Goal: Task Accomplishment & Management: Manage account settings

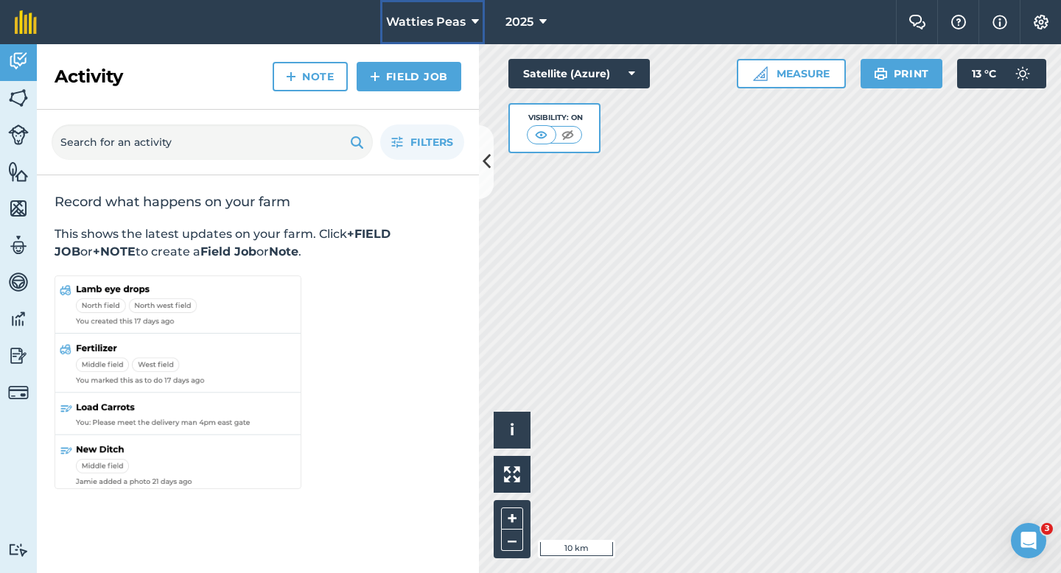
click at [423, 42] on button "Watties Peas" at bounding box center [432, 22] width 105 height 44
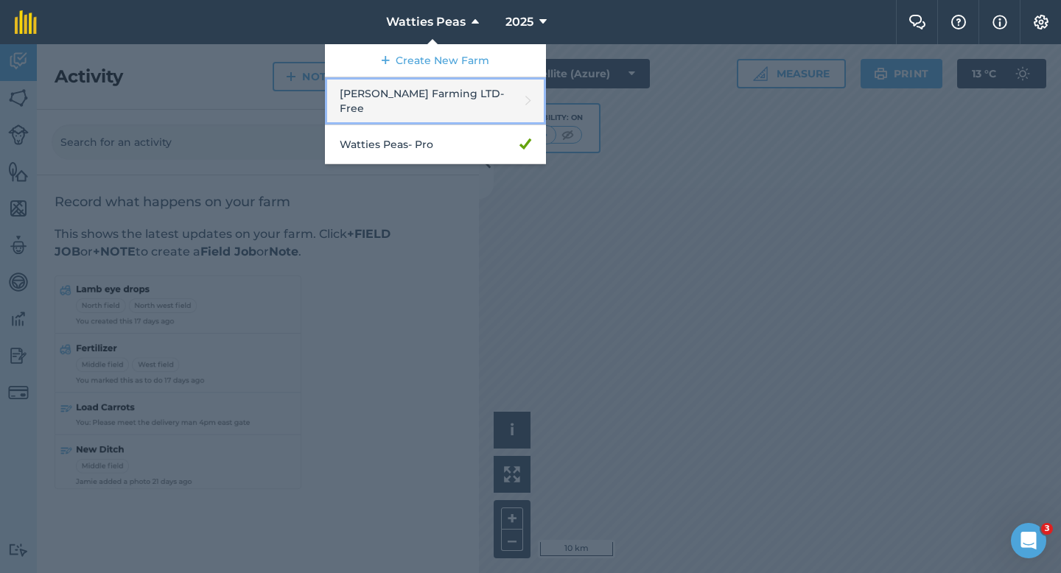
click at [436, 88] on link "Casey Farming LTD - Free" at bounding box center [435, 101] width 221 height 48
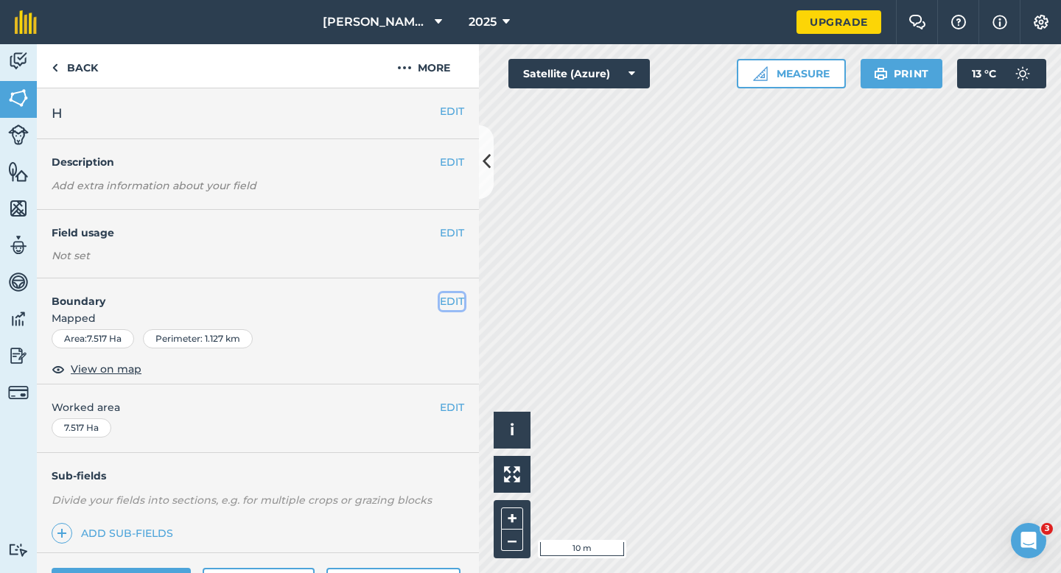
click at [461, 299] on button "EDIT" at bounding box center [452, 301] width 24 height 16
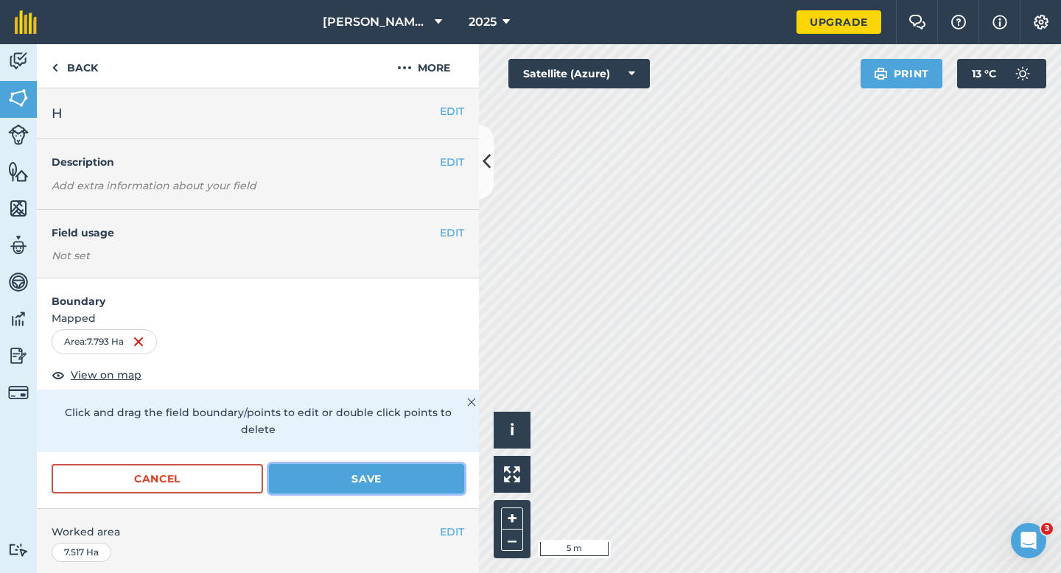
click at [430, 469] on button "Save" at bounding box center [366, 478] width 195 height 29
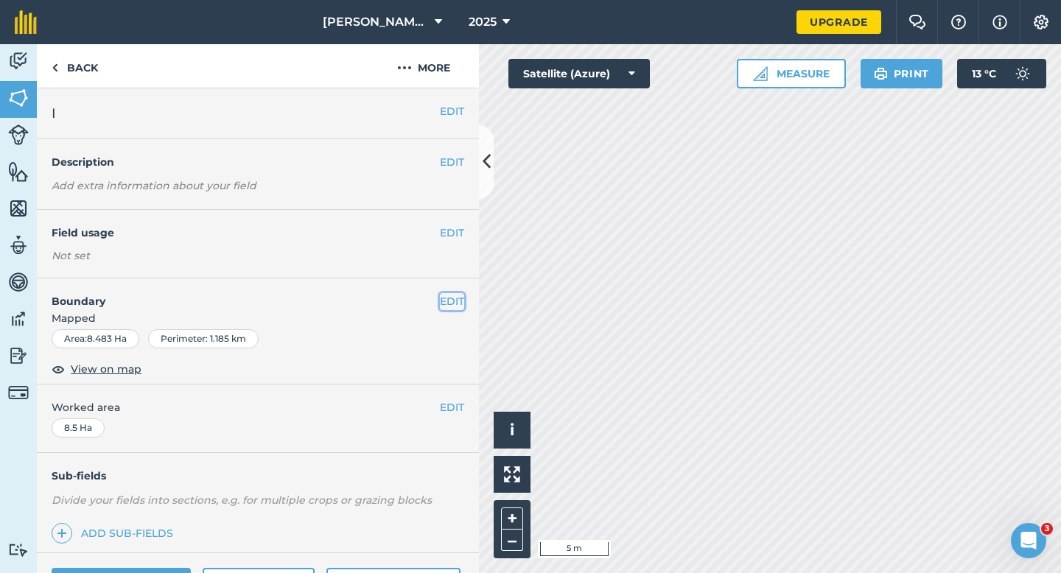
click at [461, 304] on button "EDIT" at bounding box center [452, 301] width 24 height 16
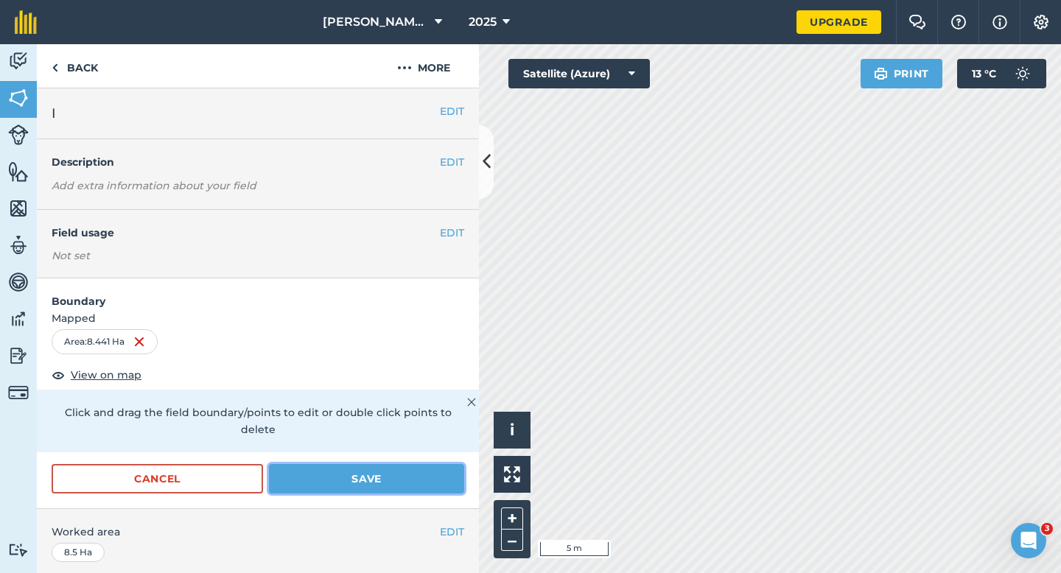
click at [429, 464] on button "Save" at bounding box center [366, 478] width 195 height 29
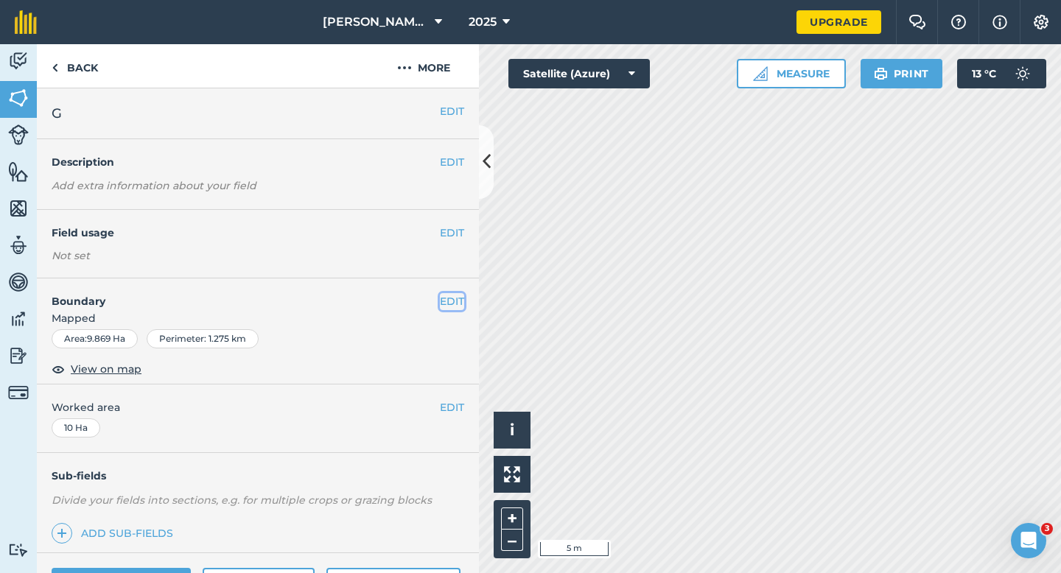
click at [447, 296] on button "EDIT" at bounding box center [452, 301] width 24 height 16
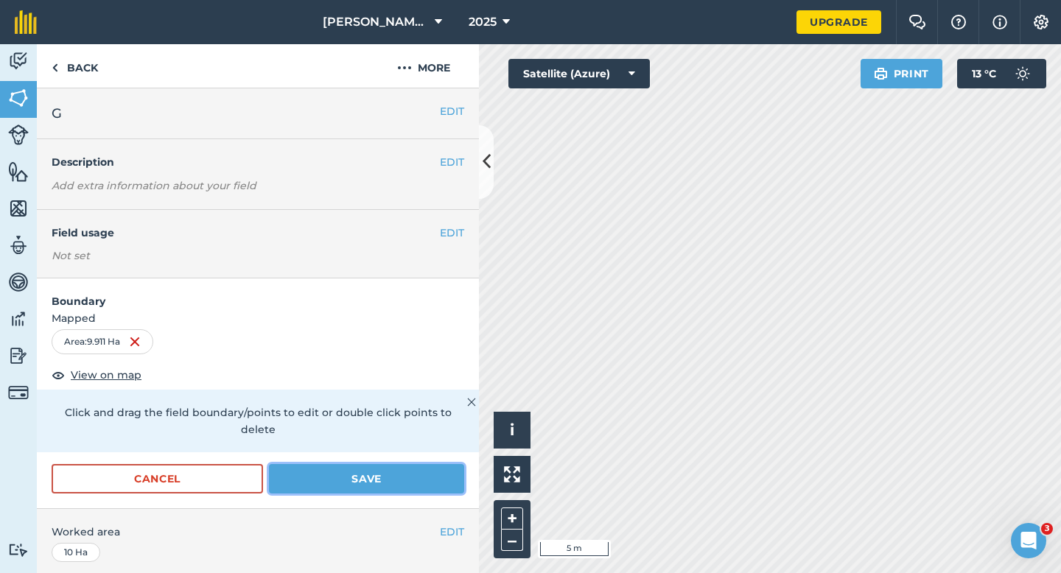
click at [444, 464] on button "Save" at bounding box center [366, 478] width 195 height 29
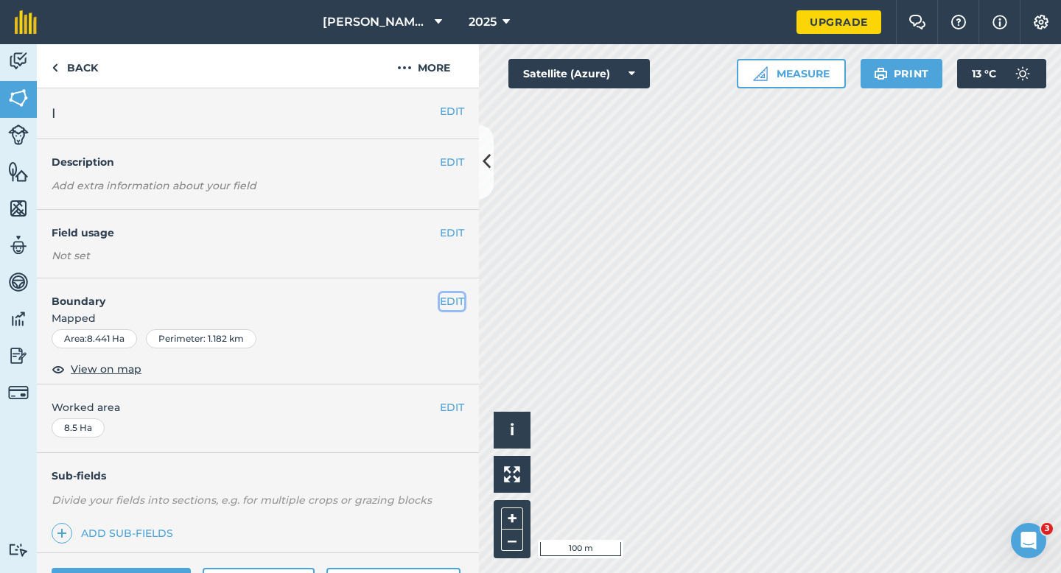
click at [440, 302] on button "EDIT" at bounding box center [452, 301] width 24 height 16
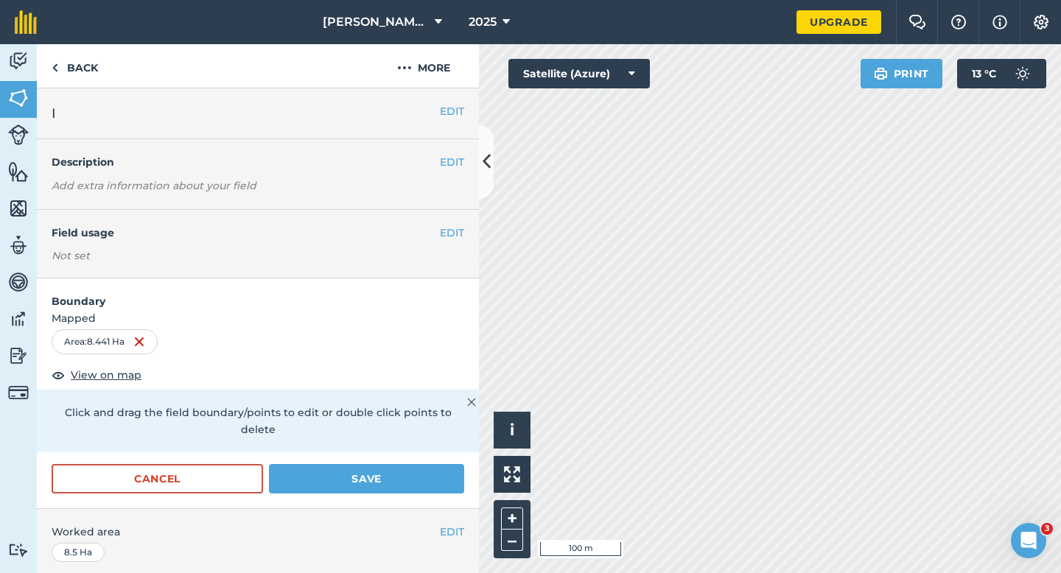
click at [255, 479] on div "Cancel Save" at bounding box center [258, 486] width 442 height 44
click at [254, 468] on button "Cancel" at bounding box center [158, 478] width 212 height 29
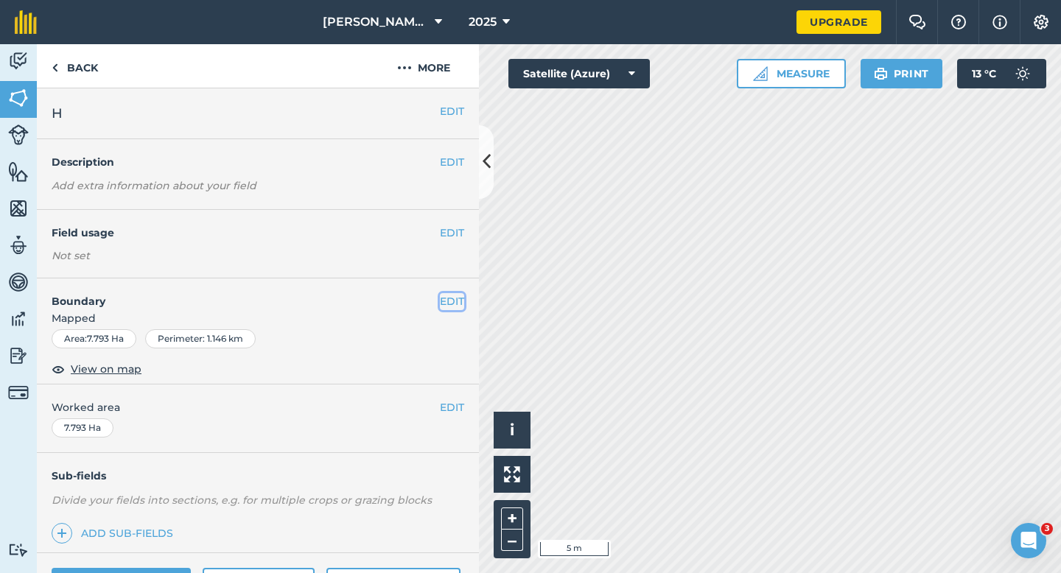
click at [458, 304] on button "EDIT" at bounding box center [452, 301] width 24 height 16
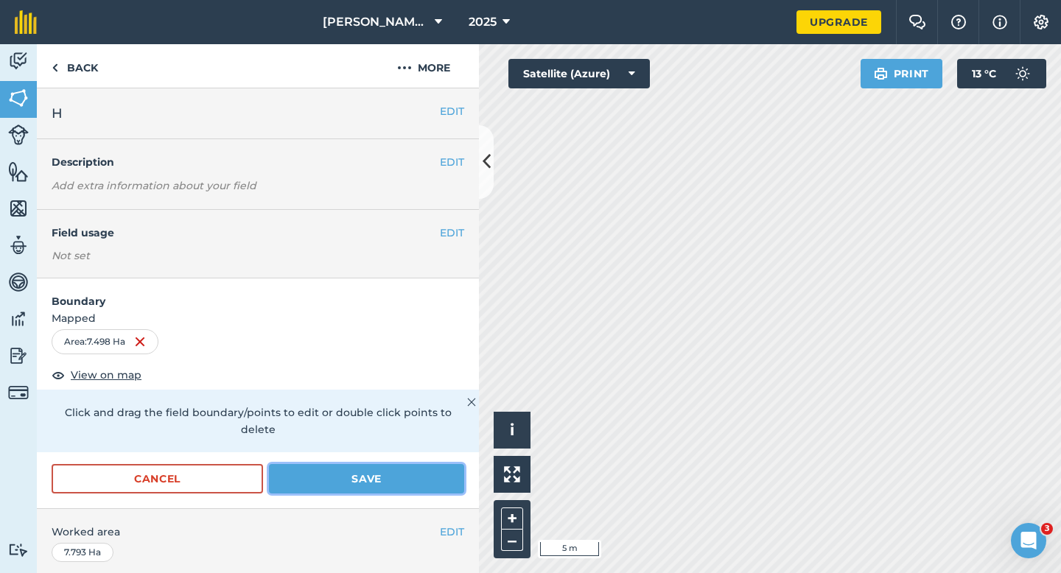
click at [426, 466] on button "Save" at bounding box center [366, 478] width 195 height 29
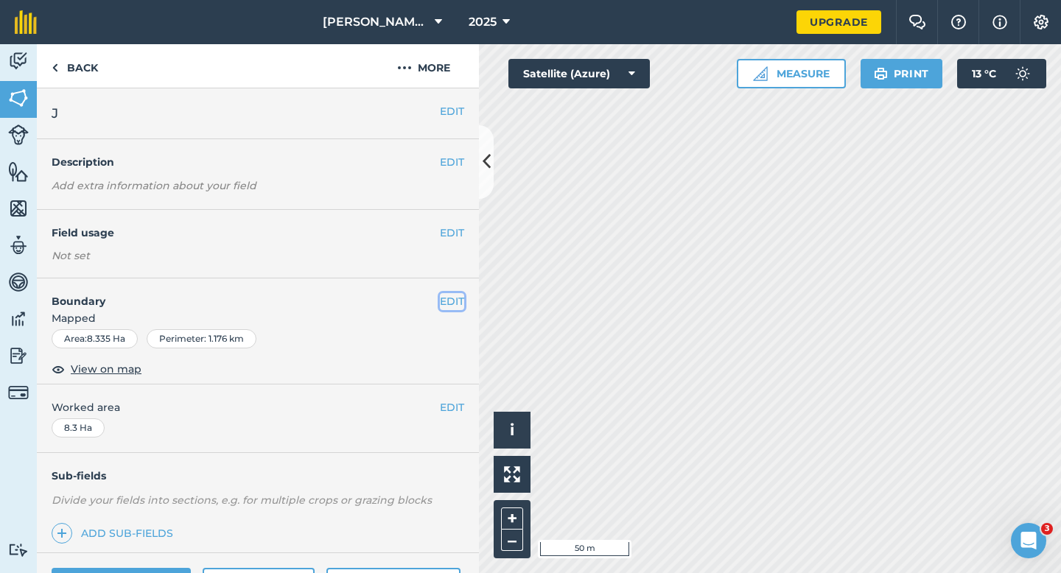
click at [447, 296] on button "EDIT" at bounding box center [452, 301] width 24 height 16
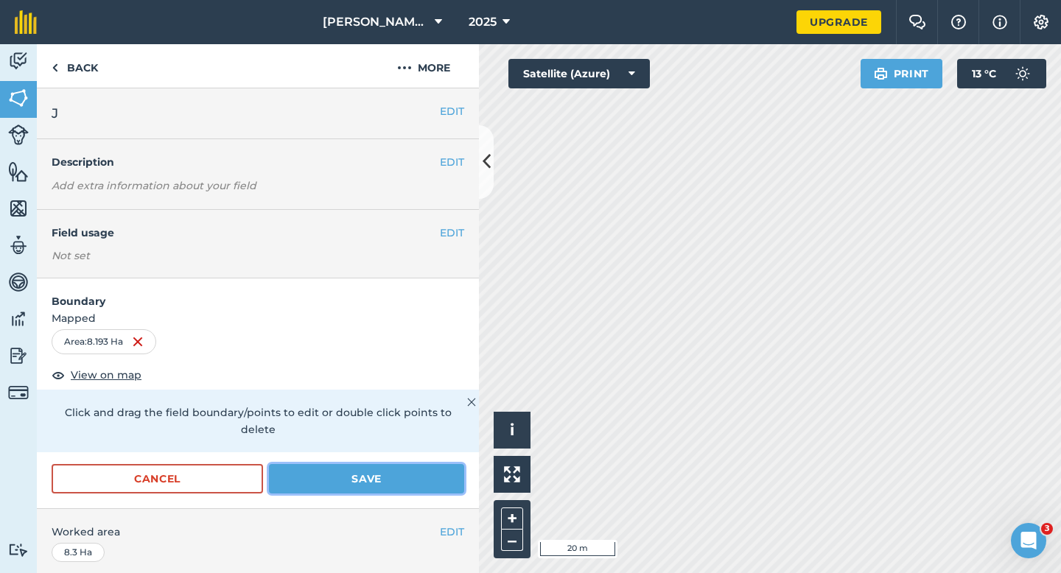
click at [446, 464] on button "Save" at bounding box center [366, 478] width 195 height 29
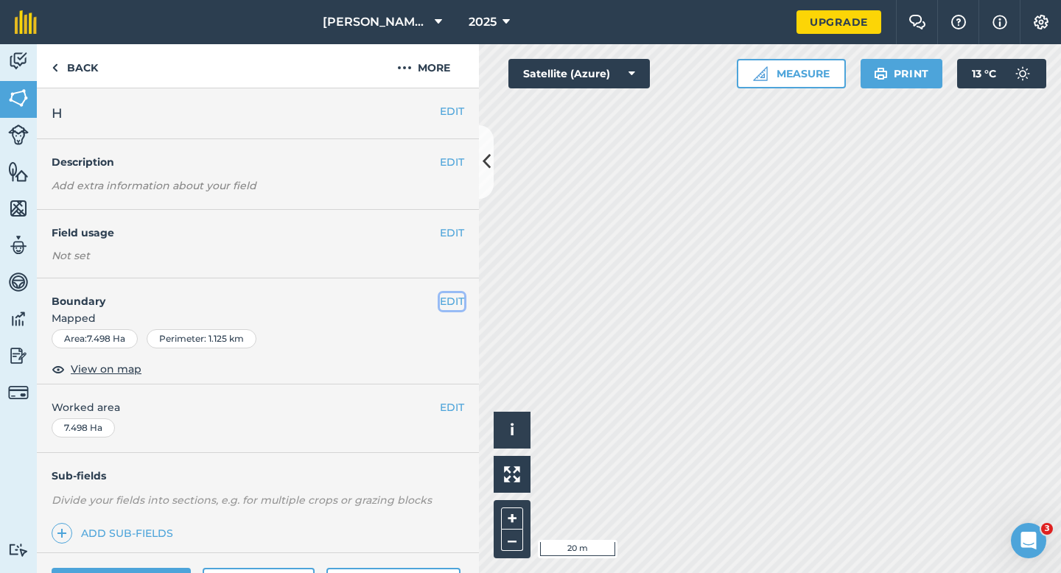
click at [458, 299] on button "EDIT" at bounding box center [452, 301] width 24 height 16
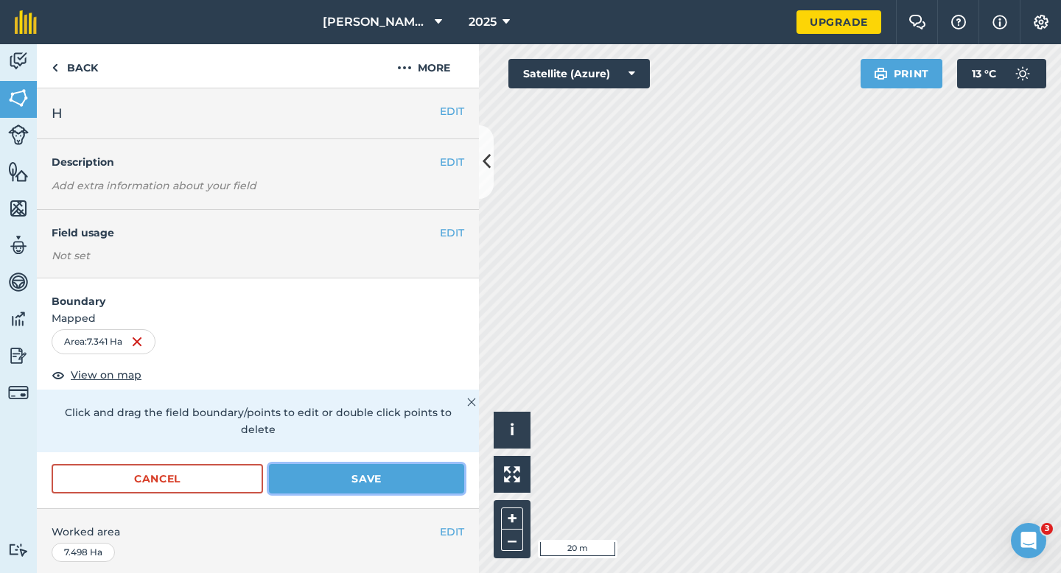
click at [397, 470] on button "Save" at bounding box center [366, 478] width 195 height 29
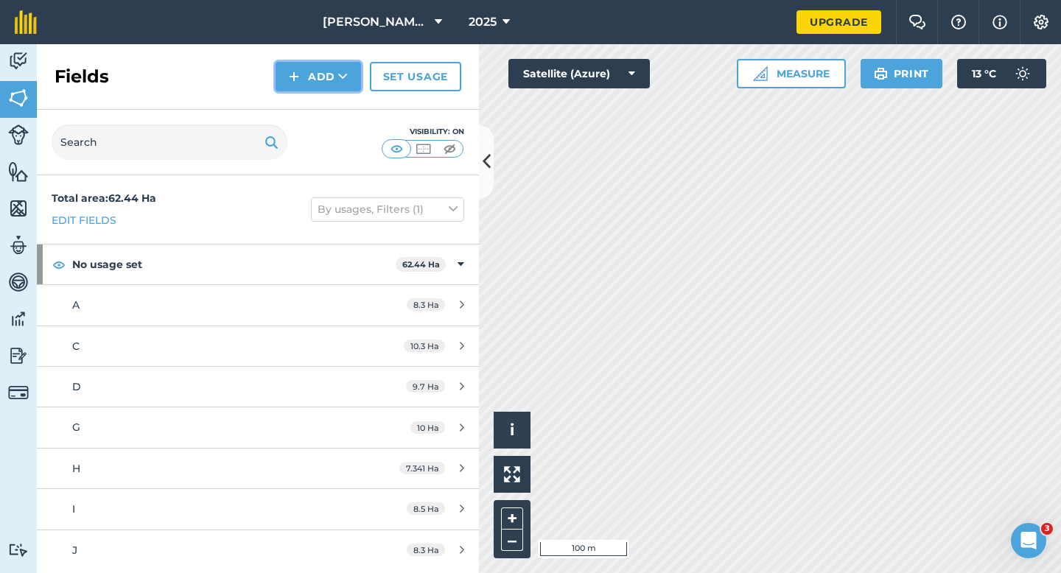
click at [323, 77] on button "Add" at bounding box center [318, 76] width 85 height 29
click at [307, 79] on button "Add" at bounding box center [318, 76] width 85 height 29
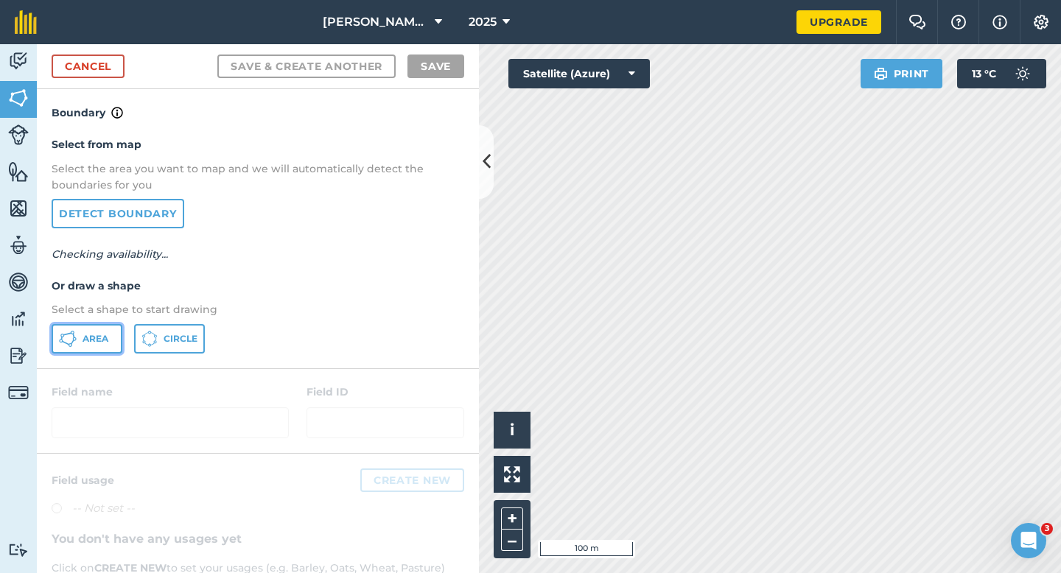
click at [86, 337] on span "Area" at bounding box center [96, 339] width 26 height 12
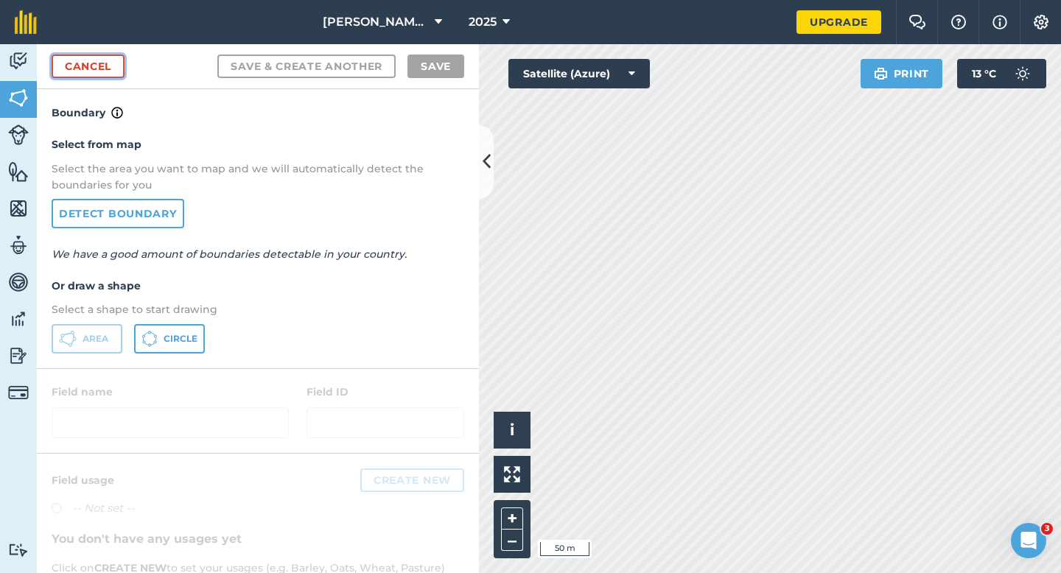
click at [108, 77] on link "Cancel" at bounding box center [88, 67] width 73 height 24
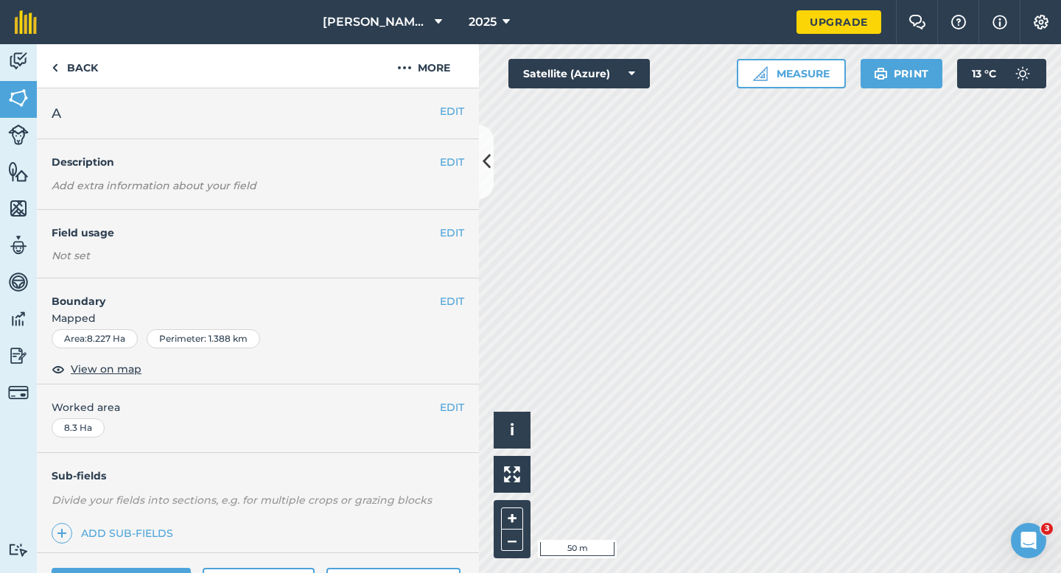
click at [454, 311] on span "Mapped" at bounding box center [258, 318] width 442 height 16
click at [454, 300] on button "EDIT" at bounding box center [452, 301] width 24 height 16
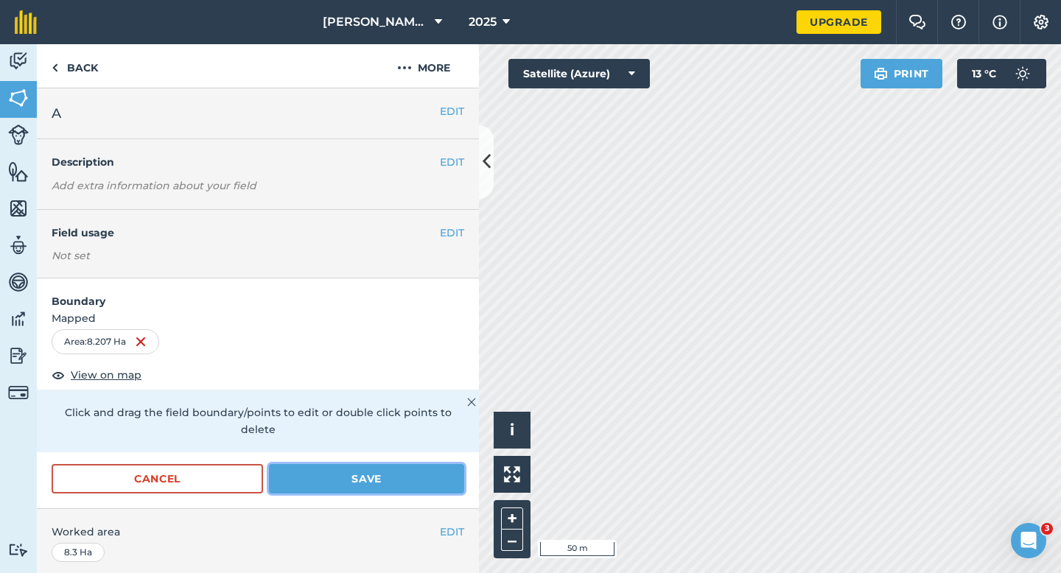
click at [399, 469] on button "Save" at bounding box center [366, 478] width 195 height 29
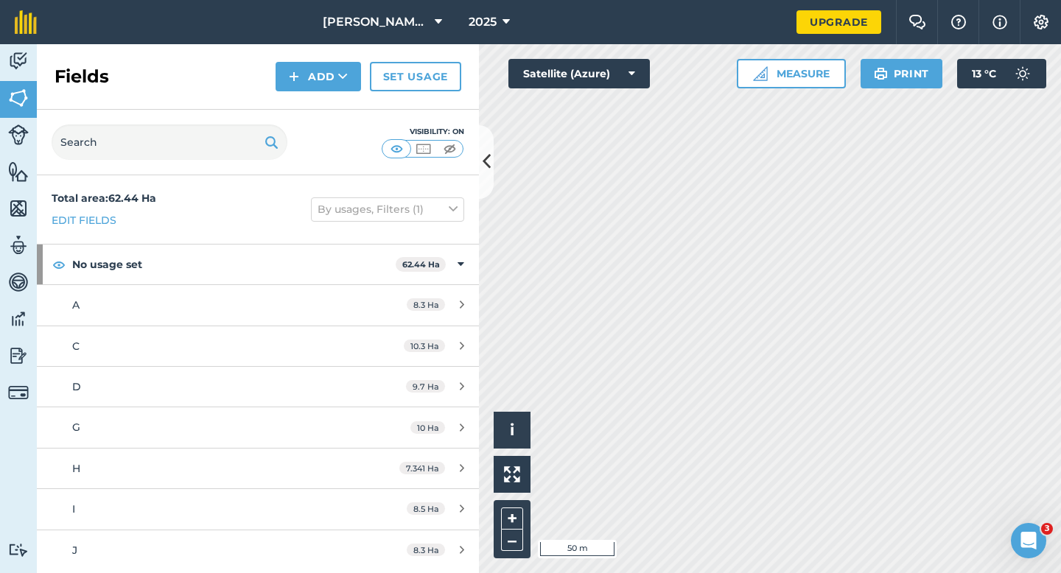
click at [317, 91] on div "Fields Add Set usage" at bounding box center [258, 77] width 442 height 66
click at [317, 108] on div "Fields Add Set usage" at bounding box center [258, 77] width 442 height 66
click at [313, 88] on button "Add" at bounding box center [318, 76] width 85 height 29
click at [313, 109] on link "Draw" at bounding box center [318, 110] width 81 height 32
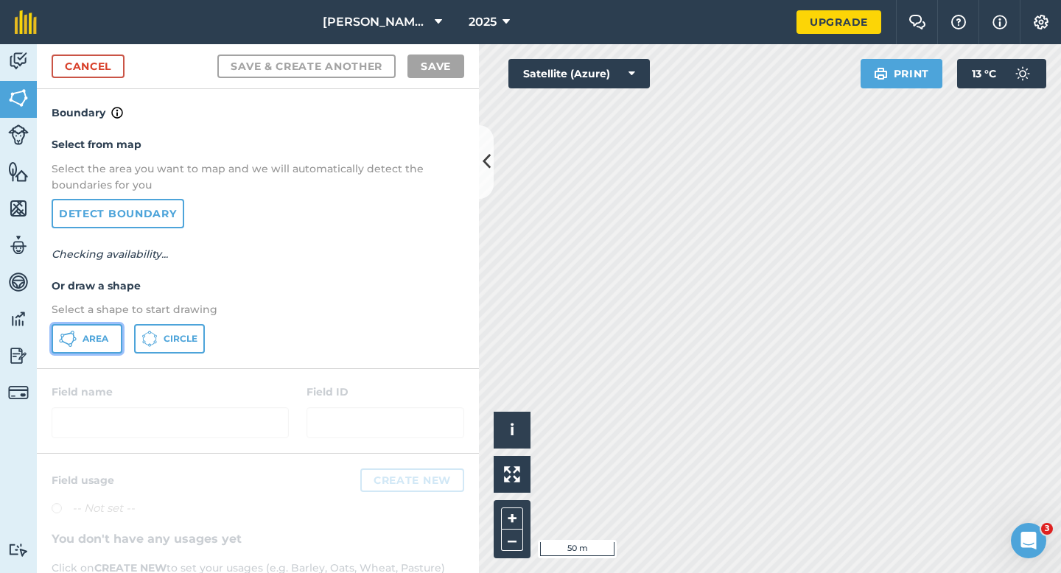
click at [100, 333] on span "Area" at bounding box center [96, 339] width 26 height 12
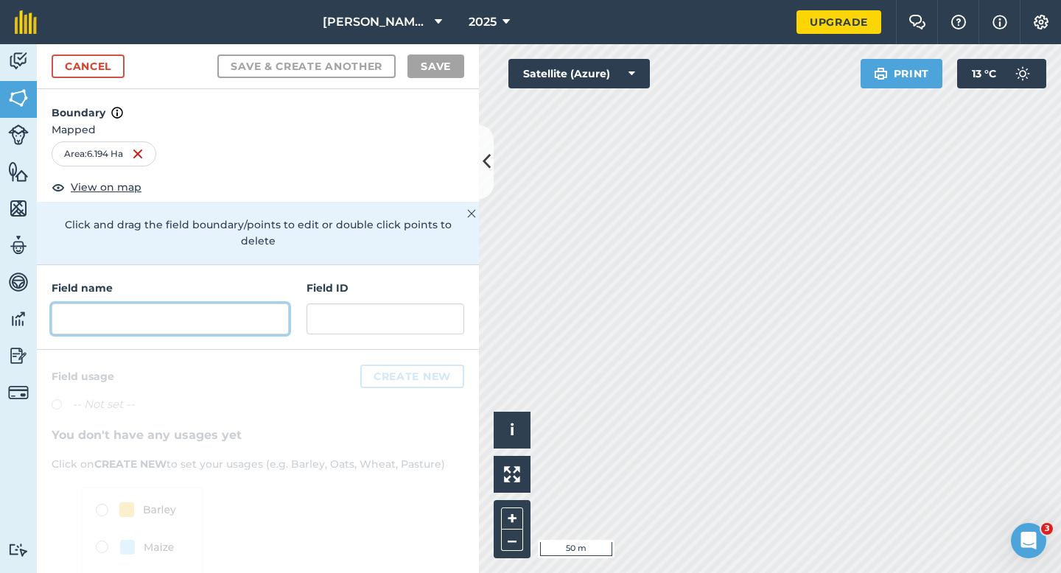
click at [217, 304] on input "text" at bounding box center [170, 319] width 237 height 31
type input "a"
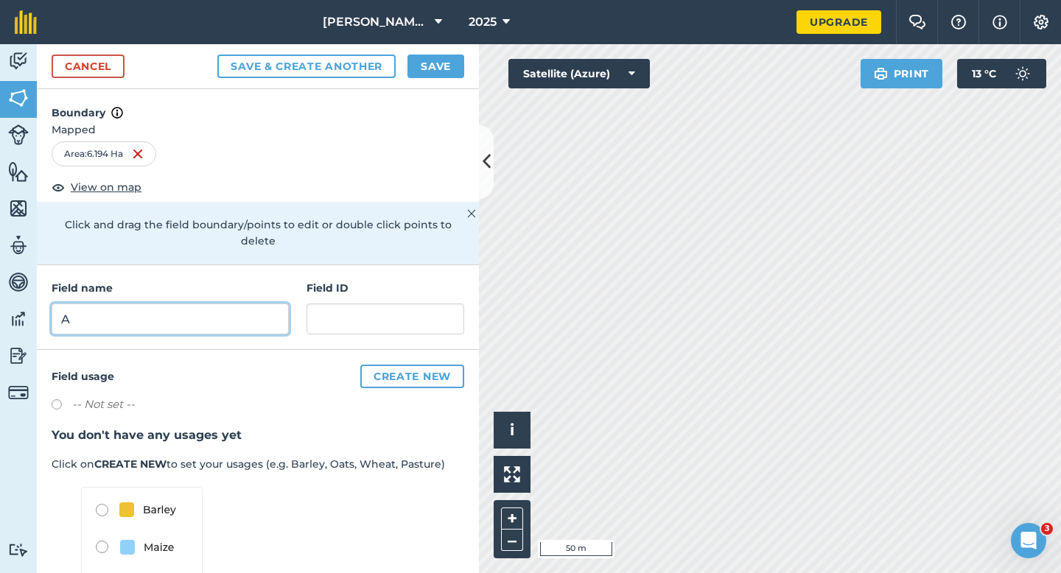
type input "A"
click at [433, 82] on div "Cancel Save & Create Another Save" at bounding box center [258, 66] width 442 height 45
click at [441, 55] on button "Save" at bounding box center [436, 67] width 57 height 24
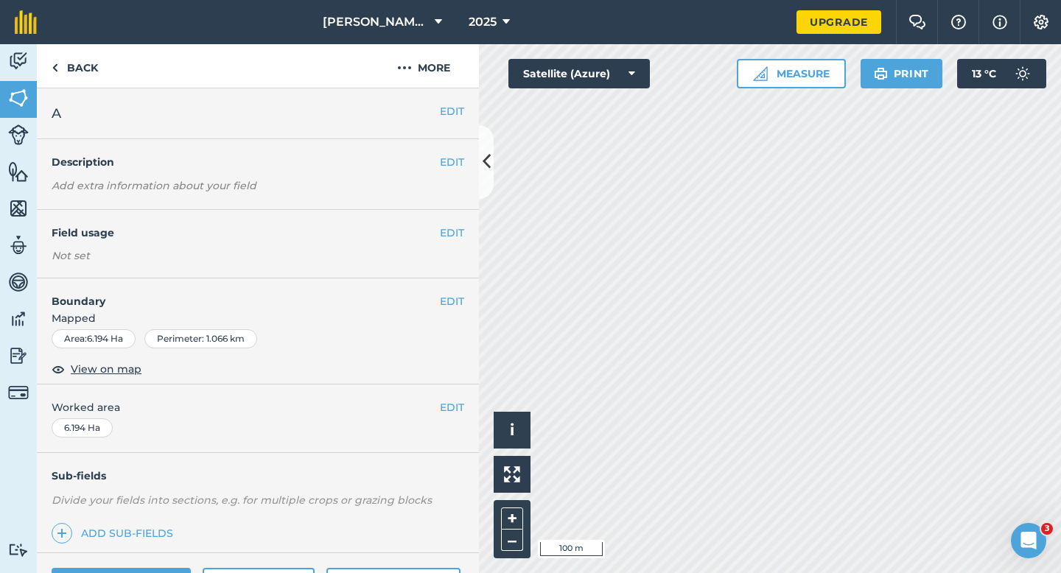
click at [448, 416] on div "EDIT Worked area 6.194 Ha" at bounding box center [258, 419] width 442 height 69
click at [447, 399] on button "EDIT" at bounding box center [452, 407] width 24 height 16
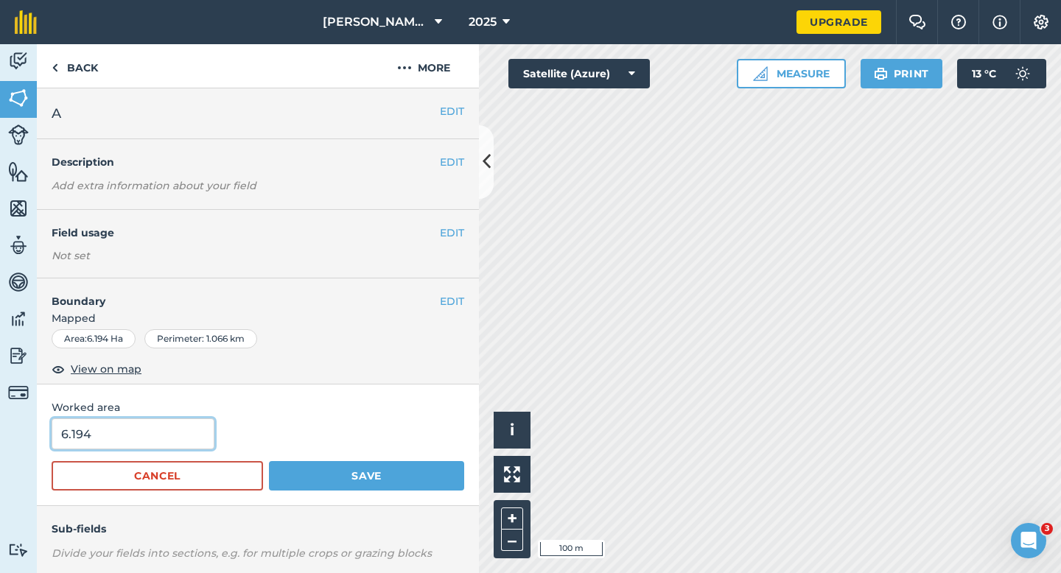
click at [186, 430] on input "6.194" at bounding box center [133, 434] width 163 height 31
type input "62"
click at [269, 461] on button "Save" at bounding box center [366, 475] width 195 height 29
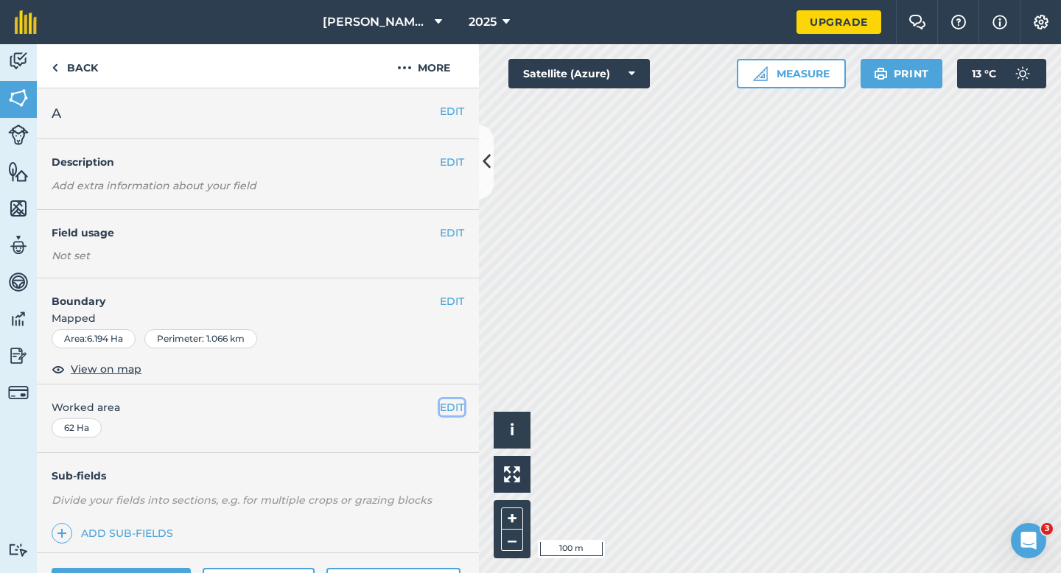
click at [450, 409] on button "EDIT" at bounding box center [452, 407] width 24 height 16
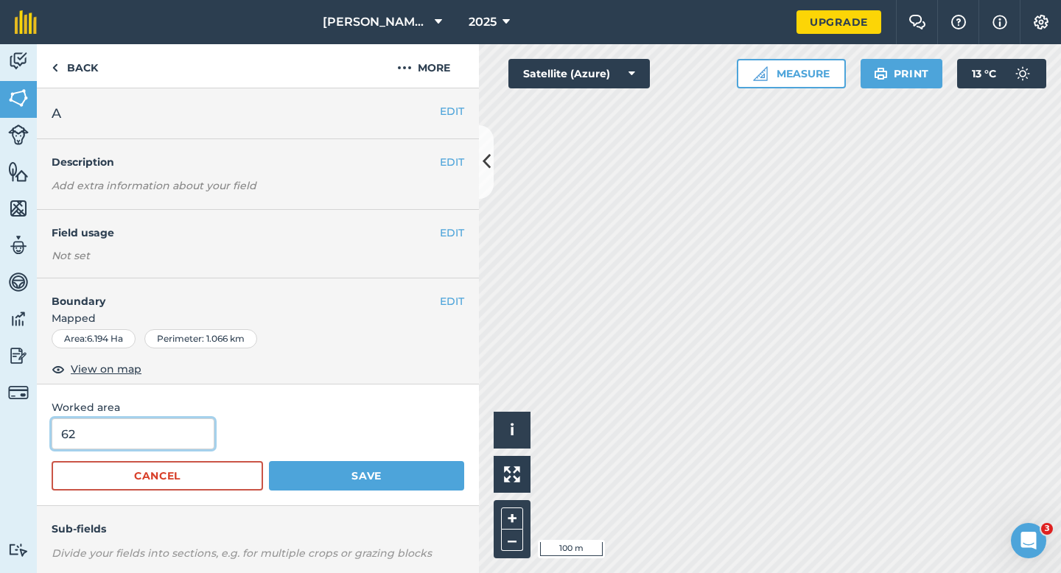
click at [120, 437] on input "62" at bounding box center [133, 434] width 163 height 31
type input "6.2"
click at [269, 461] on button "Save" at bounding box center [366, 475] width 195 height 29
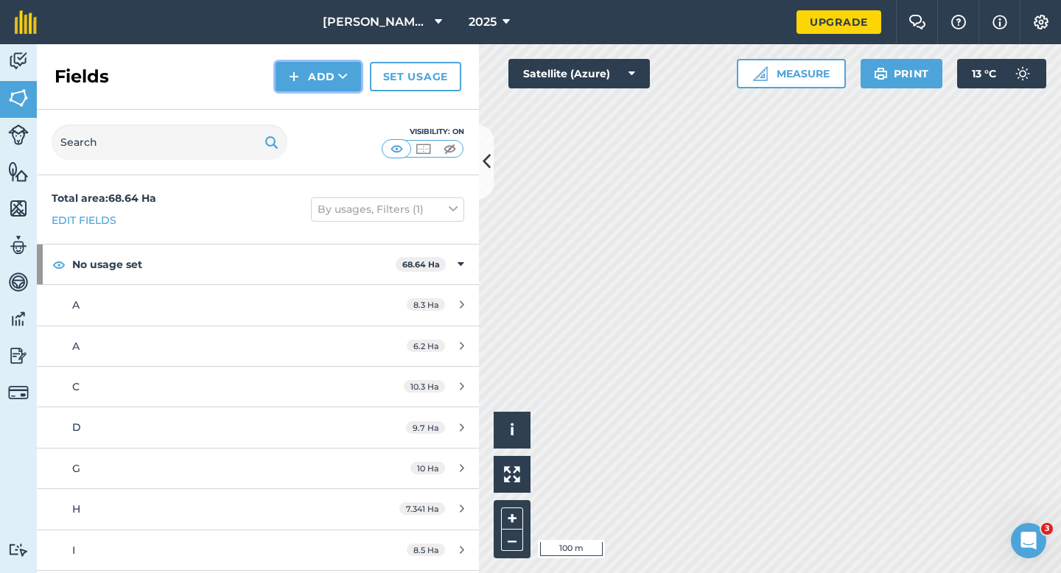
click at [314, 77] on button "Add" at bounding box center [318, 76] width 85 height 29
click at [321, 124] on link "Draw" at bounding box center [318, 110] width 81 height 32
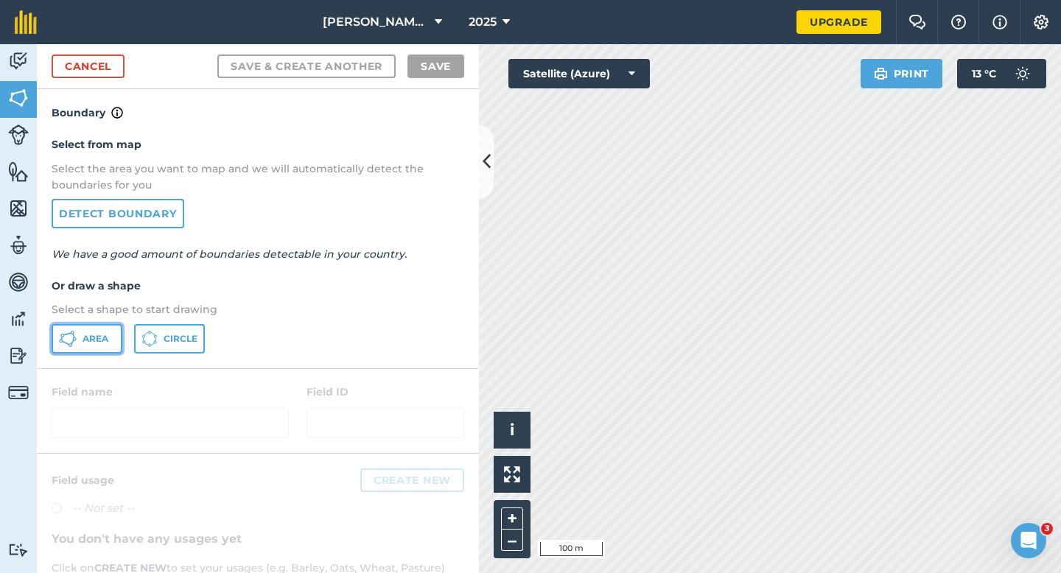
click at [118, 325] on button "Area" at bounding box center [87, 338] width 71 height 29
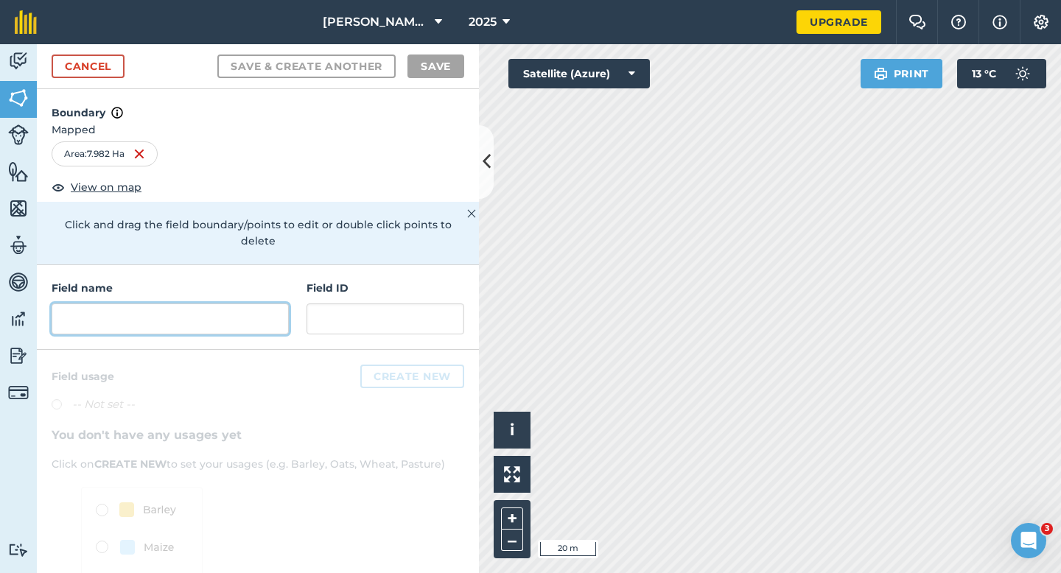
click at [187, 304] on input "text" at bounding box center [170, 319] width 237 height 31
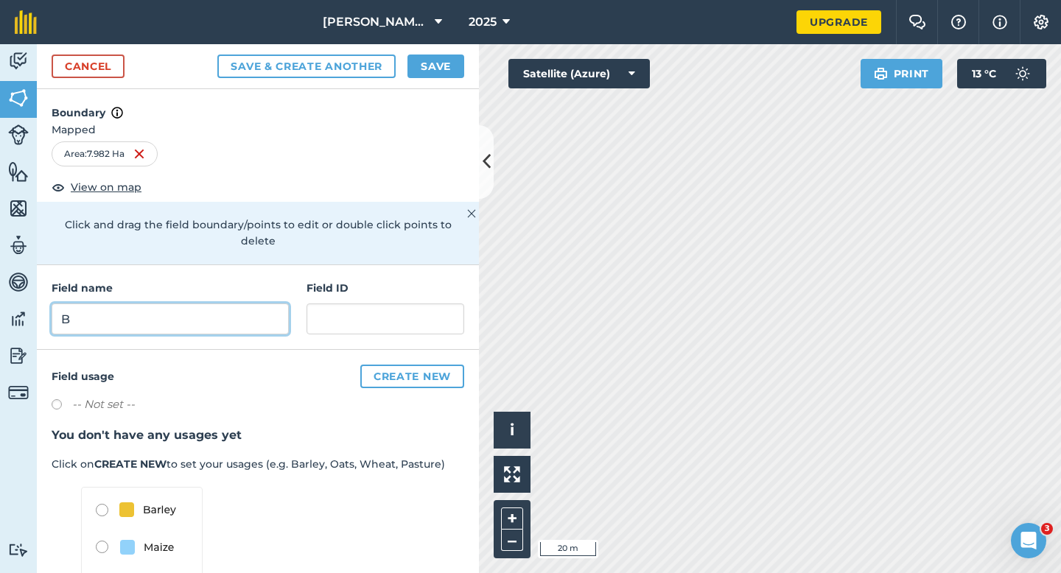
type input "B"
click at [217, 55] on button "Save & Create Another" at bounding box center [306, 67] width 178 height 24
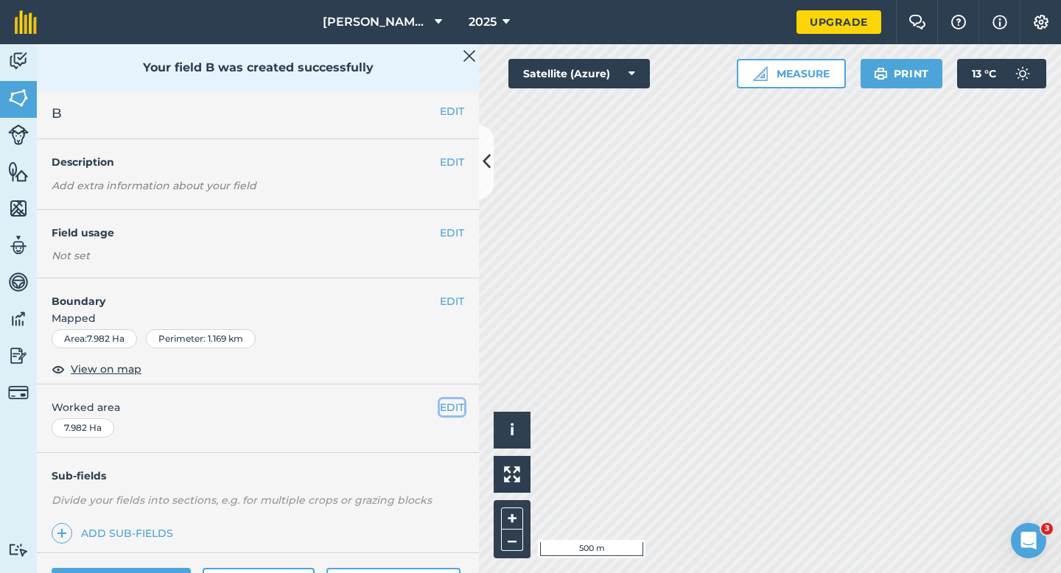
click at [460, 413] on button "EDIT" at bounding box center [452, 407] width 24 height 16
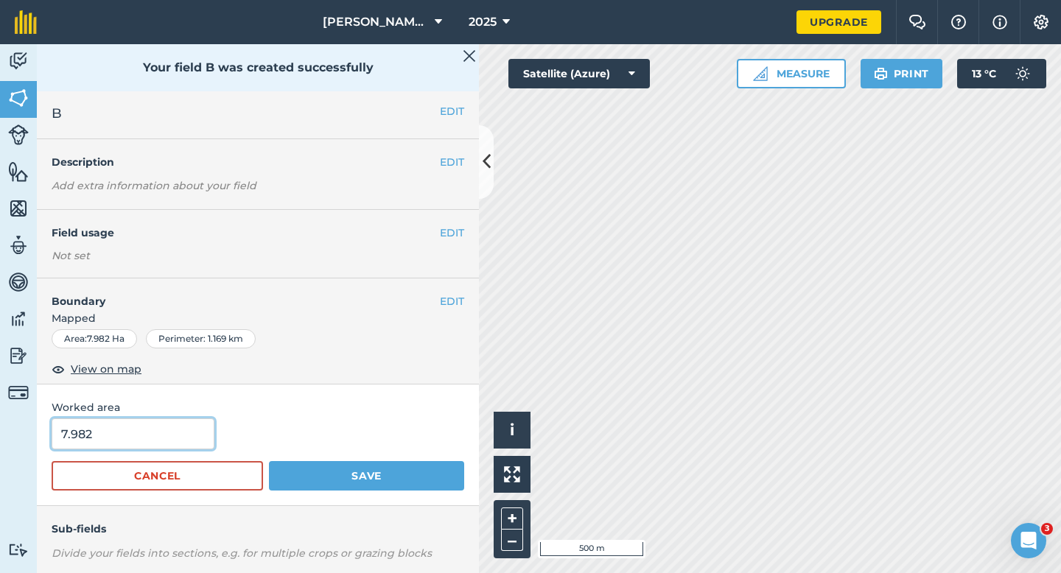
click at [119, 445] on input "7.982" at bounding box center [133, 434] width 163 height 31
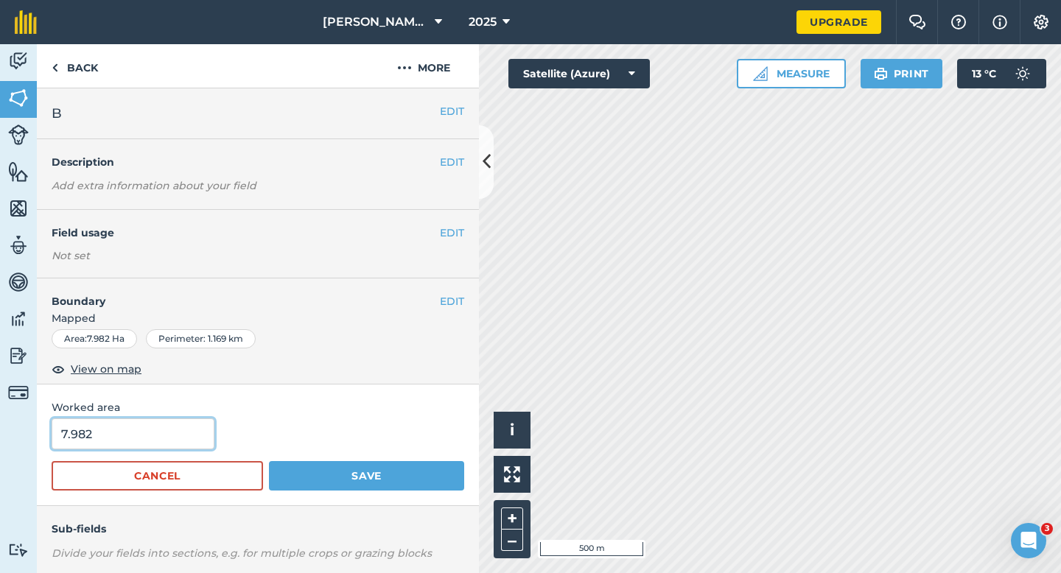
type input "8"
click at [269, 461] on button "Save" at bounding box center [366, 475] width 195 height 29
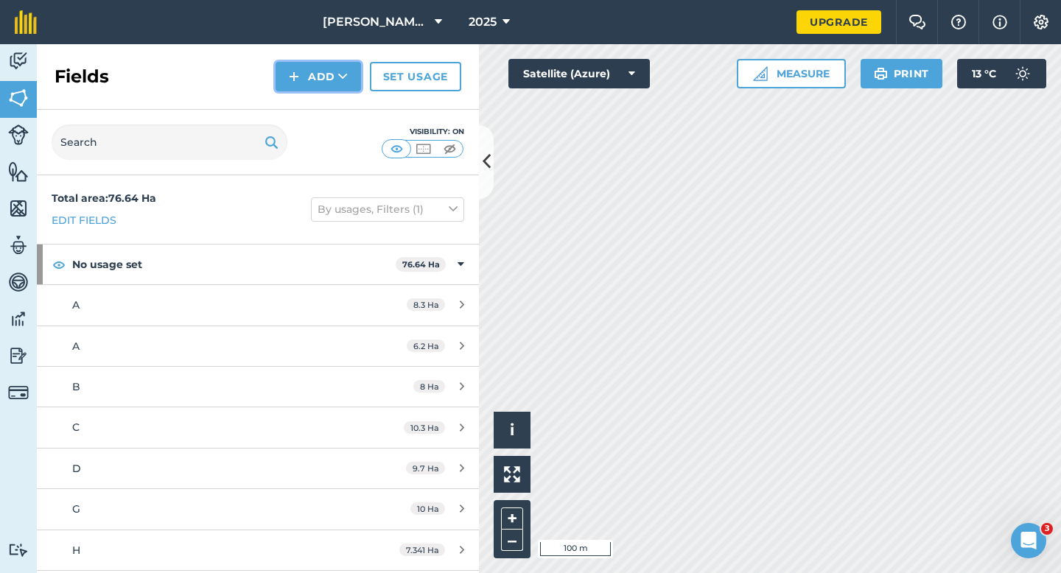
click at [299, 68] on img at bounding box center [294, 77] width 10 height 18
click at [299, 90] on button "Add Draw Import" at bounding box center [318, 76] width 85 height 29
click at [315, 87] on button "Add" at bounding box center [318, 76] width 85 height 29
click at [315, 105] on link "Draw" at bounding box center [318, 110] width 81 height 32
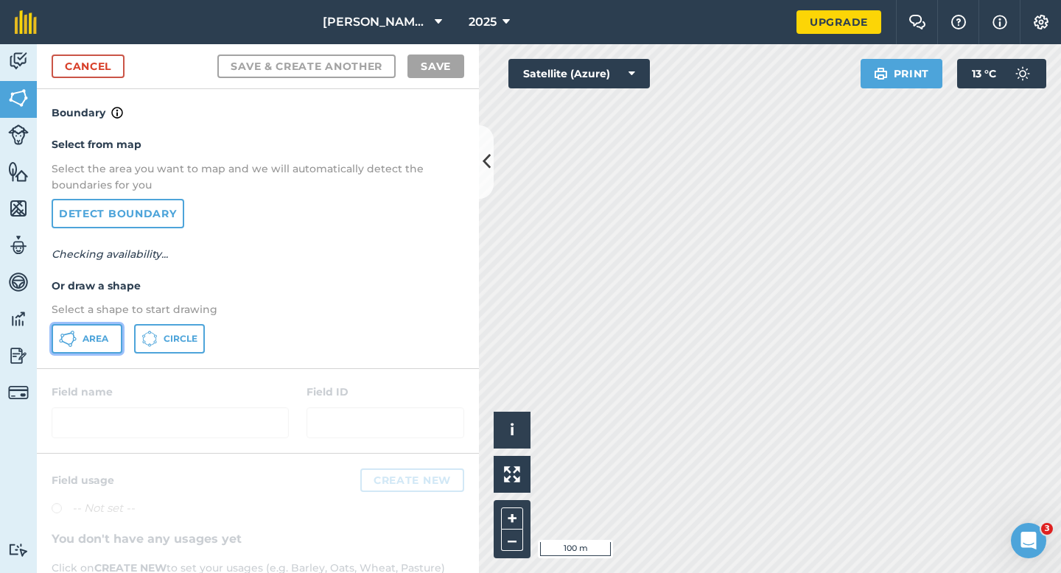
click at [98, 343] on span "Area" at bounding box center [96, 339] width 26 height 12
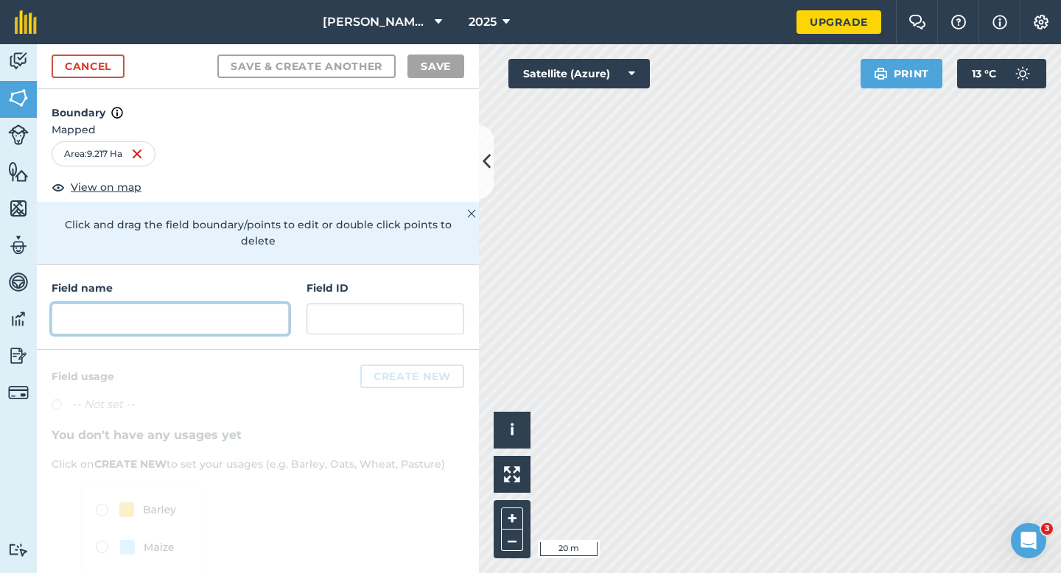
click at [273, 307] on input "text" at bounding box center [170, 319] width 237 height 31
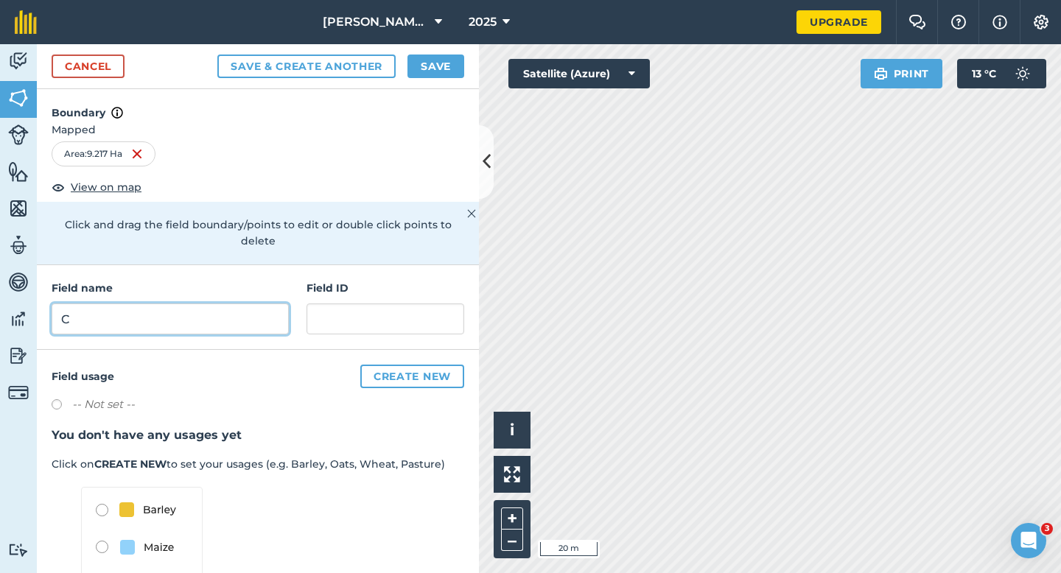
type input "C"
click at [454, 59] on button "Save" at bounding box center [436, 67] width 57 height 24
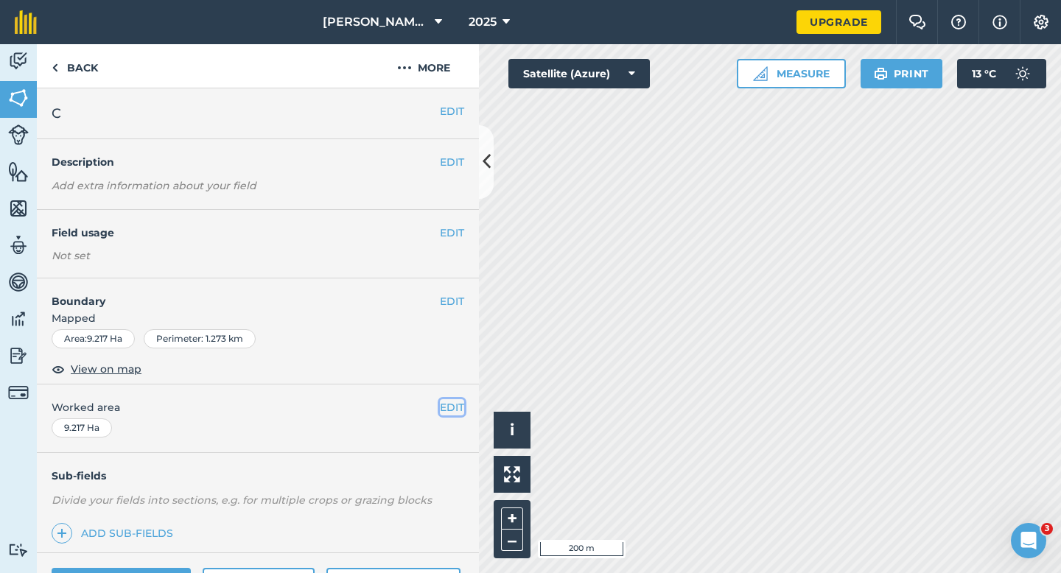
click at [446, 411] on button "EDIT" at bounding box center [452, 407] width 24 height 16
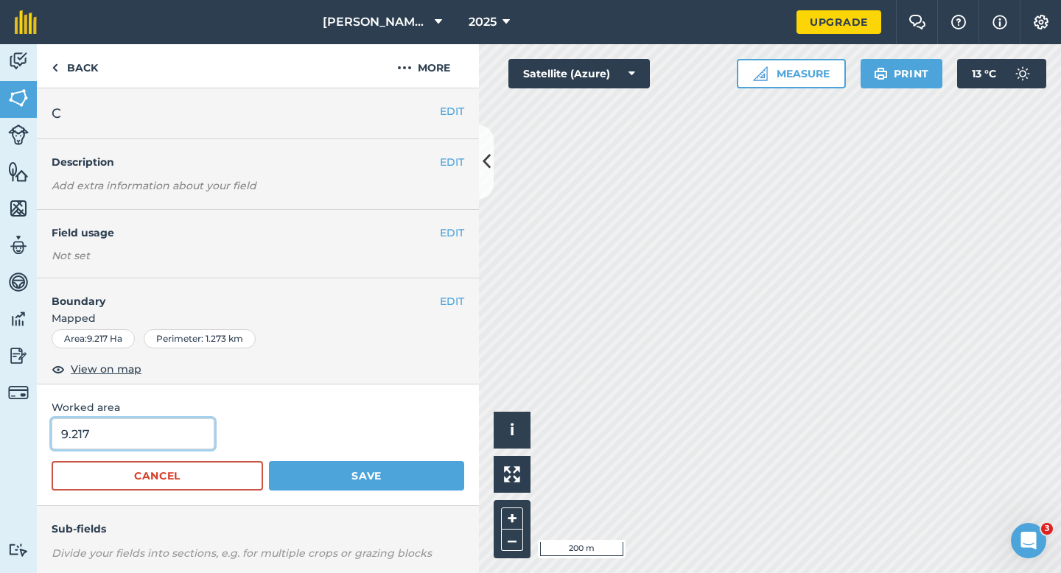
click at [176, 449] on input "9.217" at bounding box center [133, 434] width 163 height 31
type input "9.2"
click at [269, 461] on button "Save" at bounding box center [366, 475] width 195 height 29
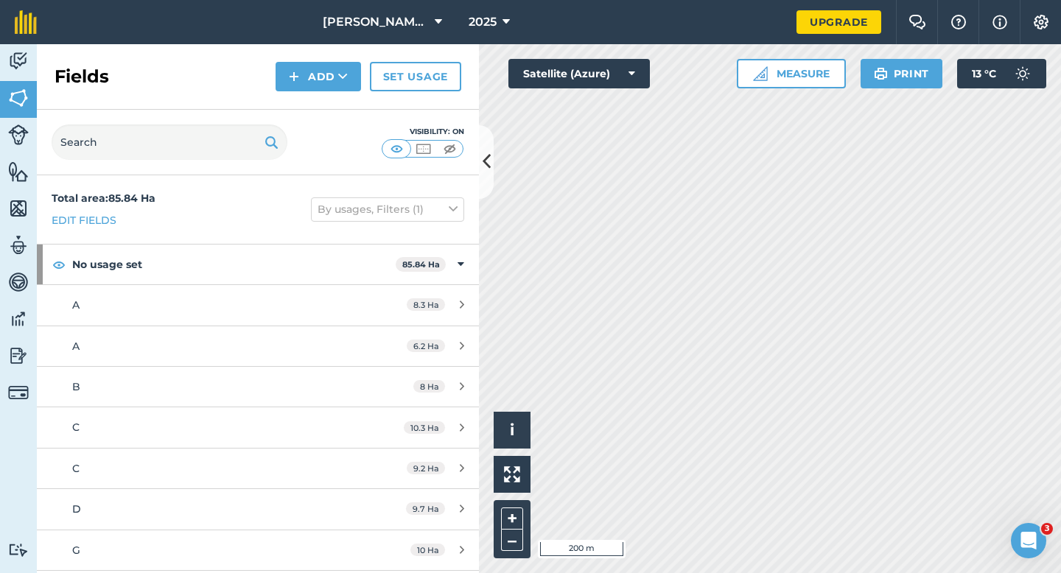
click at [309, 94] on div "Fields Add Set usage" at bounding box center [258, 77] width 442 height 66
click at [309, 79] on button "Add" at bounding box center [318, 76] width 85 height 29
click at [327, 116] on link "Draw" at bounding box center [318, 110] width 81 height 32
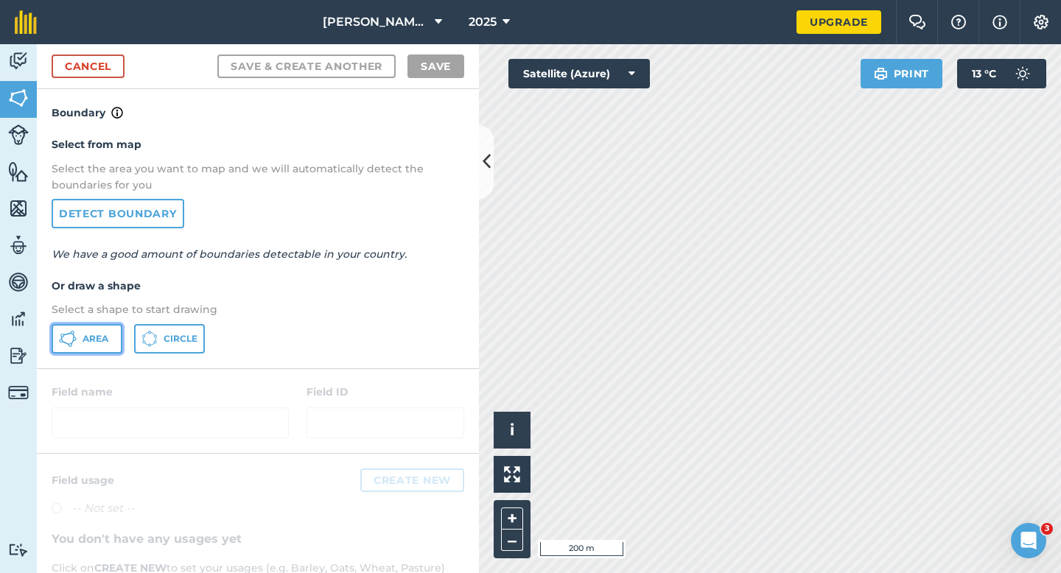
click at [88, 334] on span "Area" at bounding box center [96, 339] width 26 height 12
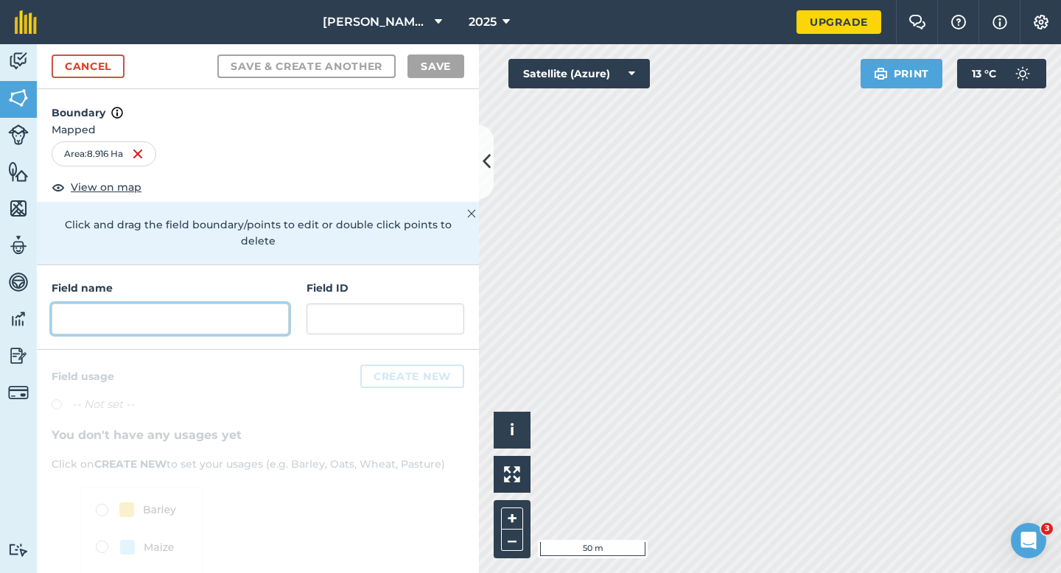
click at [228, 313] on input "text" at bounding box center [170, 319] width 237 height 31
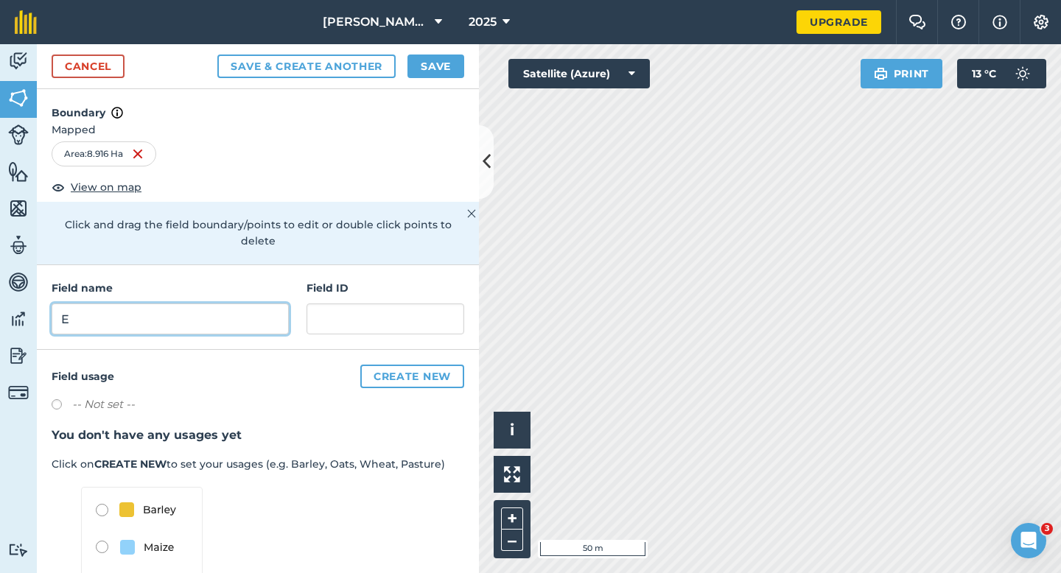
type input "E"
click at [437, 72] on button "Save" at bounding box center [436, 67] width 57 height 24
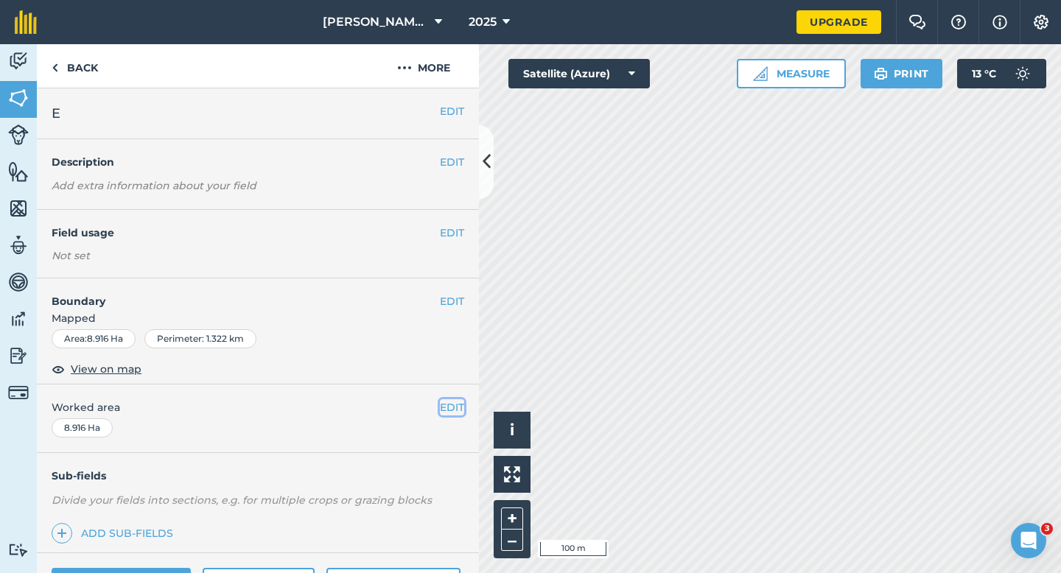
click at [451, 400] on button "EDIT" at bounding box center [452, 407] width 24 height 16
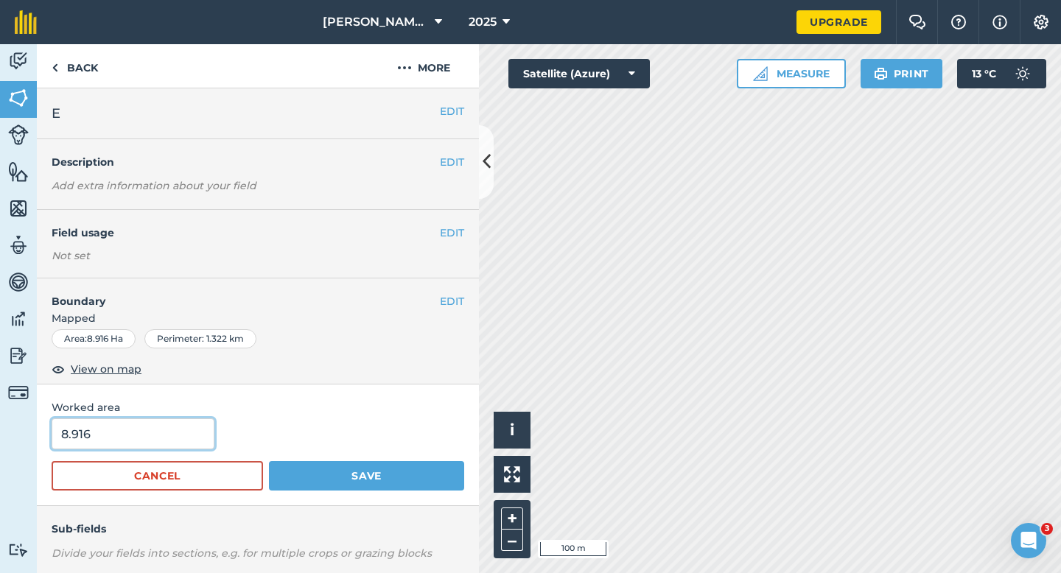
click at [183, 425] on input "8.916" at bounding box center [133, 434] width 163 height 31
type input "9"
click at [269, 461] on button "Save" at bounding box center [366, 475] width 195 height 29
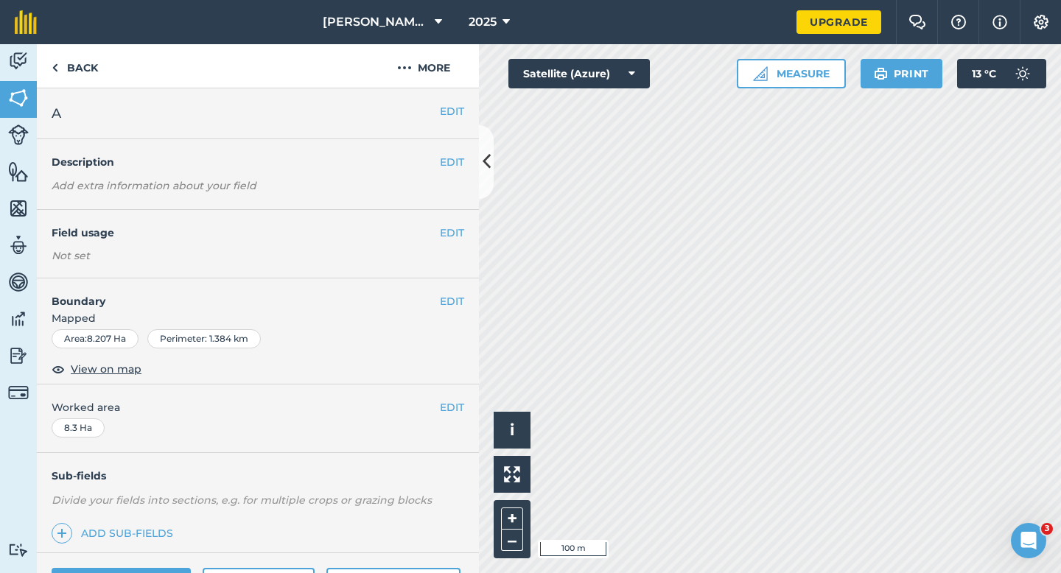
click at [445, 98] on div "EDIT A" at bounding box center [258, 113] width 442 height 51
click at [448, 105] on button "EDIT" at bounding box center [452, 111] width 24 height 16
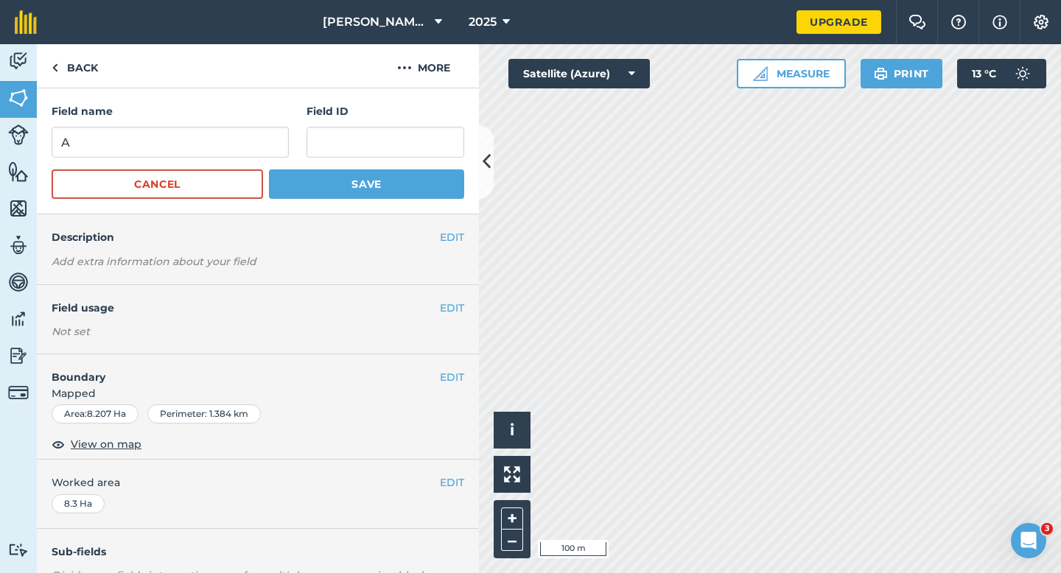
click at [242, 167] on form "Field name A Field ID Cancel Save" at bounding box center [258, 151] width 413 height 96
click at [242, 154] on input "A" at bounding box center [170, 142] width 237 height 31
type input "D"
click at [413, 192] on button "Save" at bounding box center [366, 184] width 195 height 29
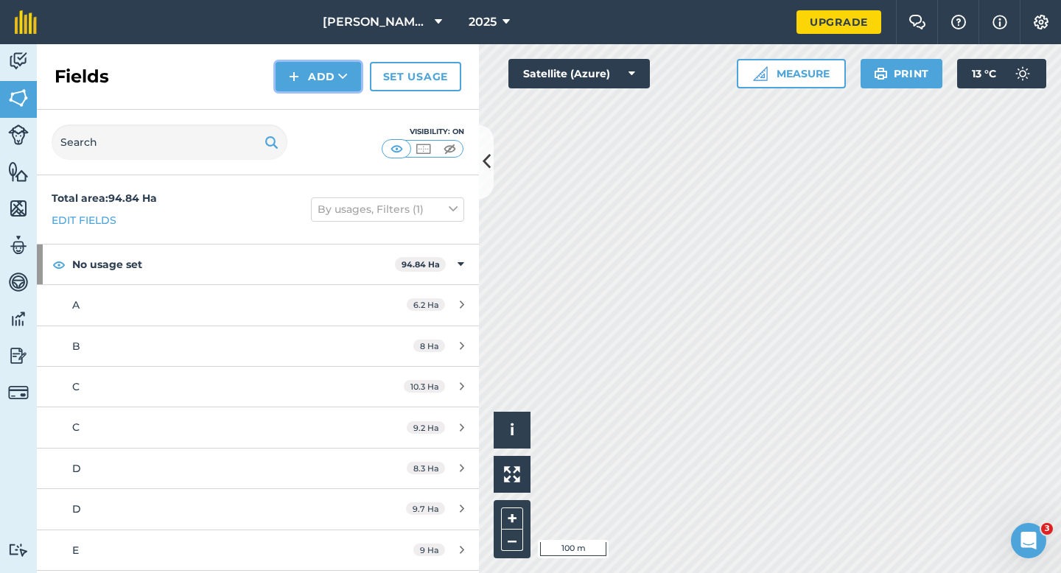
click at [316, 76] on button "Add" at bounding box center [318, 76] width 85 height 29
click at [321, 100] on link "Draw" at bounding box center [318, 110] width 81 height 32
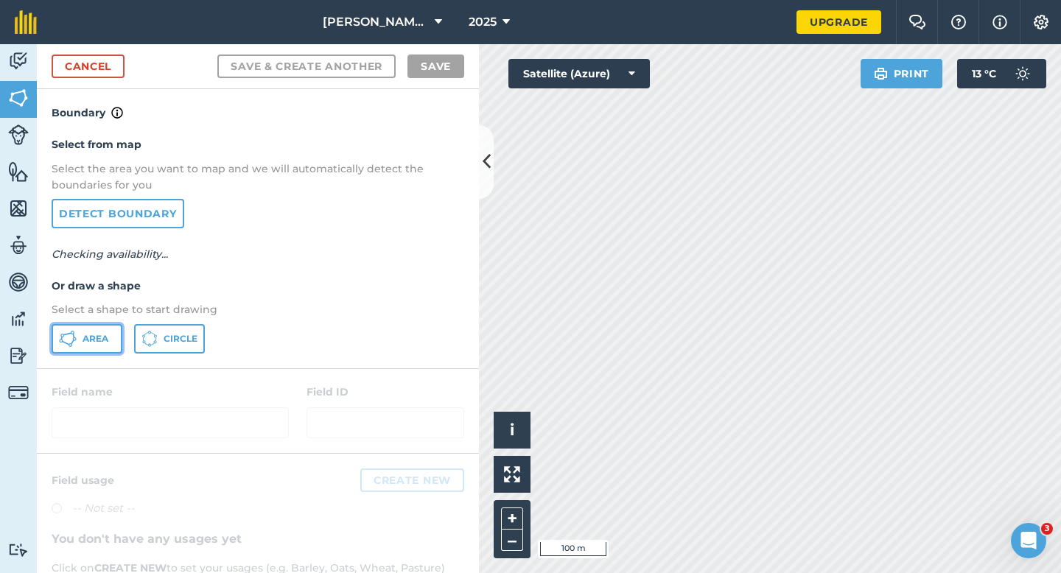
click at [74, 348] on button "Area" at bounding box center [87, 338] width 71 height 29
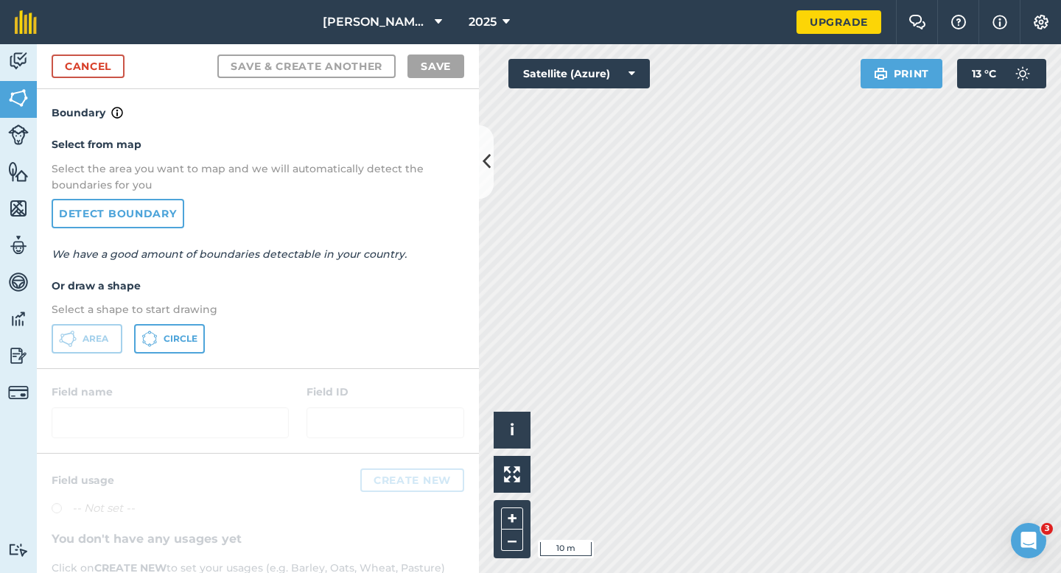
click at [83, 79] on div "Cancel Save & Create Another Save" at bounding box center [258, 66] width 442 height 45
click at [116, 57] on link "Cancel" at bounding box center [88, 67] width 73 height 24
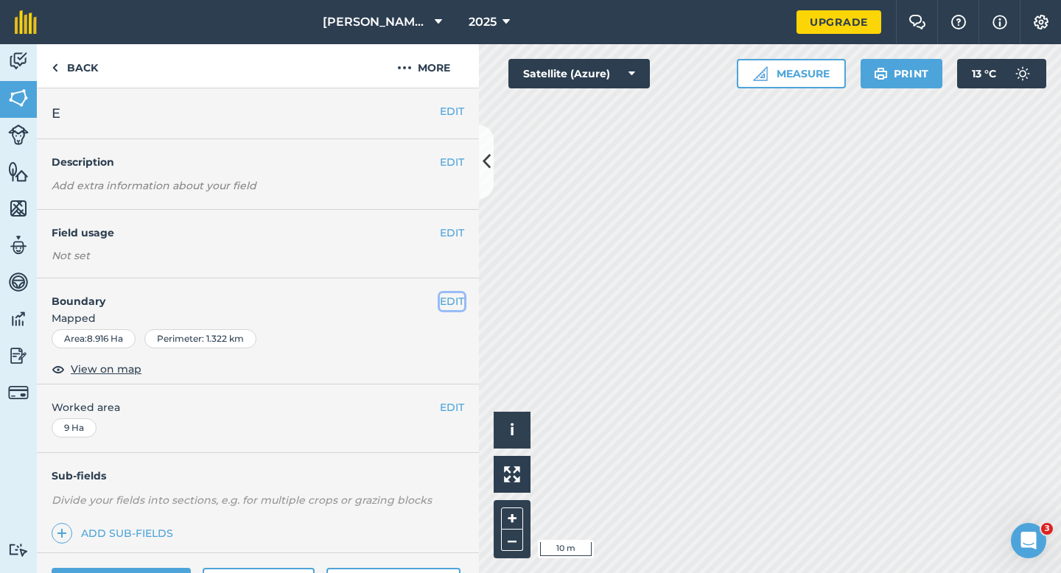
click at [458, 306] on button "EDIT" at bounding box center [452, 301] width 24 height 16
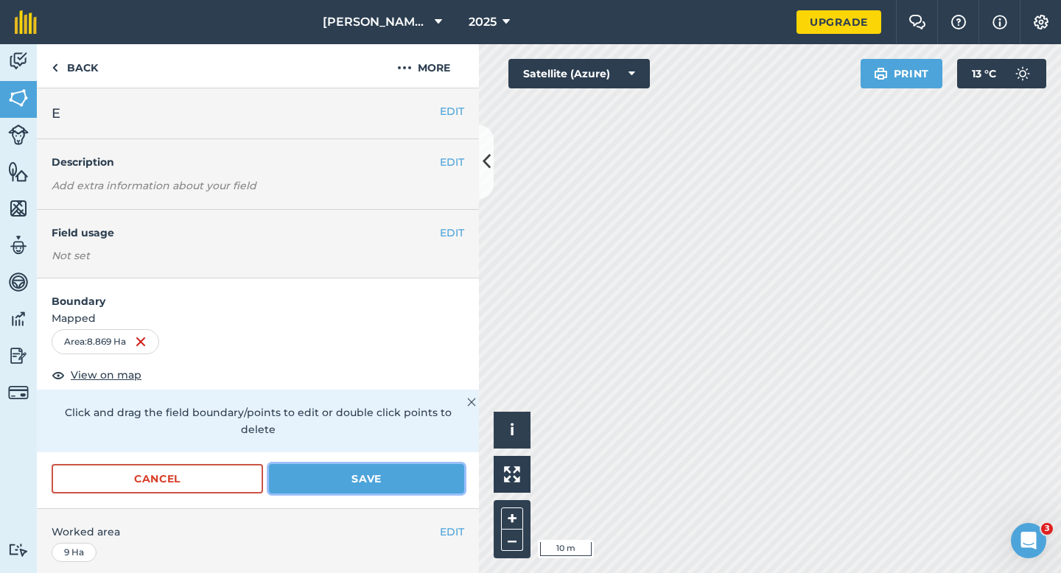
click at [411, 464] on button "Save" at bounding box center [366, 478] width 195 height 29
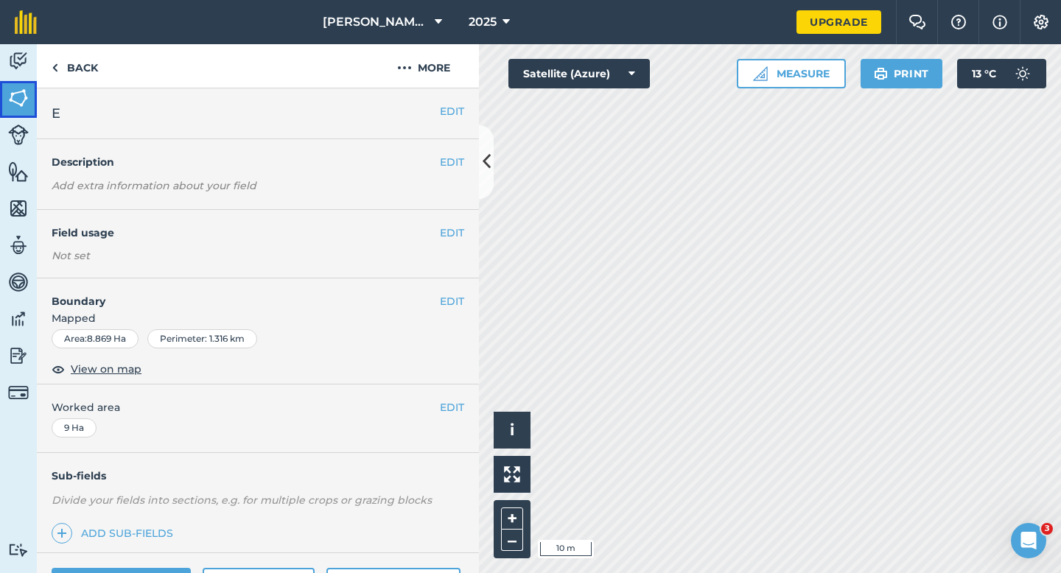
click at [27, 89] on img at bounding box center [18, 98] width 21 height 22
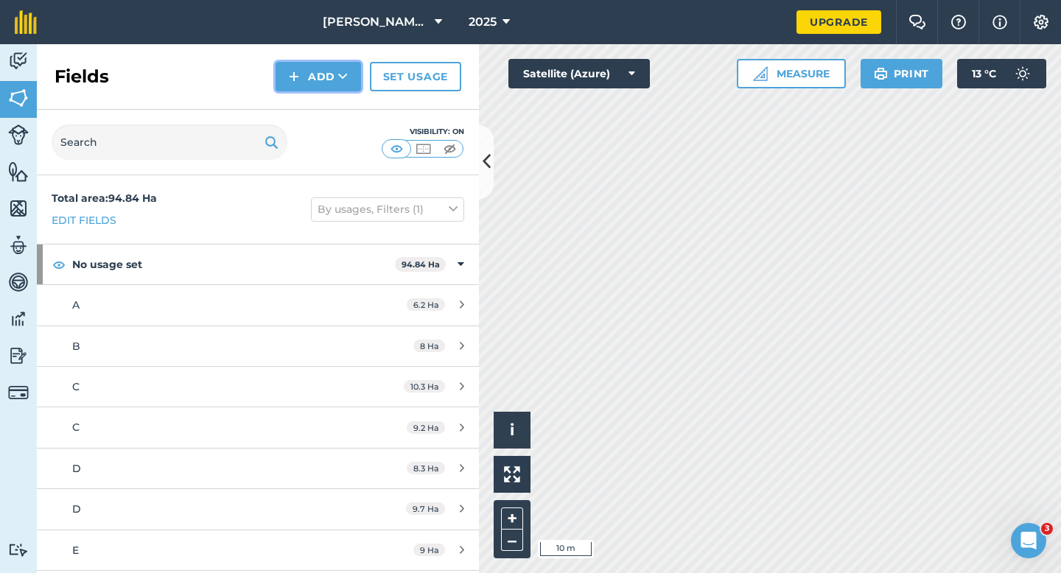
click at [318, 79] on button "Add" at bounding box center [318, 76] width 85 height 29
click at [319, 114] on link "Draw" at bounding box center [318, 110] width 81 height 32
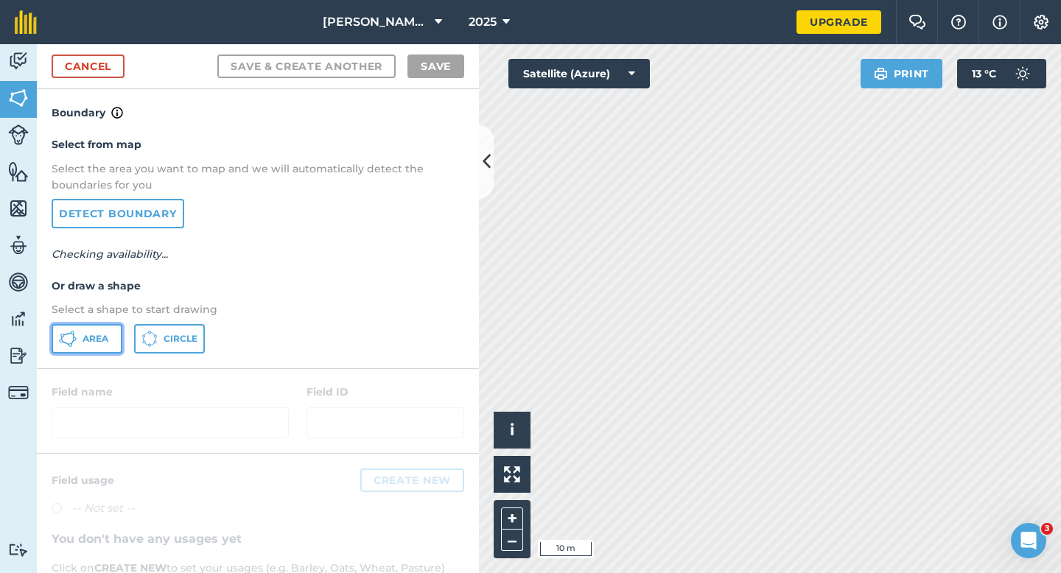
click at [83, 327] on button "Area" at bounding box center [87, 338] width 71 height 29
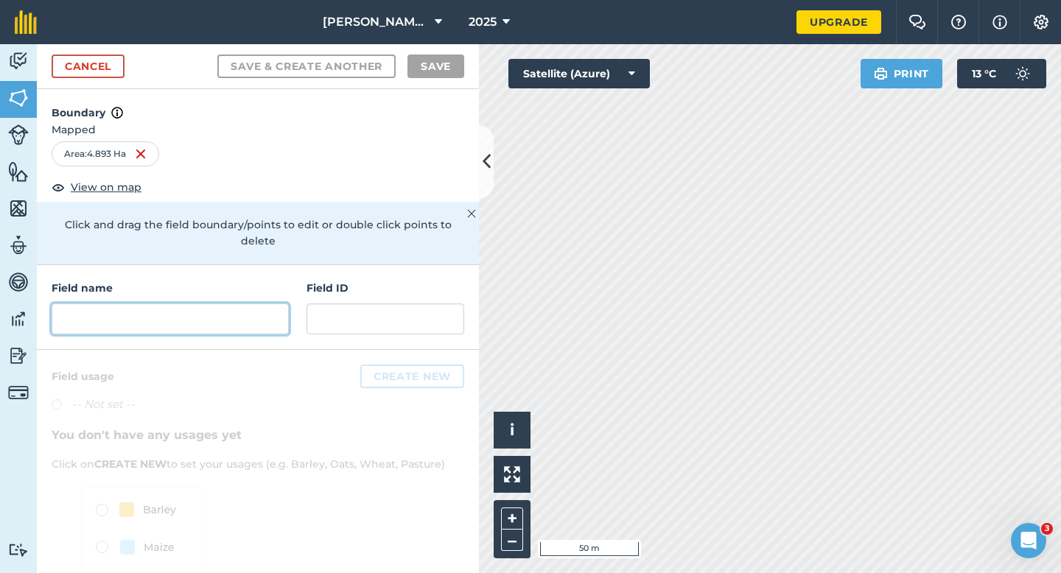
click at [195, 304] on input "text" at bounding box center [170, 319] width 237 height 31
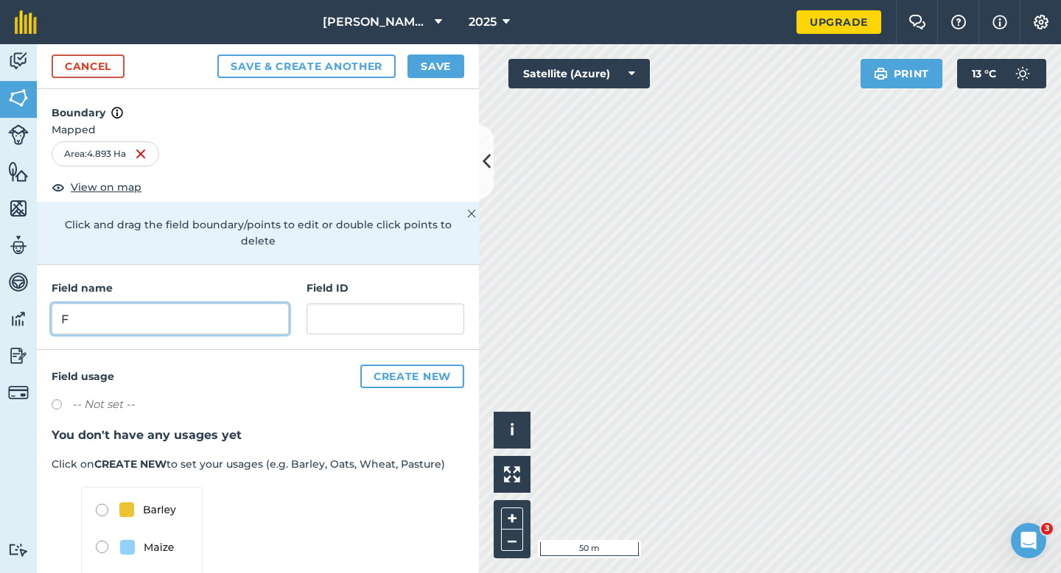
type input "F"
click at [435, 62] on button "Save" at bounding box center [436, 67] width 57 height 24
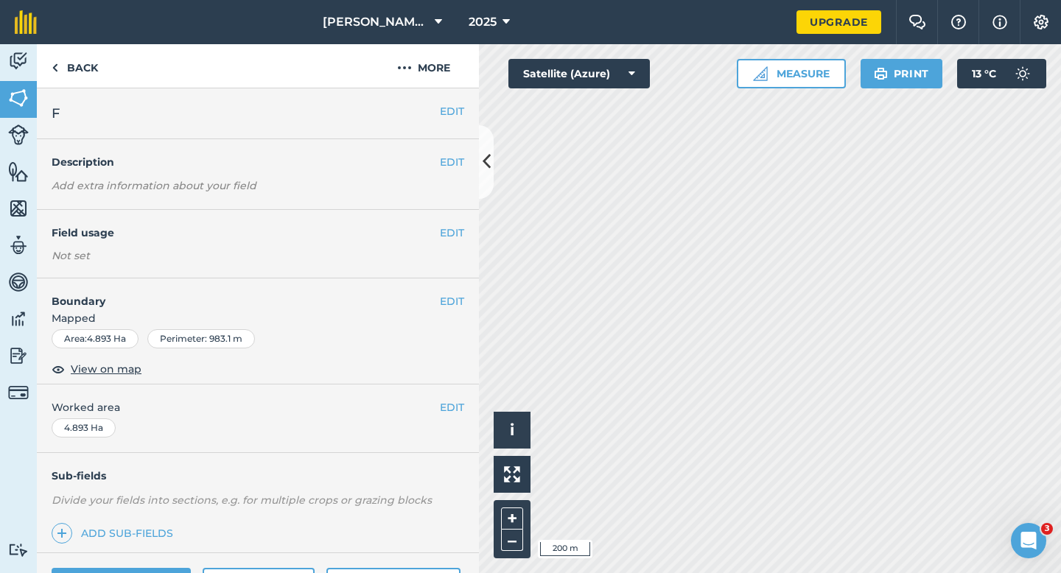
click at [463, 399] on div "EDIT Worked area 4.893 Ha" at bounding box center [258, 419] width 442 height 69
click at [455, 399] on div "EDIT Worked area 4.893 Ha" at bounding box center [258, 419] width 442 height 69
click at [447, 408] on button "EDIT" at bounding box center [452, 407] width 24 height 16
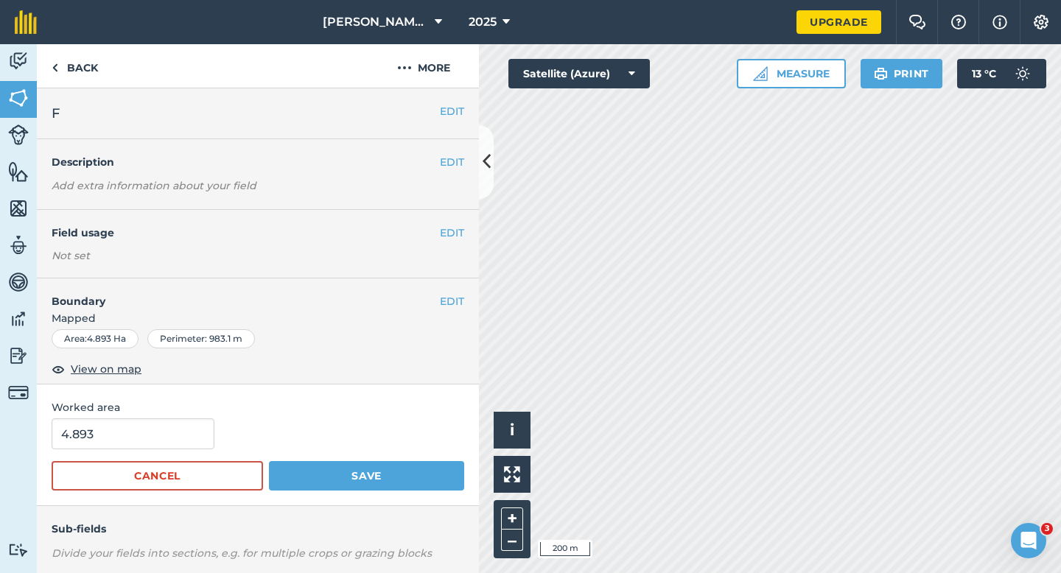
click at [102, 453] on form "4.893 Cancel Save" at bounding box center [258, 455] width 413 height 72
click at [103, 443] on input "4.893" at bounding box center [133, 434] width 163 height 31
type input "5"
click at [269, 461] on button "Save" at bounding box center [366, 475] width 195 height 29
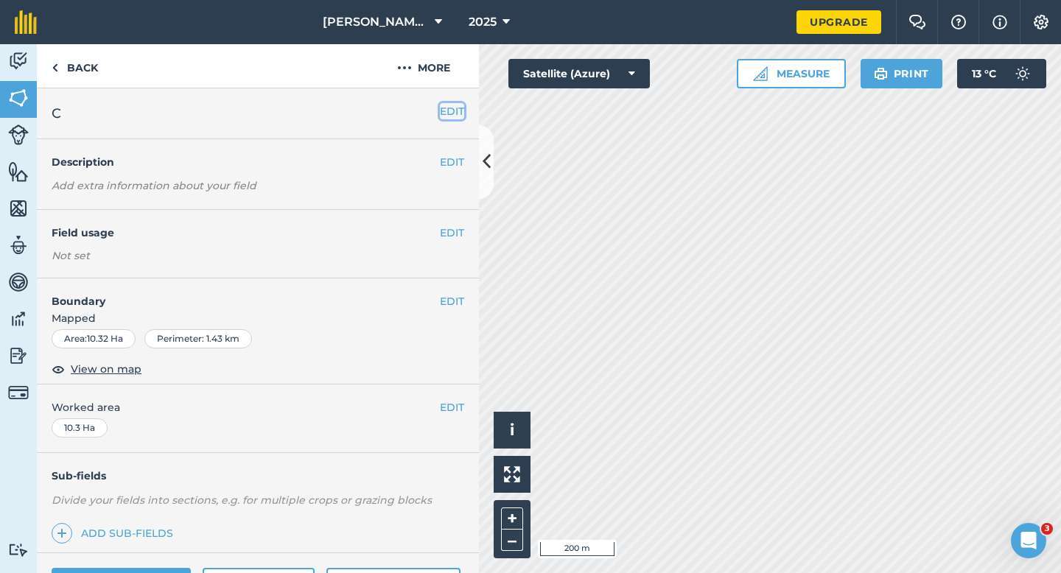
click at [447, 106] on button "EDIT" at bounding box center [452, 111] width 24 height 16
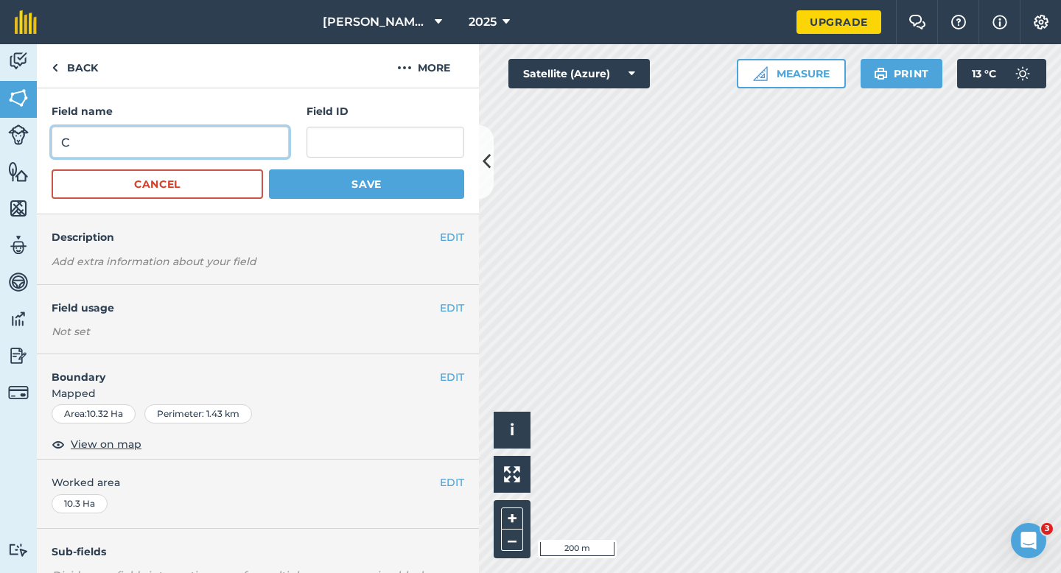
click at [267, 131] on input "C" at bounding box center [170, 142] width 237 height 31
type input "G"
click at [269, 170] on button "Save" at bounding box center [366, 184] width 195 height 29
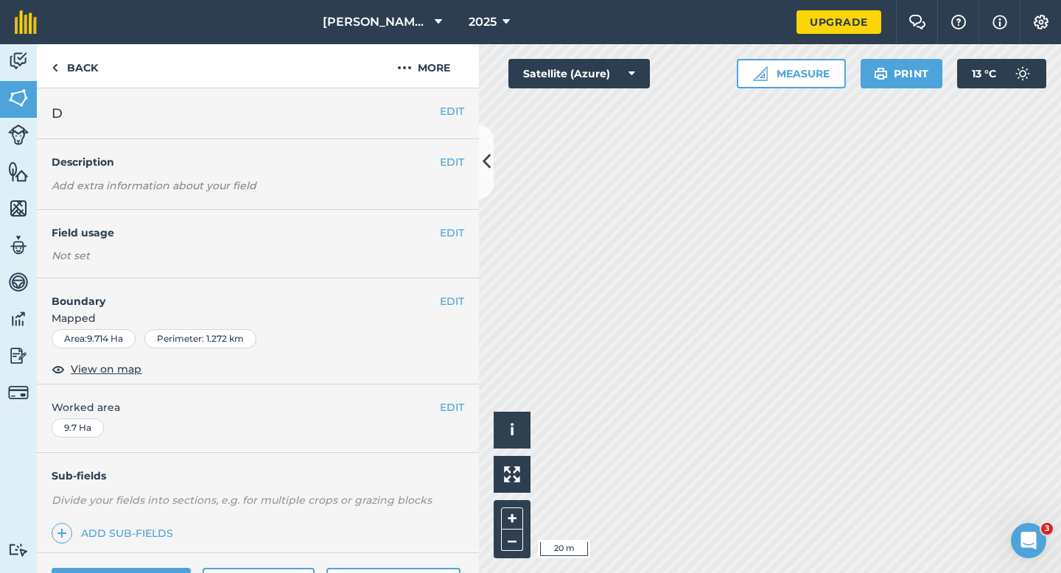
click at [466, 301] on div "EDIT Boundary Mapped Area : 9.714 Ha Perimeter : 1.272 km View on map" at bounding box center [258, 332] width 442 height 106
click at [461, 301] on button "EDIT" at bounding box center [452, 301] width 24 height 16
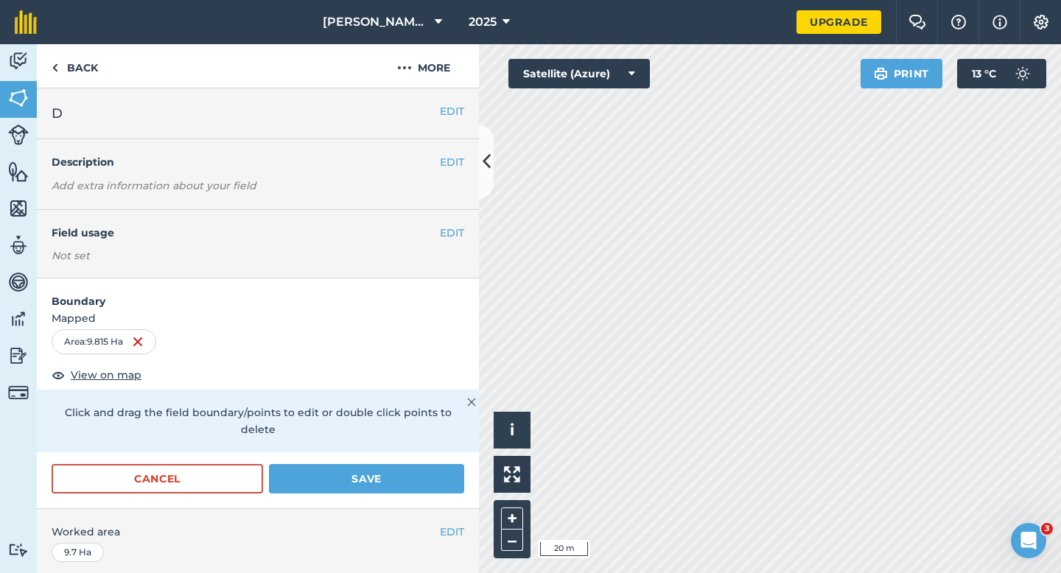
click at [401, 483] on div "Cancel Save" at bounding box center [258, 486] width 442 height 44
click at [401, 464] on button "Save" at bounding box center [366, 478] width 195 height 29
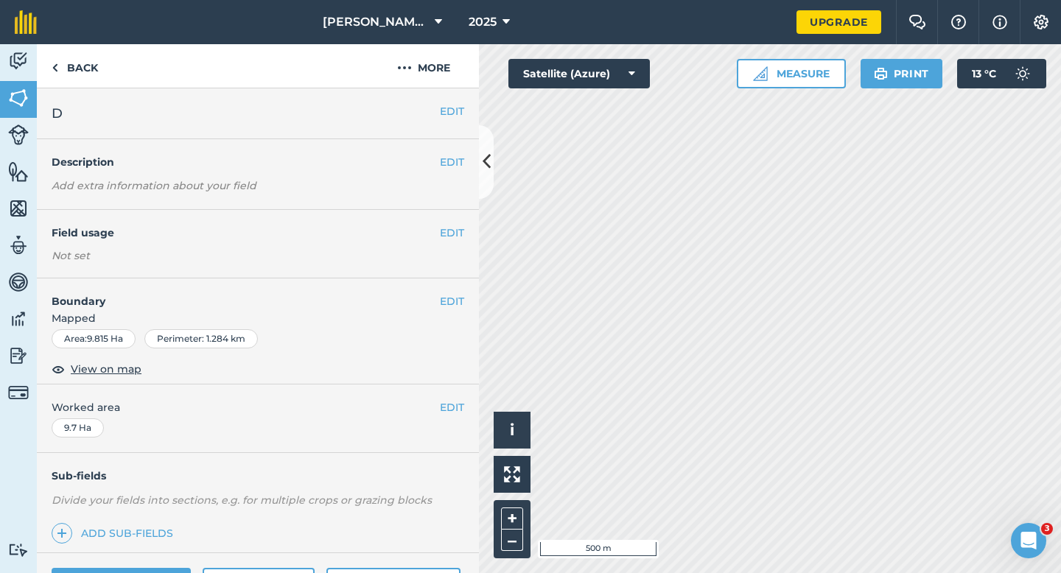
click at [464, 407] on div "EDIT Worked area 9.7 Ha" at bounding box center [258, 419] width 442 height 69
click at [464, 404] on div "EDIT Worked area 9.7 Ha" at bounding box center [258, 419] width 442 height 69
click at [459, 404] on button "EDIT" at bounding box center [452, 407] width 24 height 16
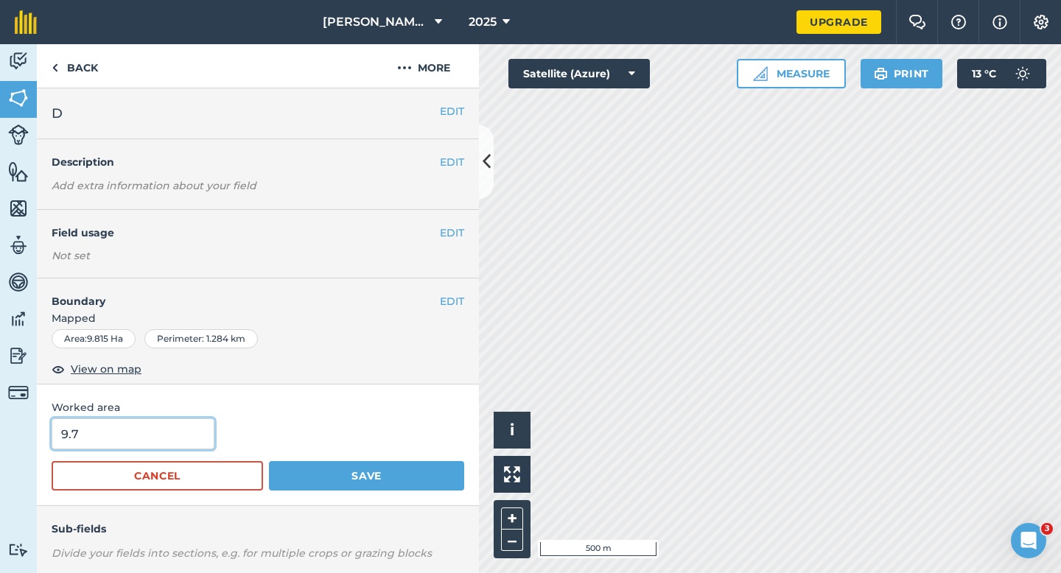
click at [204, 447] on input "9.7" at bounding box center [133, 434] width 163 height 31
type input "9.8"
click at [269, 461] on button "Save" at bounding box center [366, 475] width 195 height 29
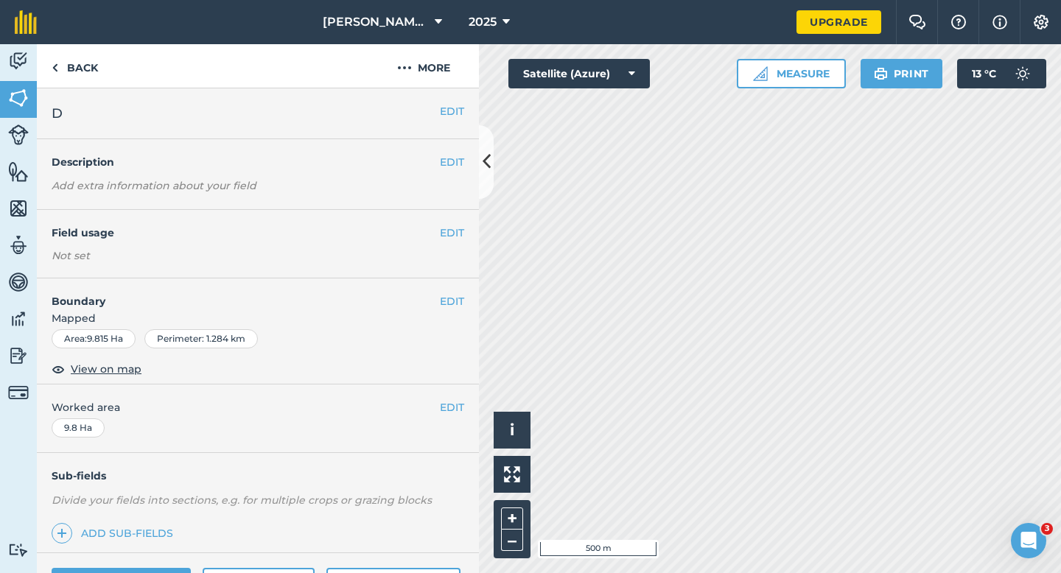
click at [453, 125] on div "EDIT D" at bounding box center [258, 113] width 442 height 51
click at [453, 116] on button "EDIT" at bounding box center [452, 111] width 24 height 16
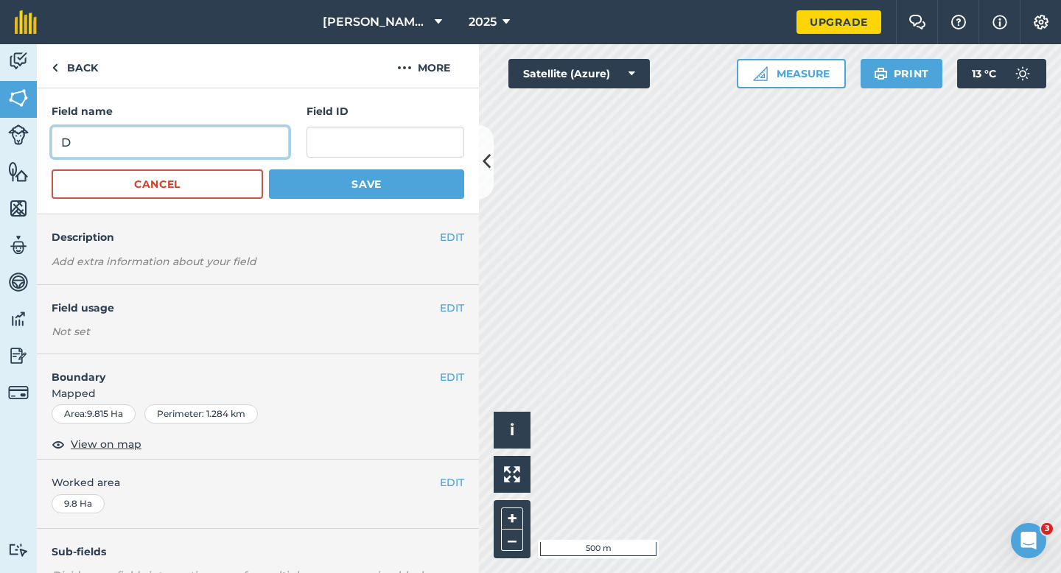
click at [193, 141] on input "D" at bounding box center [170, 142] width 237 height 31
type input "H"
click at [269, 170] on button "Save" at bounding box center [366, 184] width 195 height 29
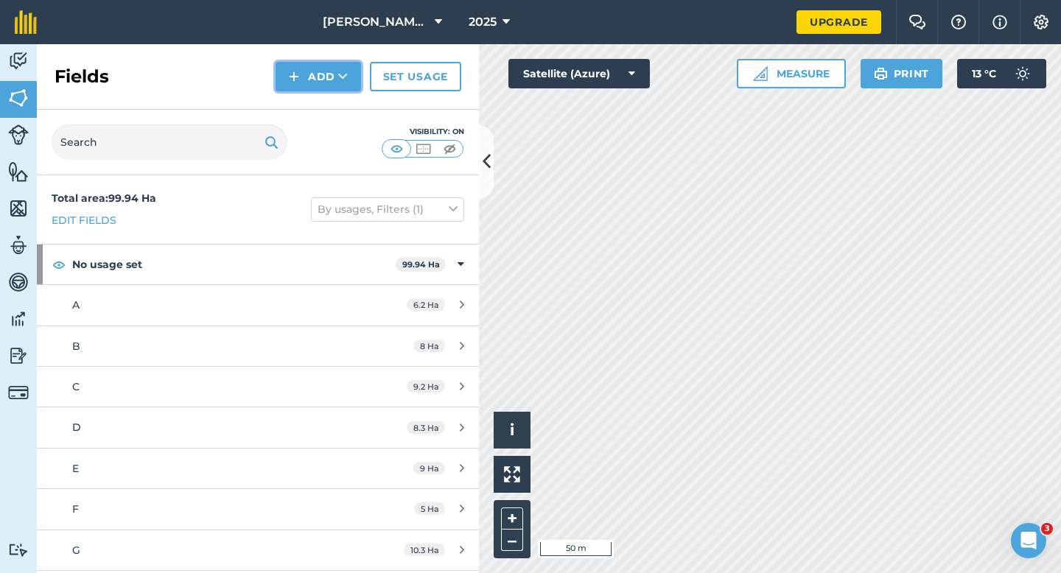
click at [308, 83] on button "Add" at bounding box center [318, 76] width 85 height 29
click at [309, 102] on link "Draw" at bounding box center [318, 110] width 81 height 32
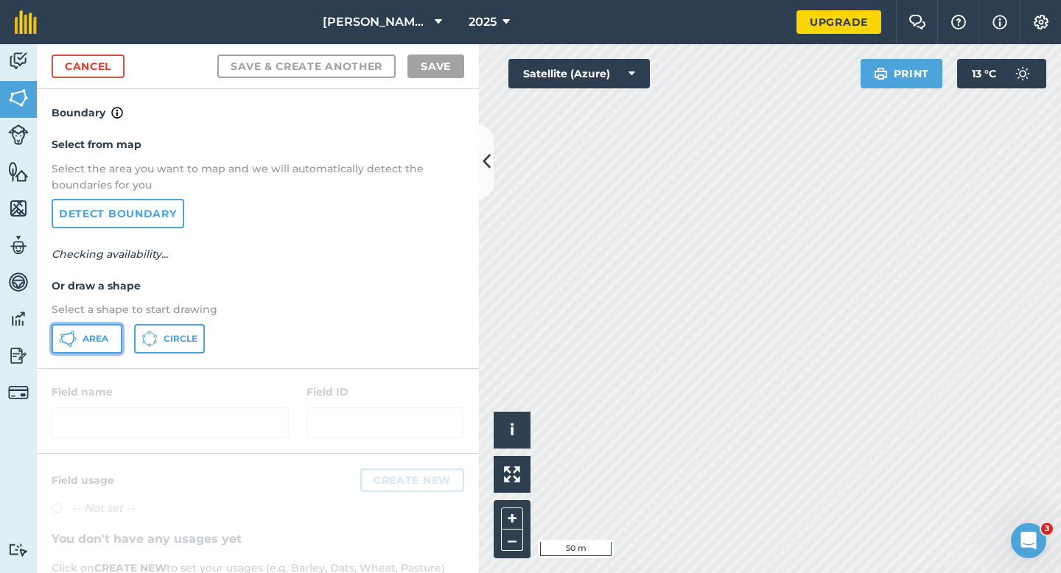
click at [103, 346] on button "Area" at bounding box center [87, 338] width 71 height 29
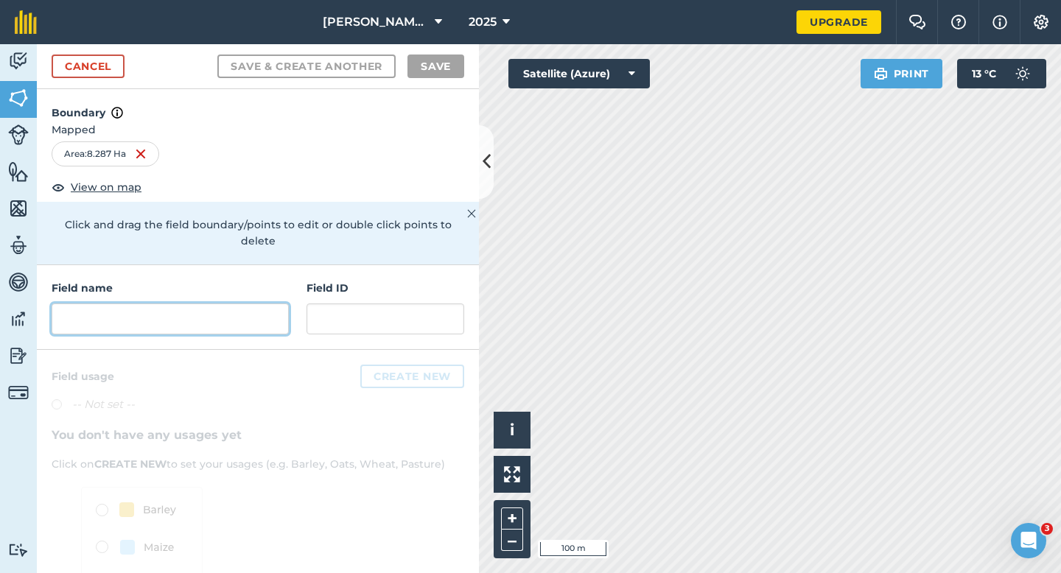
click at [210, 306] on input "text" at bounding box center [170, 319] width 237 height 31
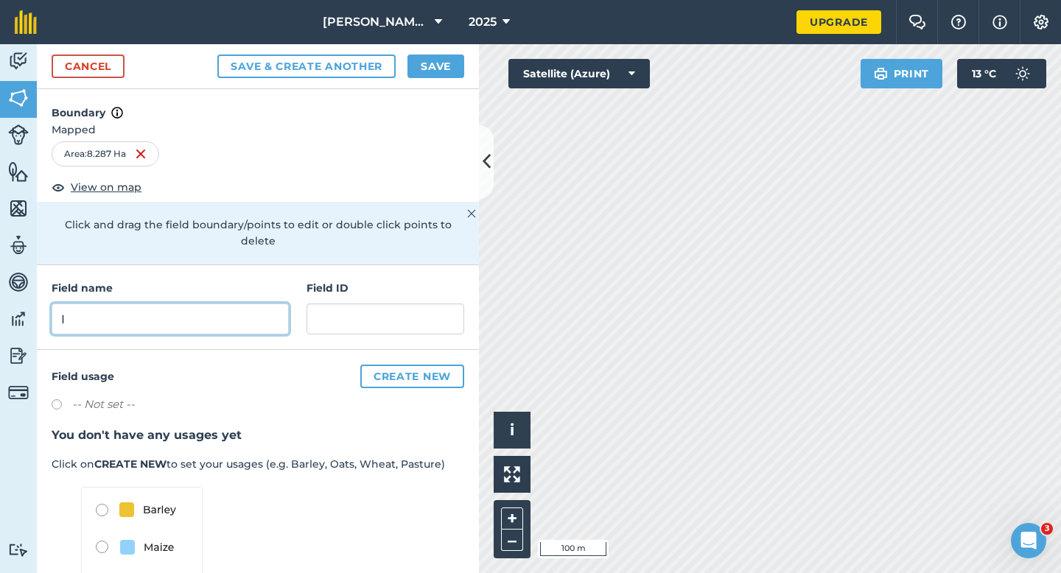
type input "I"
click at [406, 73] on div "Save & Create Another Save" at bounding box center [340, 67] width 247 height 24
click at [244, 324] on div "Field name I Field ID" at bounding box center [258, 307] width 442 height 85
click at [427, 67] on button "Save" at bounding box center [436, 67] width 57 height 24
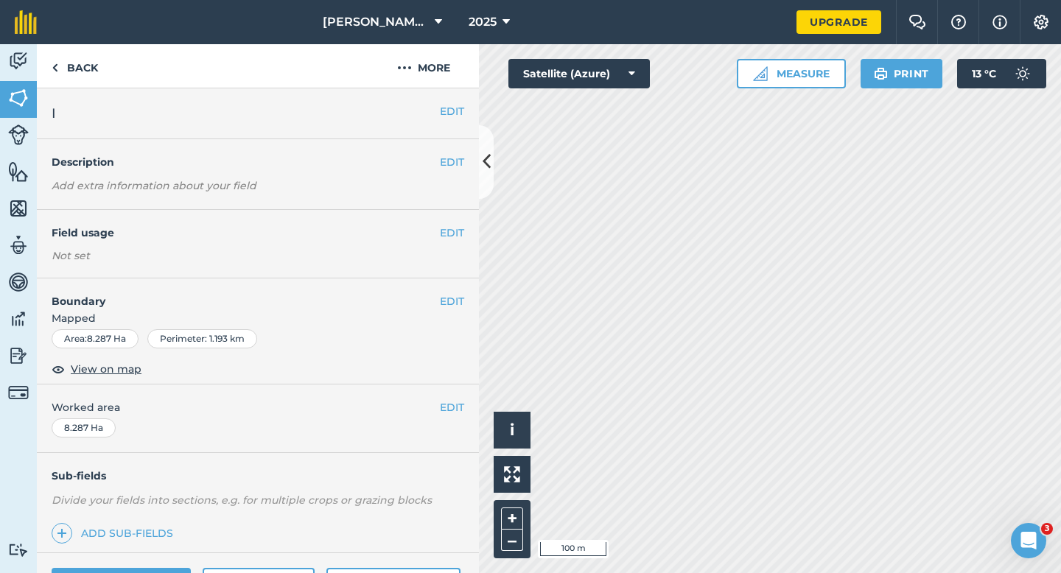
click at [467, 411] on div "EDIT Worked area 8.287 Ha" at bounding box center [258, 419] width 442 height 69
click at [463, 411] on button "EDIT" at bounding box center [452, 407] width 24 height 16
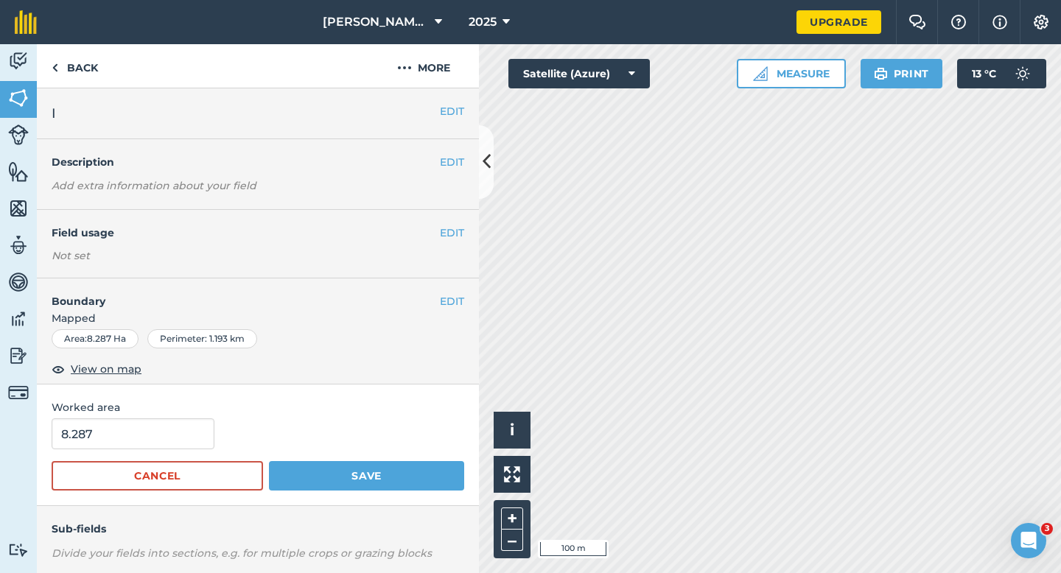
click at [194, 450] on form "8.287 Cancel Save" at bounding box center [258, 455] width 413 height 72
click at [194, 446] on input "8.287" at bounding box center [133, 434] width 163 height 31
type input "8.3"
click at [269, 461] on button "Save" at bounding box center [366, 475] width 195 height 29
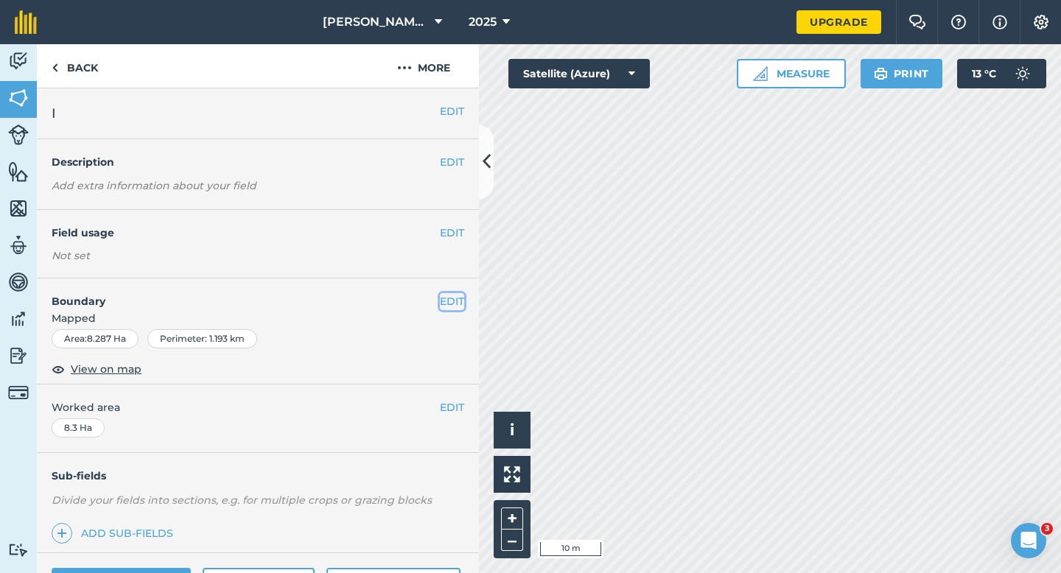
click at [454, 303] on button "EDIT" at bounding box center [452, 301] width 24 height 16
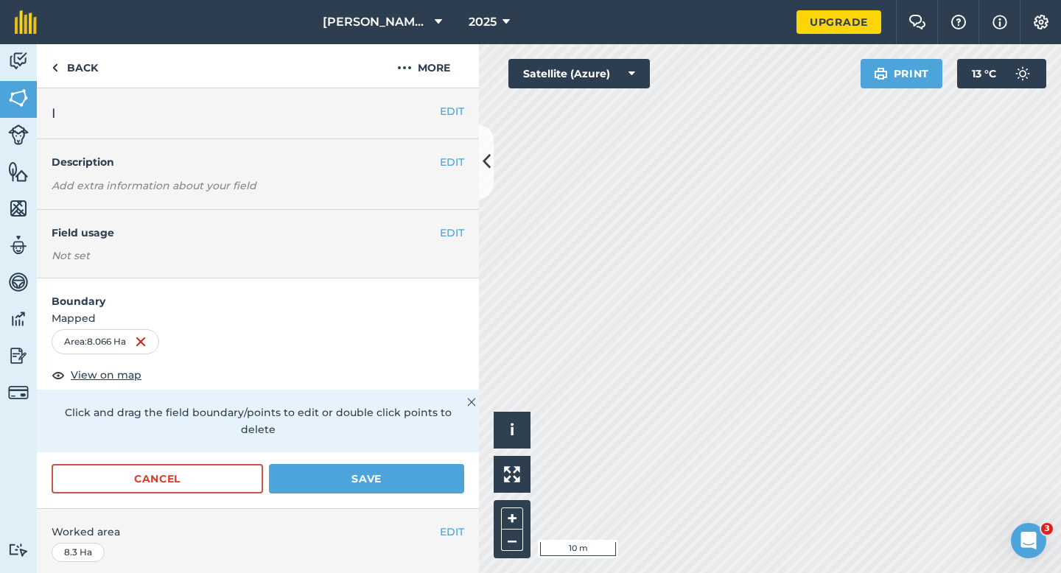
click at [411, 481] on div "Cancel Save" at bounding box center [258, 486] width 442 height 44
click at [411, 467] on button "Save" at bounding box center [366, 478] width 195 height 29
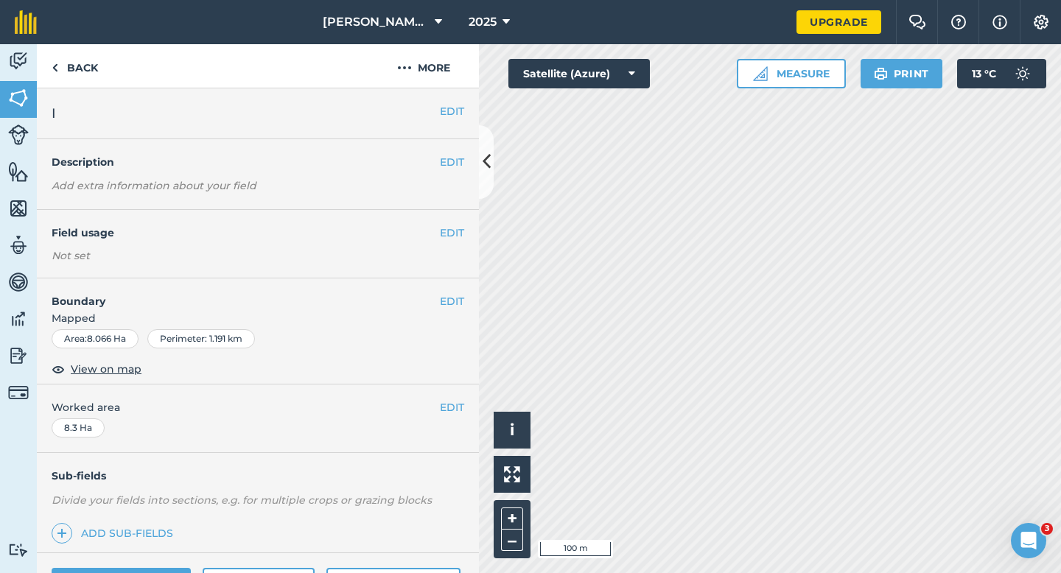
click at [464, 399] on span "Worked area" at bounding box center [258, 407] width 413 height 16
click at [451, 401] on button "EDIT" at bounding box center [452, 407] width 24 height 16
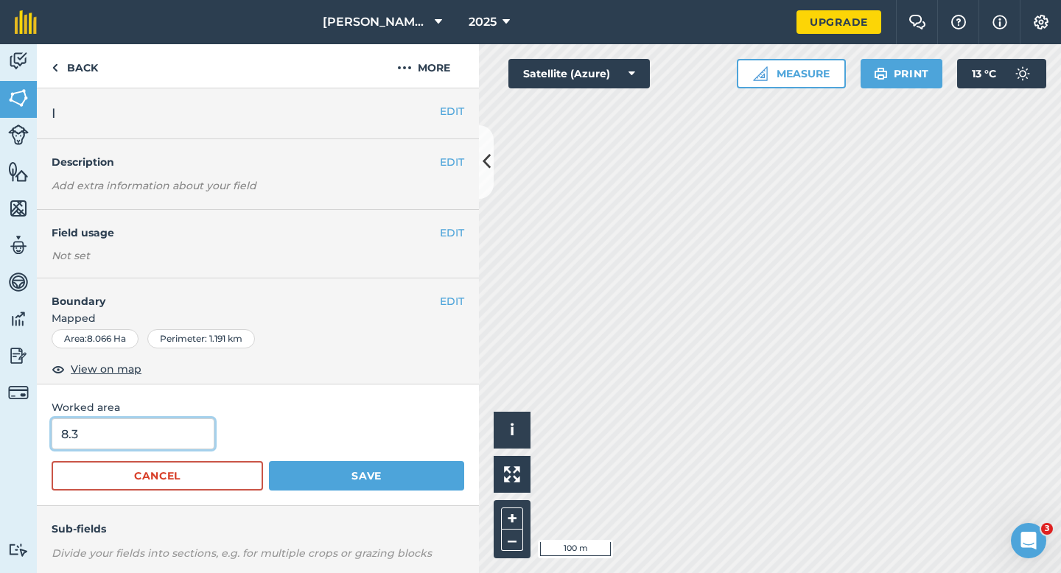
click at [122, 435] on input "8.3" at bounding box center [133, 434] width 163 height 31
type input "8"
click at [269, 461] on button "Save" at bounding box center [366, 475] width 195 height 29
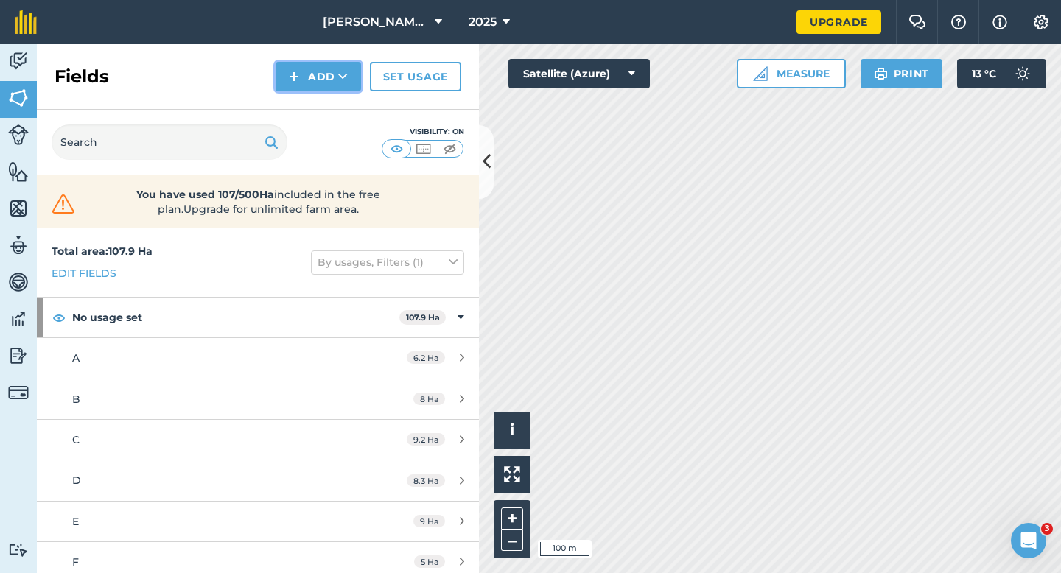
click at [307, 78] on button "Add" at bounding box center [318, 76] width 85 height 29
click at [299, 108] on link "Draw" at bounding box center [318, 110] width 81 height 32
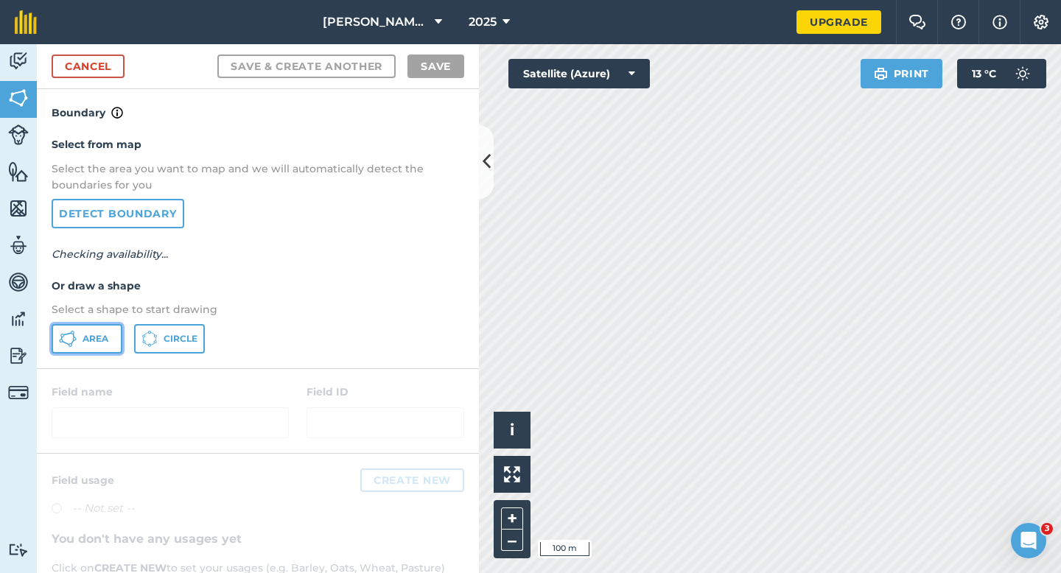
click at [85, 343] on span "Area" at bounding box center [96, 339] width 26 height 12
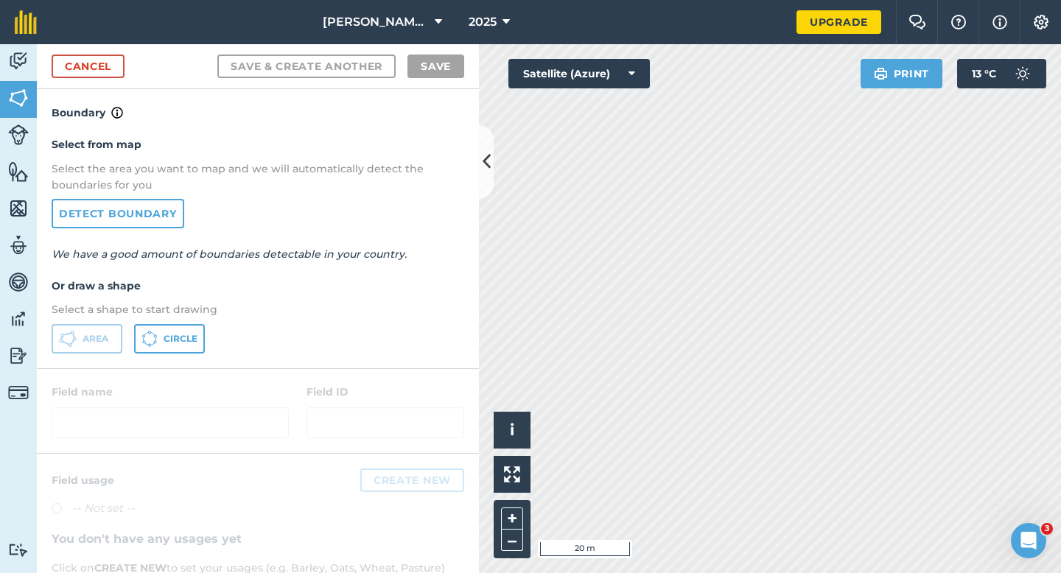
click at [120, 80] on div "Cancel Save & Create Another Save" at bounding box center [258, 66] width 442 height 45
click at [120, 73] on link "Cancel" at bounding box center [88, 67] width 73 height 24
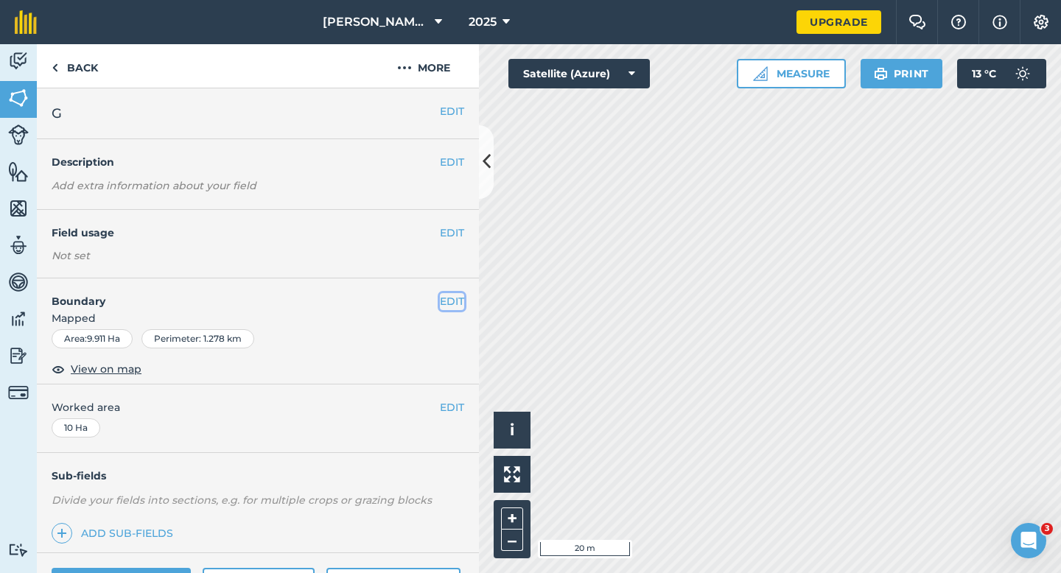
click at [455, 300] on button "EDIT" at bounding box center [452, 301] width 24 height 16
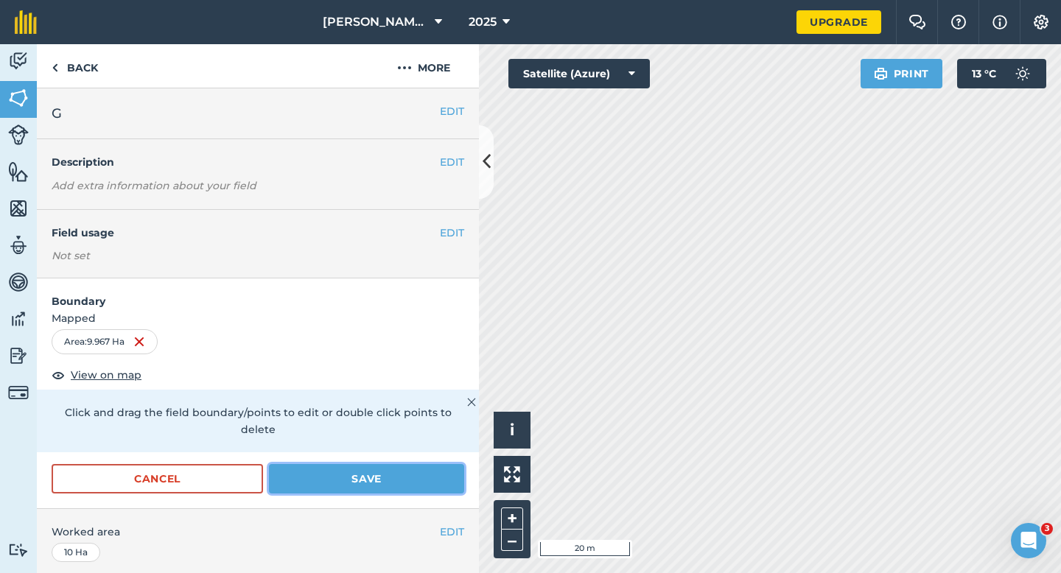
click at [404, 464] on button "Save" at bounding box center [366, 478] width 195 height 29
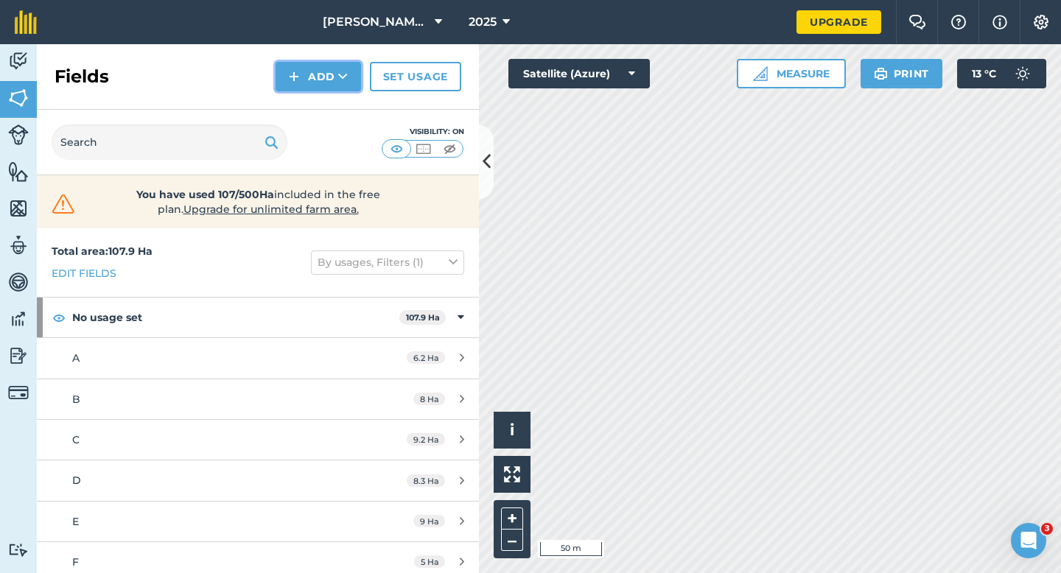
click at [304, 65] on button "Add" at bounding box center [318, 76] width 85 height 29
click at [304, 98] on link "Draw" at bounding box center [318, 110] width 81 height 32
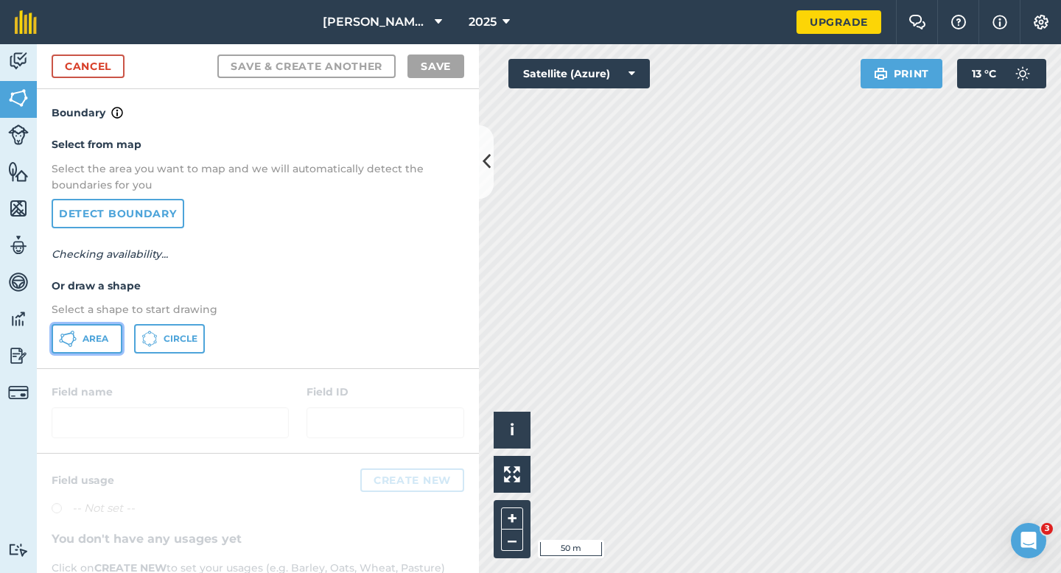
click at [66, 351] on button "Area" at bounding box center [87, 338] width 71 height 29
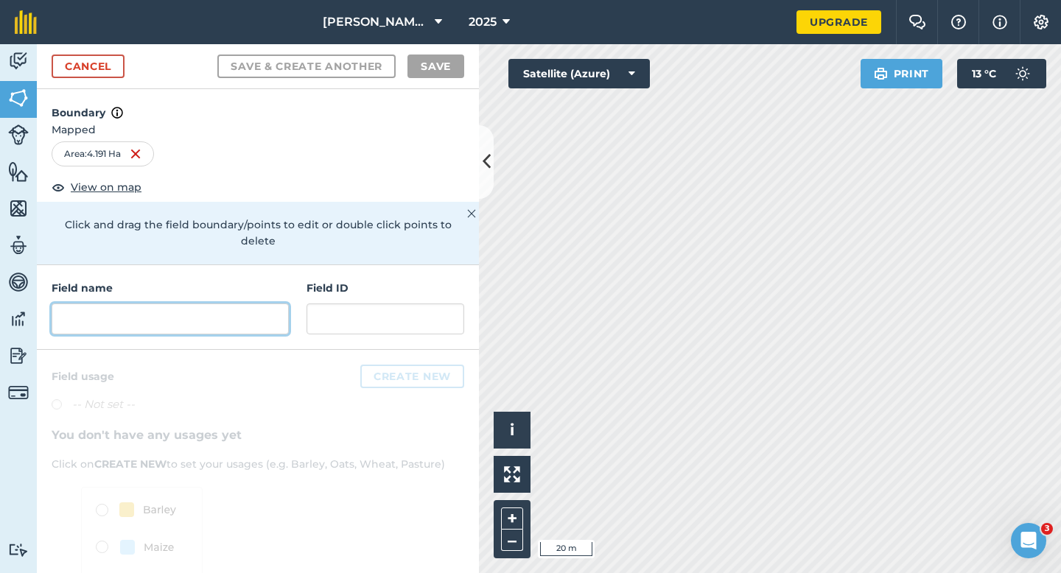
click at [242, 304] on input "text" at bounding box center [170, 319] width 237 height 31
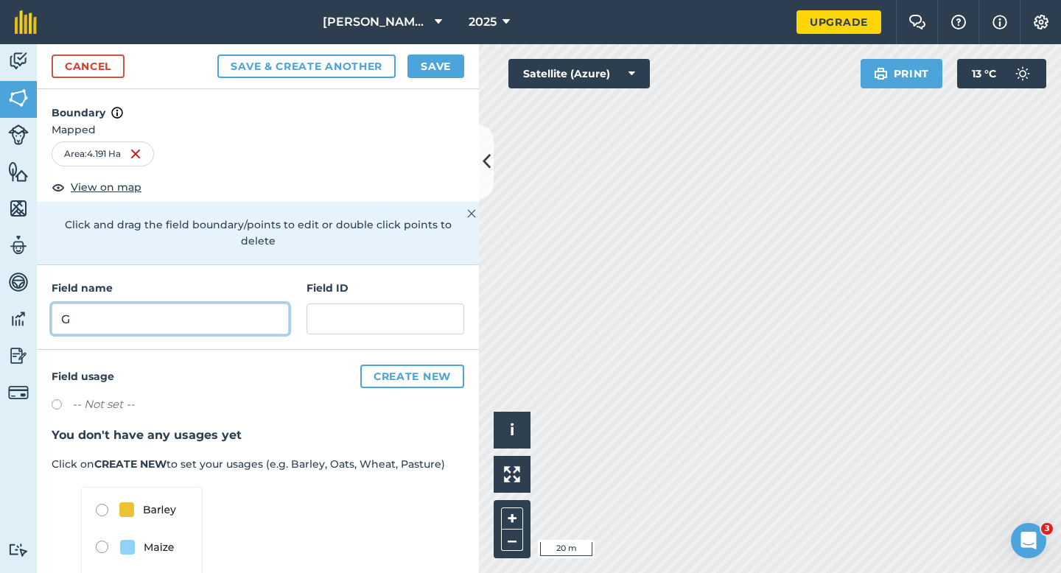
type input "G"
click at [453, 60] on button "Save" at bounding box center [436, 67] width 57 height 24
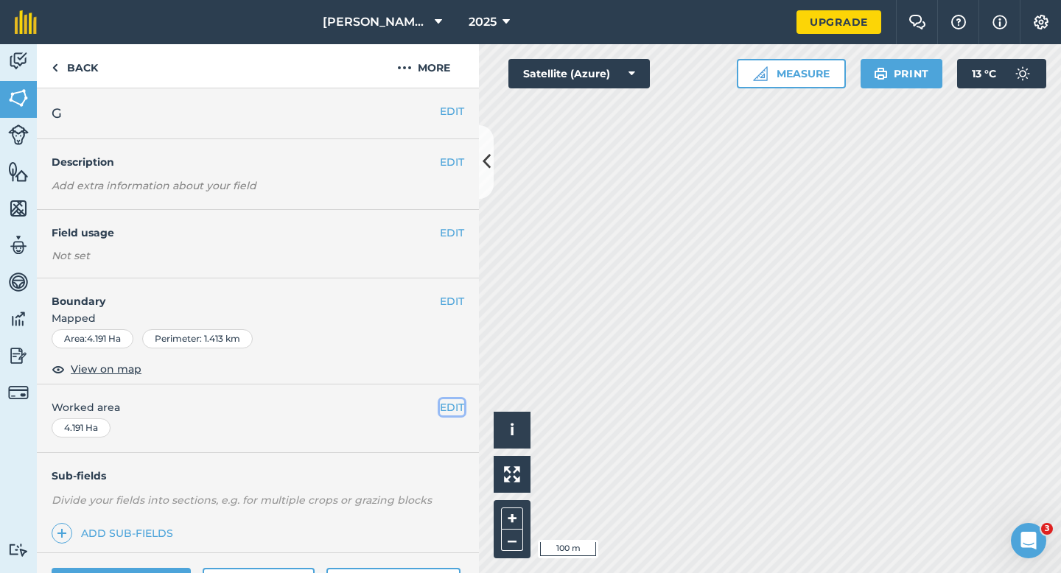
click at [445, 404] on button "EDIT" at bounding box center [452, 407] width 24 height 16
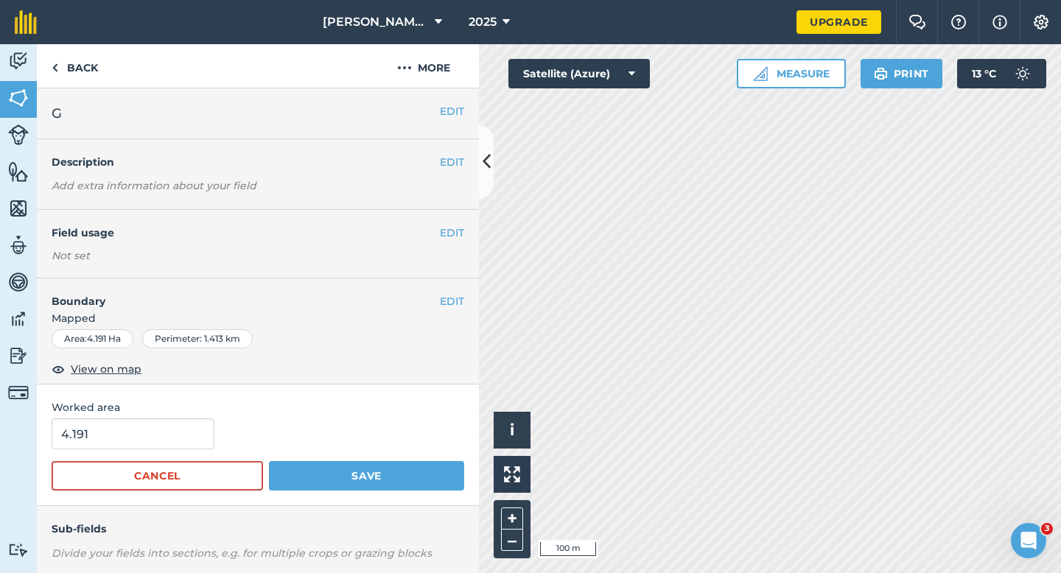
click at [105, 455] on form "4.191 Cancel Save" at bounding box center [258, 455] width 413 height 72
click at [105, 439] on input "4.191" at bounding box center [133, 434] width 163 height 31
type input "4"
click at [269, 461] on button "Save" at bounding box center [366, 475] width 195 height 29
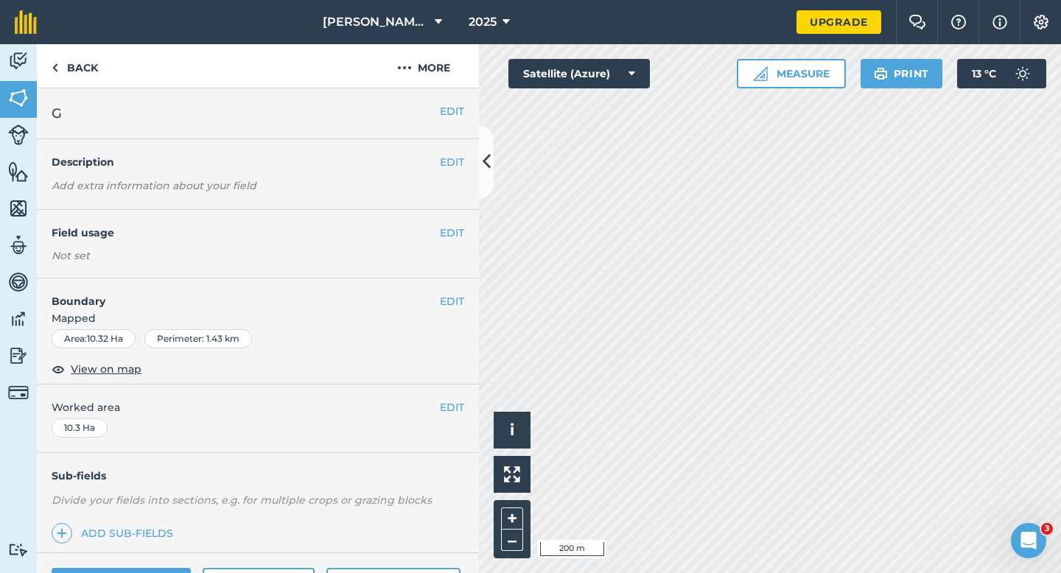
click at [438, 108] on h2 "G" at bounding box center [246, 113] width 388 height 21
click at [456, 114] on button "EDIT" at bounding box center [452, 111] width 24 height 16
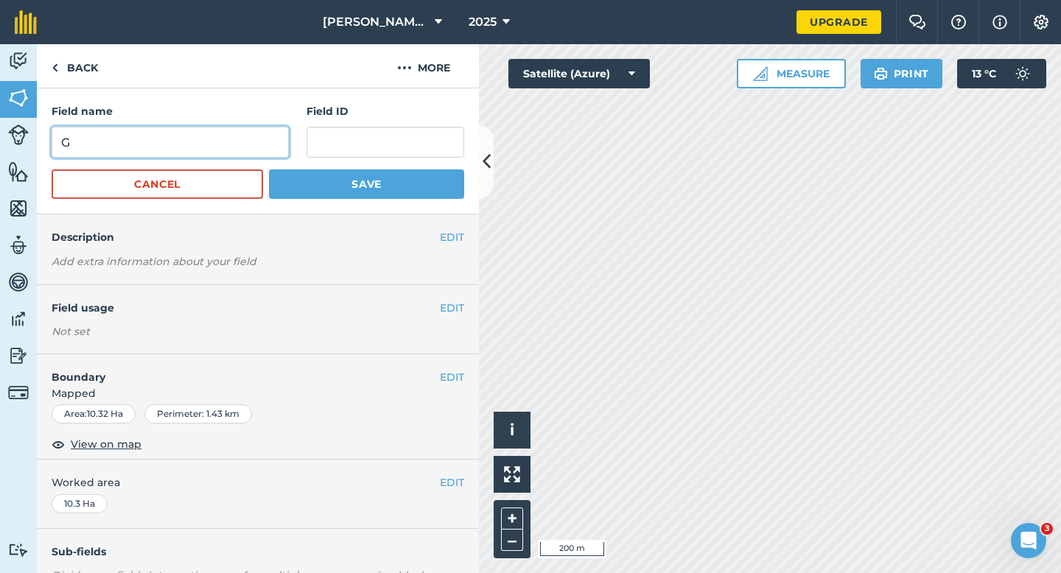
click at [223, 145] on input "G" at bounding box center [170, 142] width 237 height 31
type input "H"
click at [269, 170] on button "Save" at bounding box center [366, 184] width 195 height 29
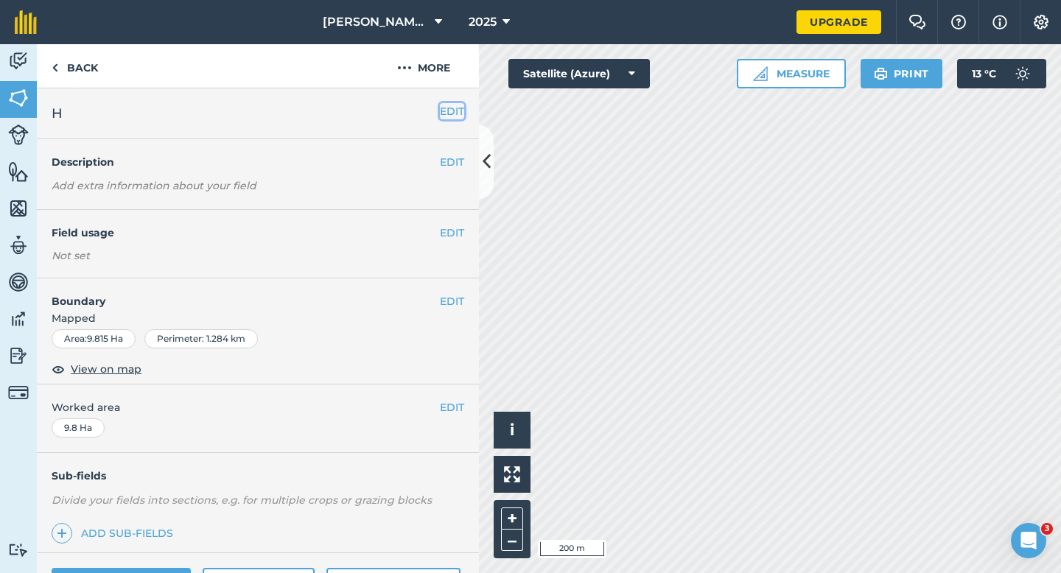
click at [462, 116] on button "EDIT" at bounding box center [452, 111] width 24 height 16
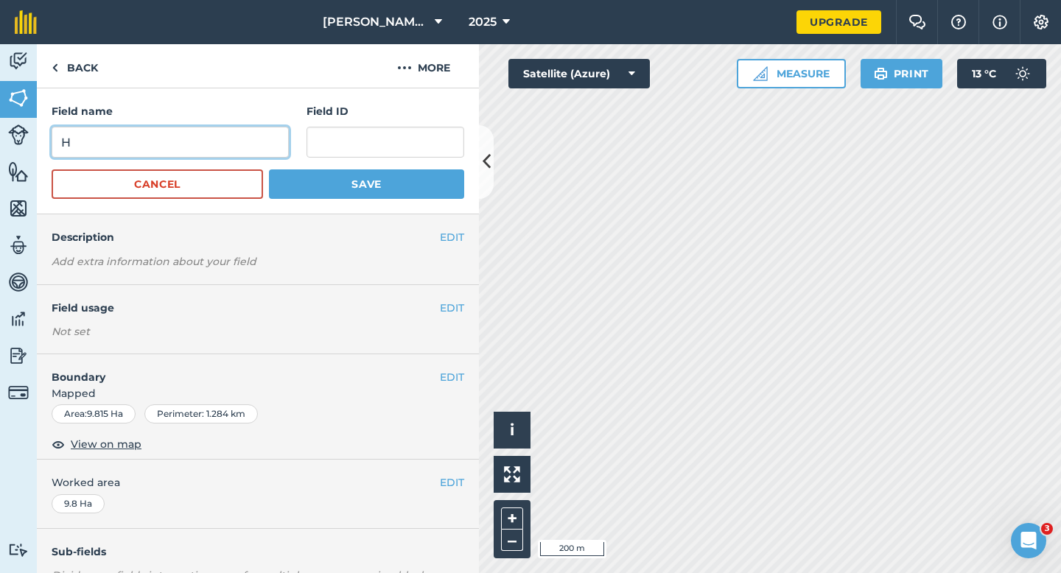
click at [195, 142] on input "H" at bounding box center [170, 142] width 237 height 31
type input "I"
click at [269, 170] on button "Save" at bounding box center [366, 184] width 195 height 29
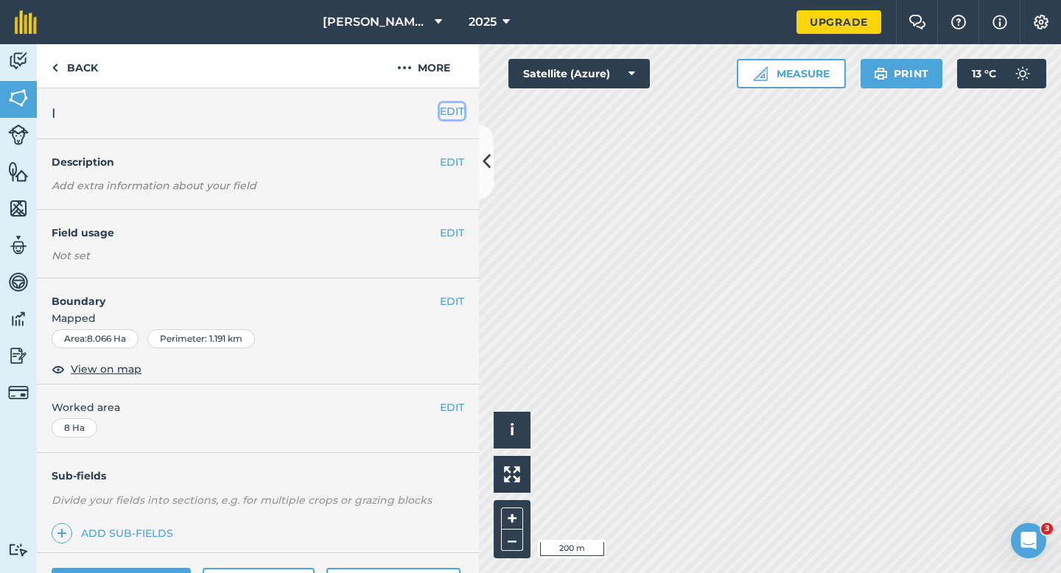
click at [449, 113] on button "EDIT" at bounding box center [452, 111] width 24 height 16
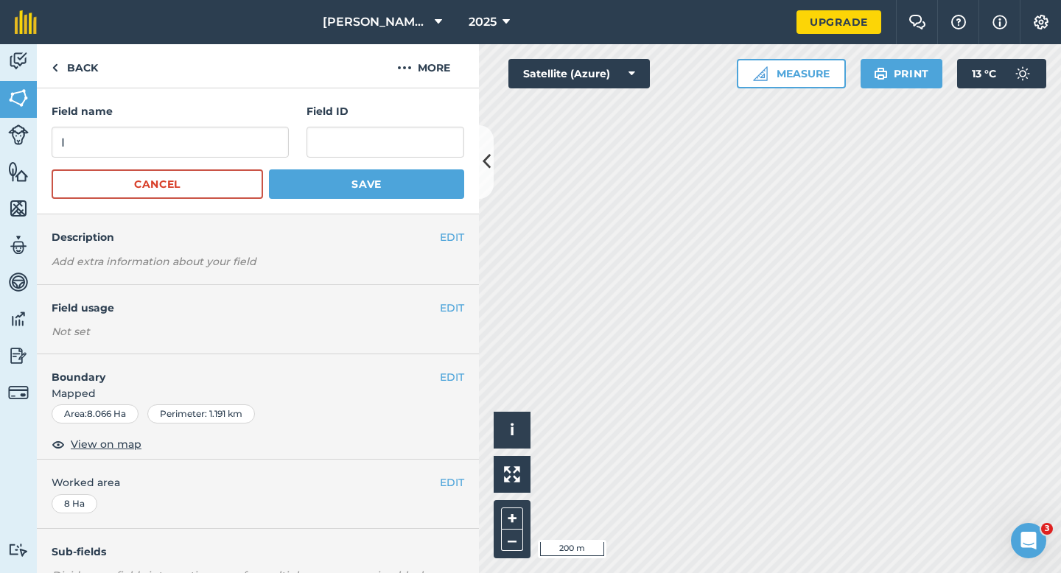
click at [198, 158] on form "Field name I Field ID Cancel Save" at bounding box center [258, 151] width 413 height 96
click at [198, 150] on input "I" at bounding box center [170, 142] width 237 height 31
click at [198, 150] on input "J" at bounding box center [170, 142] width 237 height 31
type input "J"
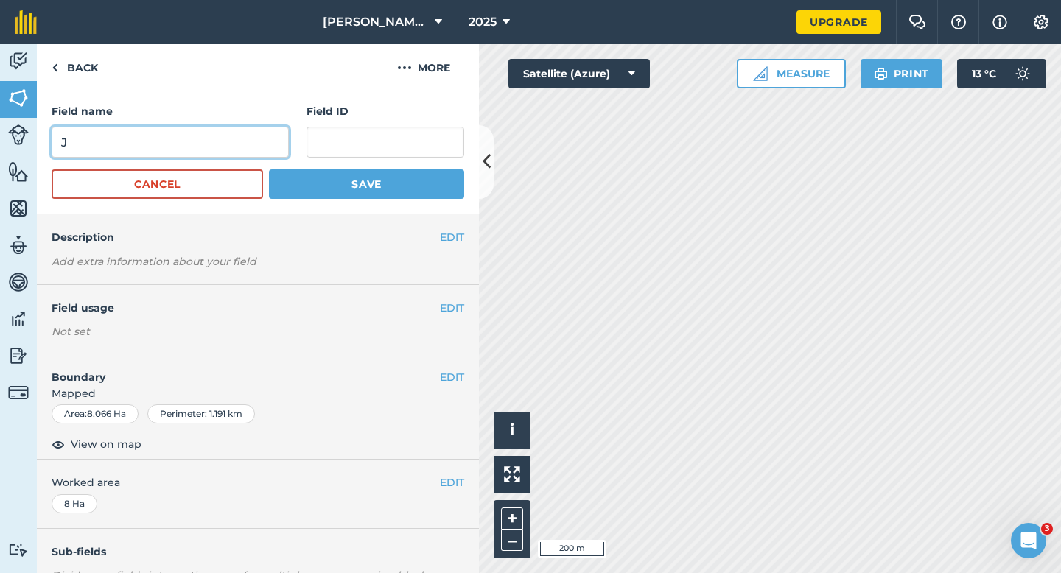
click at [269, 170] on button "Save" at bounding box center [366, 184] width 195 height 29
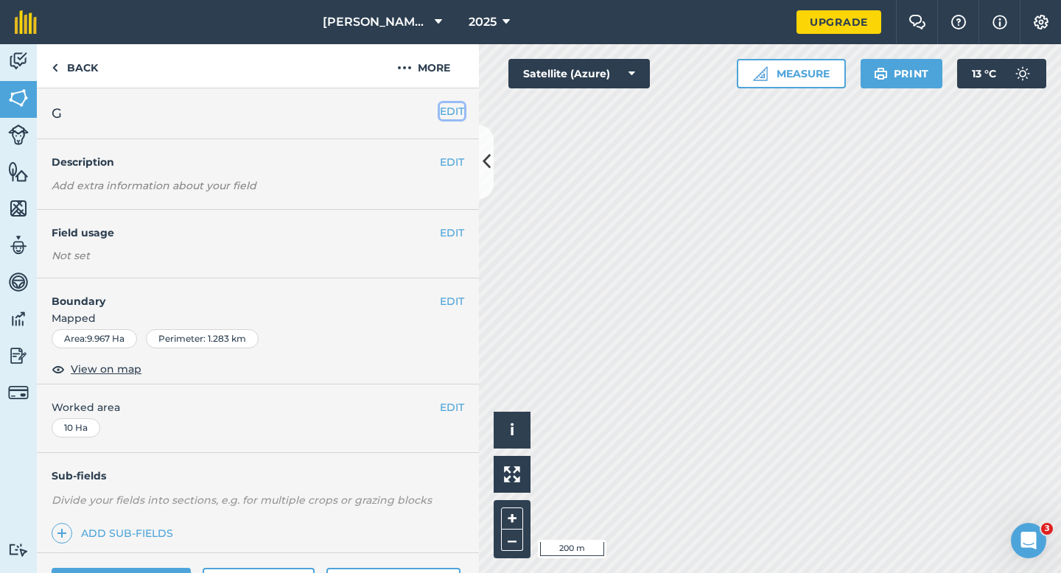
click at [454, 116] on button "EDIT" at bounding box center [452, 111] width 24 height 16
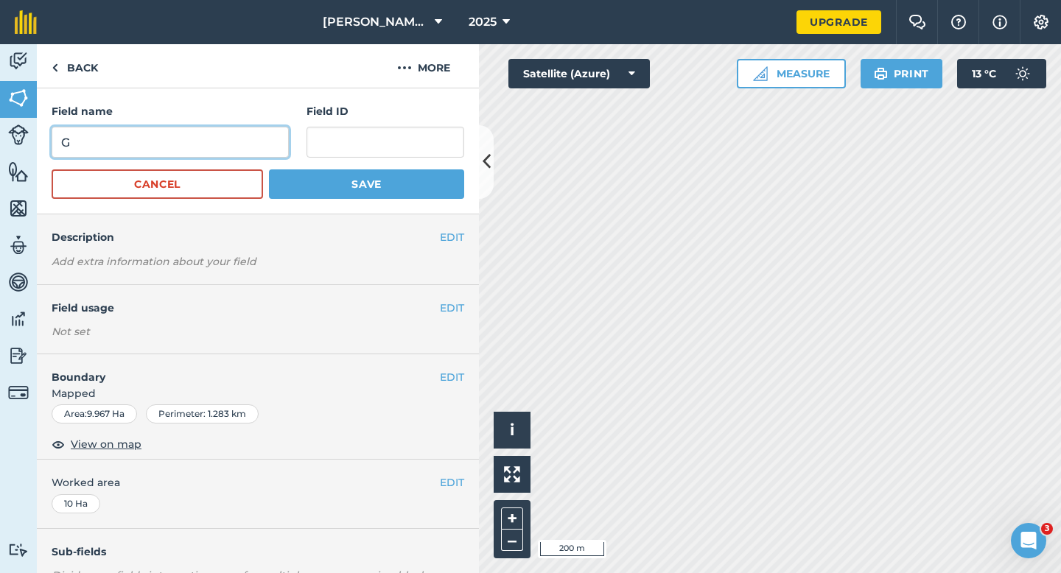
click at [223, 134] on input "G" at bounding box center [170, 142] width 237 height 31
click at [223, 134] on input "LG" at bounding box center [170, 142] width 237 height 31
type input "L"
click at [269, 170] on button "Save" at bounding box center [366, 184] width 195 height 29
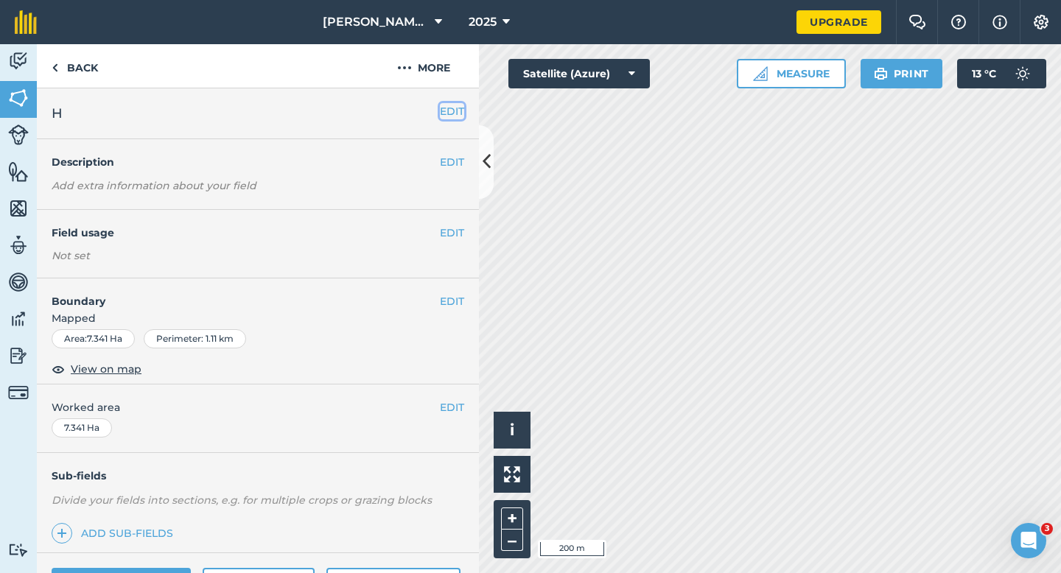
click at [453, 113] on button "EDIT" at bounding box center [452, 111] width 24 height 16
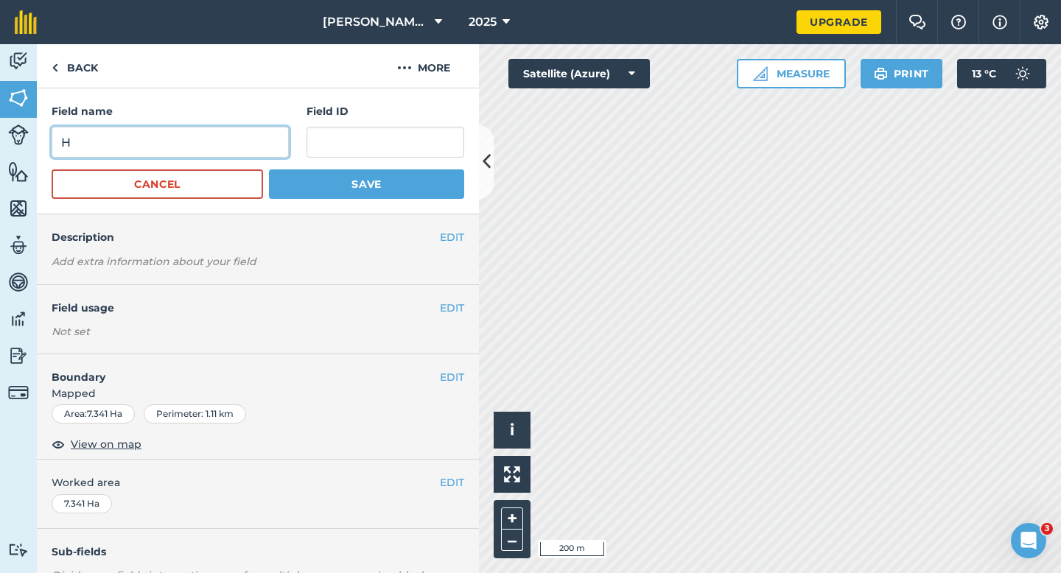
click at [262, 151] on input "H" at bounding box center [170, 142] width 237 height 31
type input "M"
click at [269, 170] on button "Save" at bounding box center [366, 184] width 195 height 29
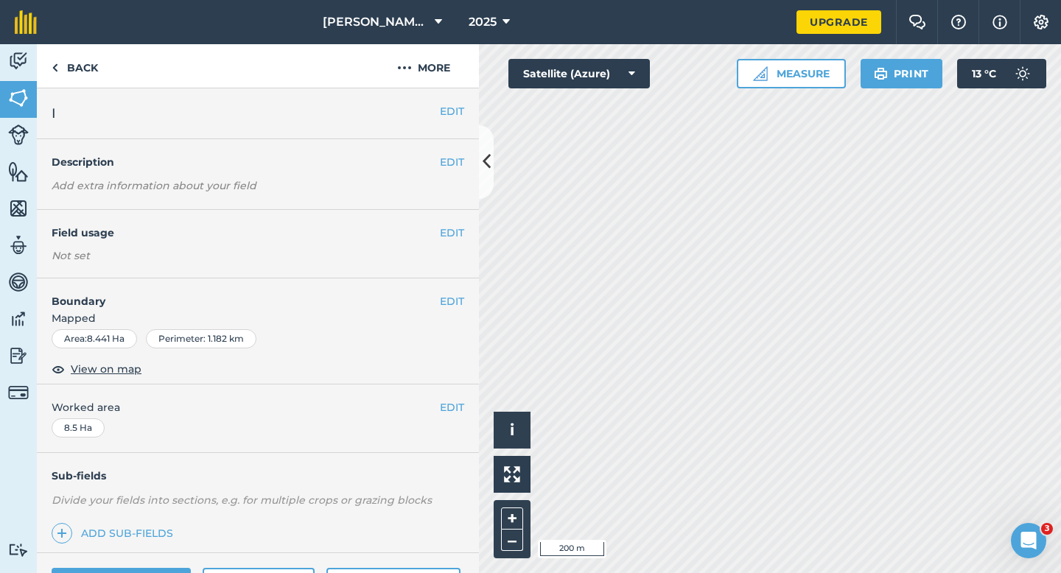
click at [467, 120] on div "EDIT I" at bounding box center [258, 113] width 442 height 51
click at [460, 114] on button "EDIT" at bounding box center [452, 111] width 24 height 16
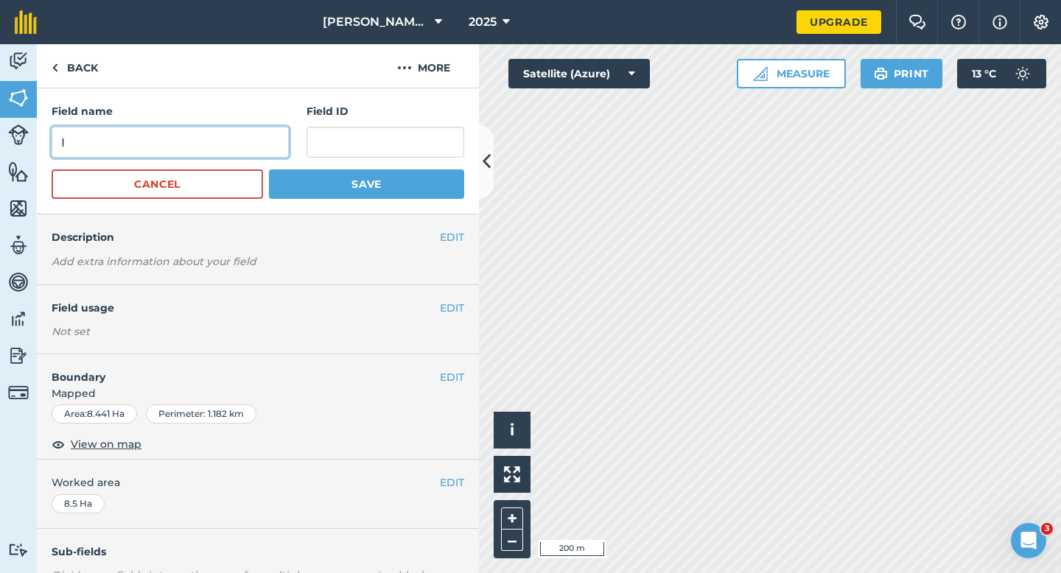
click at [203, 139] on input "I" at bounding box center [170, 142] width 237 height 31
type input "N"
click at [269, 170] on button "Save" at bounding box center [366, 184] width 195 height 29
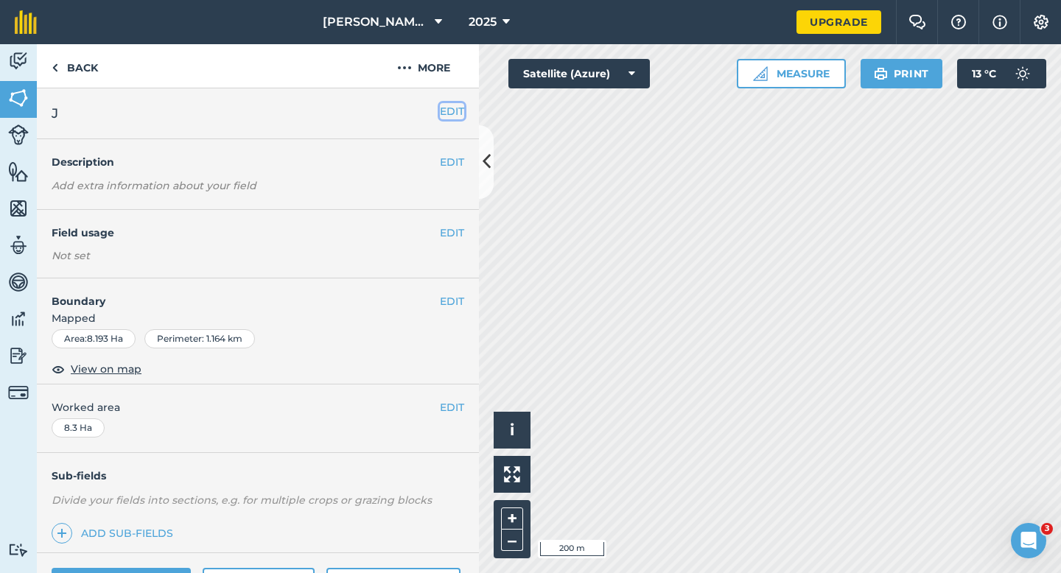
click at [455, 115] on button "EDIT" at bounding box center [452, 111] width 24 height 16
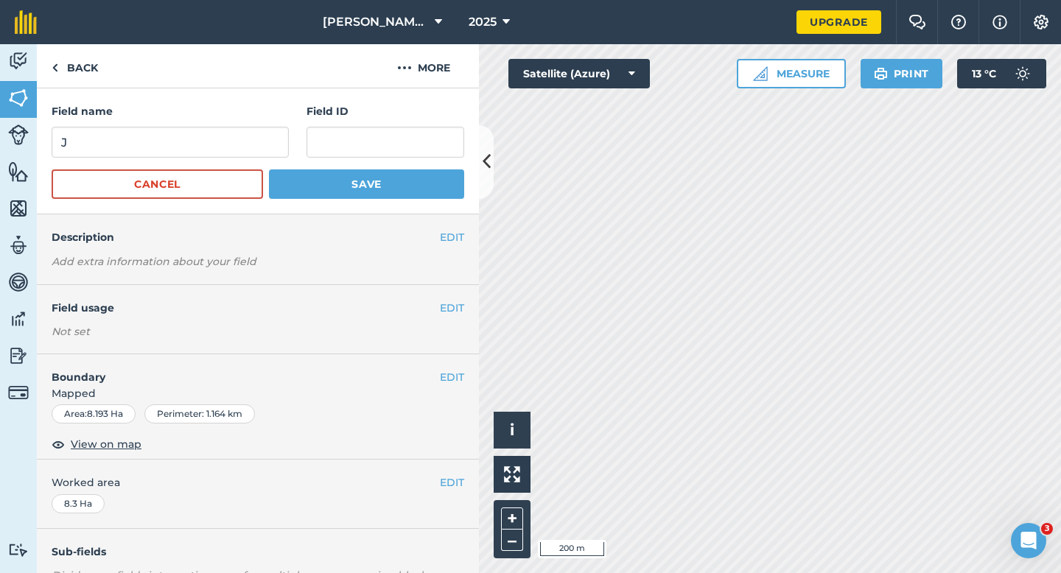
click at [212, 170] on div "Cancel Save" at bounding box center [258, 184] width 413 height 29
click at [213, 142] on input "J" at bounding box center [170, 142] width 237 height 31
type input "O"
click at [269, 170] on button "Save" at bounding box center [366, 184] width 195 height 29
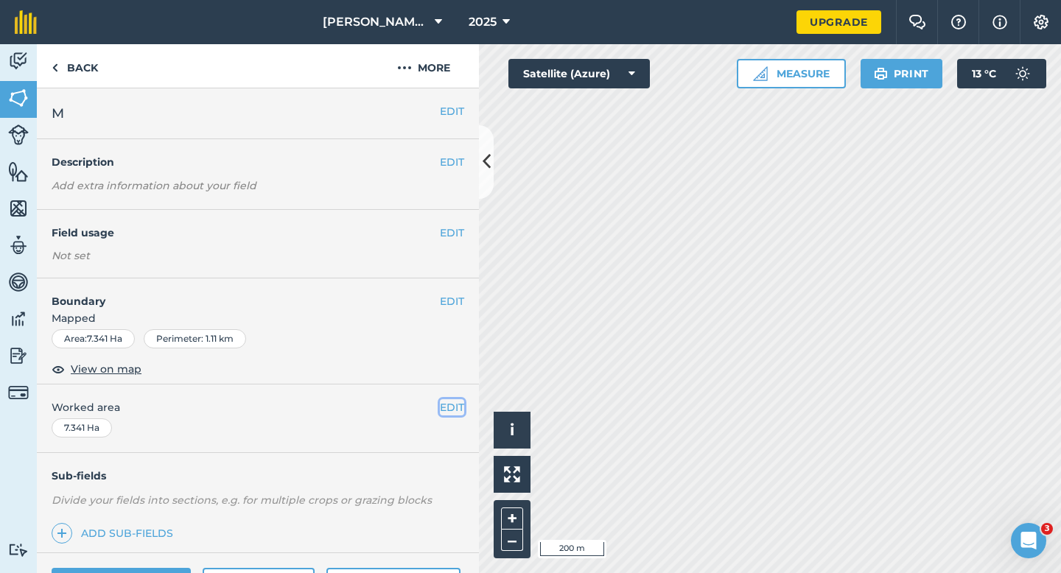
click at [448, 411] on button "EDIT" at bounding box center [452, 407] width 24 height 16
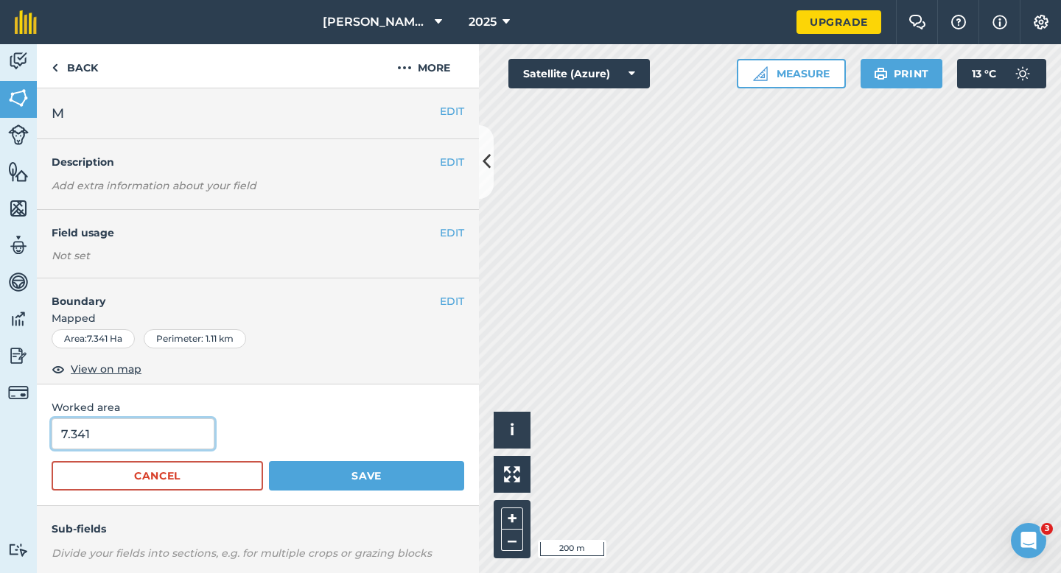
click at [153, 427] on input "7.341" at bounding box center [133, 434] width 163 height 31
click at [158, 435] on input "7.341" at bounding box center [133, 434] width 163 height 31
type input "7.3"
click at [269, 461] on button "Save" at bounding box center [366, 475] width 195 height 29
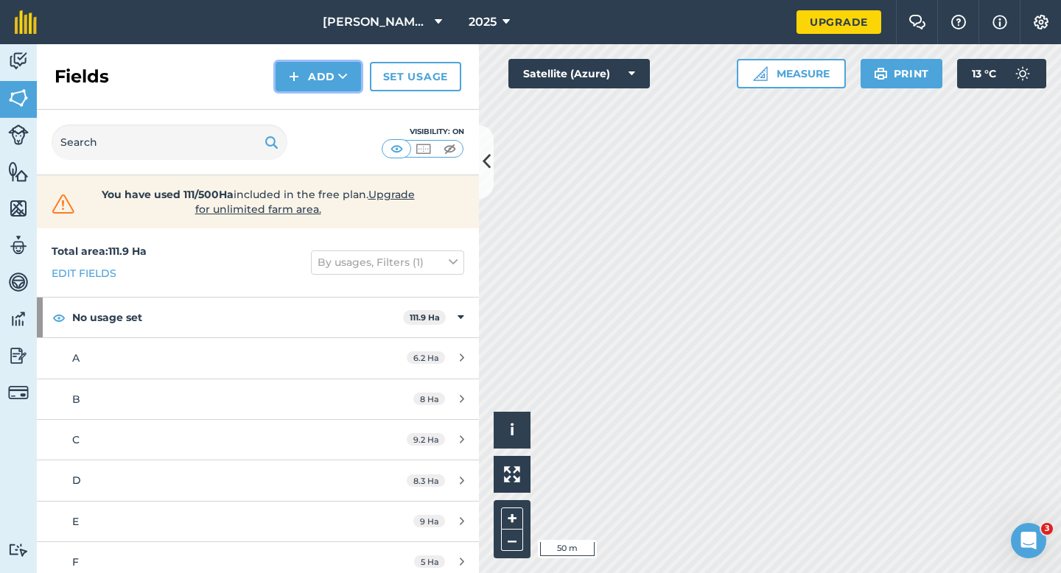
click at [324, 87] on button "Add" at bounding box center [318, 76] width 85 height 29
click at [324, 102] on link "Draw" at bounding box center [318, 110] width 81 height 32
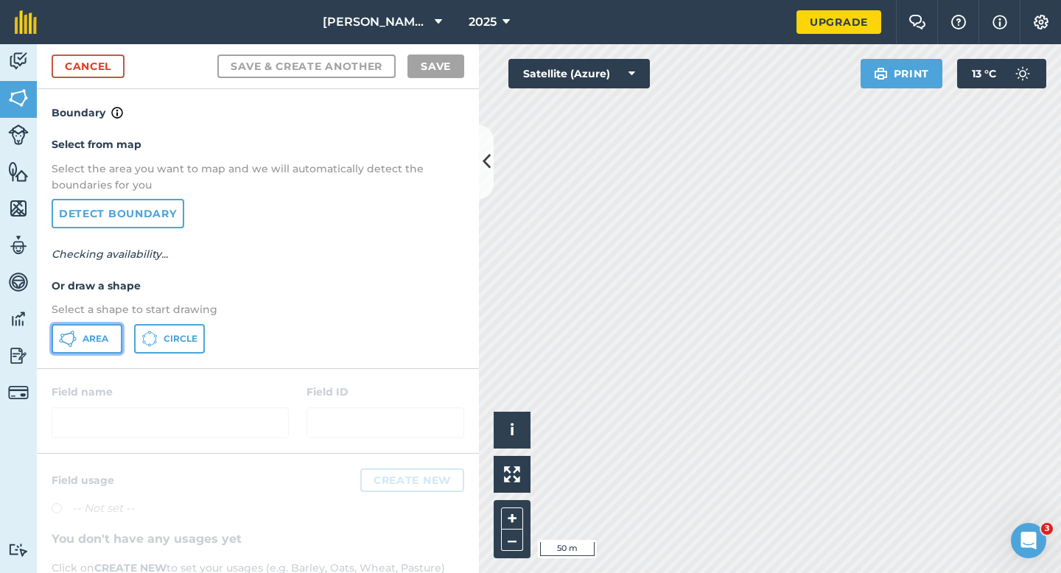
click at [115, 341] on button "Area" at bounding box center [87, 338] width 71 height 29
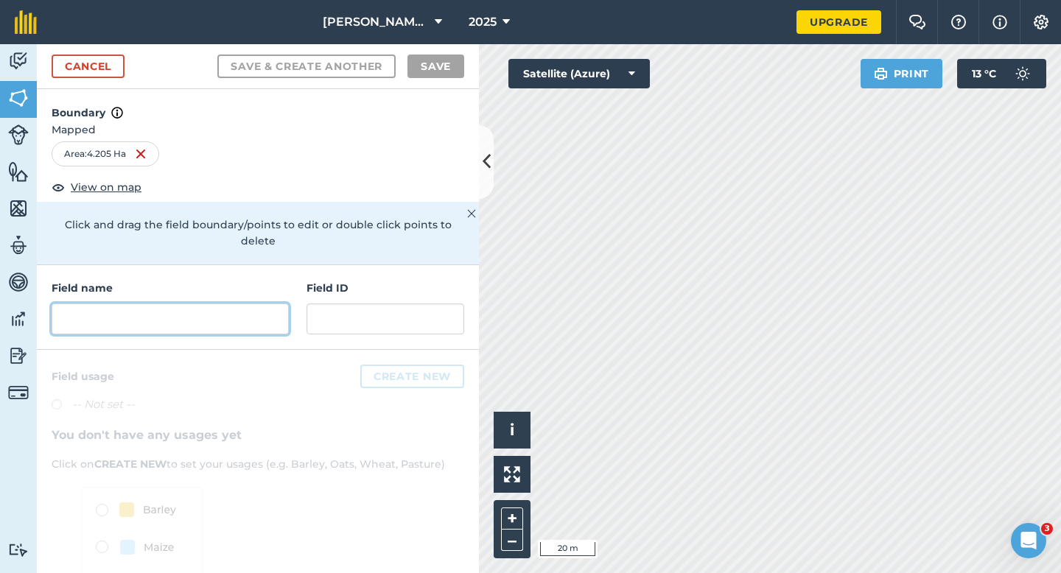
click at [245, 304] on input "text" at bounding box center [170, 319] width 237 height 31
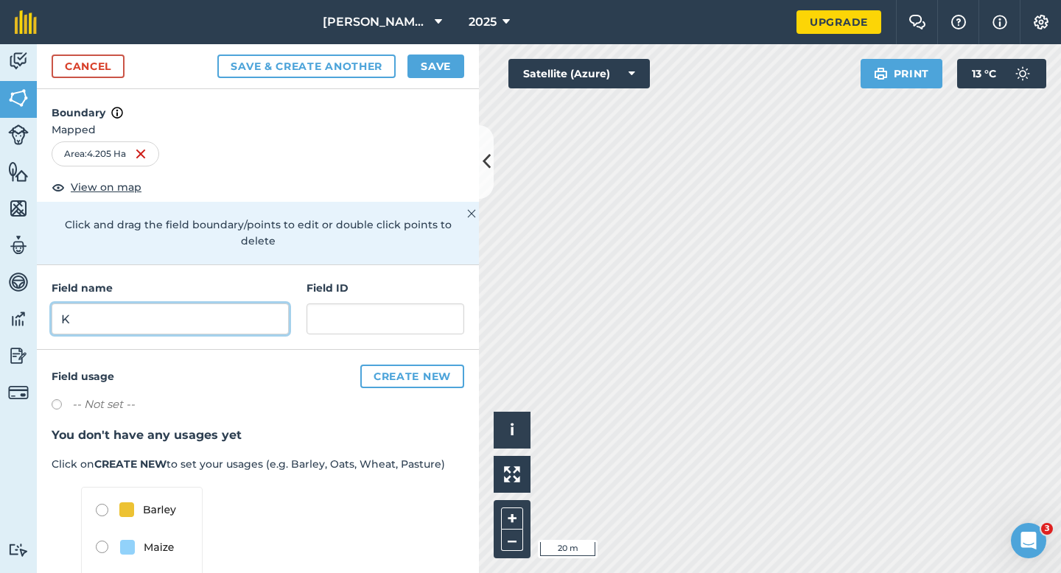
type input "K"
click at [427, 69] on button "Save" at bounding box center [436, 67] width 57 height 24
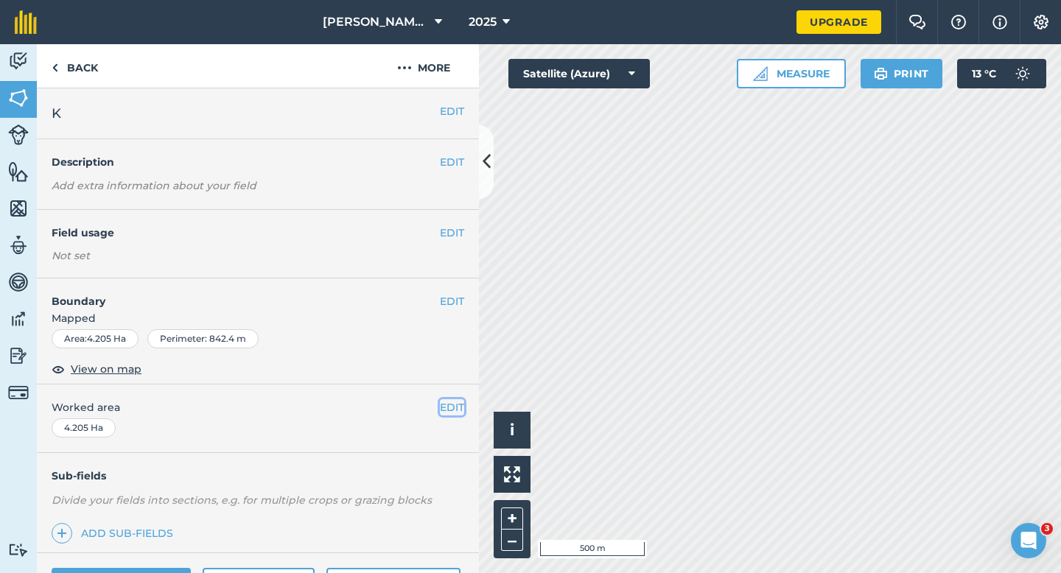
click at [442, 408] on button "EDIT" at bounding box center [452, 407] width 24 height 16
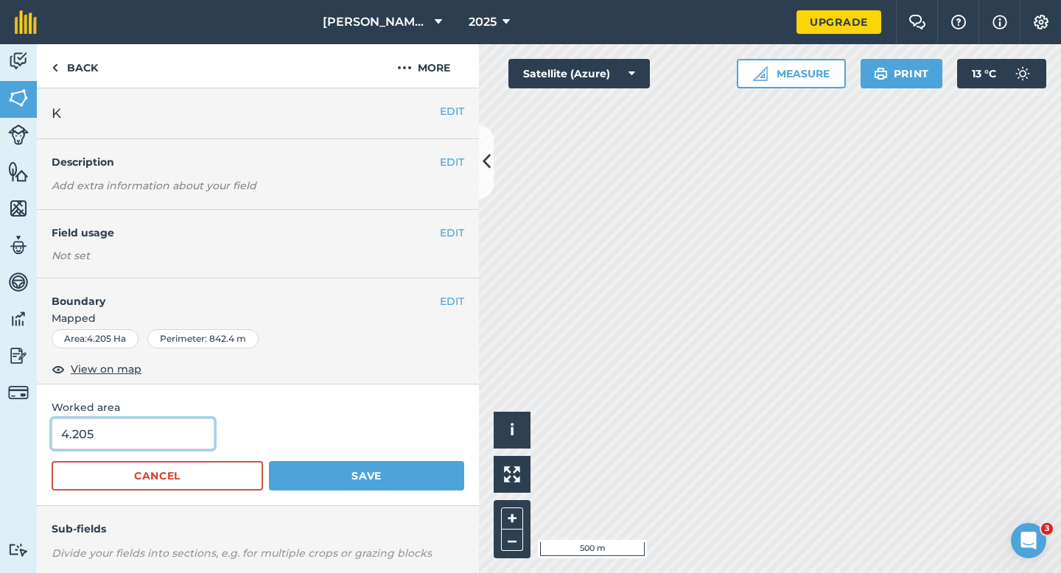
click at [162, 439] on input "4.205" at bounding box center [133, 434] width 163 height 31
type input "4.2"
click at [269, 461] on button "Save" at bounding box center [366, 475] width 195 height 29
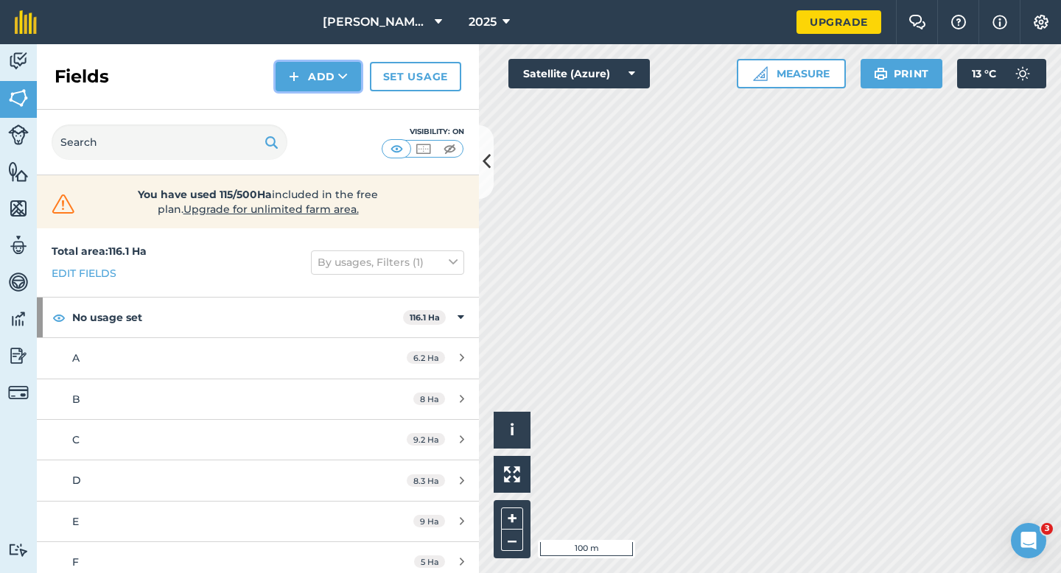
click at [307, 81] on button "Add" at bounding box center [318, 76] width 85 height 29
click at [307, 114] on link "Draw" at bounding box center [318, 110] width 81 height 32
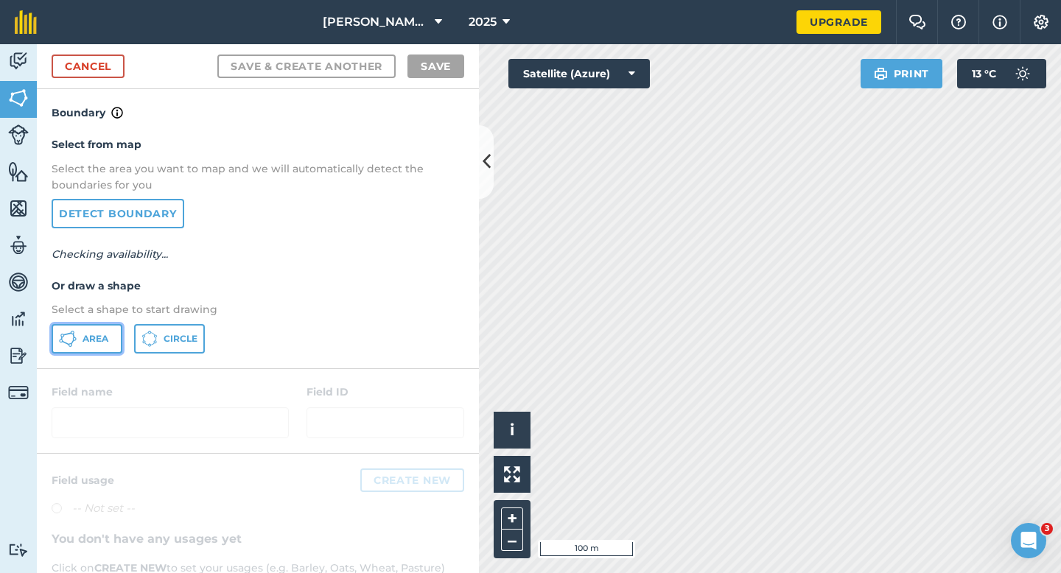
click at [77, 341] on button "Area" at bounding box center [87, 338] width 71 height 29
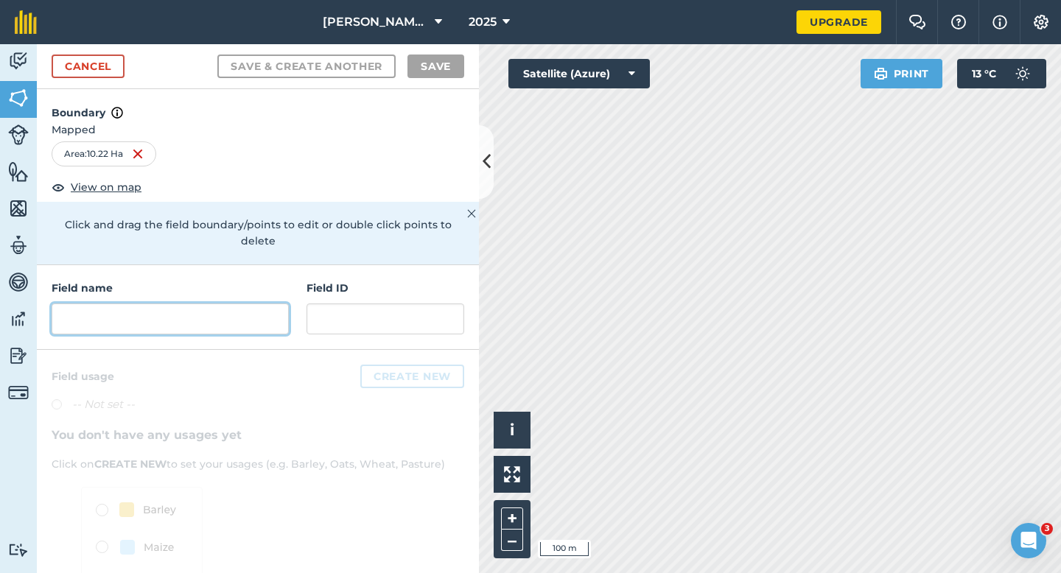
click at [234, 304] on input "text" at bounding box center [170, 319] width 237 height 31
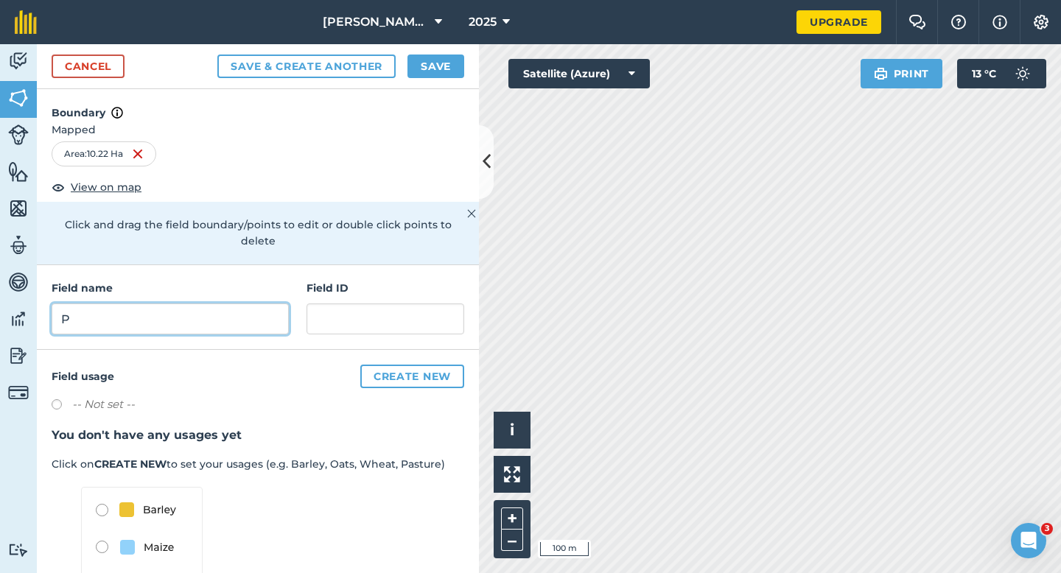
type input "P"
click at [439, 74] on button "Save" at bounding box center [436, 67] width 57 height 24
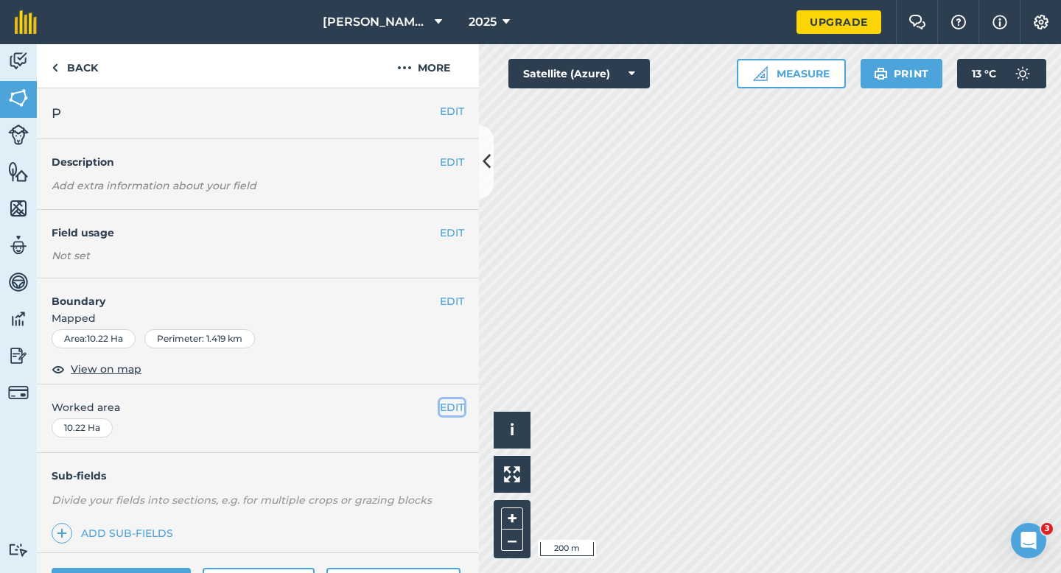
click at [447, 402] on button "EDIT" at bounding box center [452, 407] width 24 height 16
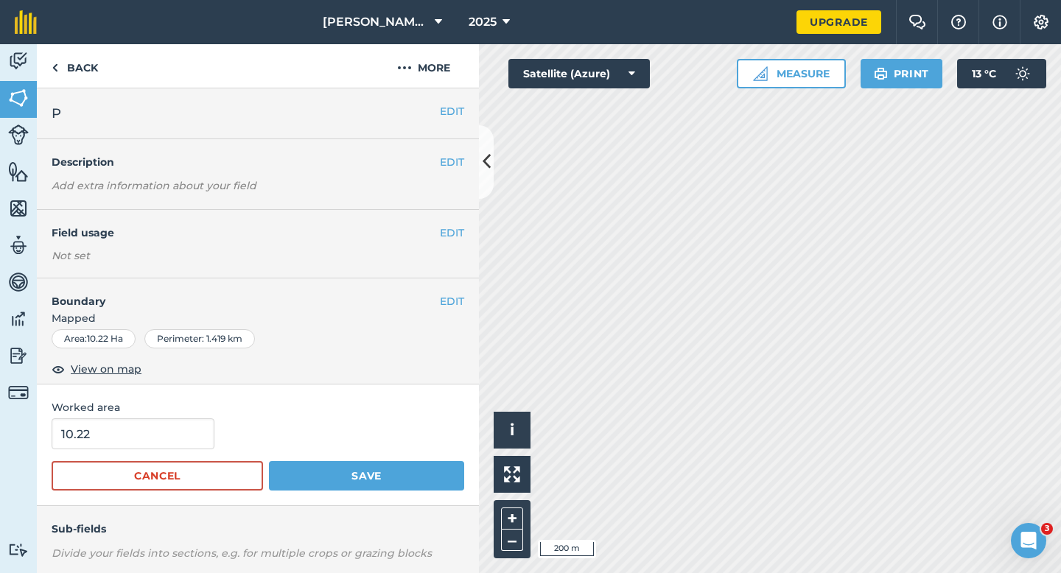
click at [177, 453] on form "10.22 Cancel Save" at bounding box center [258, 455] width 413 height 72
click at [177, 450] on form "10.22 Cancel Save" at bounding box center [258, 455] width 413 height 72
click at [177, 432] on input "10.22" at bounding box center [133, 434] width 163 height 31
type input "10.2"
click at [269, 461] on button "Save" at bounding box center [366, 475] width 195 height 29
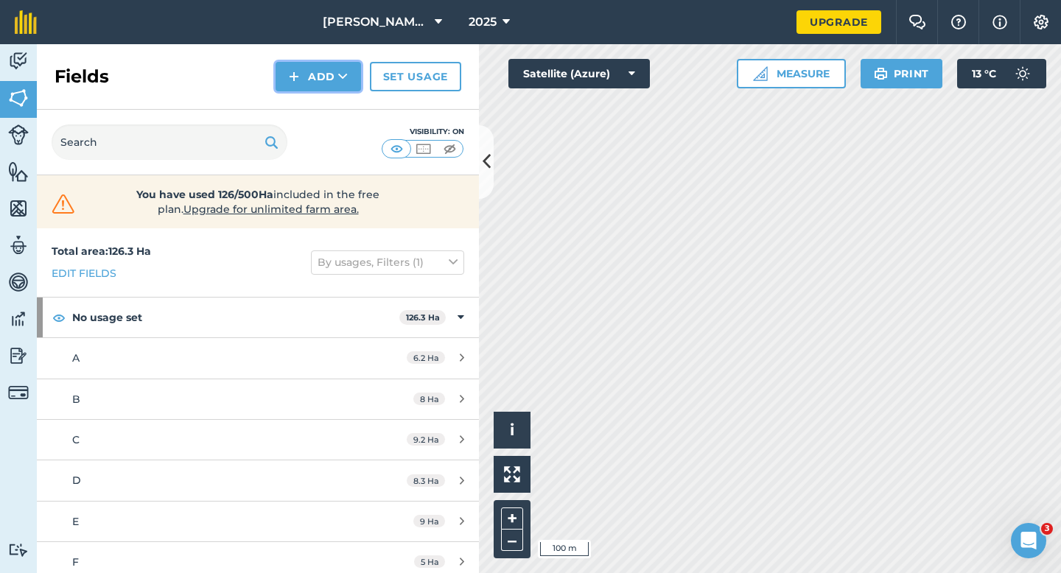
click at [304, 77] on button "Add" at bounding box center [318, 76] width 85 height 29
click at [316, 114] on link "Draw" at bounding box center [318, 110] width 81 height 32
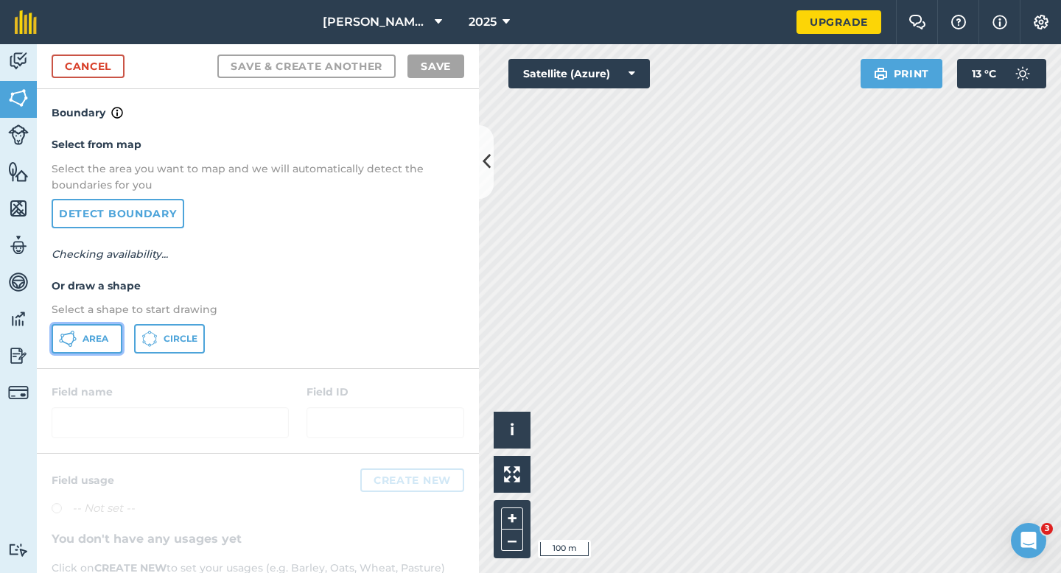
click at [101, 332] on button "Area" at bounding box center [87, 338] width 71 height 29
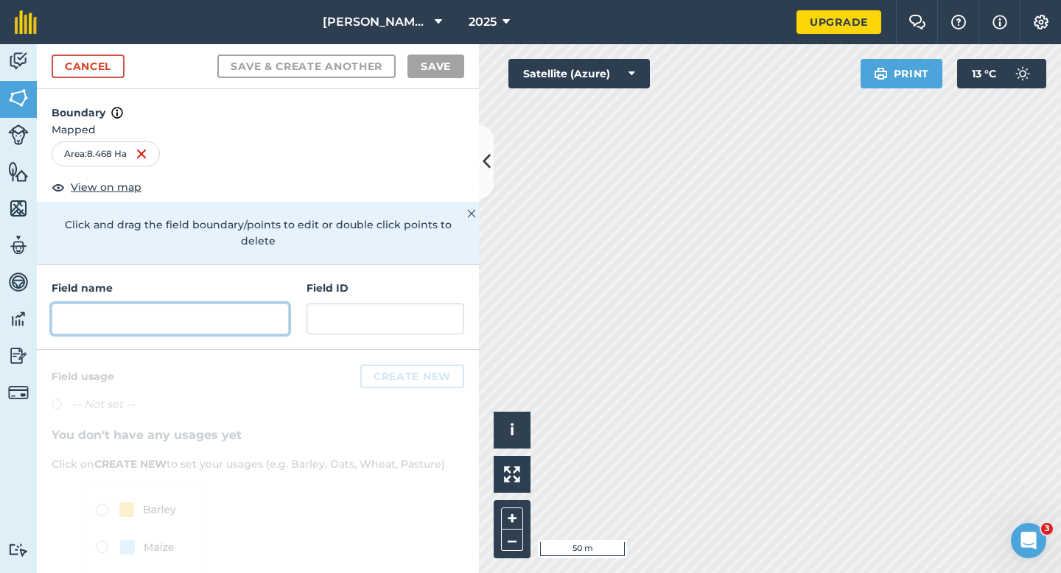
click at [193, 310] on input "text" at bounding box center [170, 319] width 237 height 31
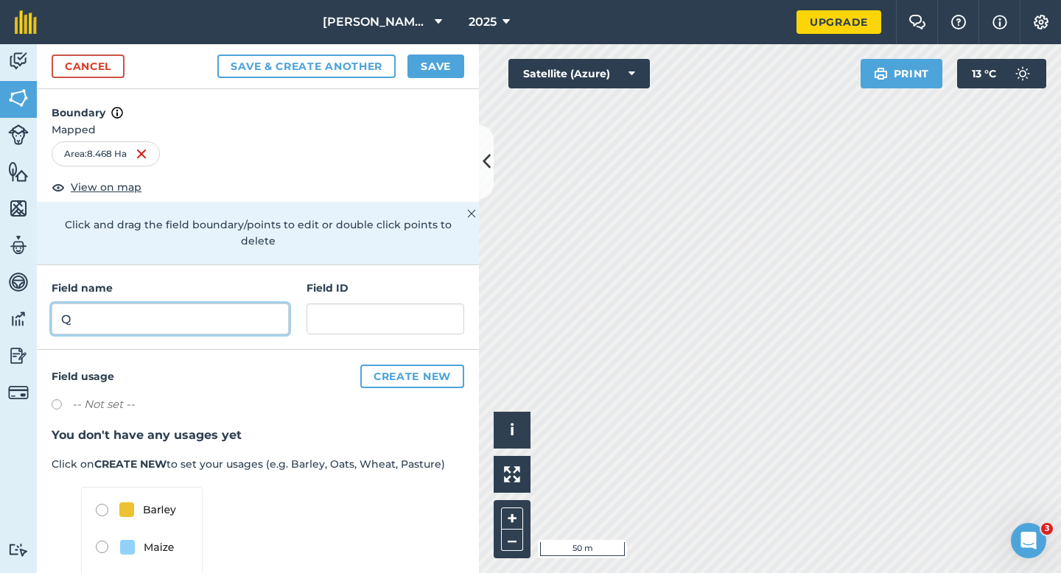
type input "Q"
click at [436, 60] on button "Save" at bounding box center [436, 67] width 57 height 24
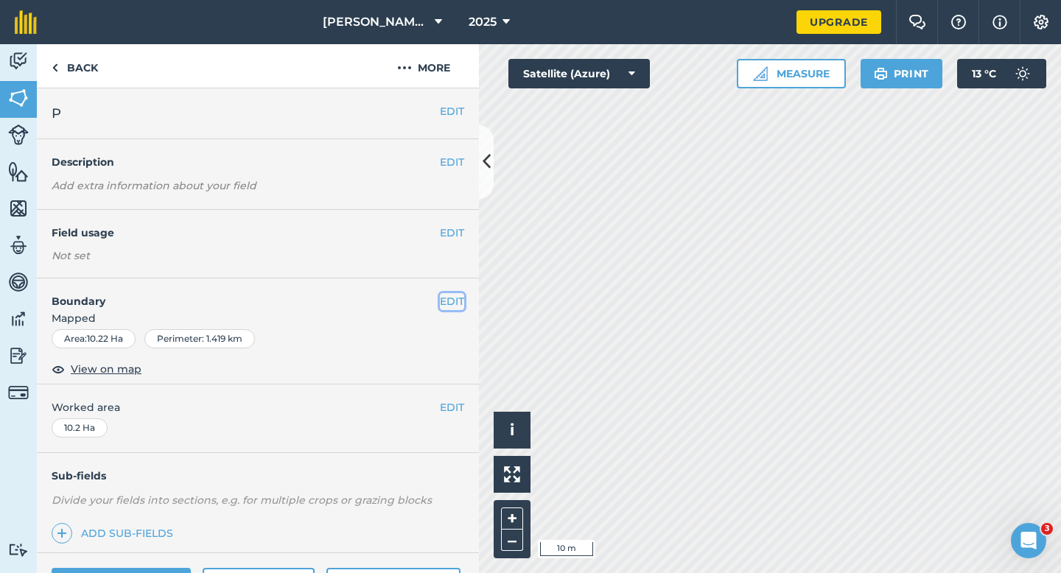
click at [460, 301] on button "EDIT" at bounding box center [452, 301] width 24 height 16
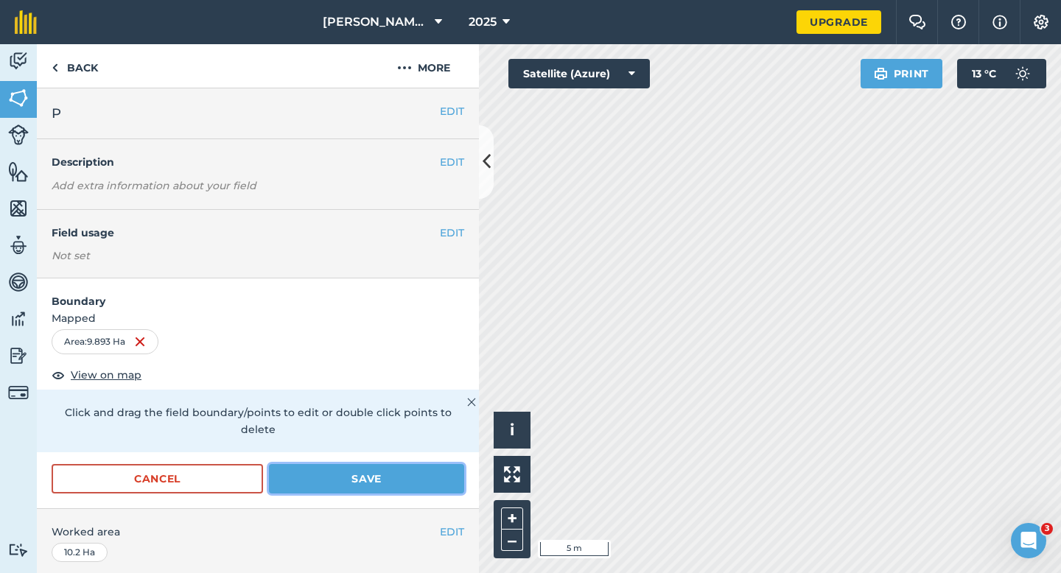
click at [430, 464] on button "Save" at bounding box center [366, 478] width 195 height 29
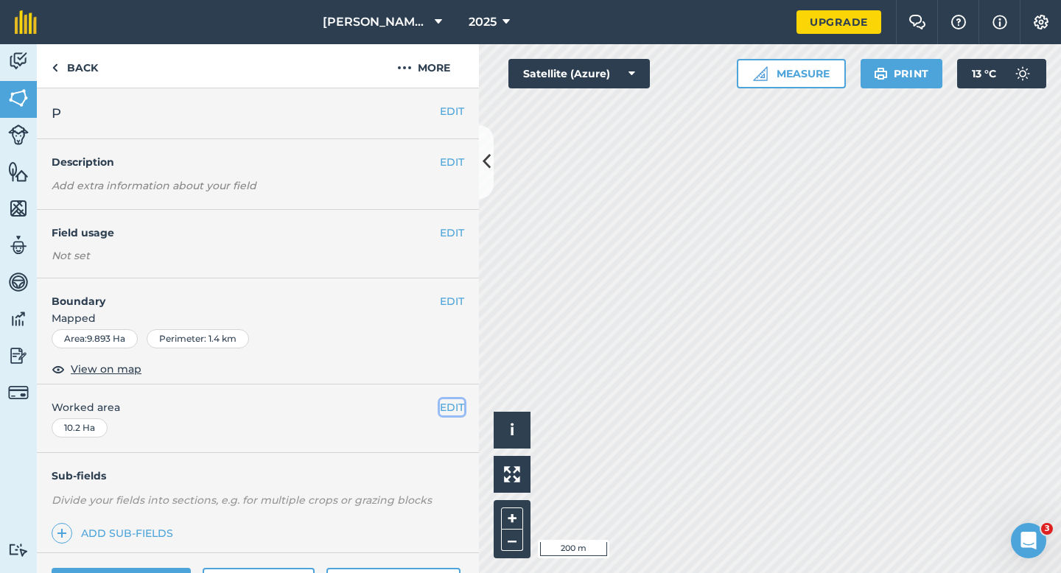
click at [455, 405] on button "EDIT" at bounding box center [452, 407] width 24 height 16
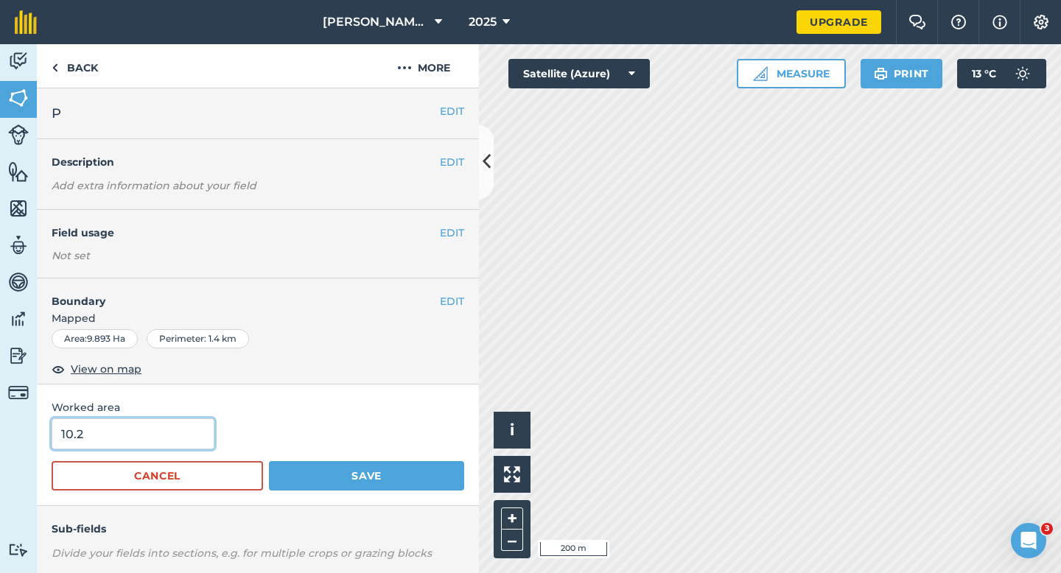
click at [119, 447] on input "10.2" at bounding box center [133, 434] width 163 height 31
type input "10"
click at [269, 461] on button "Save" at bounding box center [366, 475] width 195 height 29
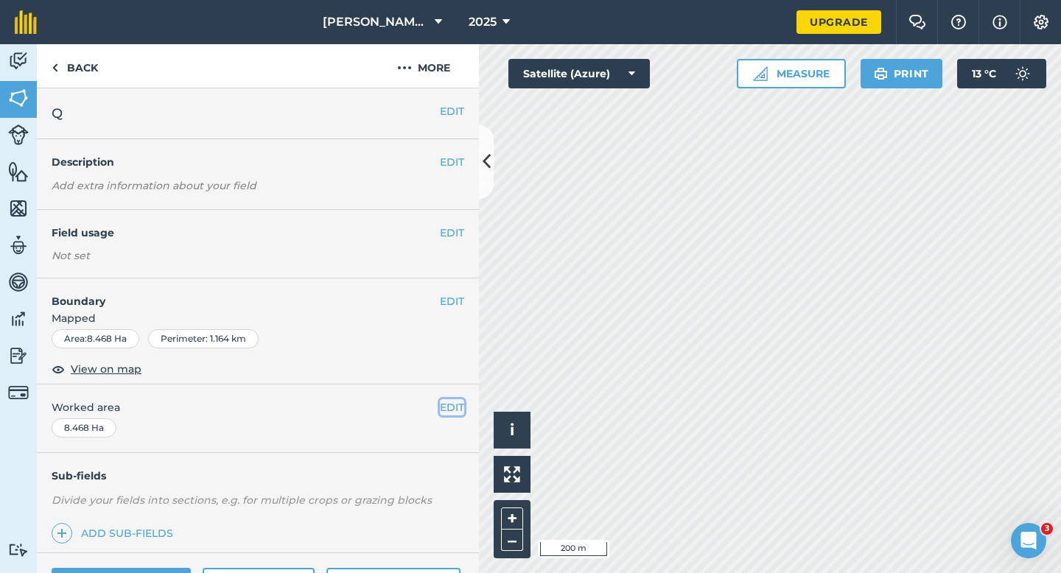
click at [453, 401] on button "EDIT" at bounding box center [452, 407] width 24 height 16
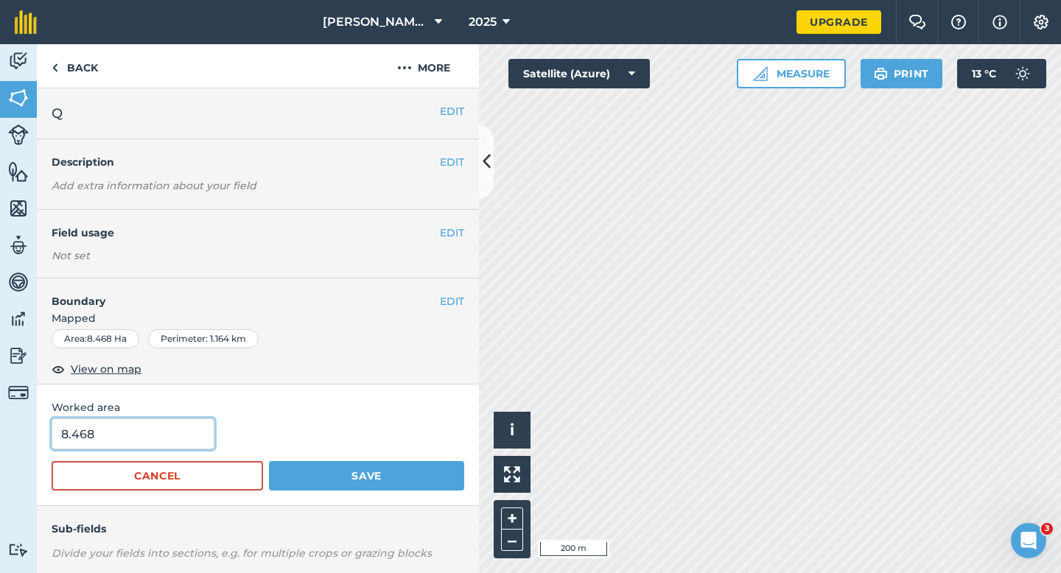
click at [160, 441] on input "8.468" at bounding box center [133, 434] width 163 height 31
type input "8.5"
click at [269, 461] on button "Save" at bounding box center [366, 475] width 195 height 29
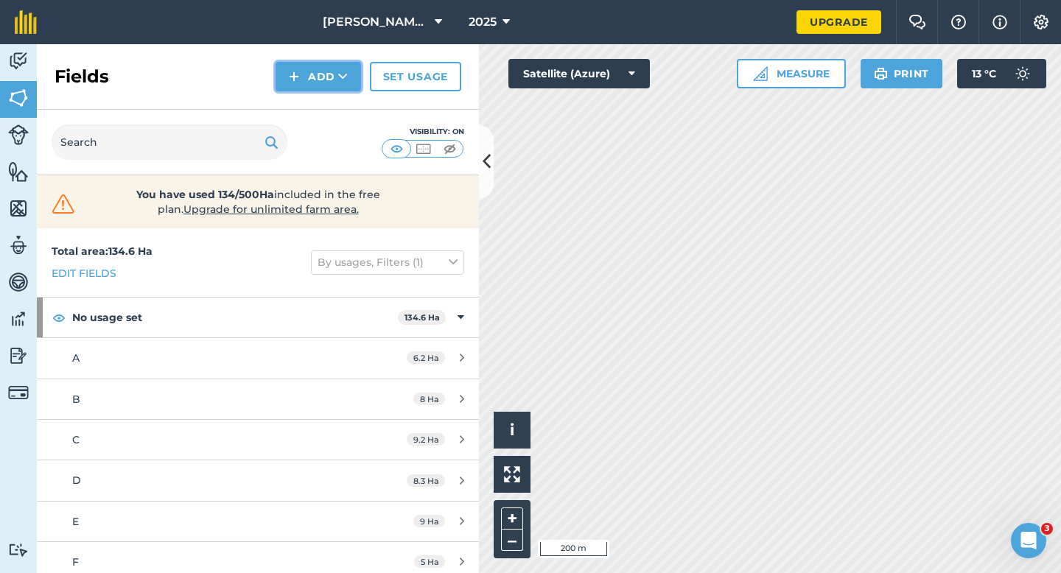
click at [286, 77] on button "Add" at bounding box center [318, 76] width 85 height 29
drag, startPoint x: 286, startPoint y: 85, endPoint x: 301, endPoint y: 119, distance: 37.9
click at [301, 119] on link "Draw" at bounding box center [318, 110] width 81 height 32
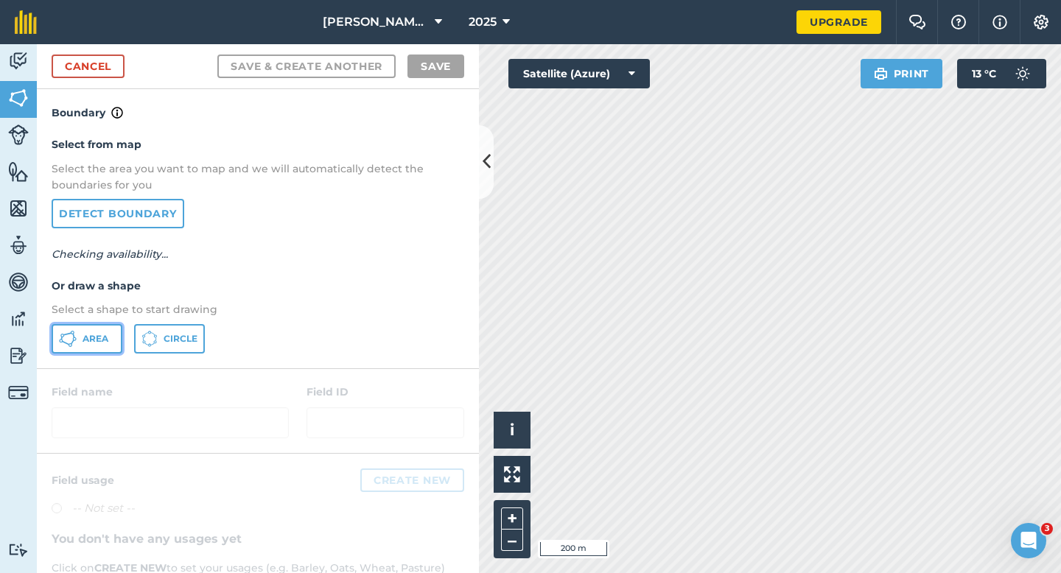
click at [85, 338] on span "Area" at bounding box center [96, 339] width 26 height 12
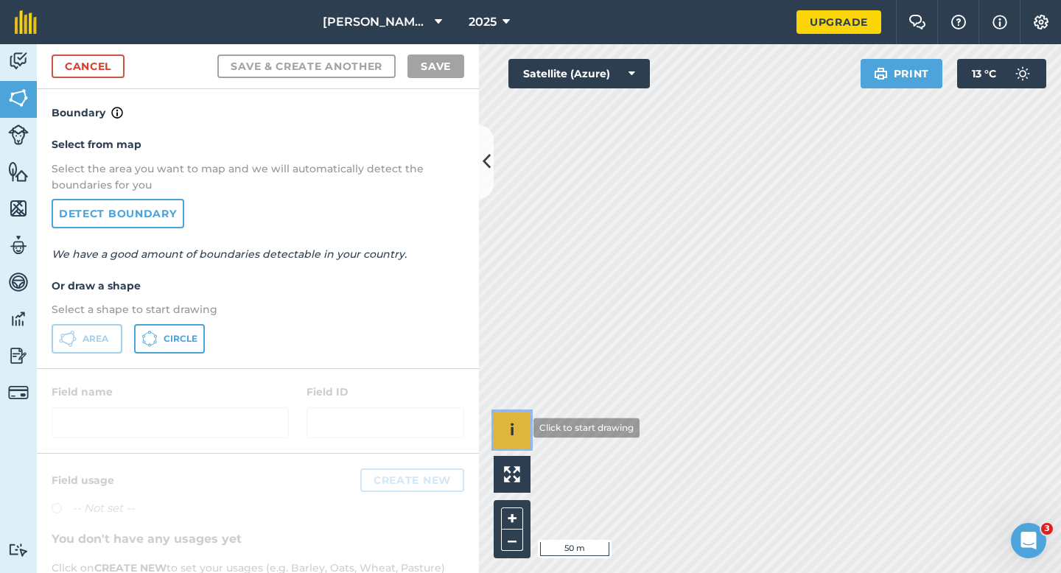
click at [605, 304] on div "Click to start drawing i © 2025 TomTom, Microsoft 50 m + –" at bounding box center [770, 308] width 582 height 529
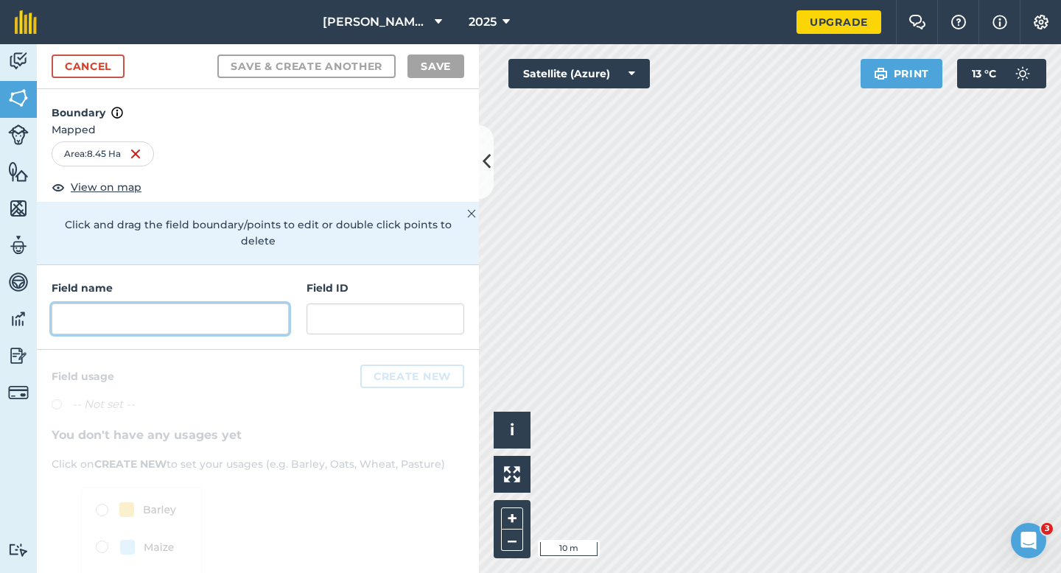
click at [168, 304] on input "text" at bounding box center [170, 319] width 237 height 31
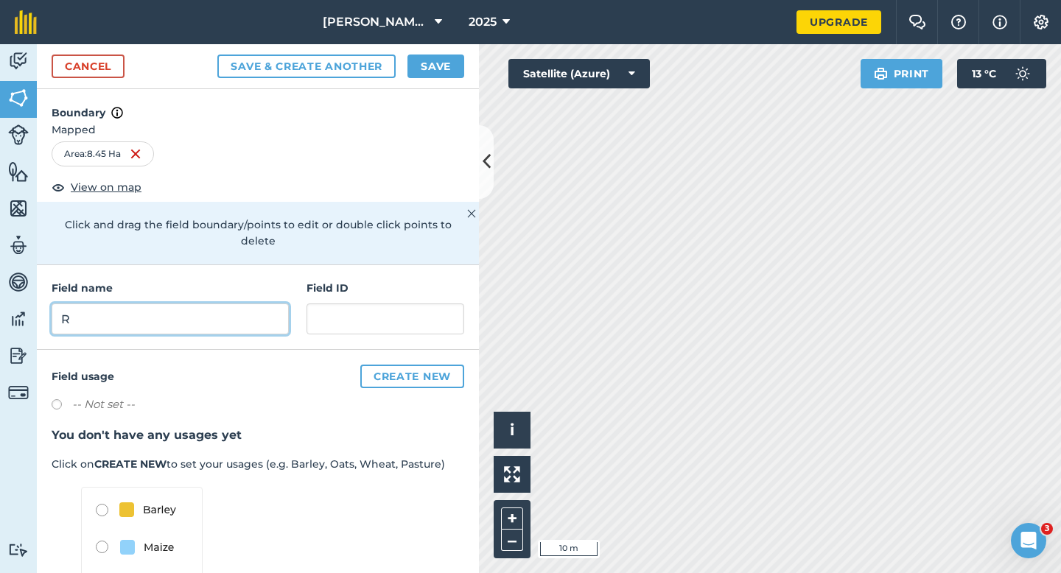
type input "R"
click at [440, 55] on button "Save" at bounding box center [436, 67] width 57 height 24
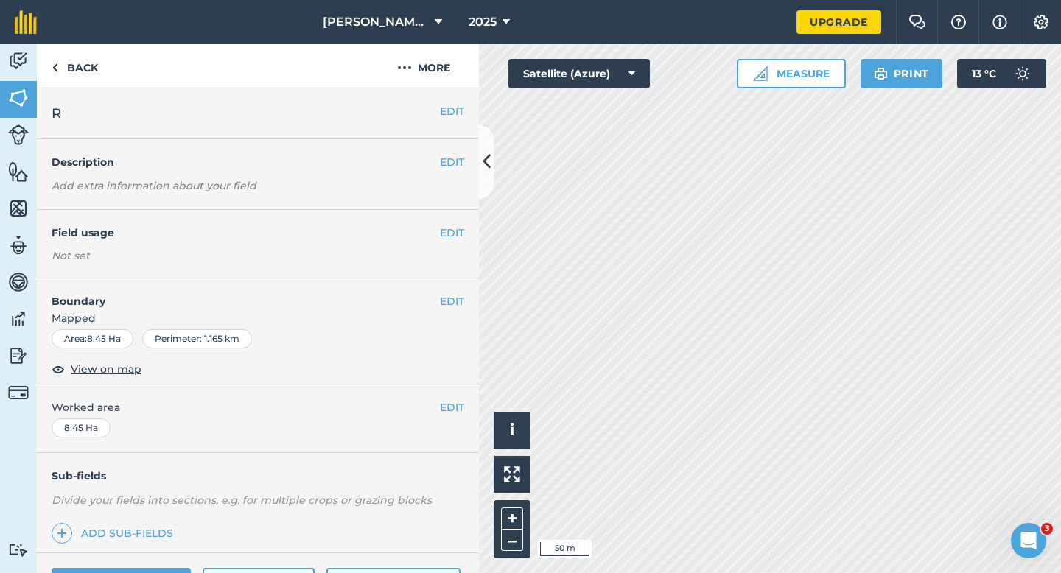
click at [458, 398] on div "EDIT Worked area 8.45 Ha" at bounding box center [258, 419] width 442 height 69
click at [450, 408] on button "EDIT" at bounding box center [452, 407] width 24 height 16
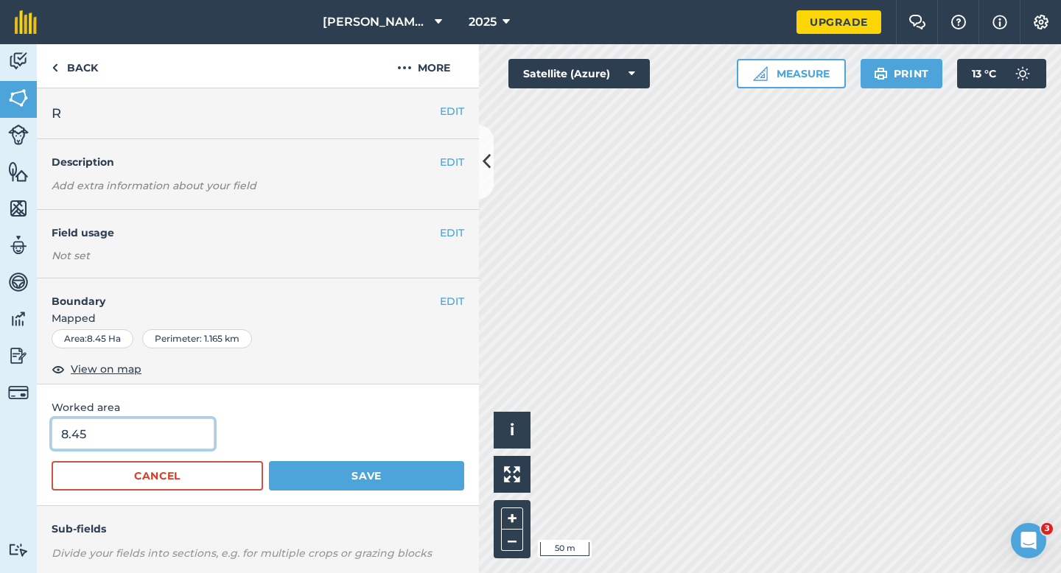
click at [176, 440] on input "8.45" at bounding box center [133, 434] width 163 height 31
type input "8.5"
click at [269, 461] on button "Save" at bounding box center [366, 475] width 195 height 29
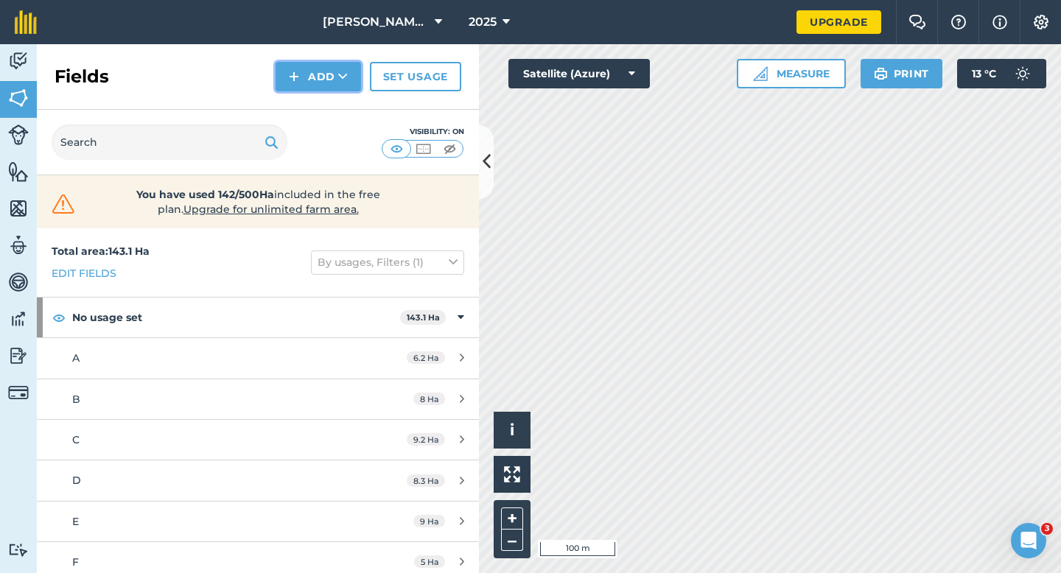
click at [310, 66] on button "Add" at bounding box center [318, 76] width 85 height 29
click at [310, 96] on link "Draw" at bounding box center [318, 110] width 81 height 32
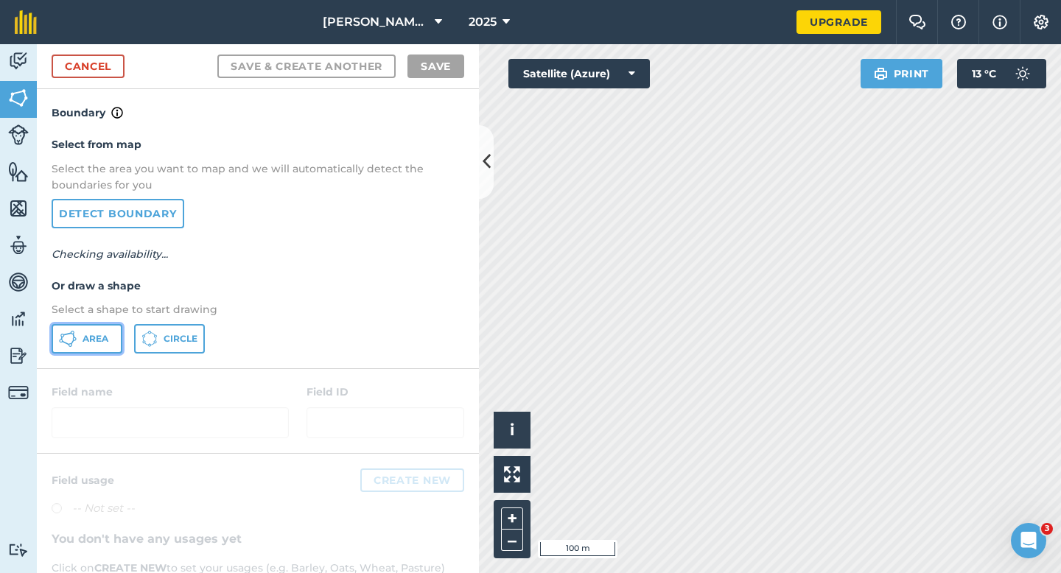
click at [67, 346] on icon at bounding box center [68, 339] width 18 height 18
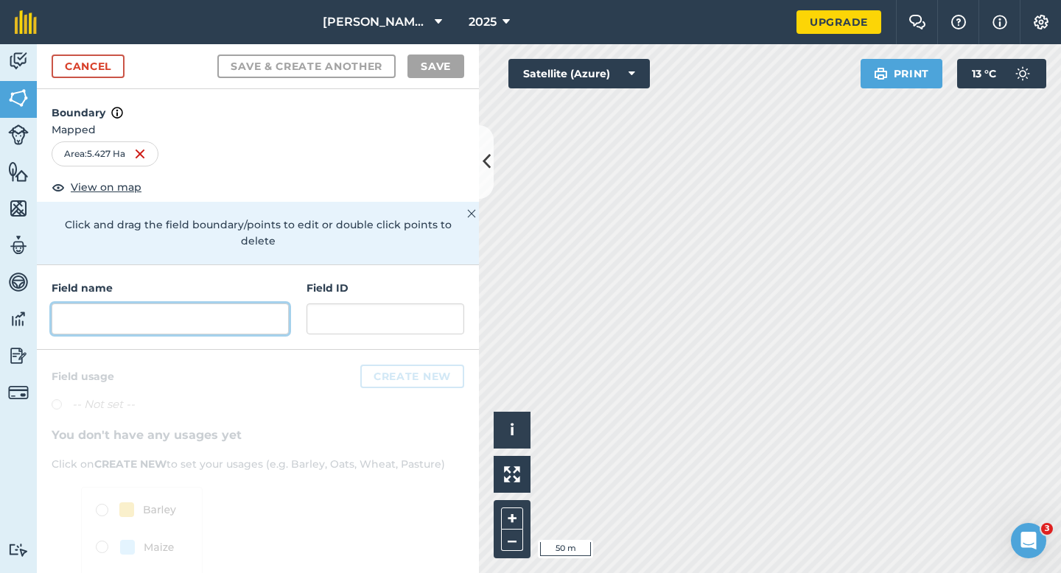
click at [223, 304] on input "text" at bounding box center [170, 319] width 237 height 31
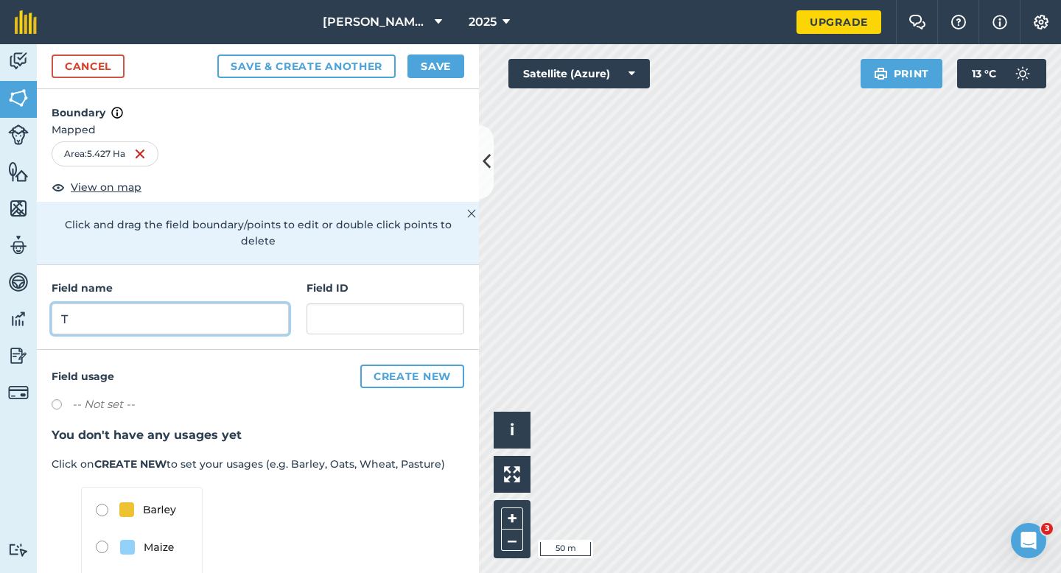
type input "T"
click at [418, 68] on button "Save" at bounding box center [436, 67] width 57 height 24
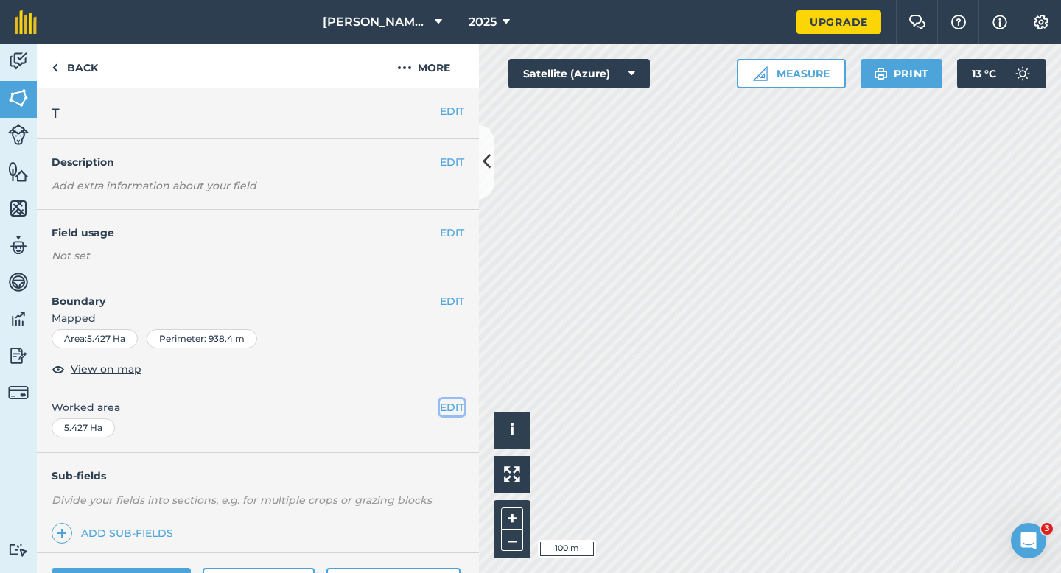
click at [453, 406] on button "EDIT" at bounding box center [452, 407] width 24 height 16
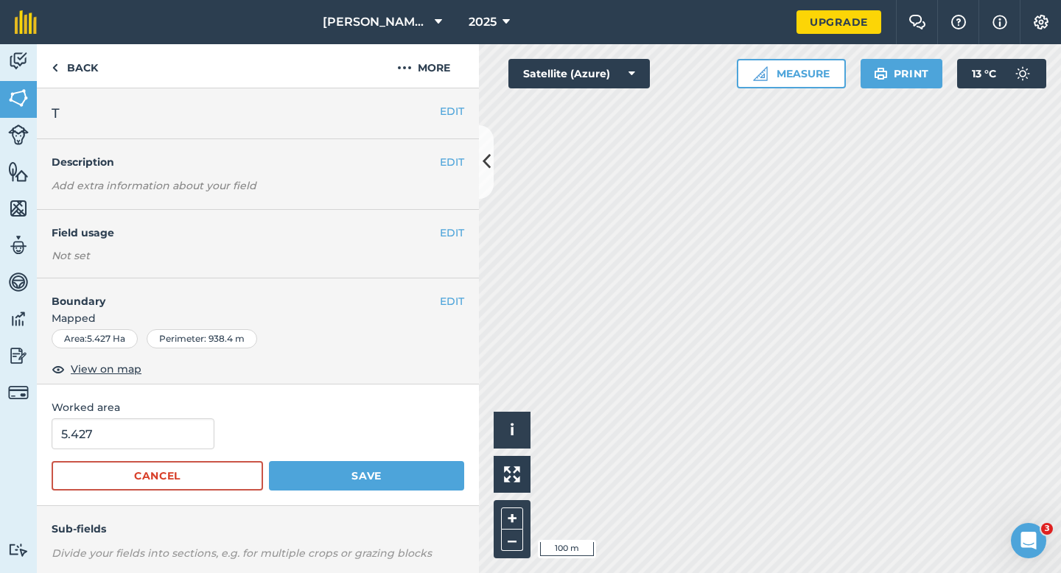
click at [191, 453] on form "5.427 Cancel Save" at bounding box center [258, 455] width 413 height 72
click at [191, 445] on input "5.427" at bounding box center [133, 434] width 163 height 31
type input "5.5"
click at [269, 461] on button "Save" at bounding box center [366, 475] width 195 height 29
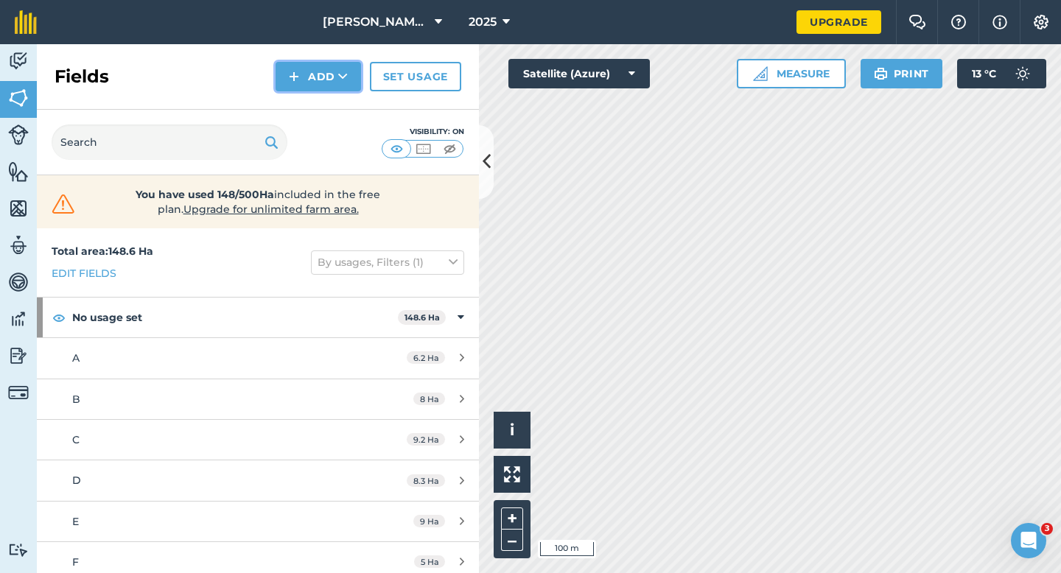
click at [329, 80] on button "Add" at bounding box center [318, 76] width 85 height 29
click at [329, 105] on link "Draw" at bounding box center [318, 110] width 81 height 32
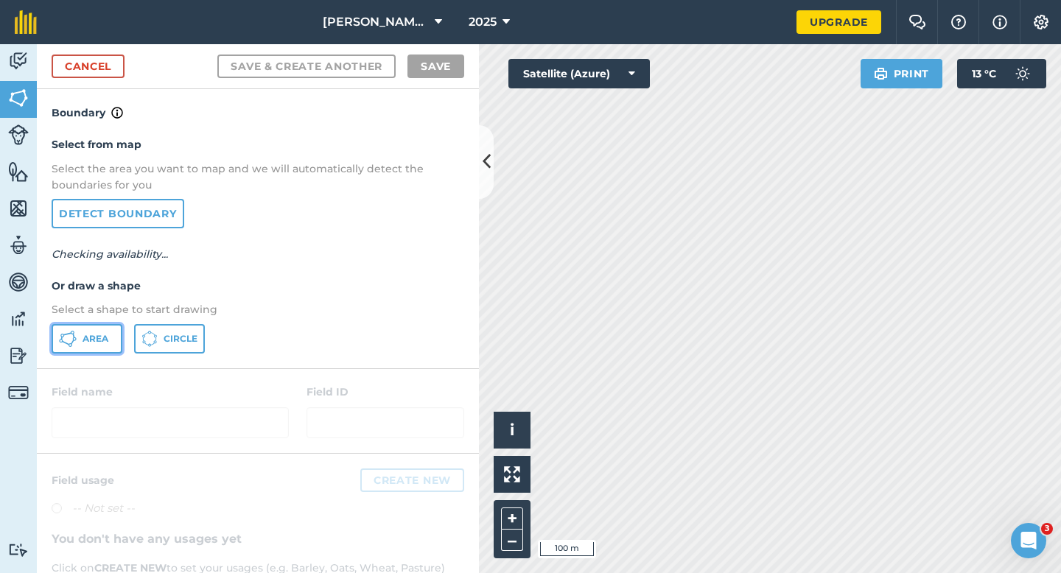
click at [97, 348] on button "Area" at bounding box center [87, 338] width 71 height 29
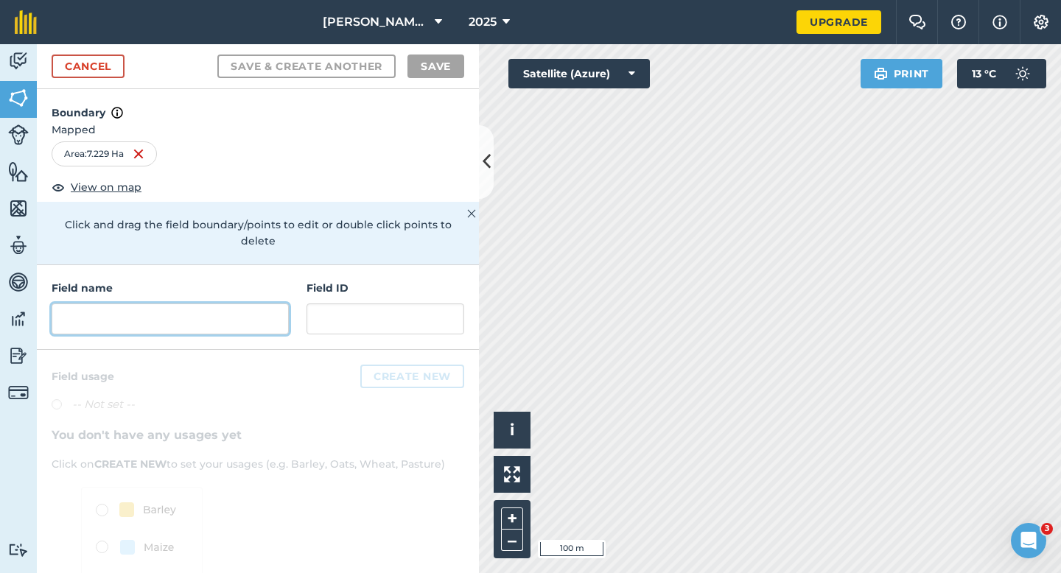
click at [239, 304] on input "text" at bounding box center [170, 319] width 237 height 31
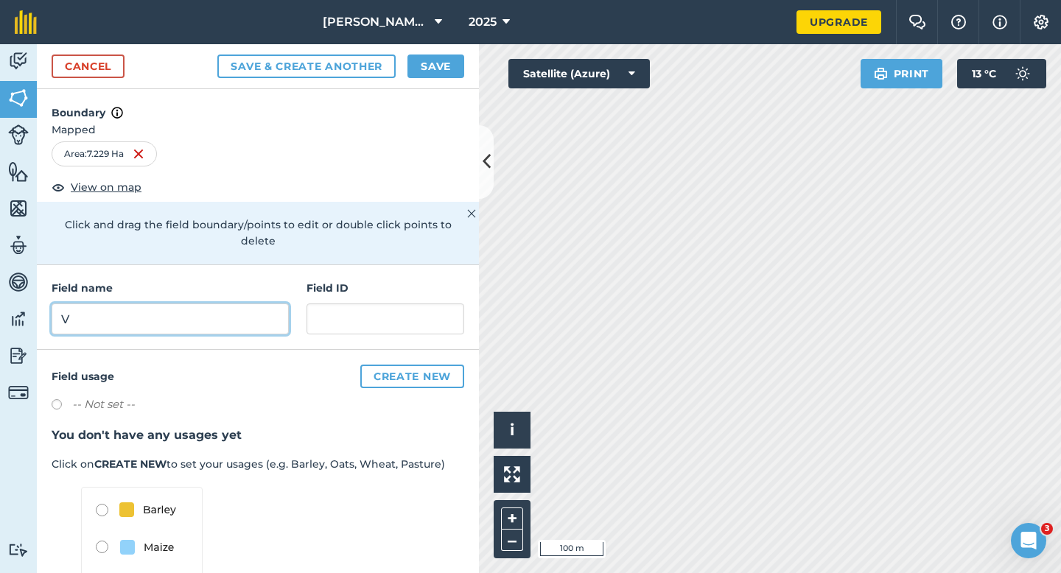
type input "V"
click at [425, 64] on button "Save" at bounding box center [436, 67] width 57 height 24
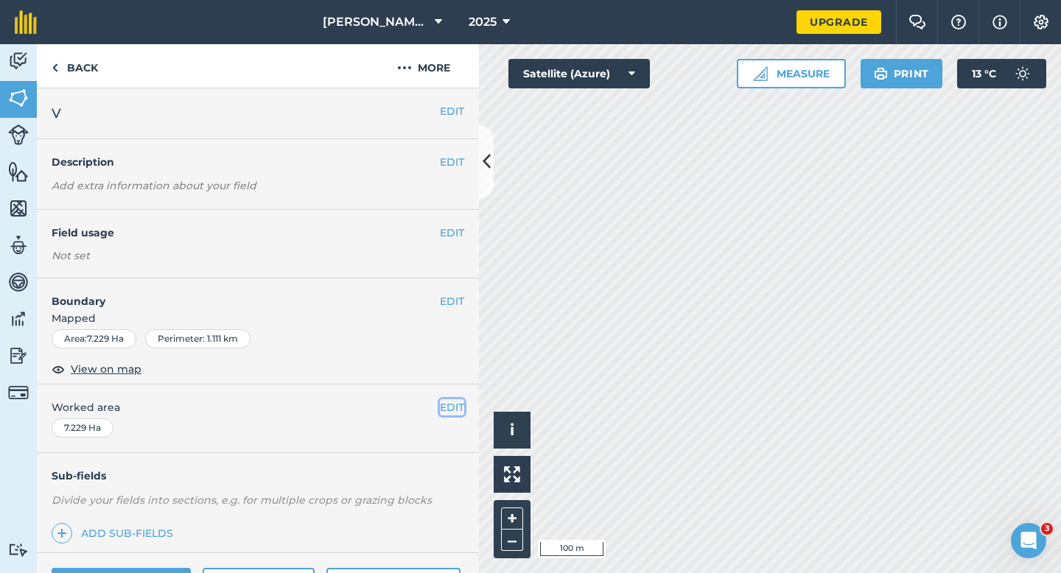
click at [455, 399] on button "EDIT" at bounding box center [452, 407] width 24 height 16
click at [454, 402] on span "Worked area" at bounding box center [258, 407] width 413 height 16
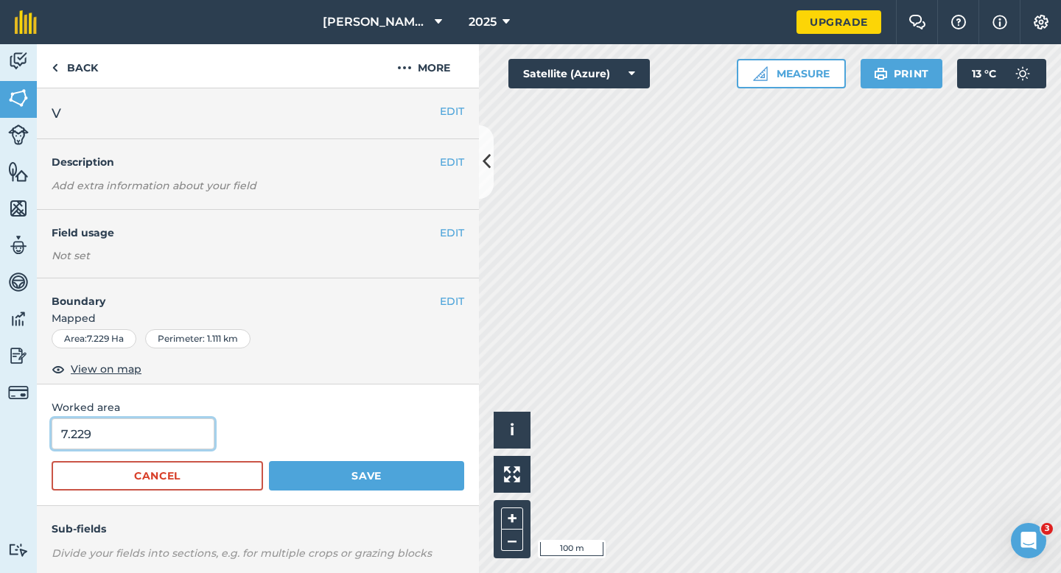
click at [186, 421] on input "7.229" at bounding box center [133, 434] width 163 height 31
click at [186, 426] on input "7.229" at bounding box center [133, 434] width 163 height 31
click at [186, 431] on input "7.229" at bounding box center [133, 434] width 163 height 31
type input "7.2"
click at [269, 461] on button "Save" at bounding box center [366, 475] width 195 height 29
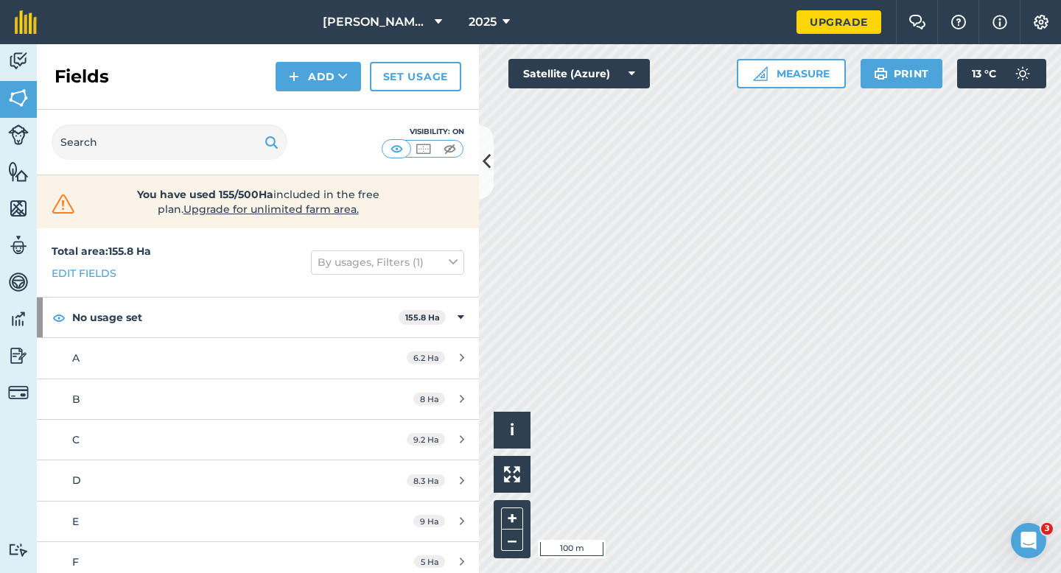
click at [357, 93] on div "Fields Add Set usage" at bounding box center [258, 77] width 442 height 66
click at [329, 93] on div "Fields Add Set usage" at bounding box center [258, 77] width 442 height 66
click at [329, 74] on button "Add" at bounding box center [318, 76] width 85 height 29
click at [329, 106] on link "Draw" at bounding box center [318, 110] width 81 height 32
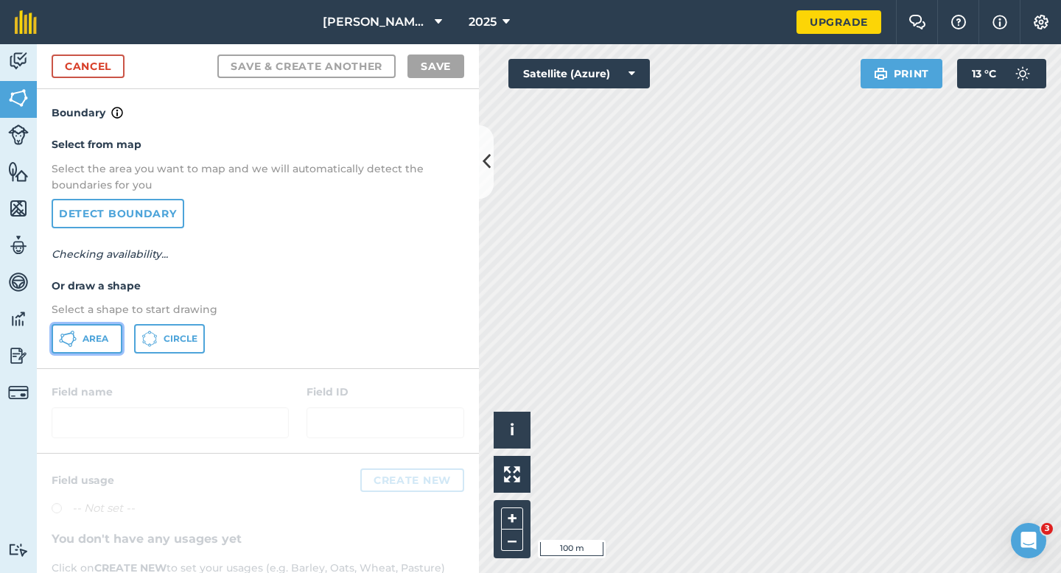
click at [100, 328] on button "Area" at bounding box center [87, 338] width 71 height 29
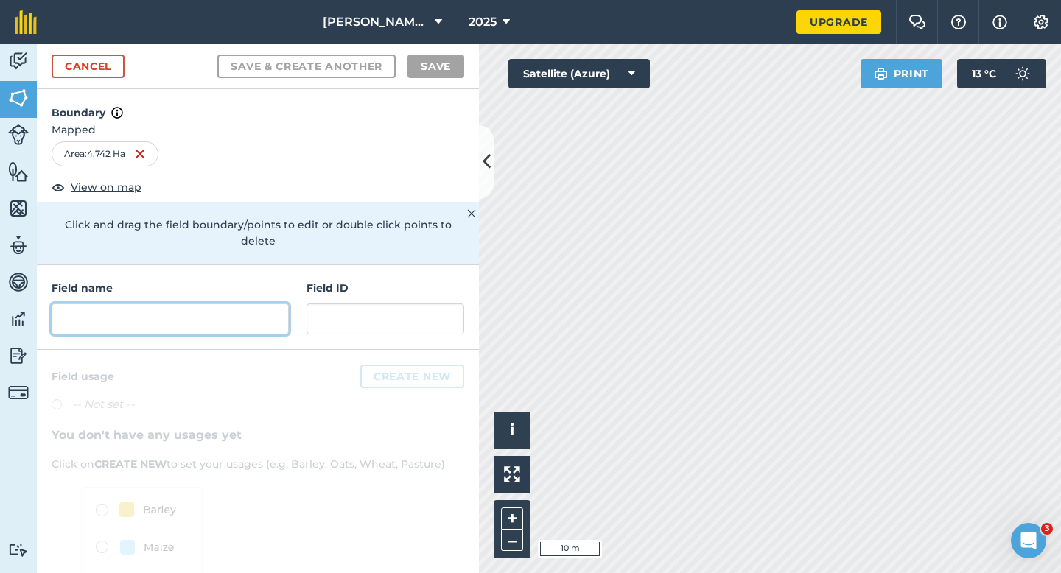
click at [248, 304] on input "text" at bounding box center [170, 319] width 237 height 31
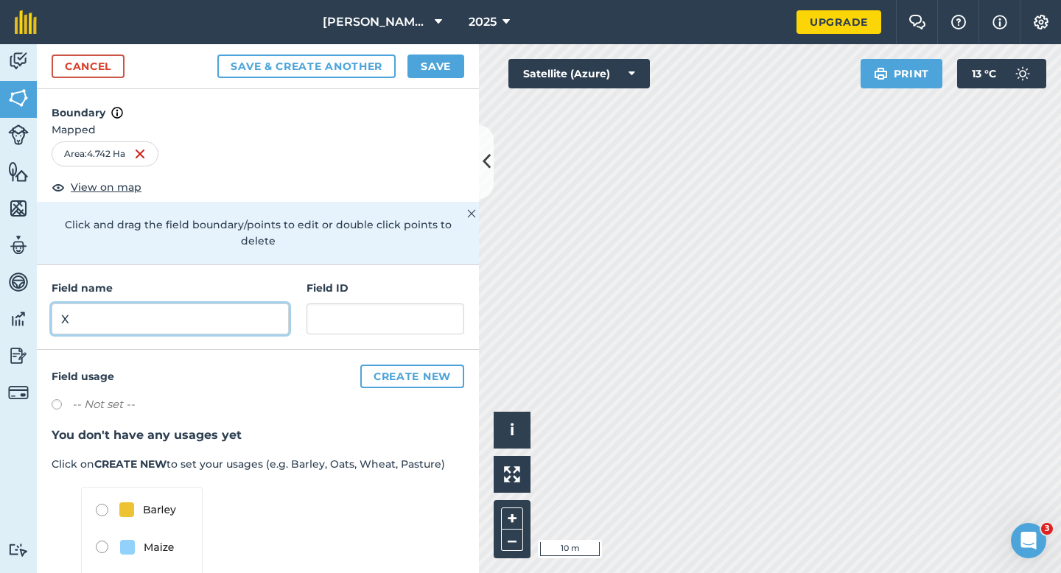
type input "X"
click at [425, 66] on button "Save" at bounding box center [436, 67] width 57 height 24
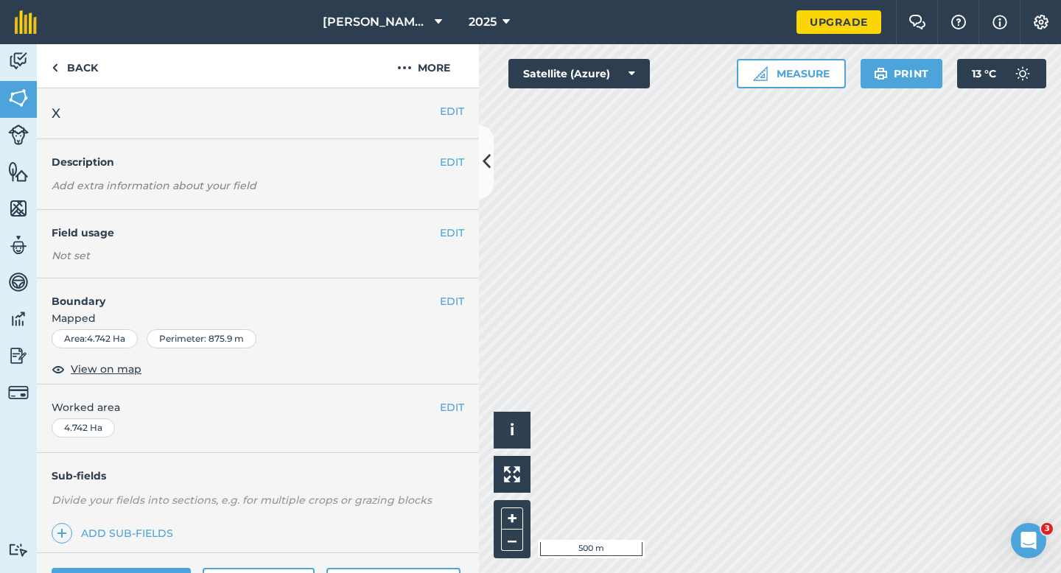
click at [431, 399] on span "Worked area" at bounding box center [258, 407] width 413 height 16
click at [450, 399] on button "EDIT" at bounding box center [452, 407] width 24 height 16
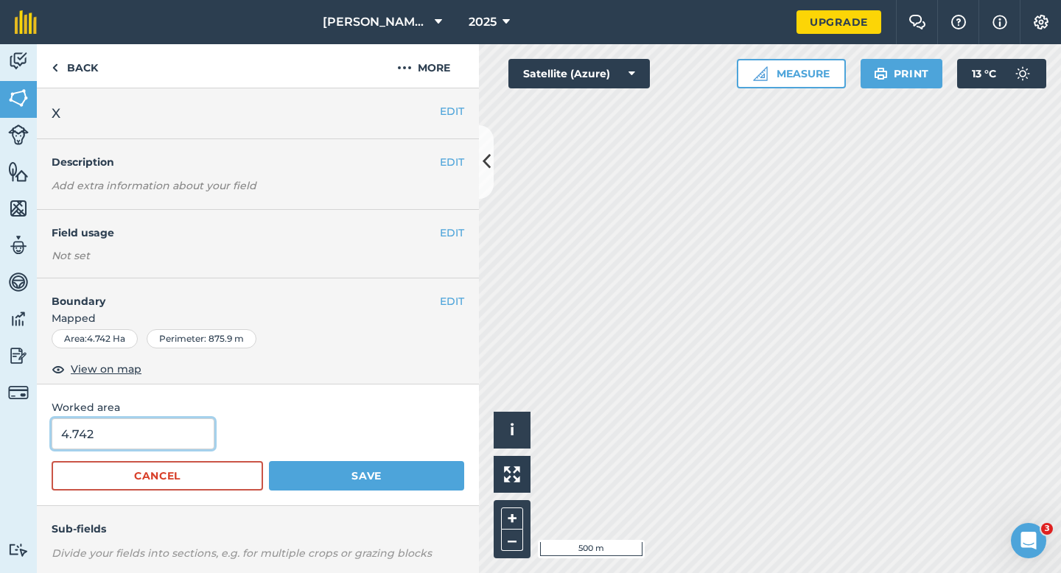
click at [111, 421] on input "4.742" at bounding box center [133, 434] width 163 height 31
click at [121, 432] on input "4.742" at bounding box center [133, 434] width 163 height 31
type input "4.7"
click at [269, 461] on button "Save" at bounding box center [366, 475] width 195 height 29
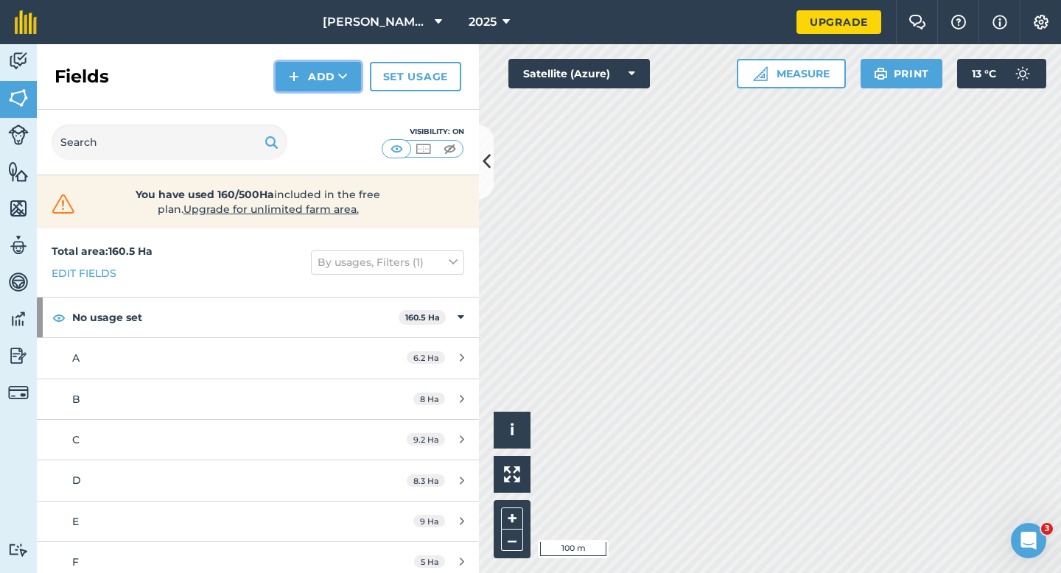
click at [318, 82] on button "Add" at bounding box center [318, 76] width 85 height 29
click at [318, 103] on link "Draw" at bounding box center [318, 110] width 81 height 32
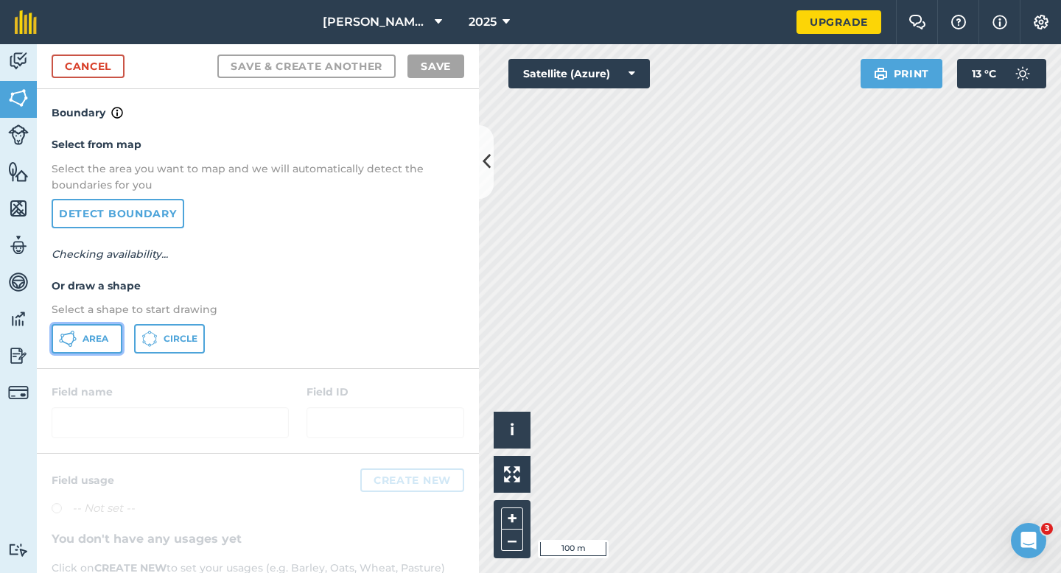
click at [87, 347] on button "Area" at bounding box center [87, 338] width 71 height 29
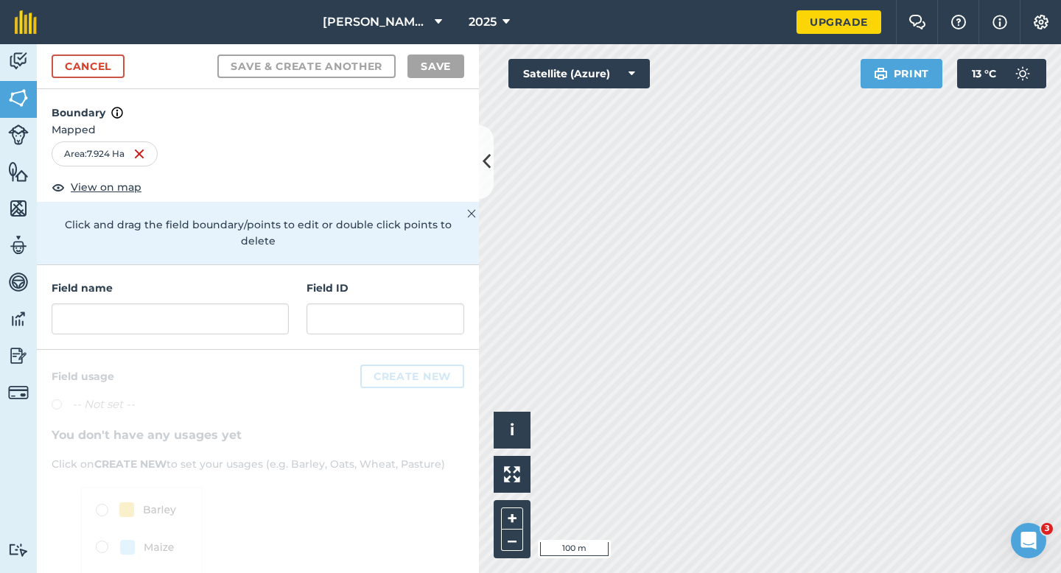
click at [239, 321] on div "Field name Field ID" at bounding box center [258, 307] width 442 height 85
click at [239, 304] on input "text" at bounding box center [170, 319] width 237 height 31
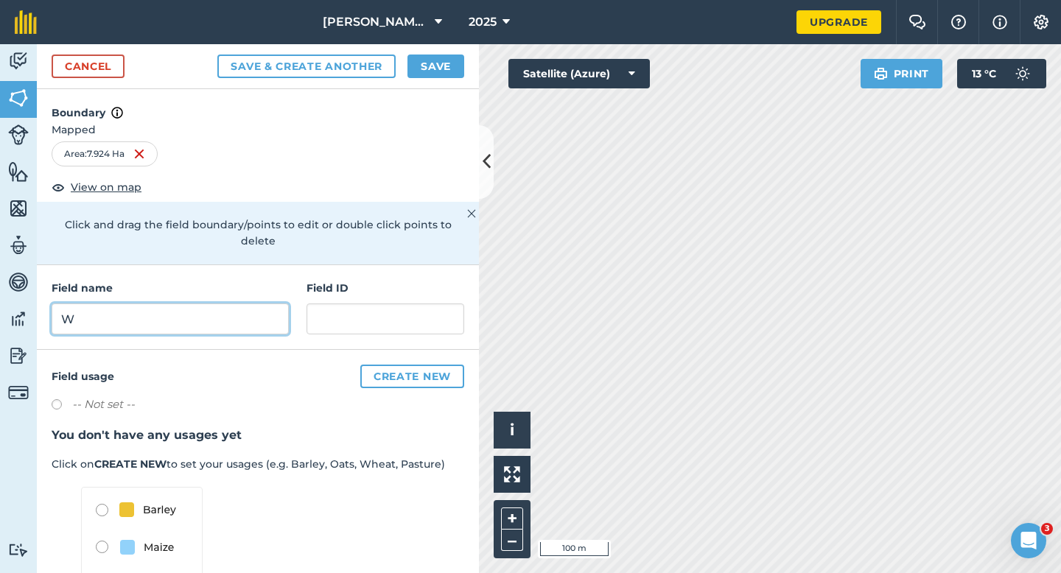
type input "W"
click at [433, 46] on div "Cancel Save & Create Another Save" at bounding box center [258, 66] width 442 height 45
click at [439, 55] on div "Cancel Save & Create Another Save" at bounding box center [258, 66] width 442 height 45
click at [439, 55] on button "Save" at bounding box center [436, 67] width 57 height 24
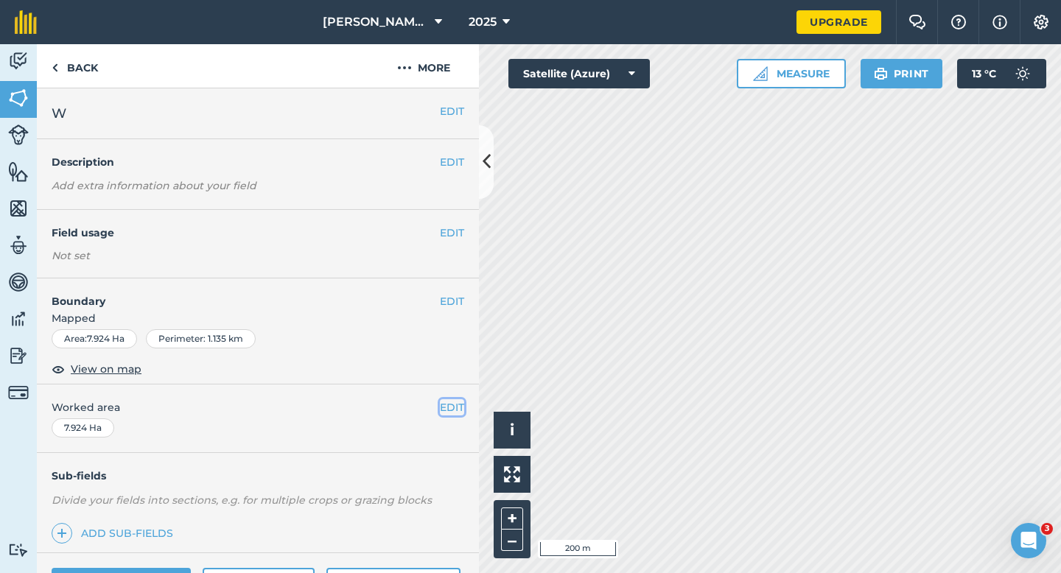
click at [452, 406] on button "EDIT" at bounding box center [452, 407] width 24 height 16
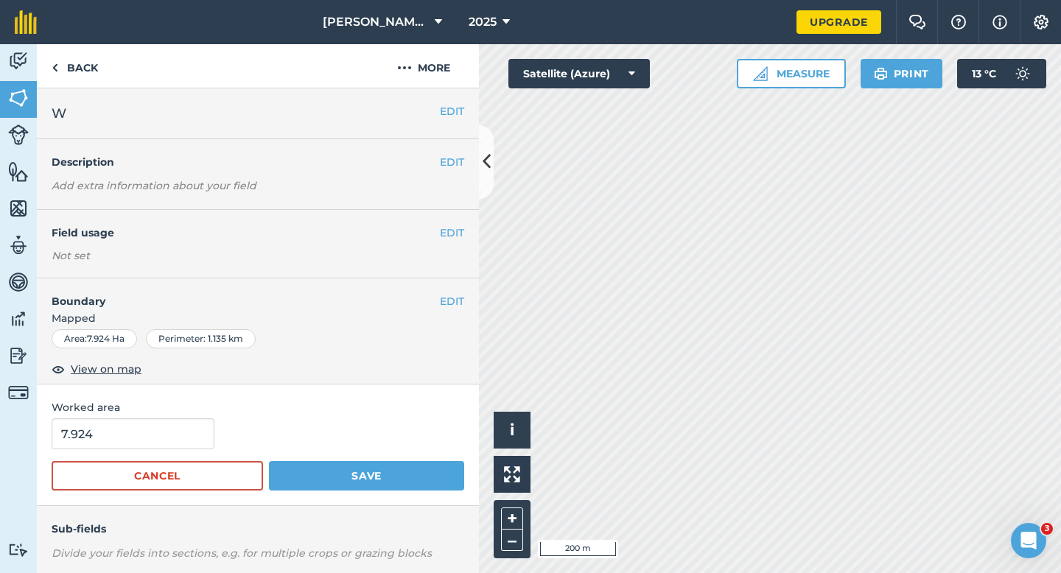
click at [217, 425] on div "7.924" at bounding box center [258, 434] width 413 height 31
click at [185, 425] on input "7.924" at bounding box center [133, 434] width 163 height 31
type input "8"
click at [269, 461] on button "Save" at bounding box center [366, 475] width 195 height 29
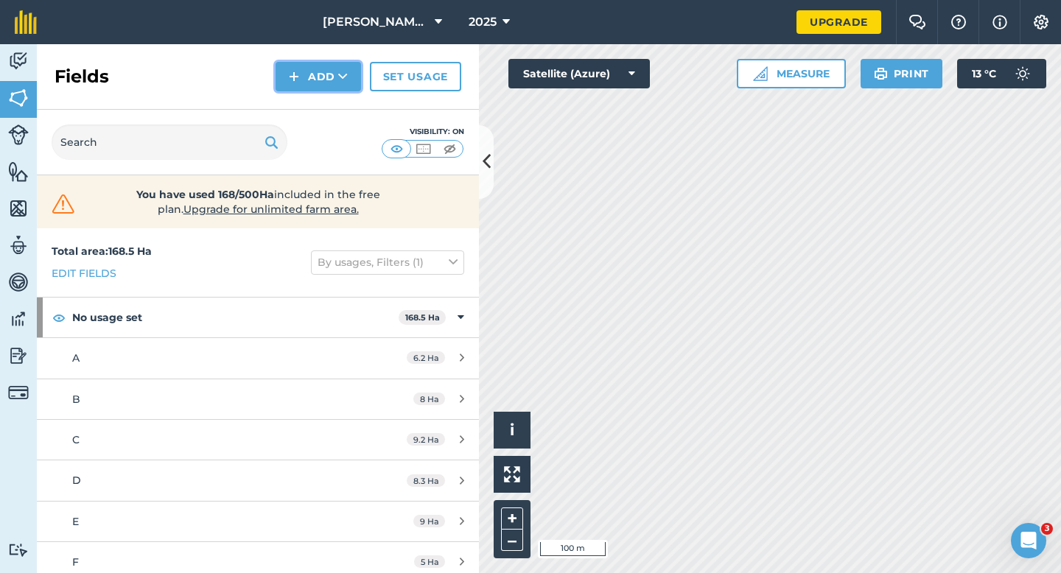
click at [332, 90] on button "Add" at bounding box center [318, 76] width 85 height 29
click at [332, 104] on link "Draw" at bounding box center [318, 110] width 81 height 32
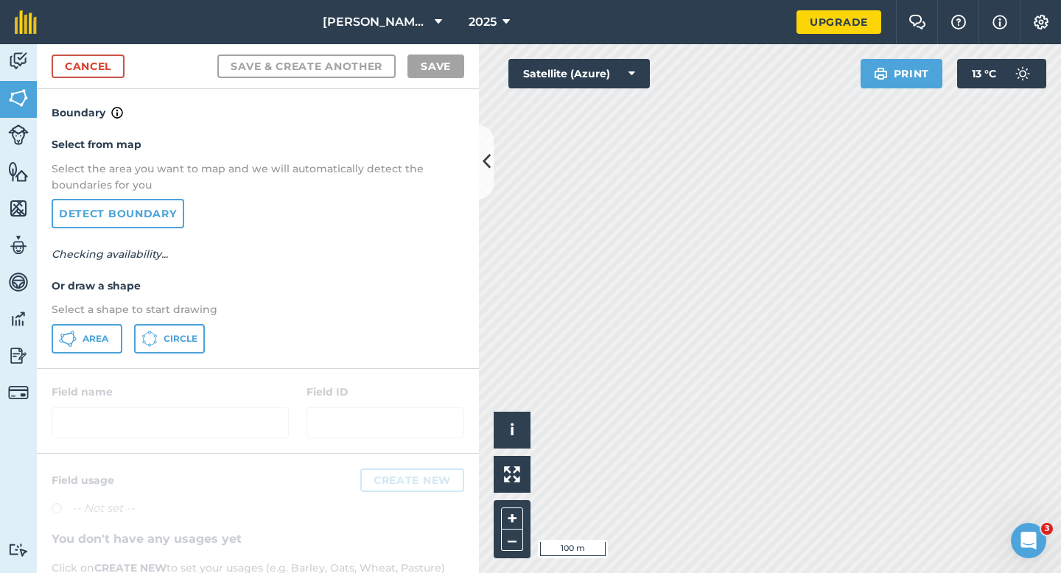
click at [93, 353] on div "Select from map Select the area you want to map and we will automatically detec…" at bounding box center [258, 245] width 442 height 246
click at [114, 341] on button "Area" at bounding box center [87, 338] width 71 height 29
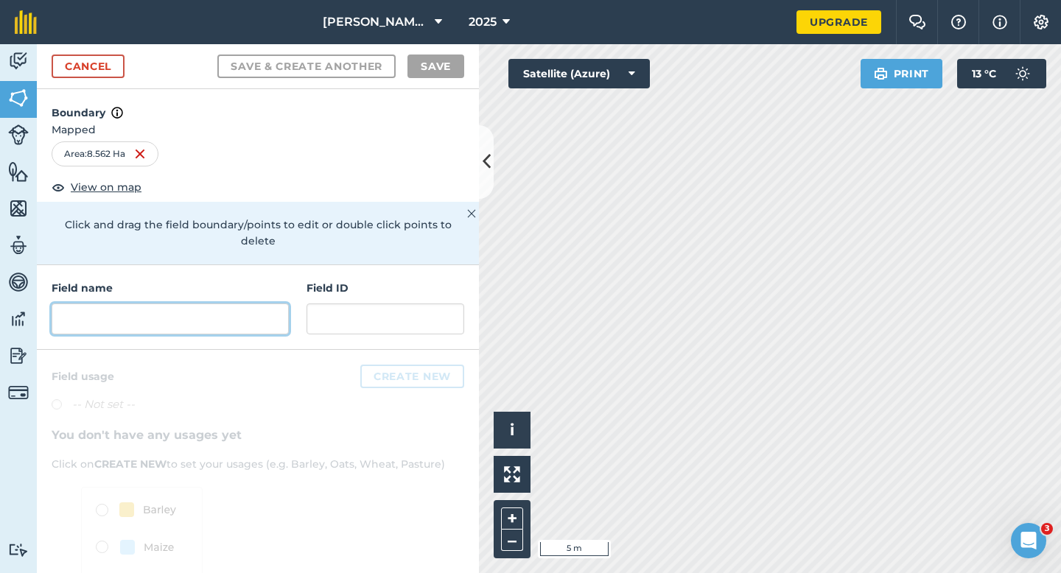
click at [237, 304] on input "text" at bounding box center [170, 319] width 237 height 31
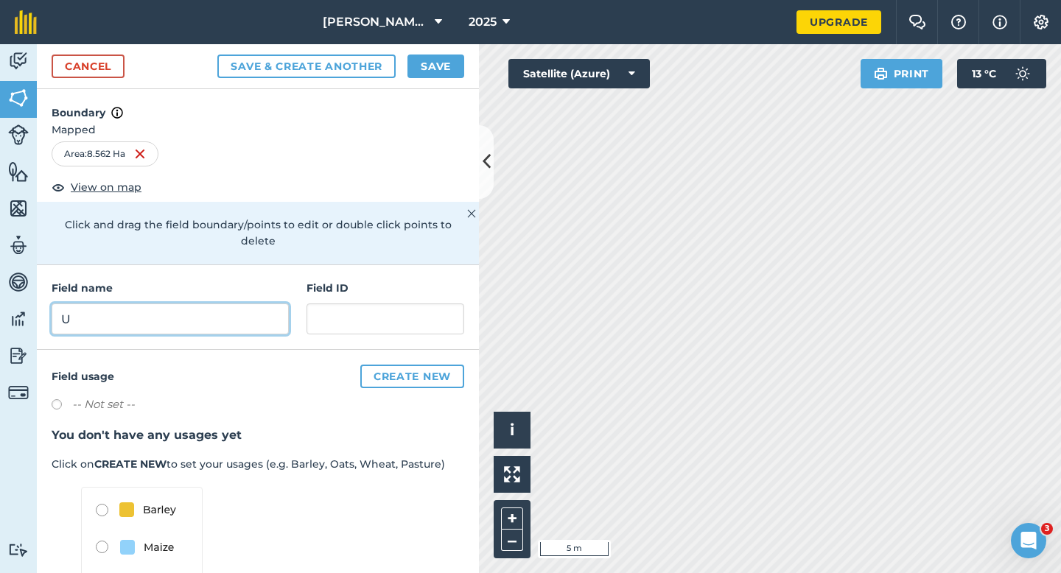
type input "U"
click at [431, 56] on button "Save" at bounding box center [436, 67] width 57 height 24
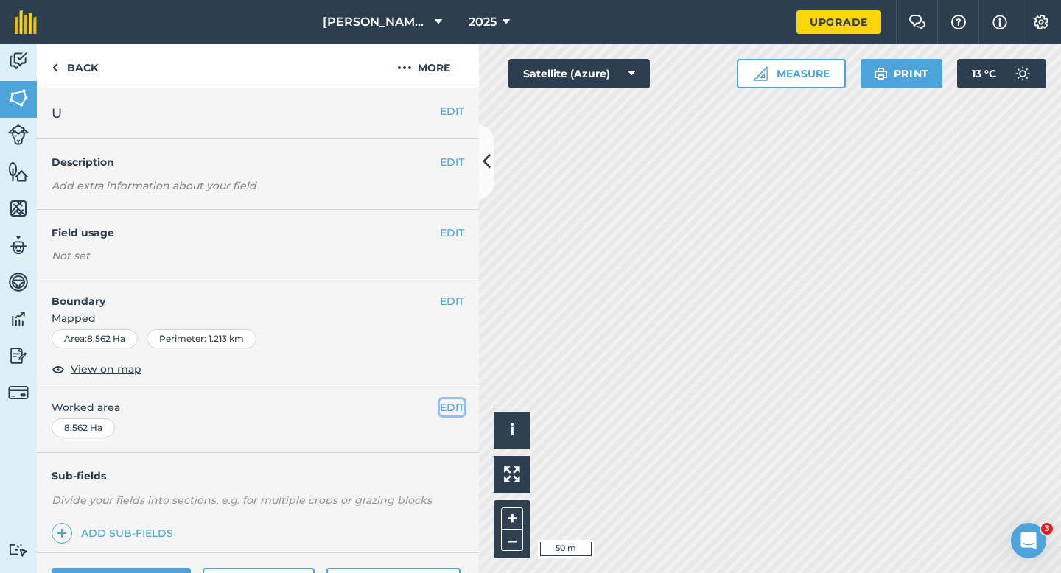
click at [456, 403] on button "EDIT" at bounding box center [452, 407] width 24 height 16
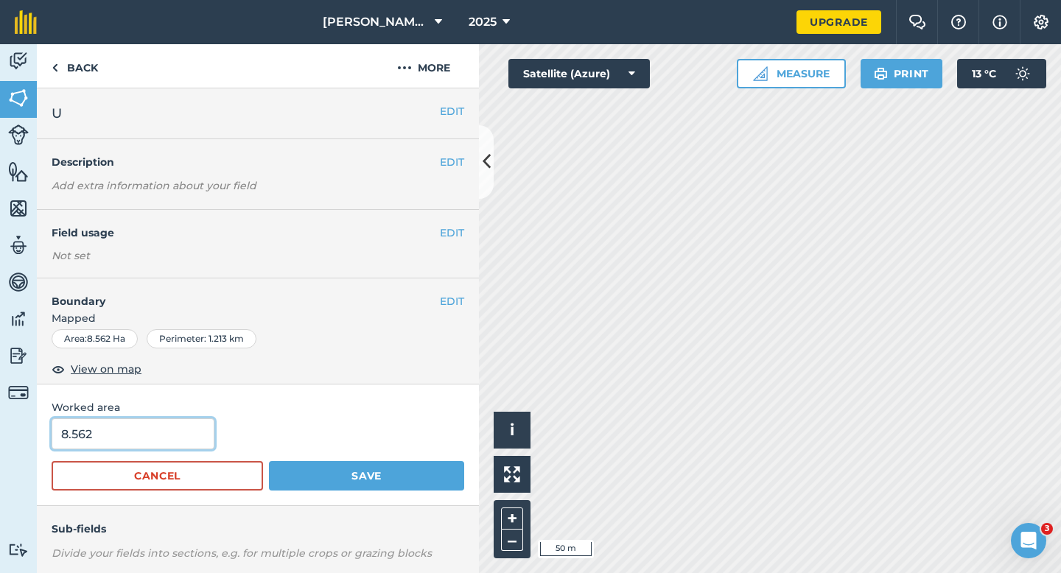
click at [109, 447] on input "8.562" at bounding box center [133, 434] width 163 height 31
type input "8.5"
click at [269, 461] on button "Save" at bounding box center [366, 475] width 195 height 29
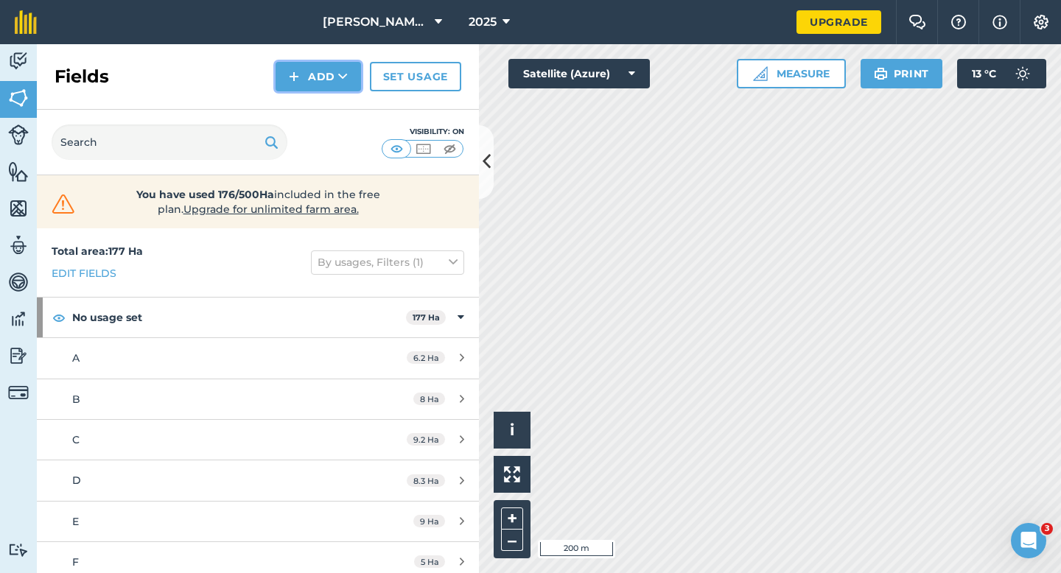
click at [303, 80] on button "Add" at bounding box center [318, 76] width 85 height 29
click at [305, 107] on link "Draw" at bounding box center [318, 110] width 81 height 32
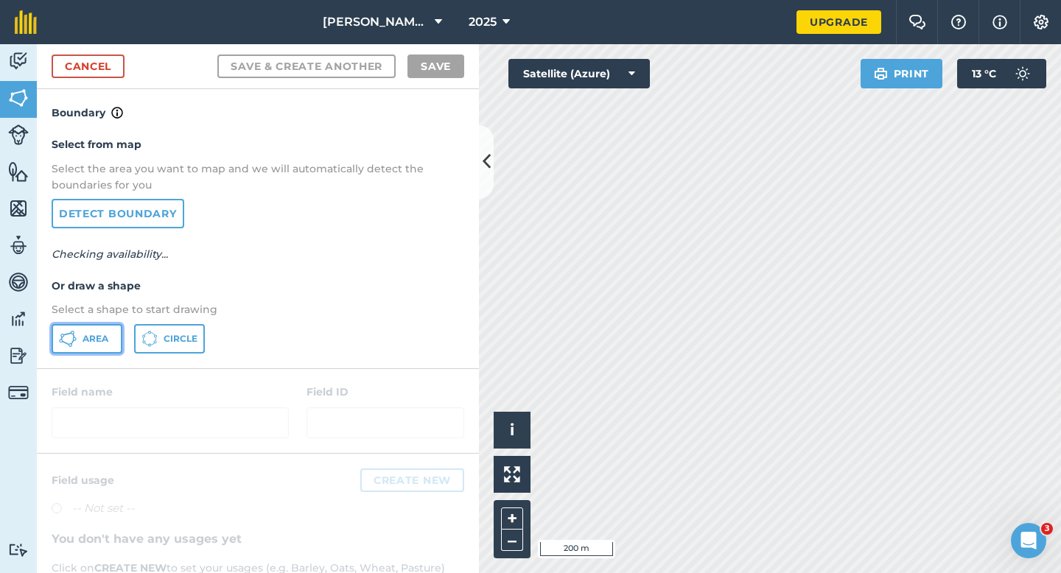
click at [82, 341] on button "Area" at bounding box center [87, 338] width 71 height 29
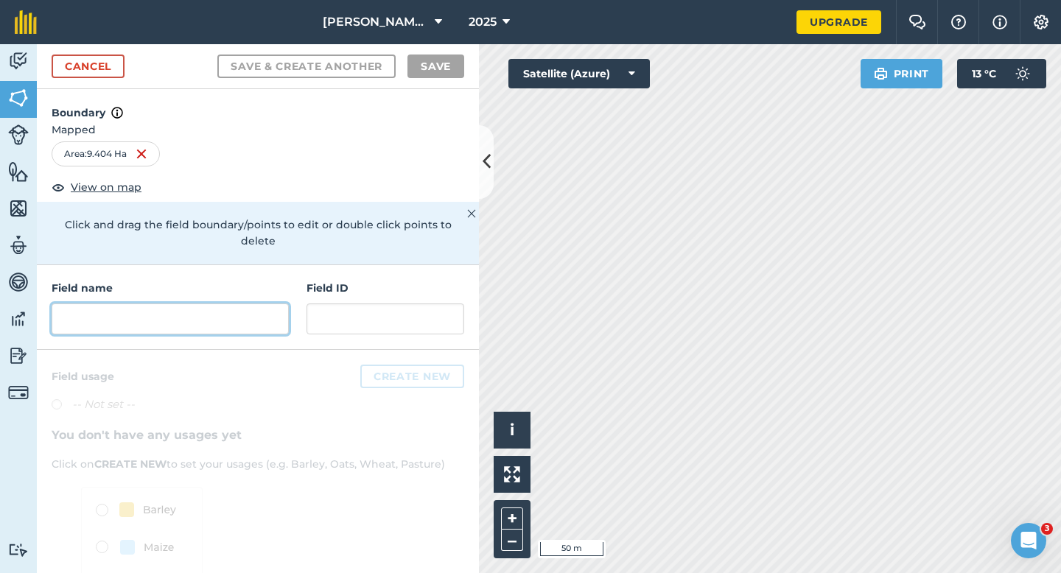
click at [203, 309] on input "text" at bounding box center [170, 319] width 237 height 31
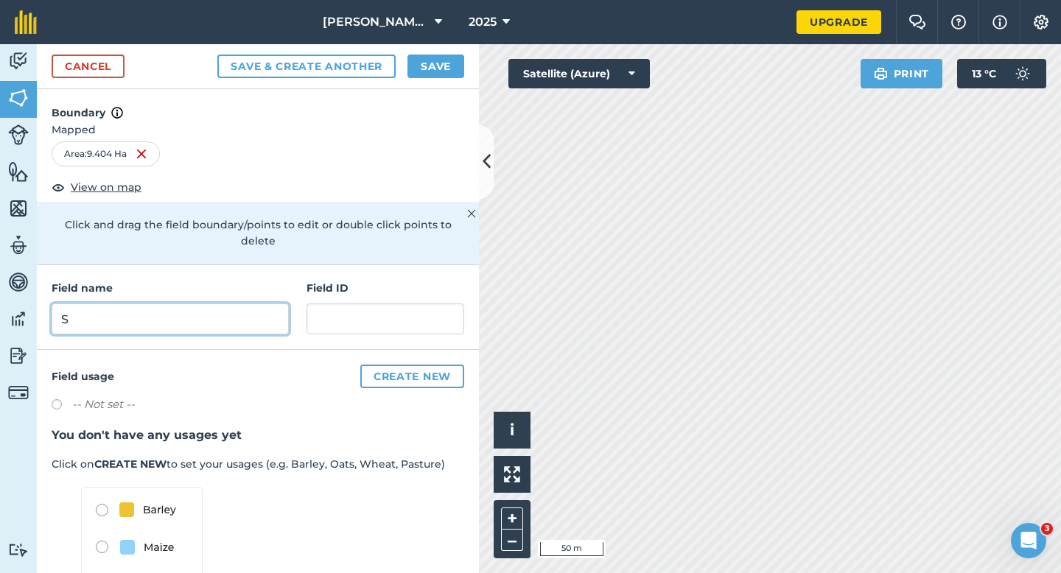
type input "S"
click at [429, 66] on button "Save" at bounding box center [436, 67] width 57 height 24
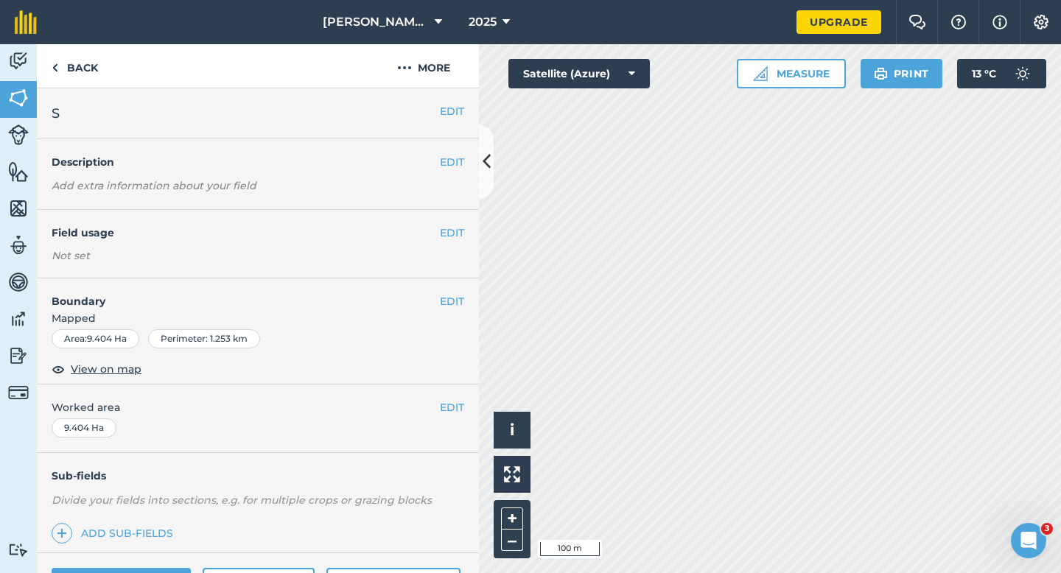
click at [454, 413] on button "EDIT" at bounding box center [452, 407] width 24 height 16
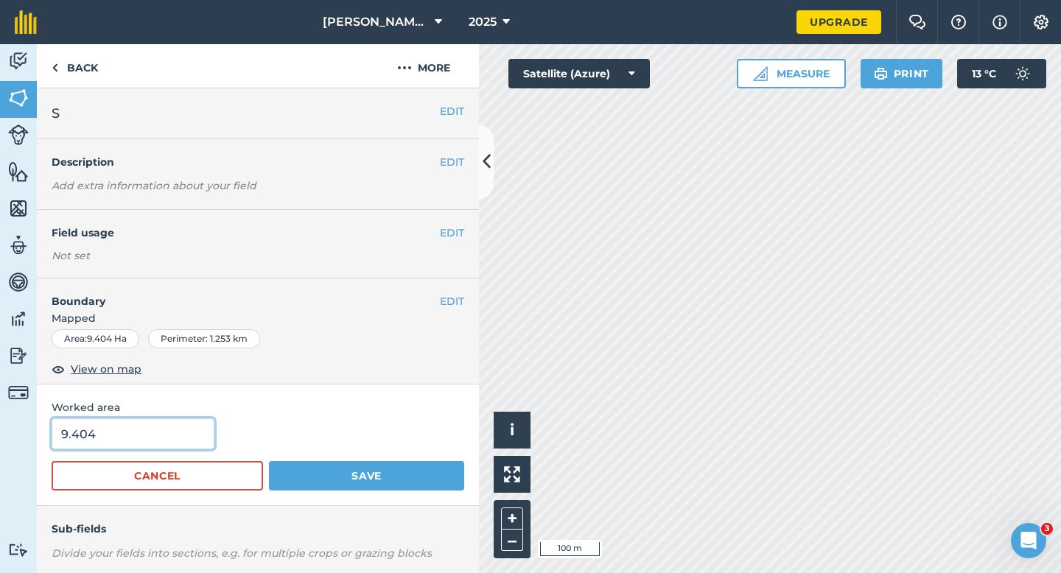
click at [203, 428] on input "9.404" at bounding box center [133, 434] width 163 height 31
type input "9.5"
click at [269, 461] on button "Save" at bounding box center [366, 475] width 195 height 29
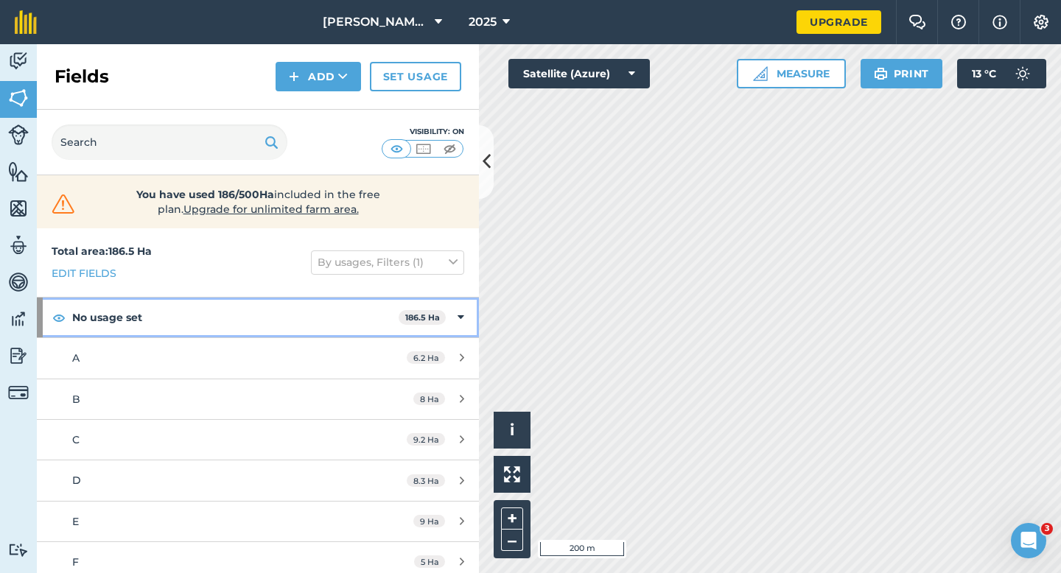
click at [471, 305] on div "No usage set 186.5 Ha" at bounding box center [258, 318] width 442 height 40
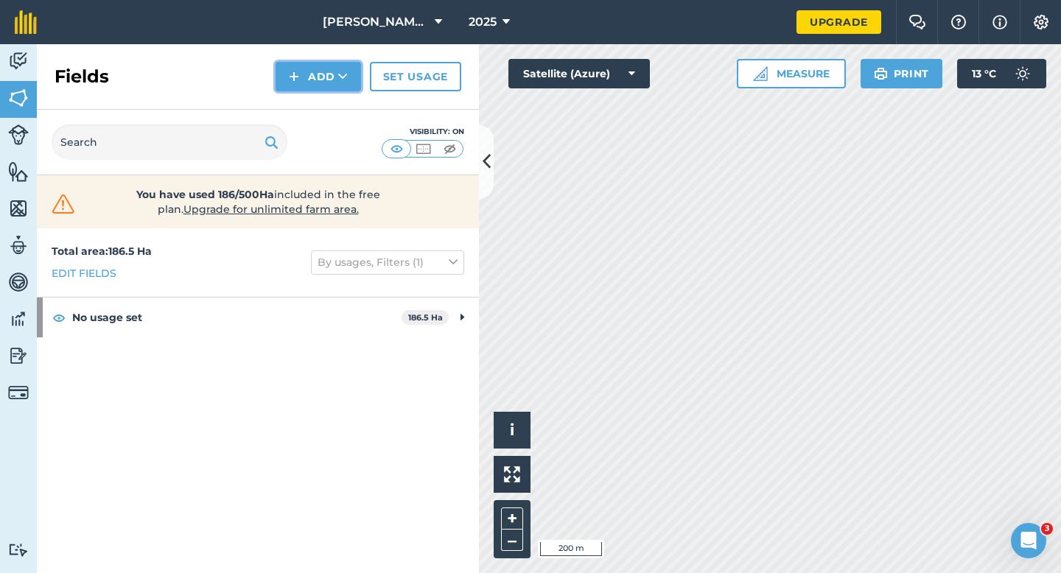
click at [339, 74] on icon at bounding box center [343, 76] width 10 height 15
click at [339, 114] on link "Draw" at bounding box center [318, 110] width 81 height 32
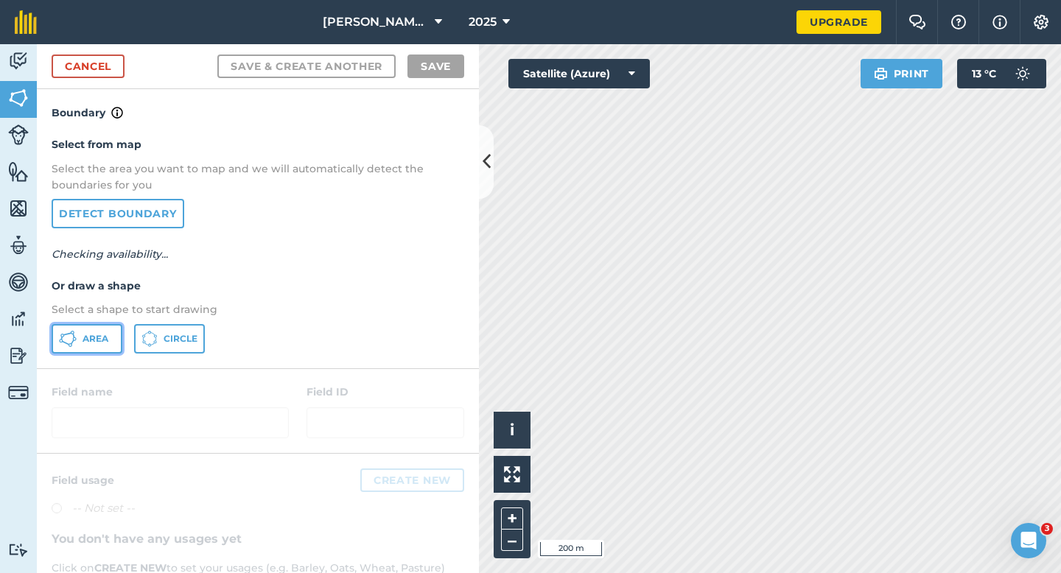
drag, startPoint x: 82, startPoint y: 331, endPoint x: 90, endPoint y: 331, distance: 8.1
click at [82, 331] on button "Area" at bounding box center [87, 338] width 71 height 29
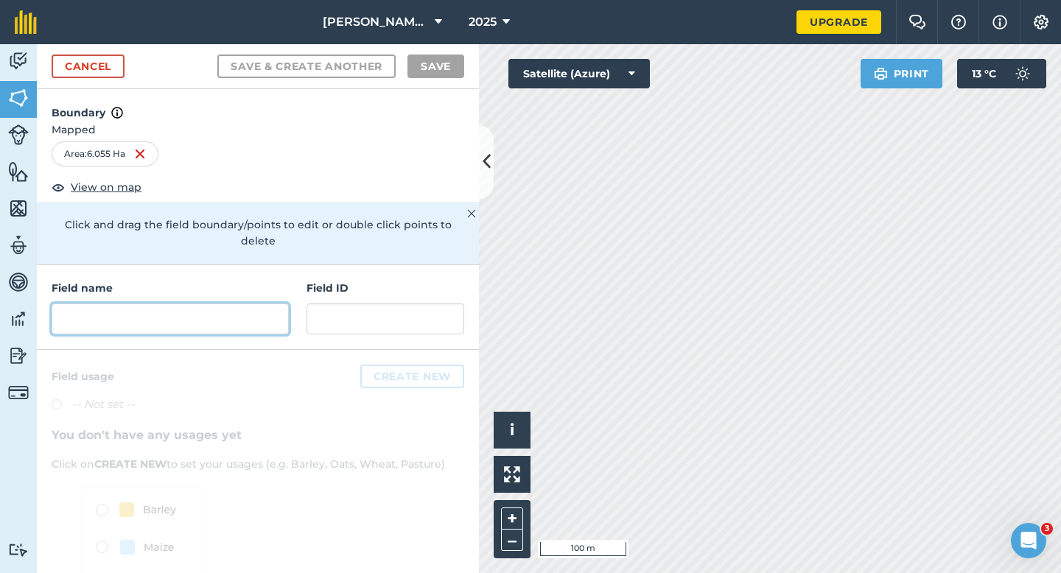
click at [237, 304] on input "text" at bounding box center [170, 319] width 237 height 31
type input "T"
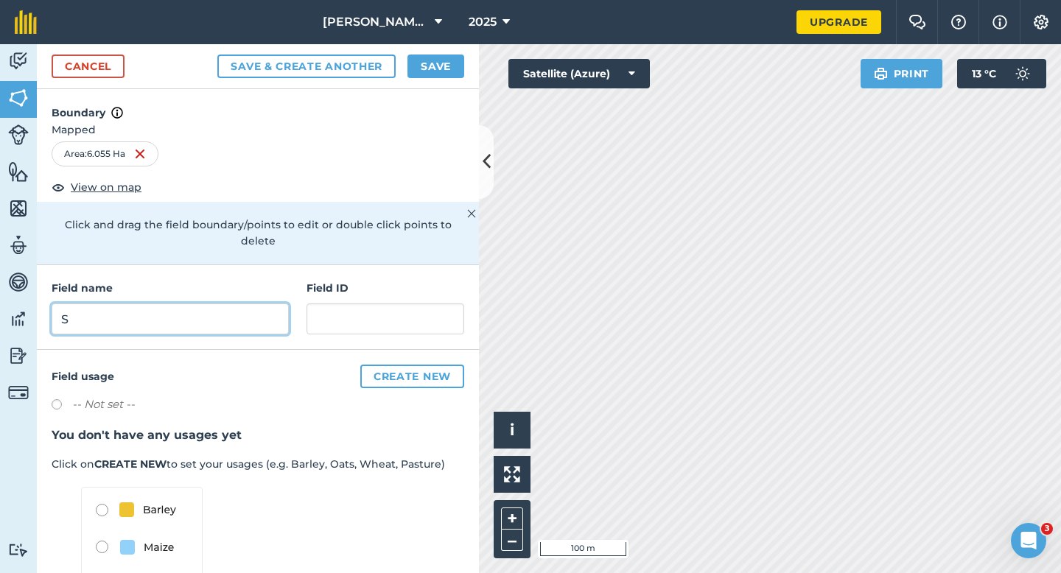
type input "S"
click at [416, 68] on button "Save" at bounding box center [436, 67] width 57 height 24
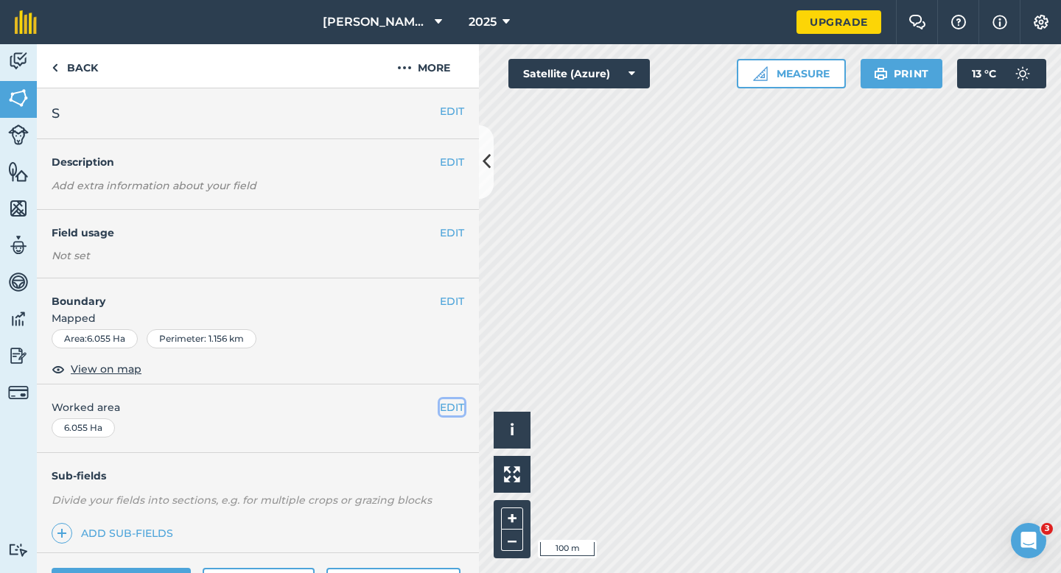
click at [452, 408] on button "EDIT" at bounding box center [452, 407] width 24 height 16
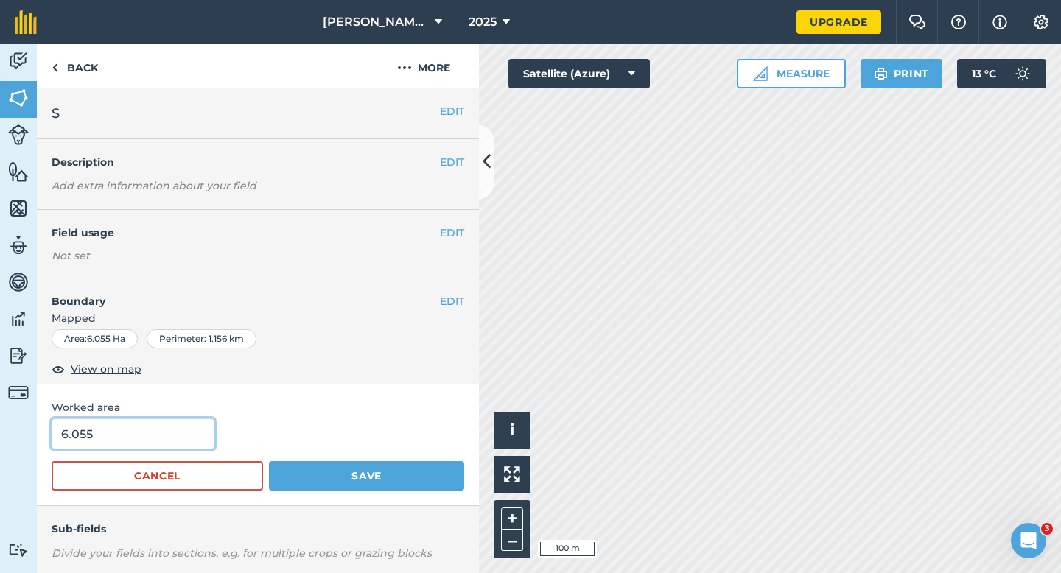
click at [153, 440] on input "6.055" at bounding box center [133, 434] width 163 height 31
type input "6"
click at [269, 461] on button "Save" at bounding box center [366, 475] width 195 height 29
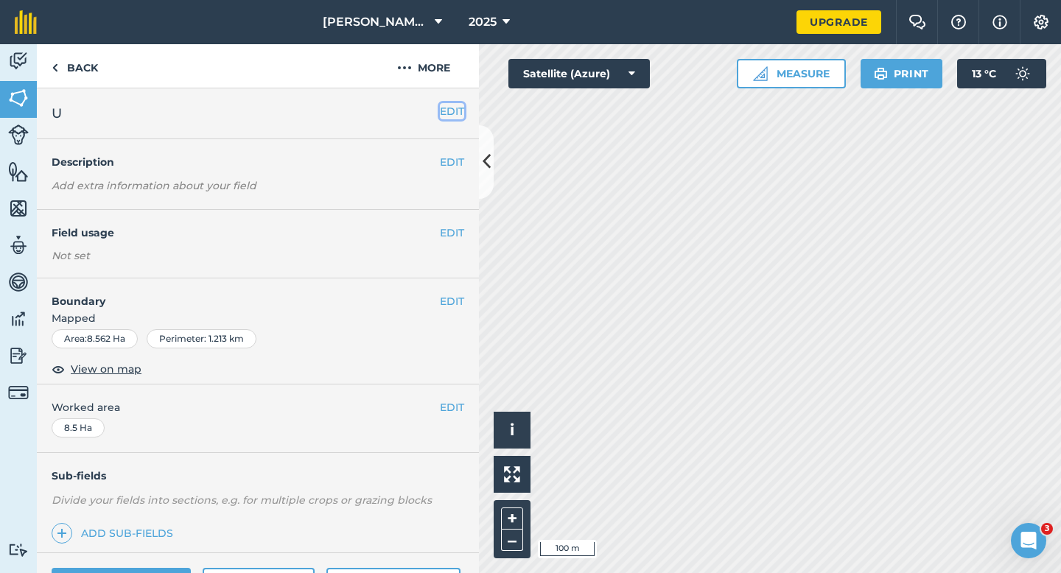
click at [449, 108] on button "EDIT" at bounding box center [452, 111] width 24 height 16
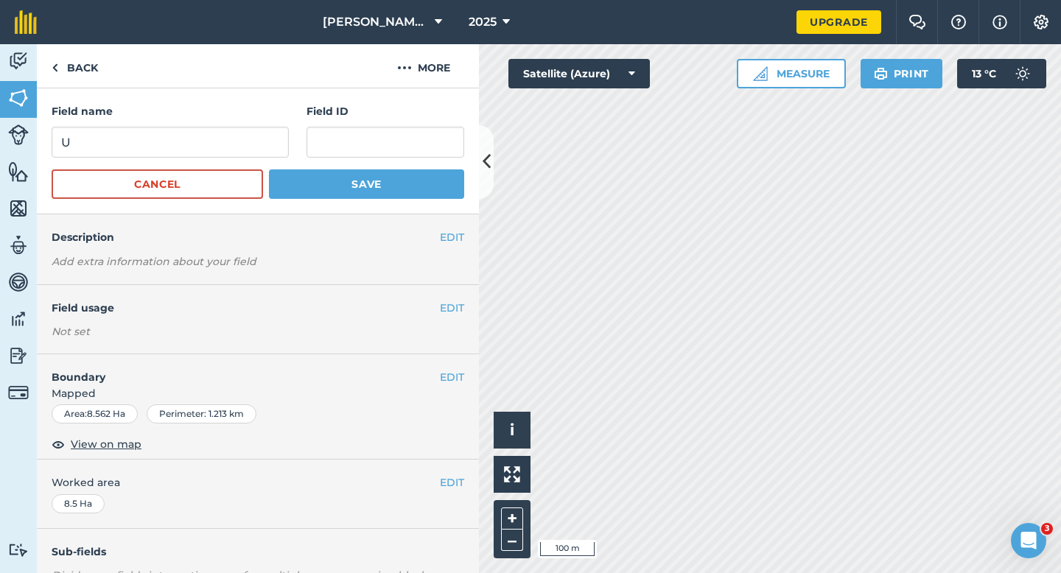
click at [234, 120] on div "Field name U" at bounding box center [170, 130] width 237 height 55
click at [234, 129] on input "U" at bounding box center [170, 142] width 237 height 31
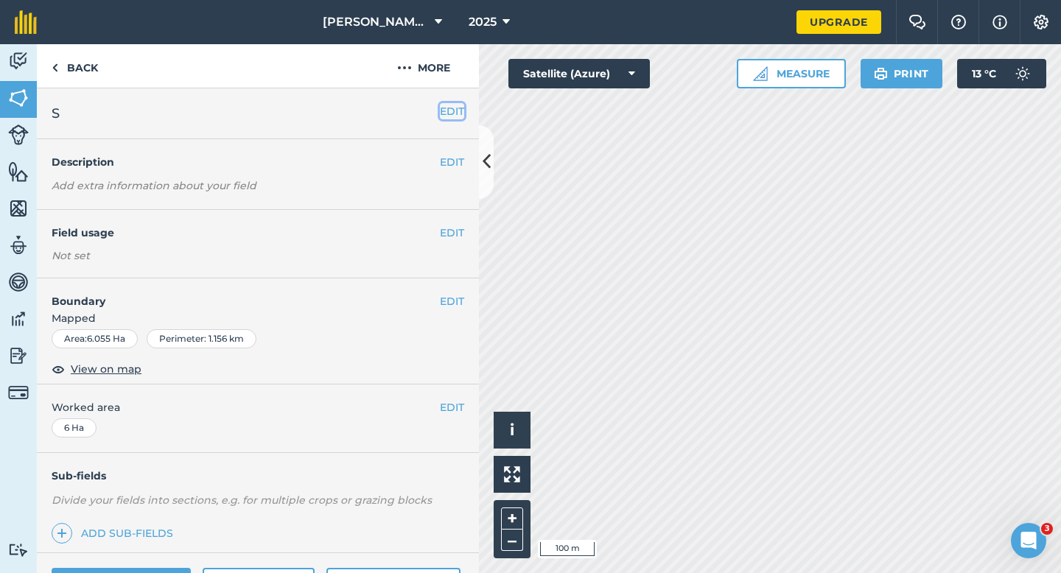
click at [445, 111] on button "EDIT" at bounding box center [452, 111] width 24 height 16
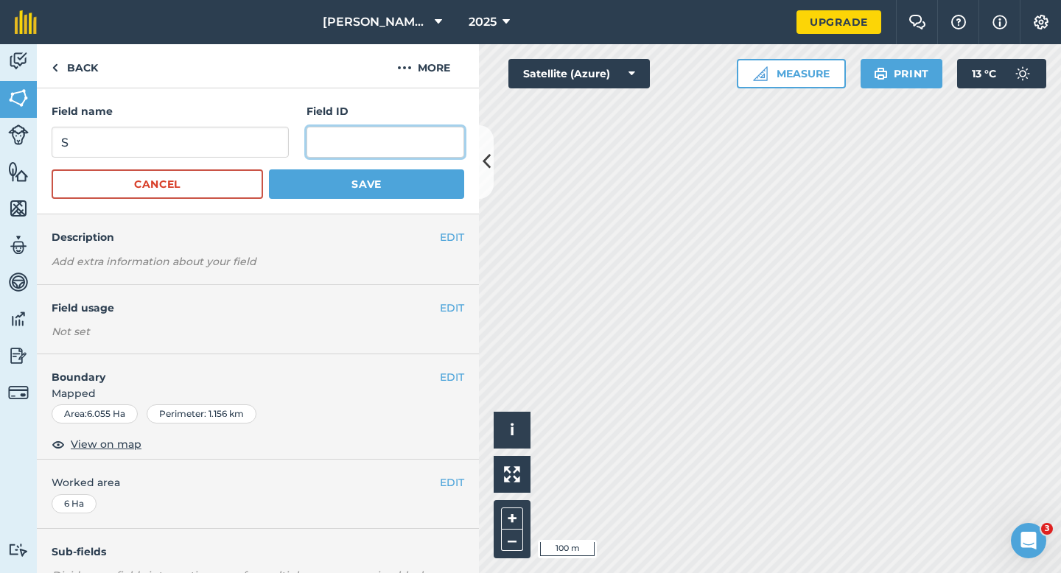
click at [310, 133] on input "text" at bounding box center [386, 142] width 158 height 31
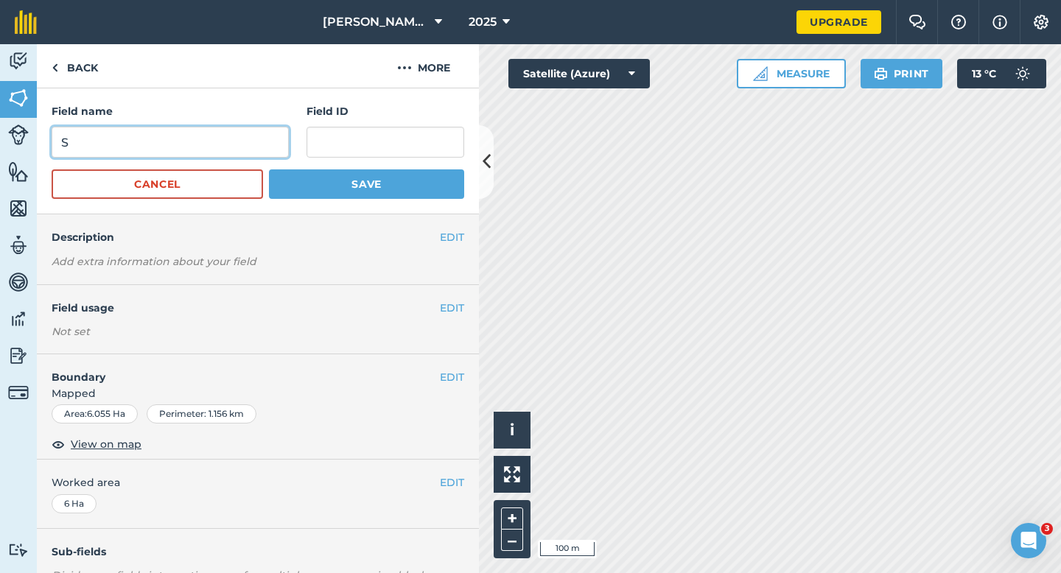
click at [267, 147] on input "S" at bounding box center [170, 142] width 237 height 31
type input "U"
click at [269, 170] on button "Save" at bounding box center [366, 184] width 195 height 29
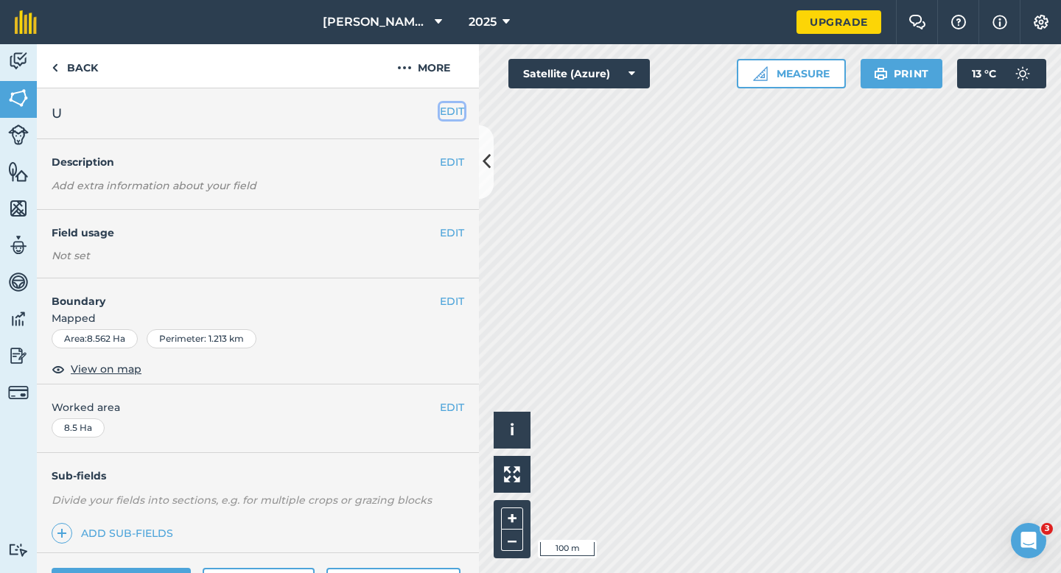
click at [449, 108] on button "EDIT" at bounding box center [452, 111] width 24 height 16
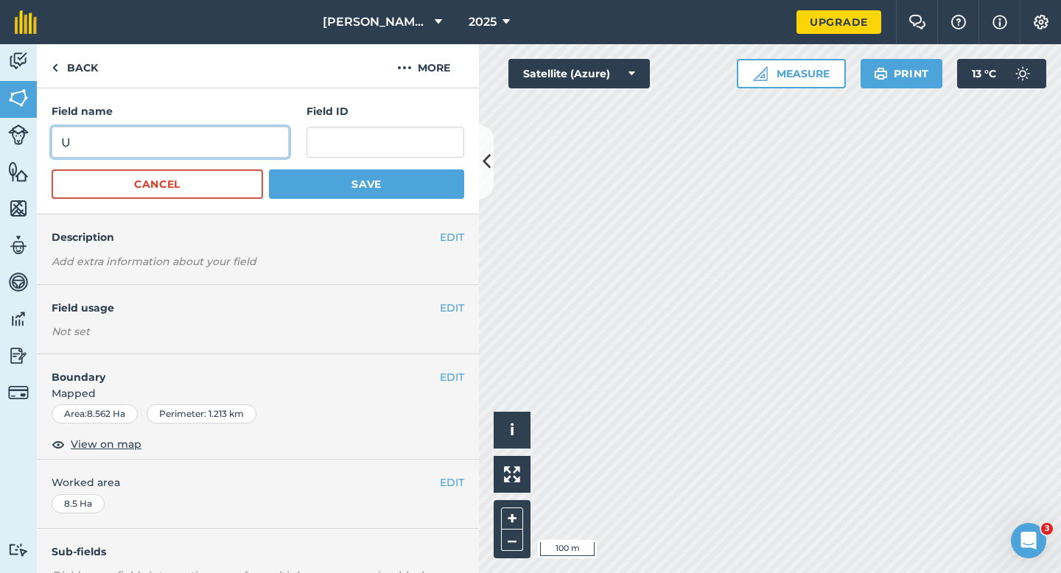
click at [217, 150] on input "U" at bounding box center [170, 142] width 237 height 31
type input "V"
click at [269, 170] on button "Save" at bounding box center [366, 184] width 195 height 29
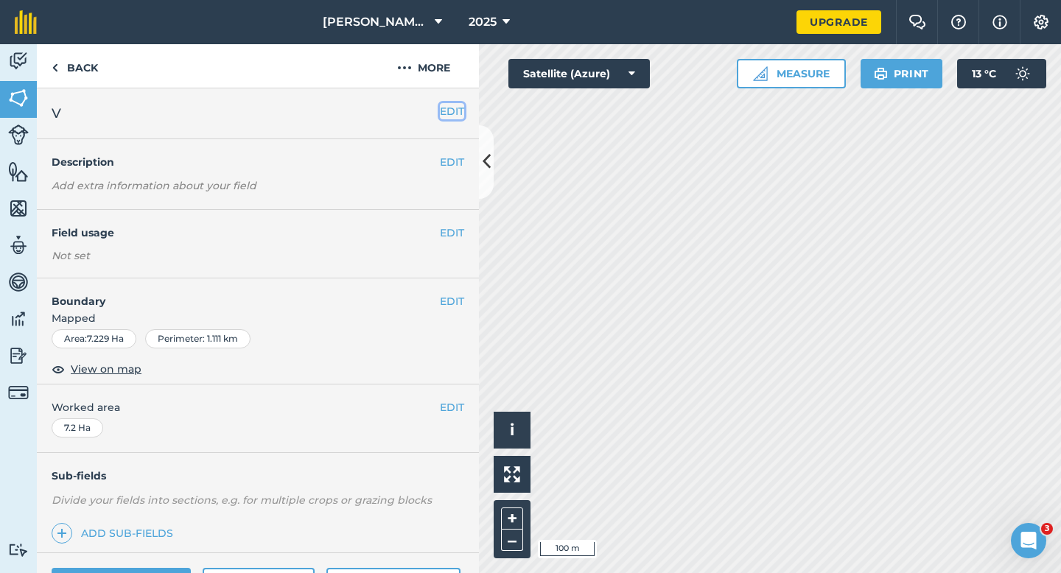
click at [458, 111] on button "EDIT" at bounding box center [452, 111] width 24 height 16
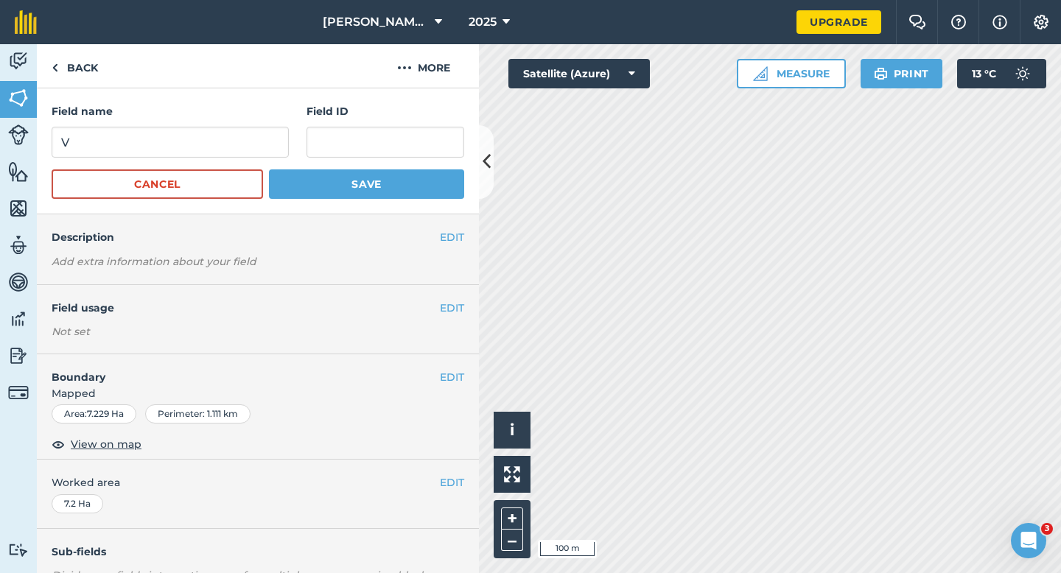
click at [225, 122] on div "Field name V" at bounding box center [170, 130] width 237 height 55
click at [225, 130] on input "V" at bounding box center [170, 142] width 237 height 31
type input "W"
click at [269, 170] on button "Save" at bounding box center [366, 184] width 195 height 29
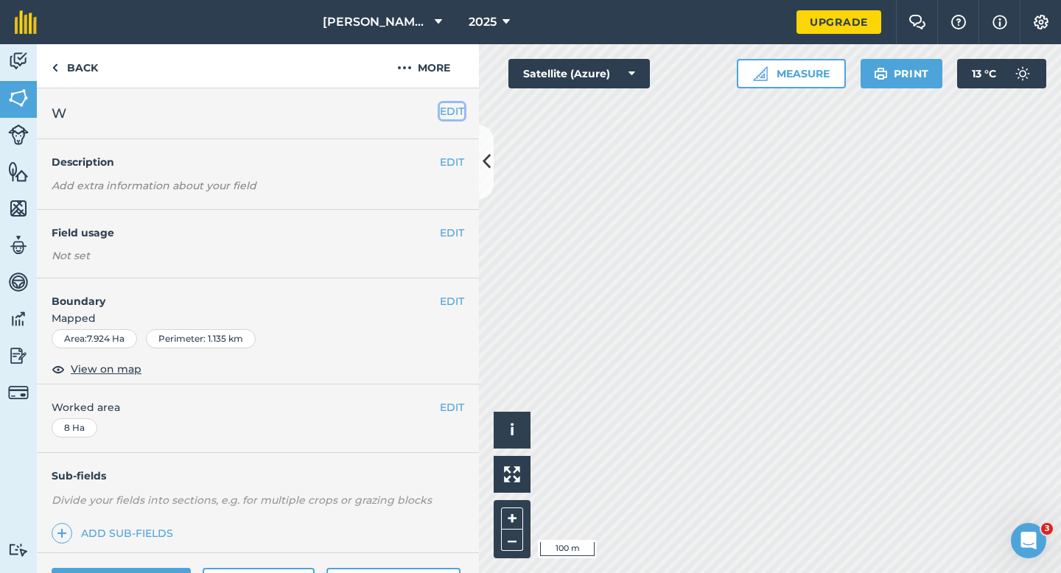
click at [444, 104] on button "EDIT" at bounding box center [452, 111] width 24 height 16
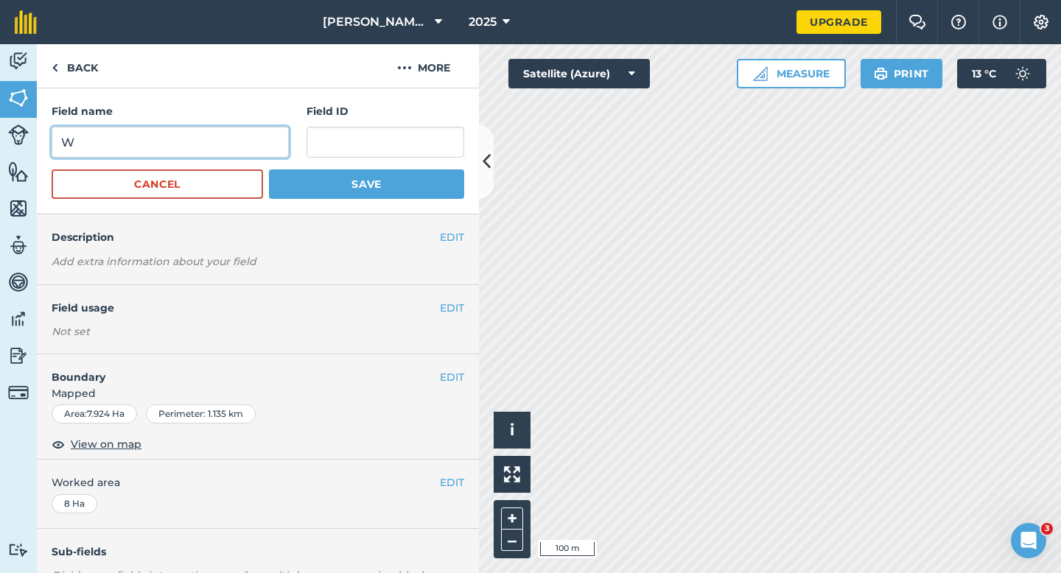
click at [161, 130] on input "W" at bounding box center [170, 142] width 237 height 31
type input "X"
click at [269, 170] on button "Save" at bounding box center [366, 184] width 195 height 29
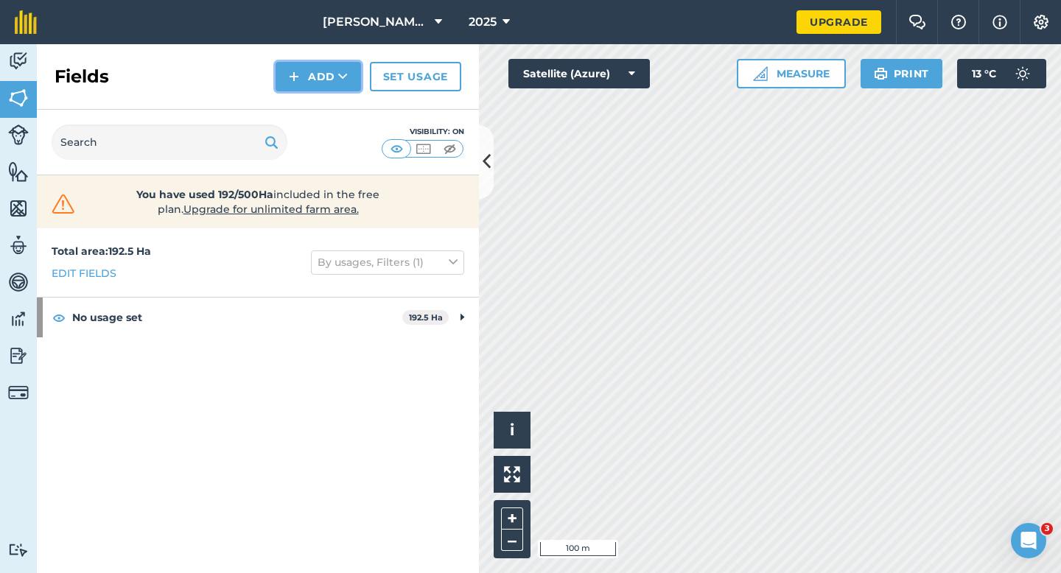
click at [300, 79] on button "Add" at bounding box center [318, 76] width 85 height 29
click at [304, 103] on link "Draw" at bounding box center [318, 110] width 81 height 32
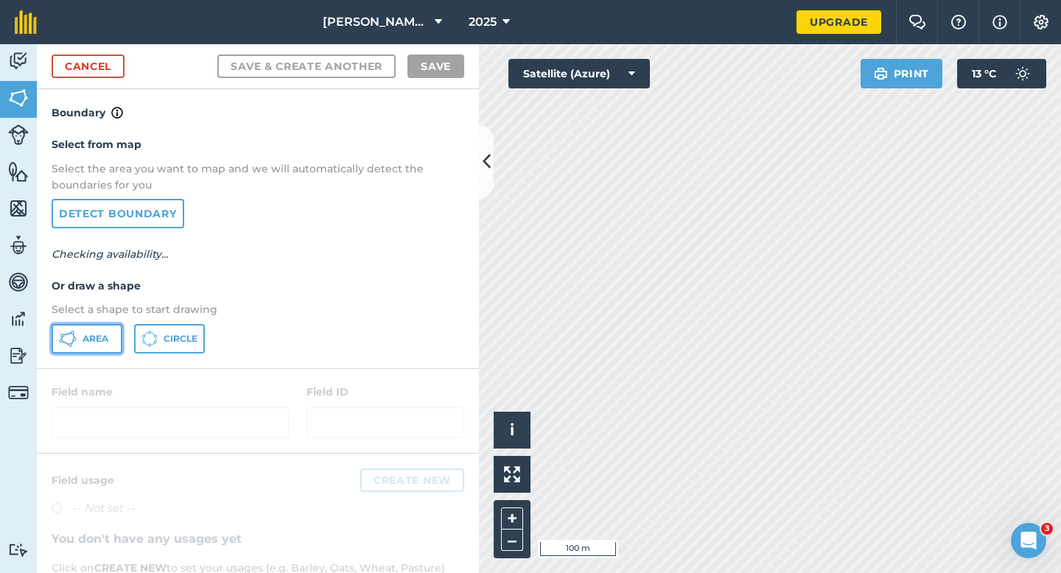
click at [116, 335] on button "Area" at bounding box center [87, 338] width 71 height 29
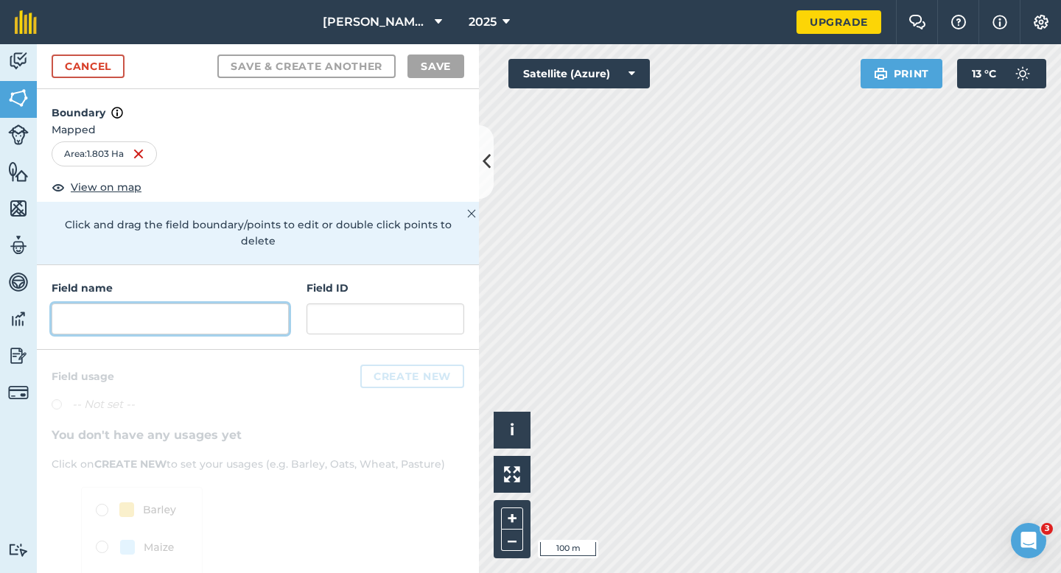
click at [129, 304] on input "text" at bounding box center [170, 319] width 237 height 31
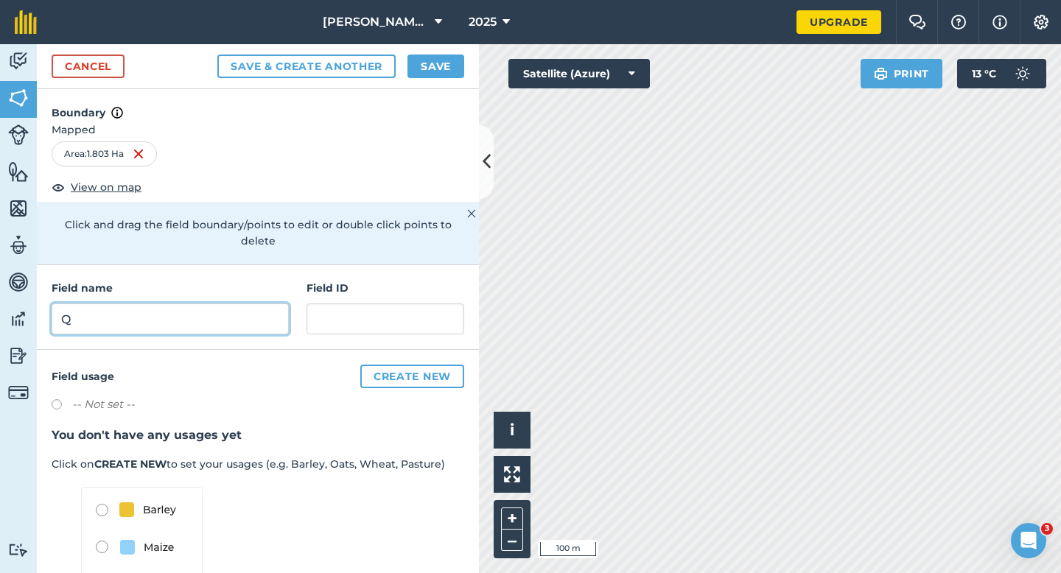
type input "Q"
click at [415, 67] on button "Save" at bounding box center [436, 67] width 57 height 24
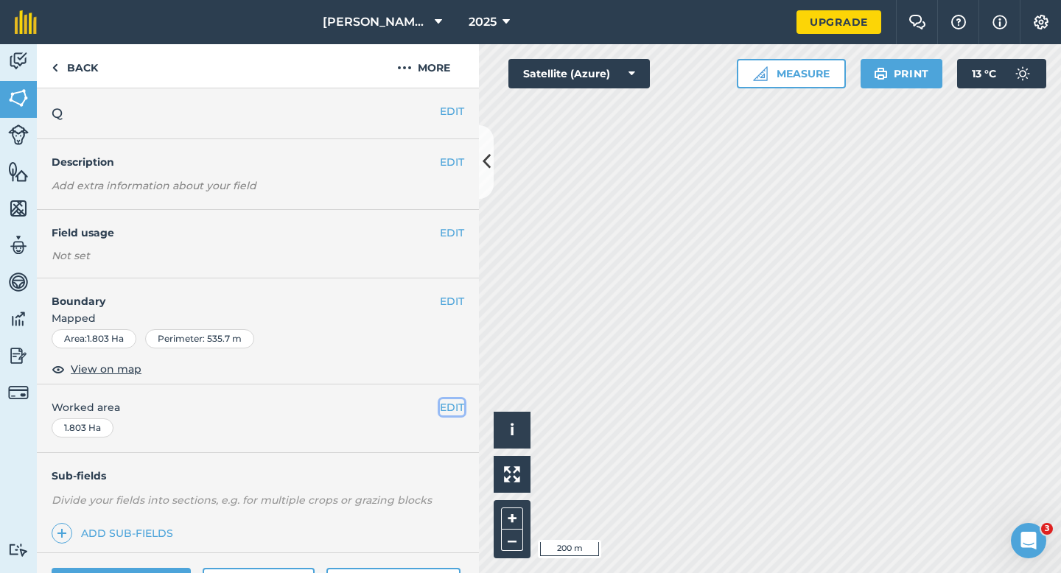
click at [450, 407] on button "EDIT" at bounding box center [452, 407] width 24 height 16
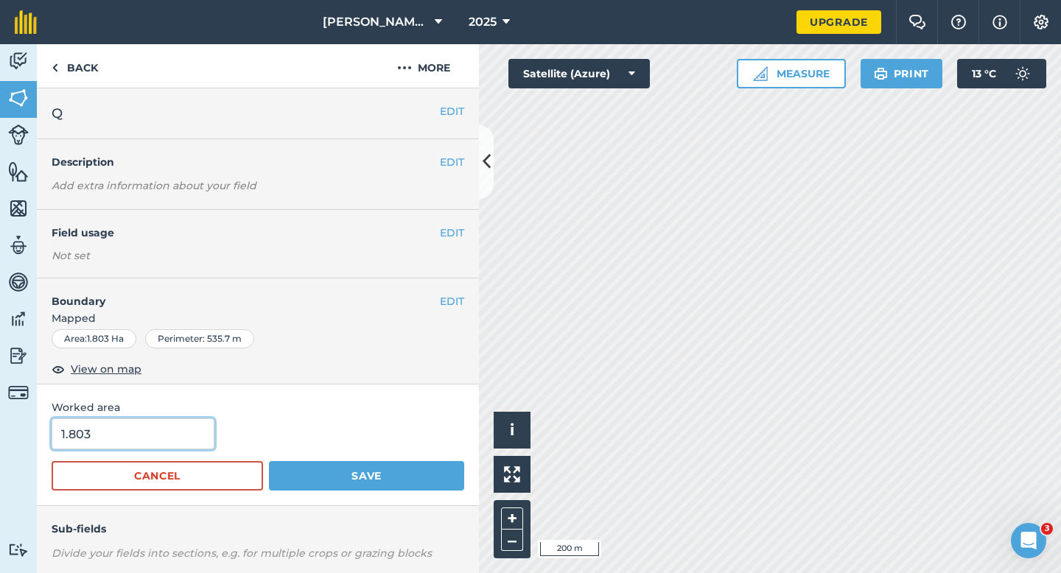
click at [142, 439] on input "1.803" at bounding box center [133, 434] width 163 height 31
type input "2"
click at [269, 461] on button "Save" at bounding box center [366, 475] width 195 height 29
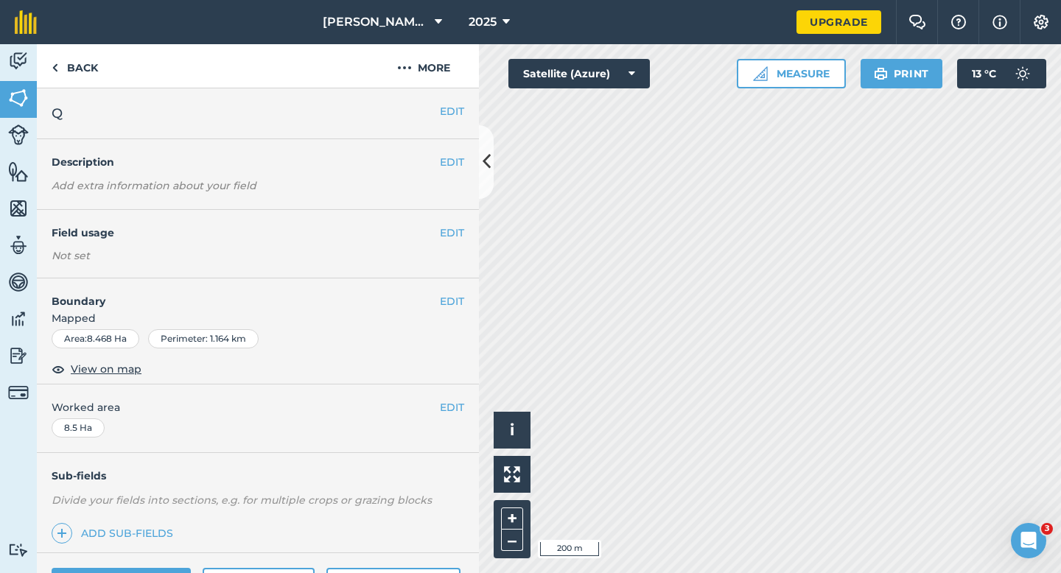
click at [437, 106] on h2 "Q" at bounding box center [246, 113] width 388 height 21
click at [459, 105] on button "EDIT" at bounding box center [452, 111] width 24 height 16
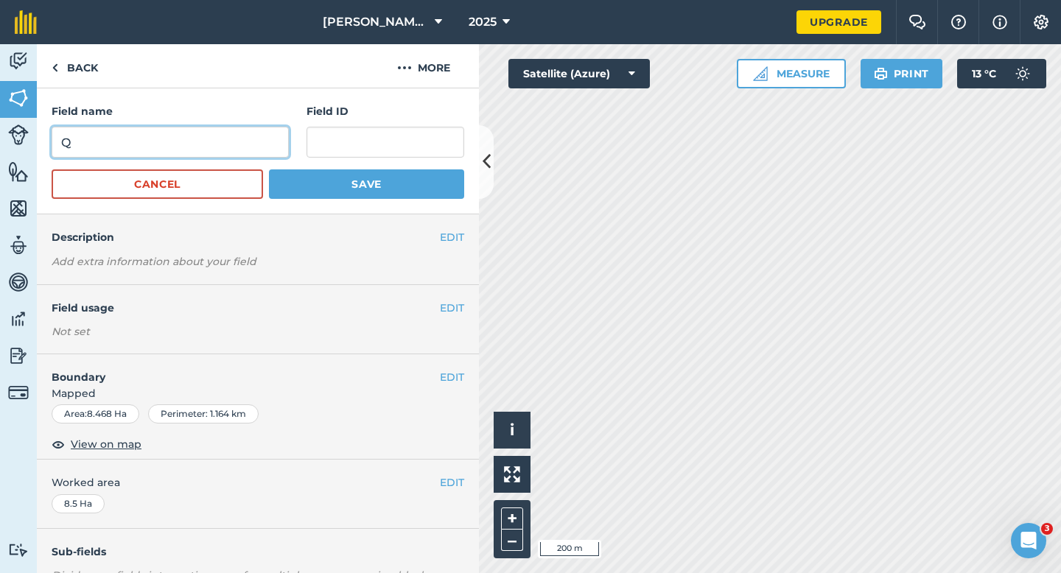
click at [261, 145] on input "Q" at bounding box center [170, 142] width 237 height 31
type input "R"
click at [269, 170] on button "Save" at bounding box center [366, 184] width 195 height 29
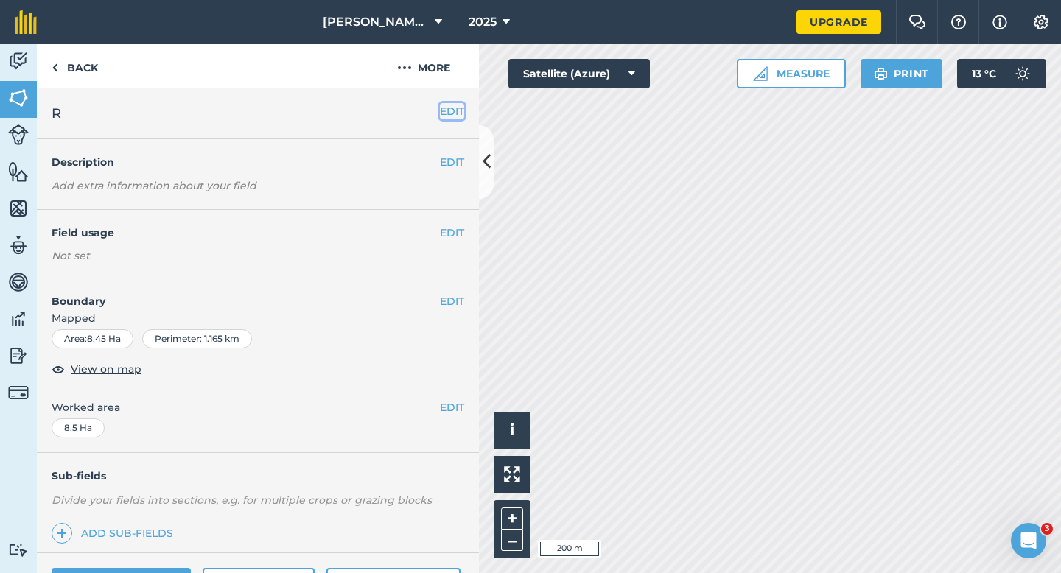
click at [456, 117] on button "EDIT" at bounding box center [452, 111] width 24 height 16
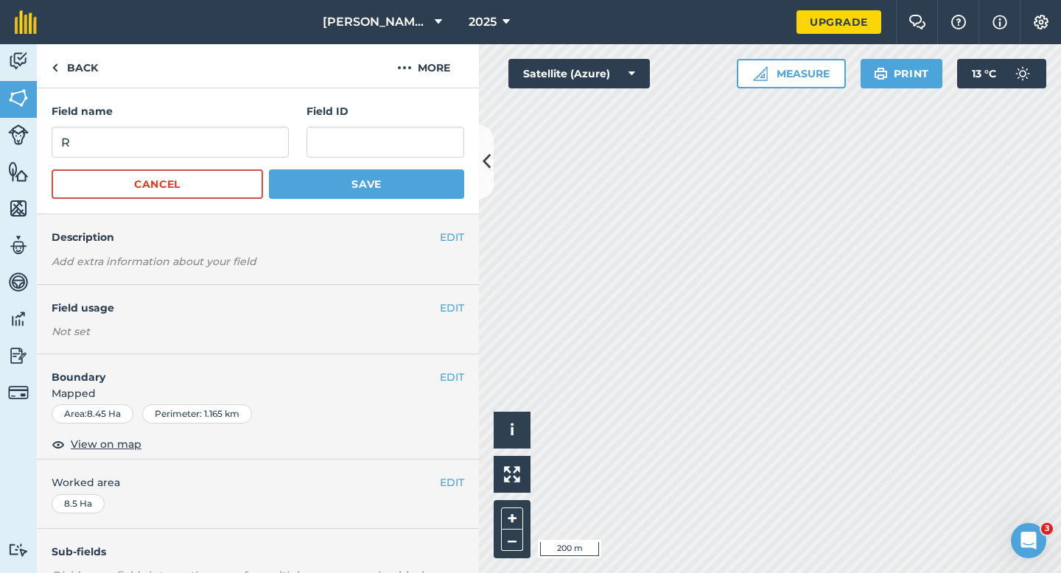
click at [300, 139] on div "Field name R Field ID" at bounding box center [258, 130] width 413 height 55
click at [282, 139] on input "R" at bounding box center [170, 142] width 237 height 31
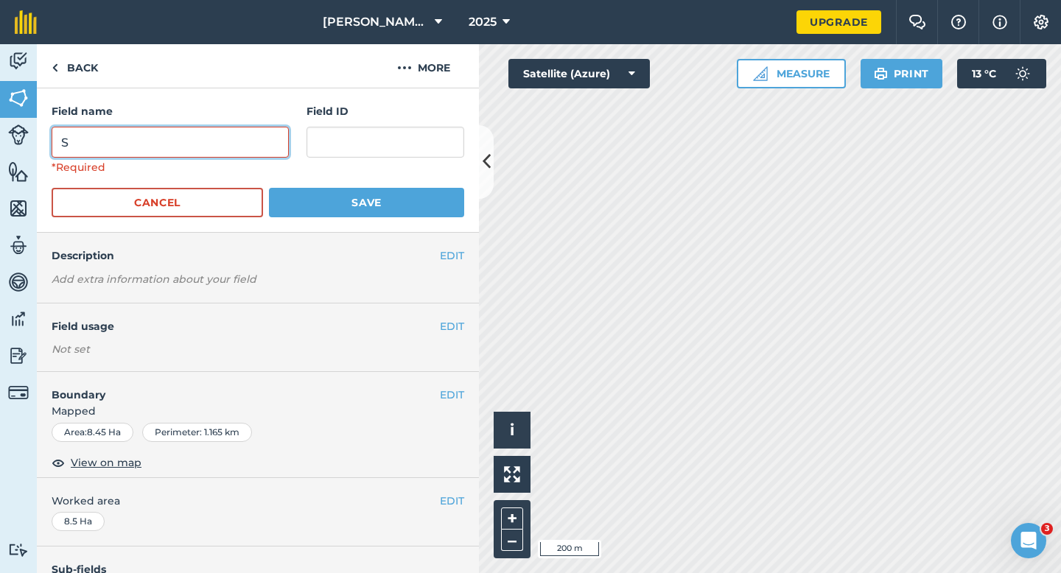
type input "S"
click at [269, 188] on button "Save" at bounding box center [366, 202] width 195 height 29
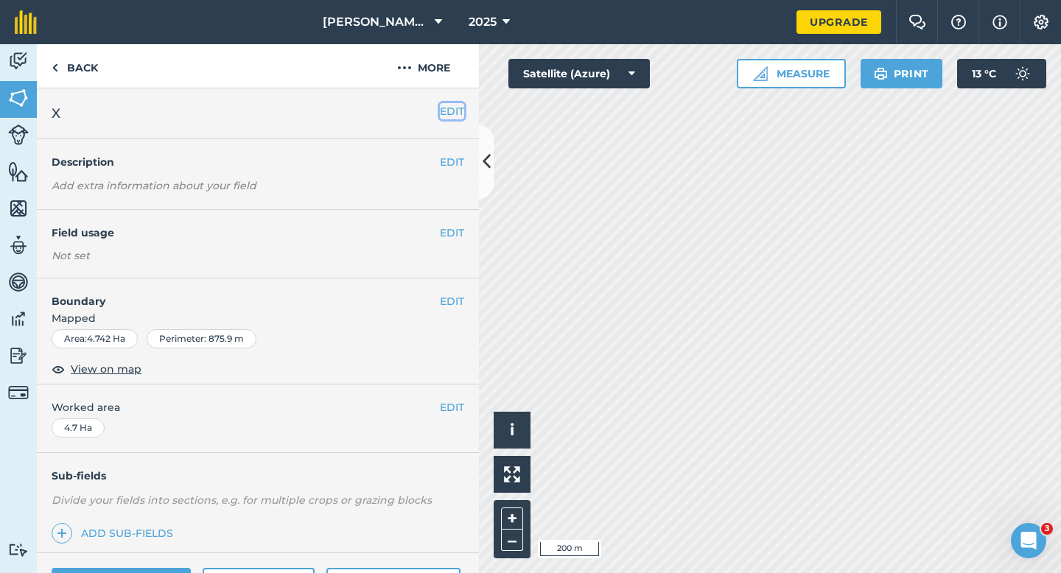
click at [452, 104] on button "EDIT" at bounding box center [452, 111] width 24 height 16
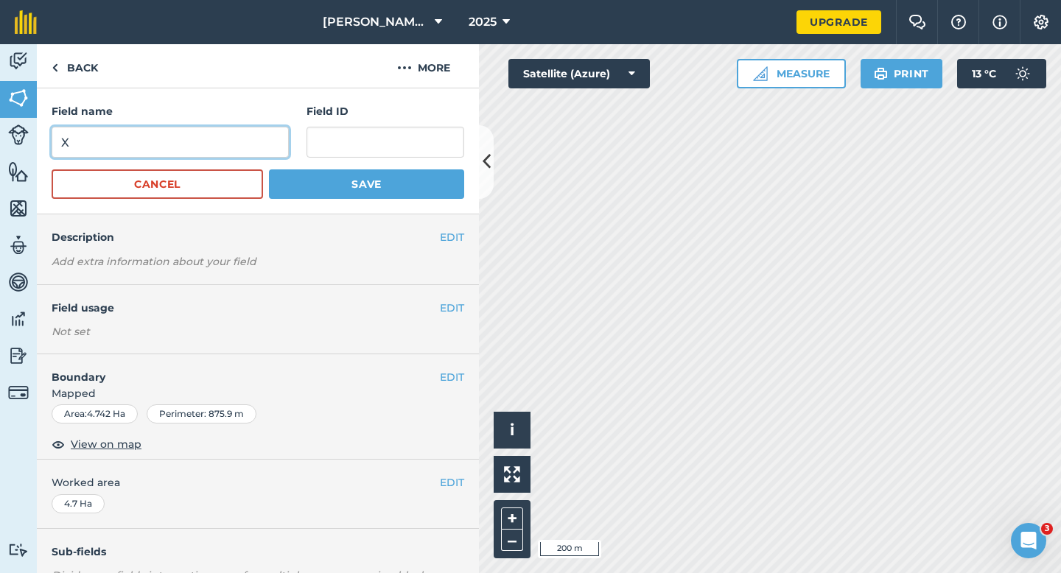
click at [247, 128] on input "X" at bounding box center [170, 142] width 237 height 31
type input "Z"
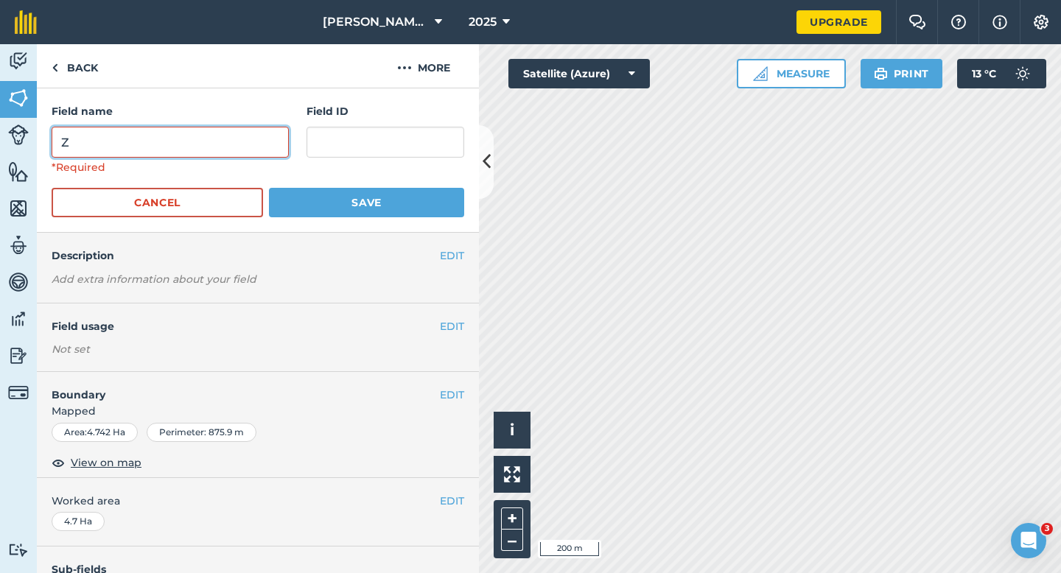
type input "Z"
click at [269, 188] on button "Save" at bounding box center [366, 202] width 195 height 29
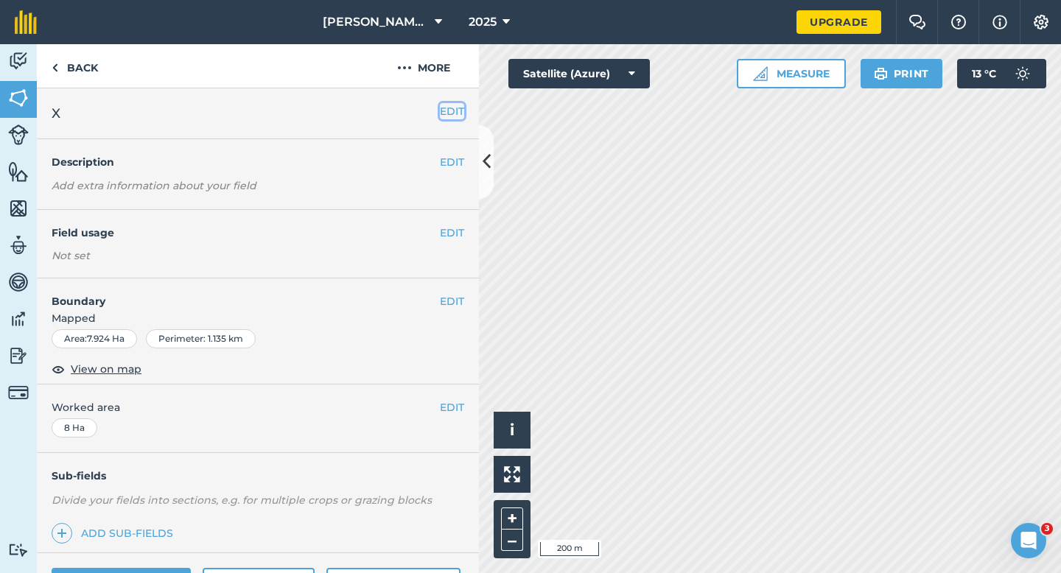
click at [455, 108] on button "EDIT" at bounding box center [452, 111] width 24 height 16
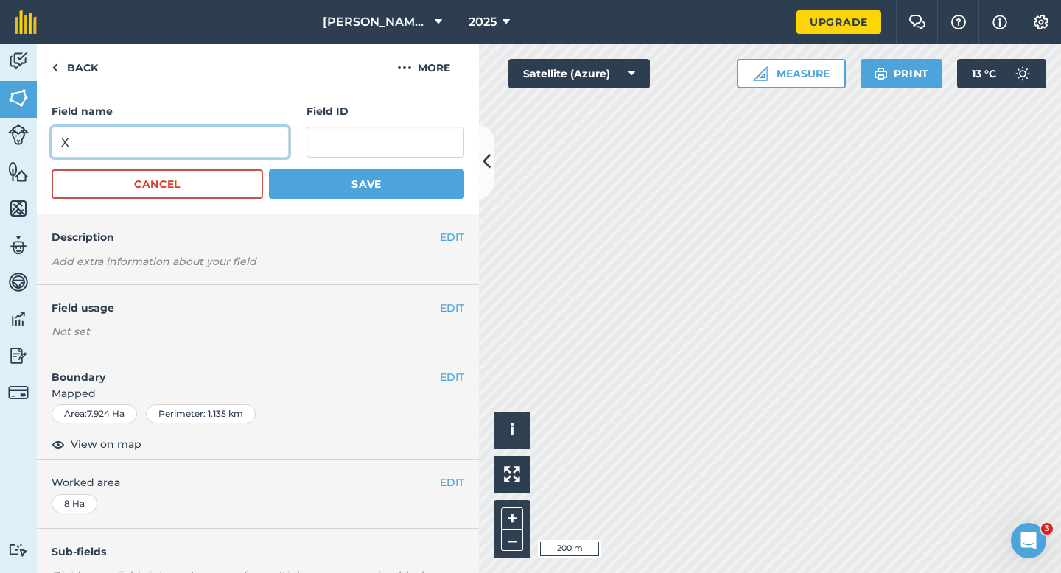
click at [222, 142] on input "X" at bounding box center [170, 142] width 237 height 31
type input "Y\"
click at [269, 170] on button "Save" at bounding box center [366, 184] width 195 height 29
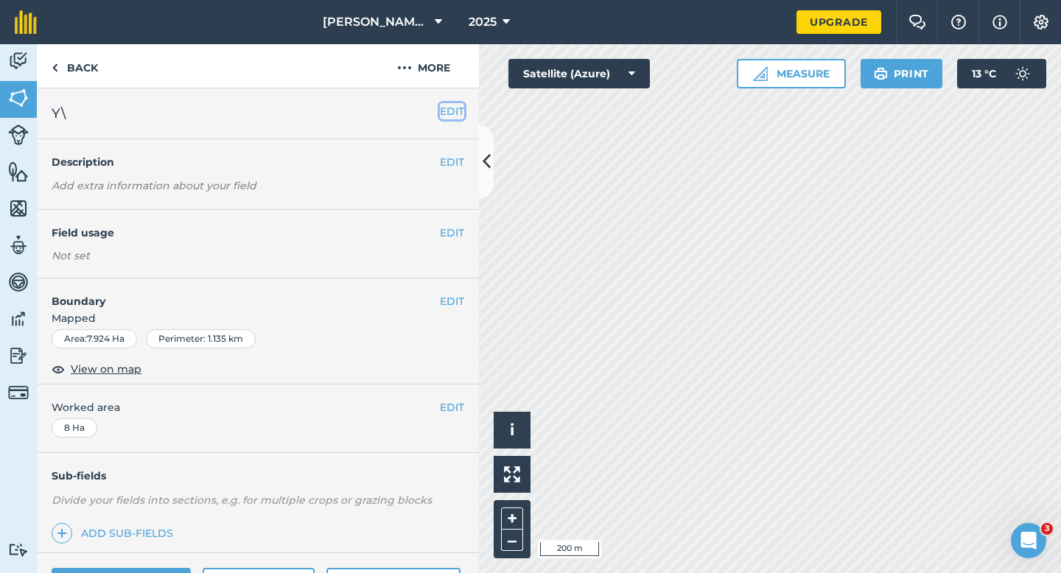
click at [455, 111] on button "EDIT" at bounding box center [452, 111] width 24 height 16
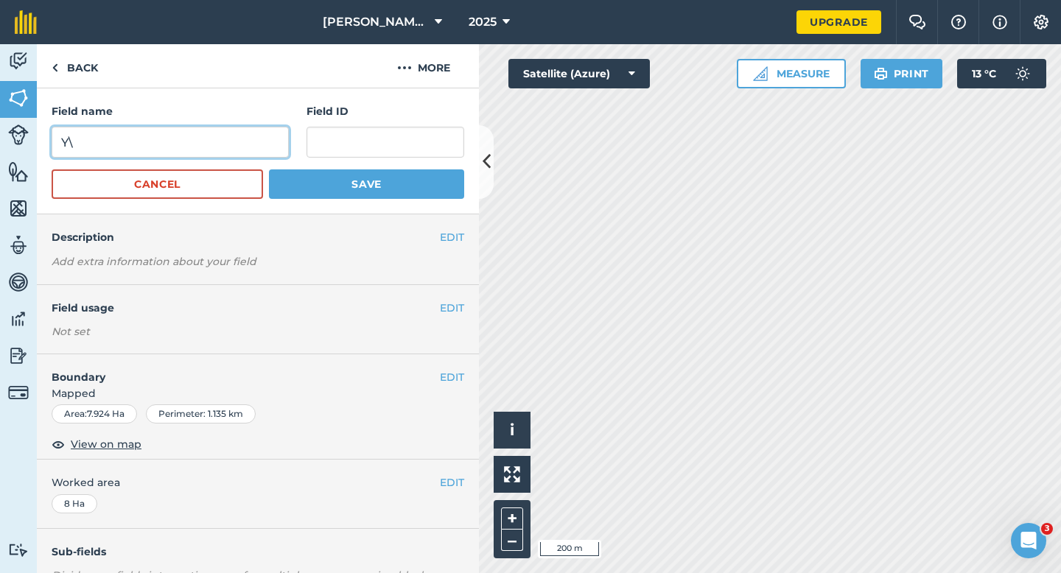
click at [250, 139] on input "Y\" at bounding box center [170, 142] width 237 height 31
type input "Y"
click at [269, 170] on button "Save" at bounding box center [366, 184] width 195 height 29
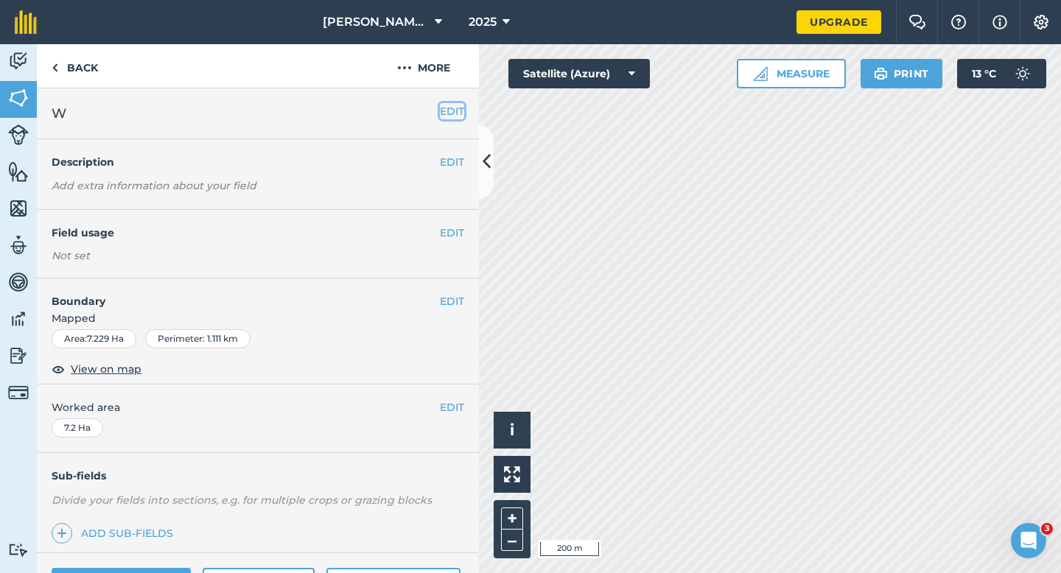
click at [450, 105] on button "EDIT" at bounding box center [452, 111] width 24 height 16
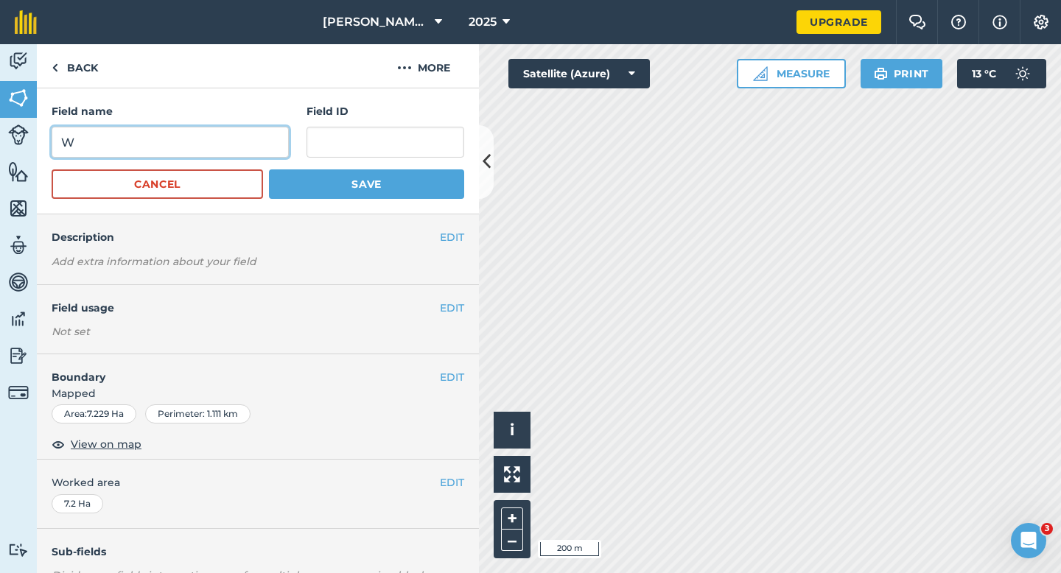
click at [217, 142] on input "W" at bounding box center [170, 142] width 237 height 31
type input "X"
click at [269, 170] on button "Save" at bounding box center [366, 184] width 195 height 29
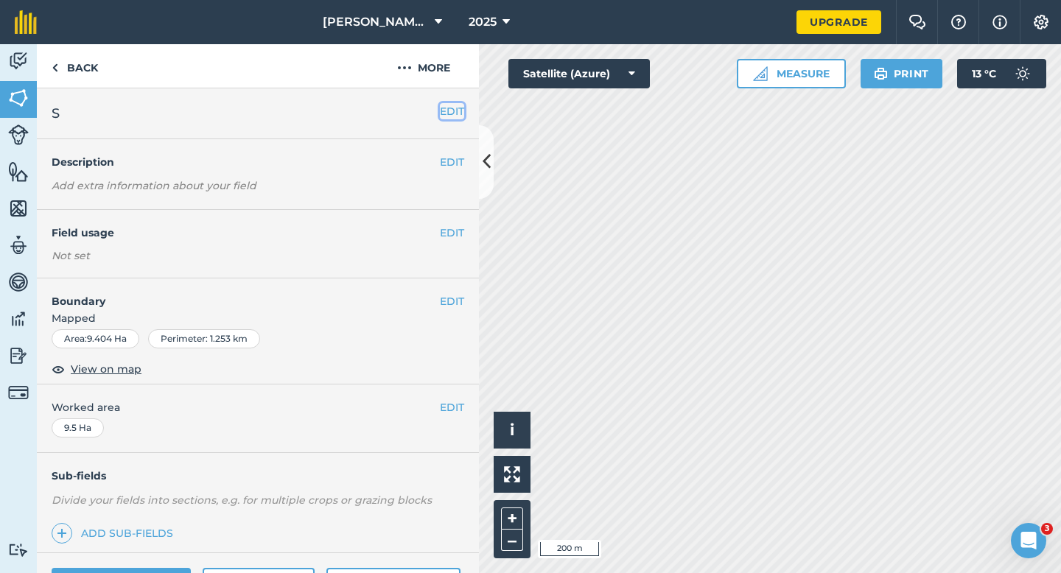
click at [452, 112] on button "EDIT" at bounding box center [452, 111] width 24 height 16
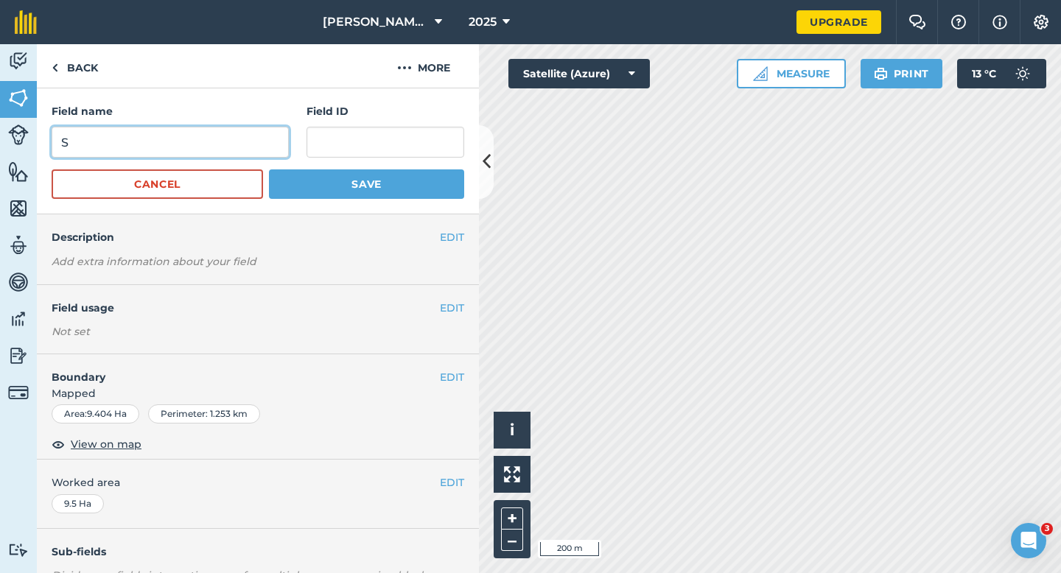
click at [253, 127] on input "S" at bounding box center [170, 142] width 237 height 31
type input "T"
click at [269, 170] on button "Save" at bounding box center [366, 184] width 195 height 29
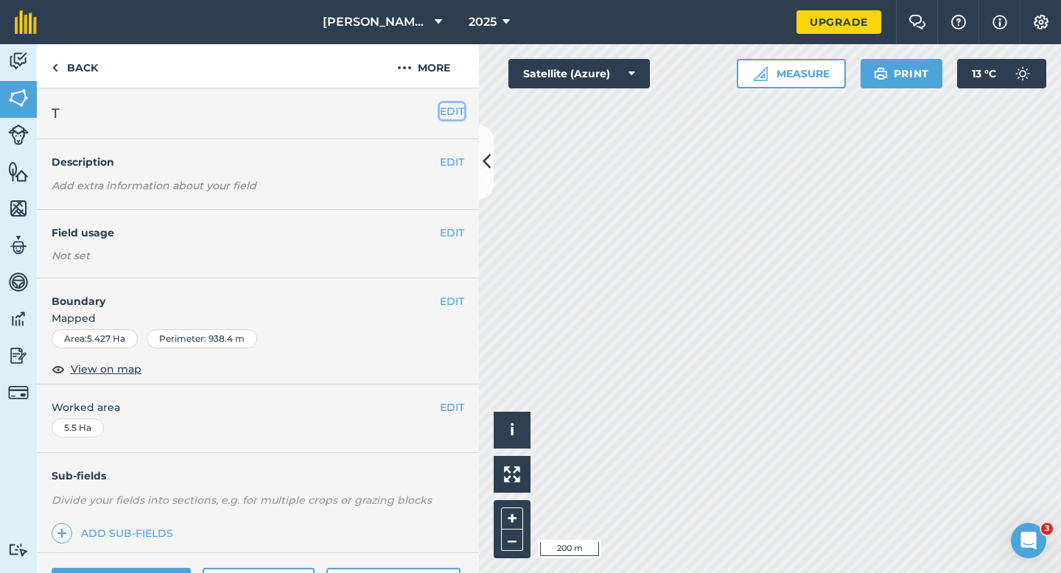
click at [453, 114] on button "EDIT" at bounding box center [452, 111] width 24 height 16
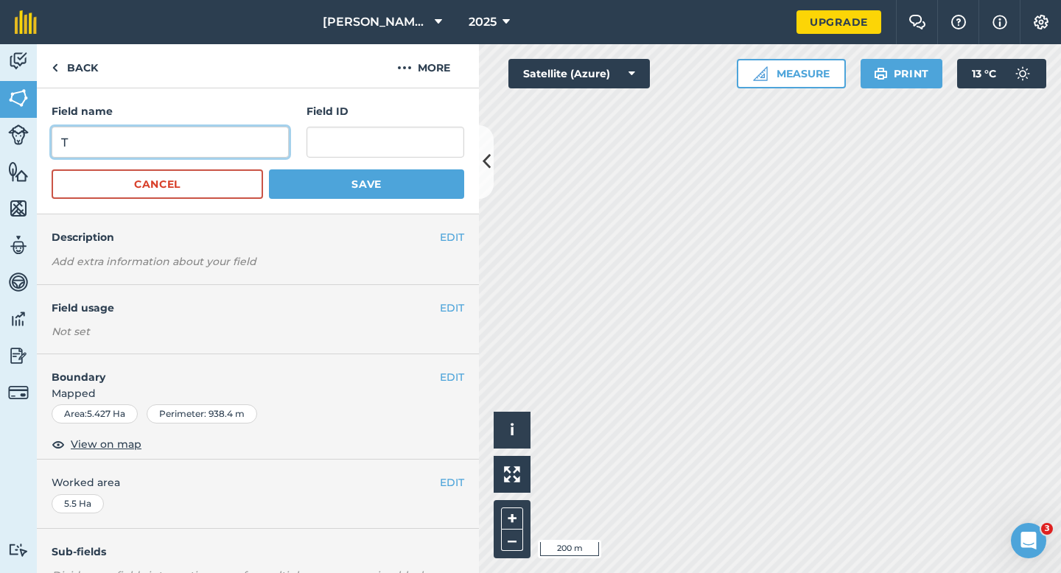
click at [222, 138] on input "T" at bounding box center [170, 142] width 237 height 31
type input "U"
click at [269, 170] on button "Save" at bounding box center [366, 184] width 195 height 29
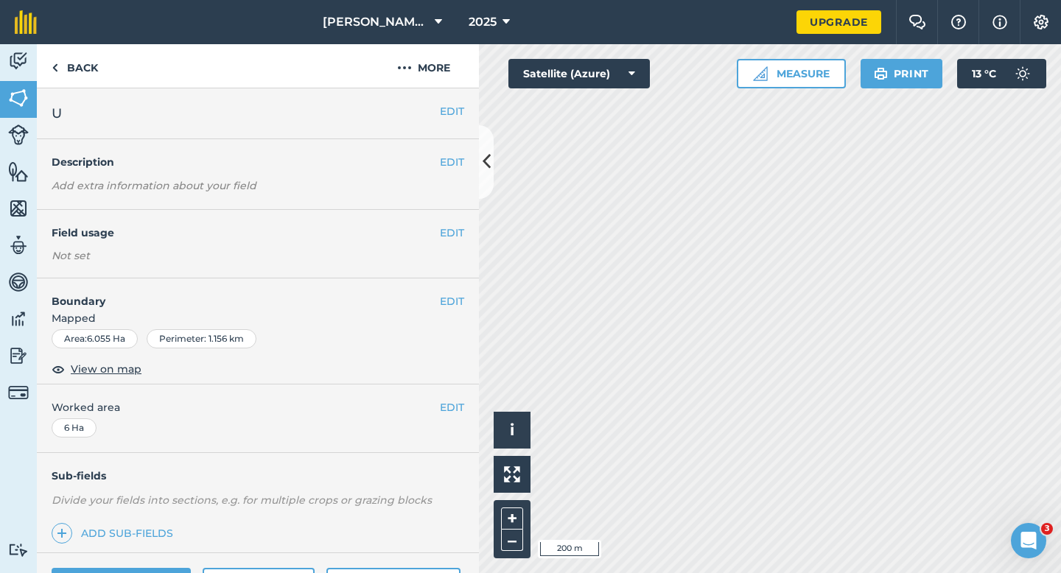
click at [448, 120] on div "EDIT U" at bounding box center [258, 113] width 442 height 51
click at [448, 117] on button "EDIT" at bounding box center [452, 111] width 24 height 16
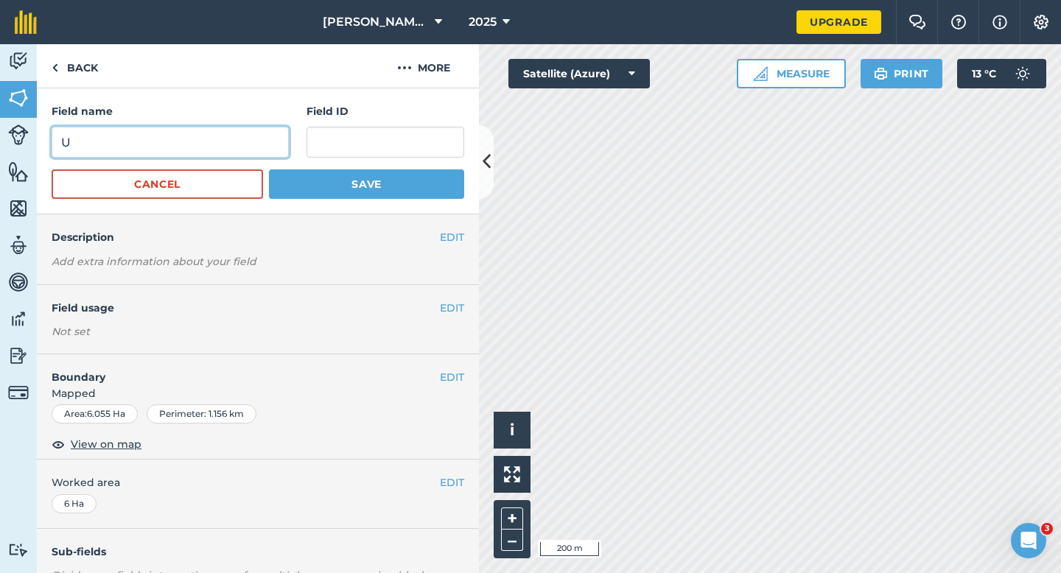
click at [201, 144] on input "U" at bounding box center [170, 142] width 237 height 31
type input "V"
click at [269, 170] on button "Save" at bounding box center [366, 184] width 195 height 29
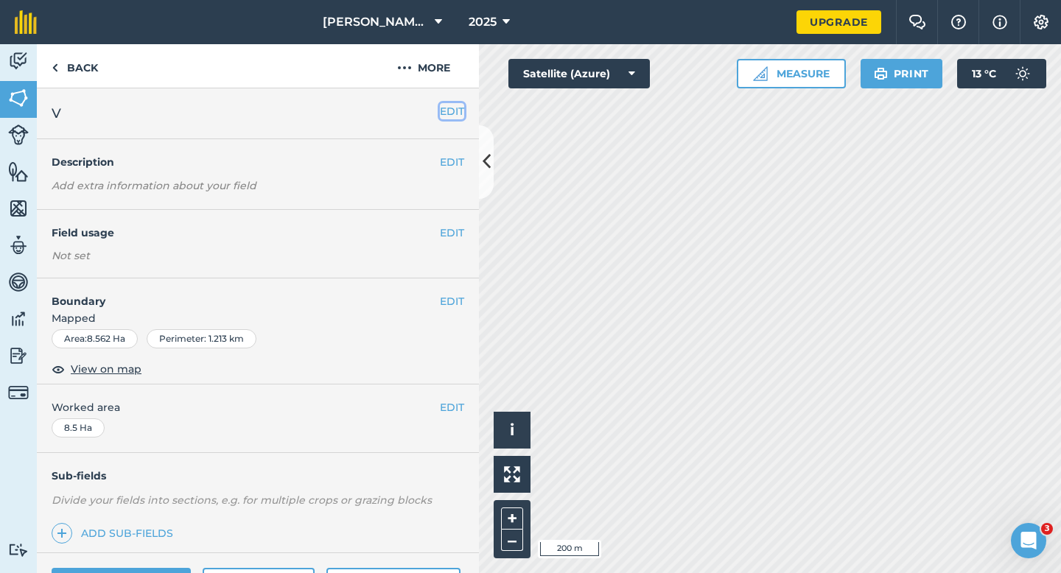
click at [456, 111] on button "EDIT" at bounding box center [452, 111] width 24 height 16
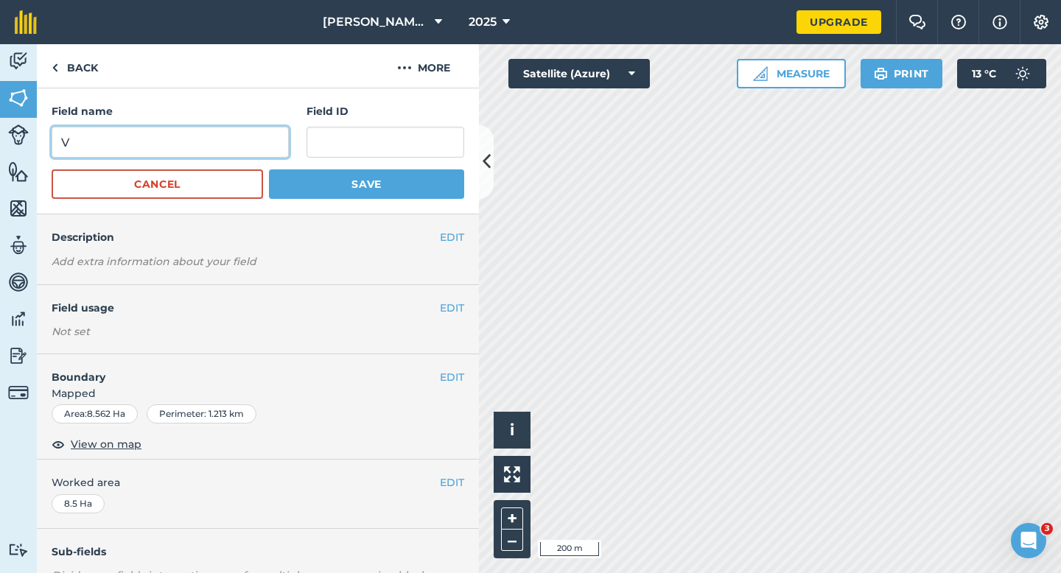
click at [207, 136] on input "V" at bounding box center [170, 142] width 237 height 31
type input "W"
click at [269, 170] on button "Save" at bounding box center [366, 184] width 195 height 29
